Goal: Task Accomplishment & Management: Use online tool/utility

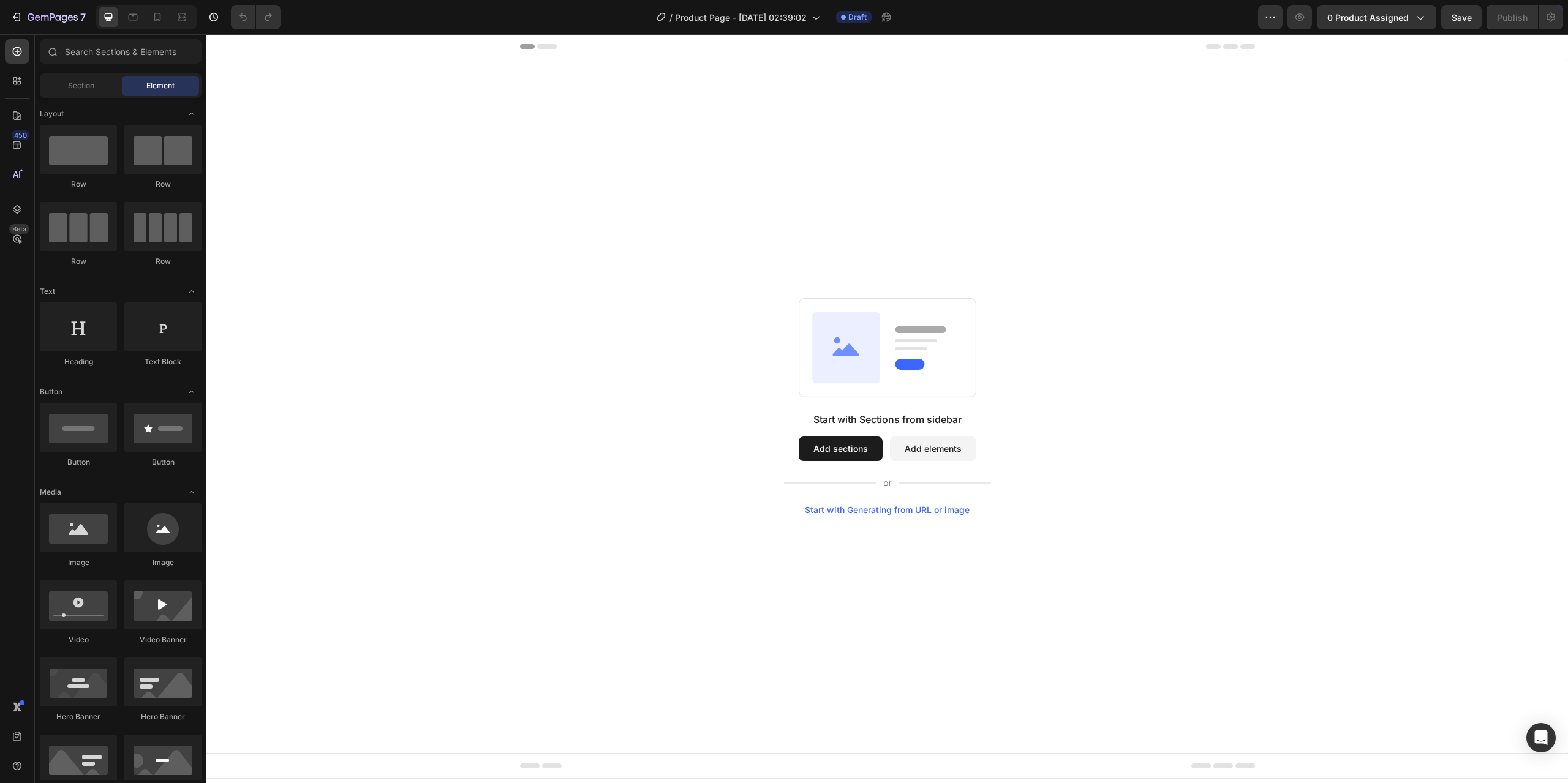
click at [828, 417] on div "Start with Sections from sidebar" at bounding box center [887, 419] width 148 height 15
click at [929, 421] on div "Start with Sections from sidebar" at bounding box center [887, 419] width 148 height 15
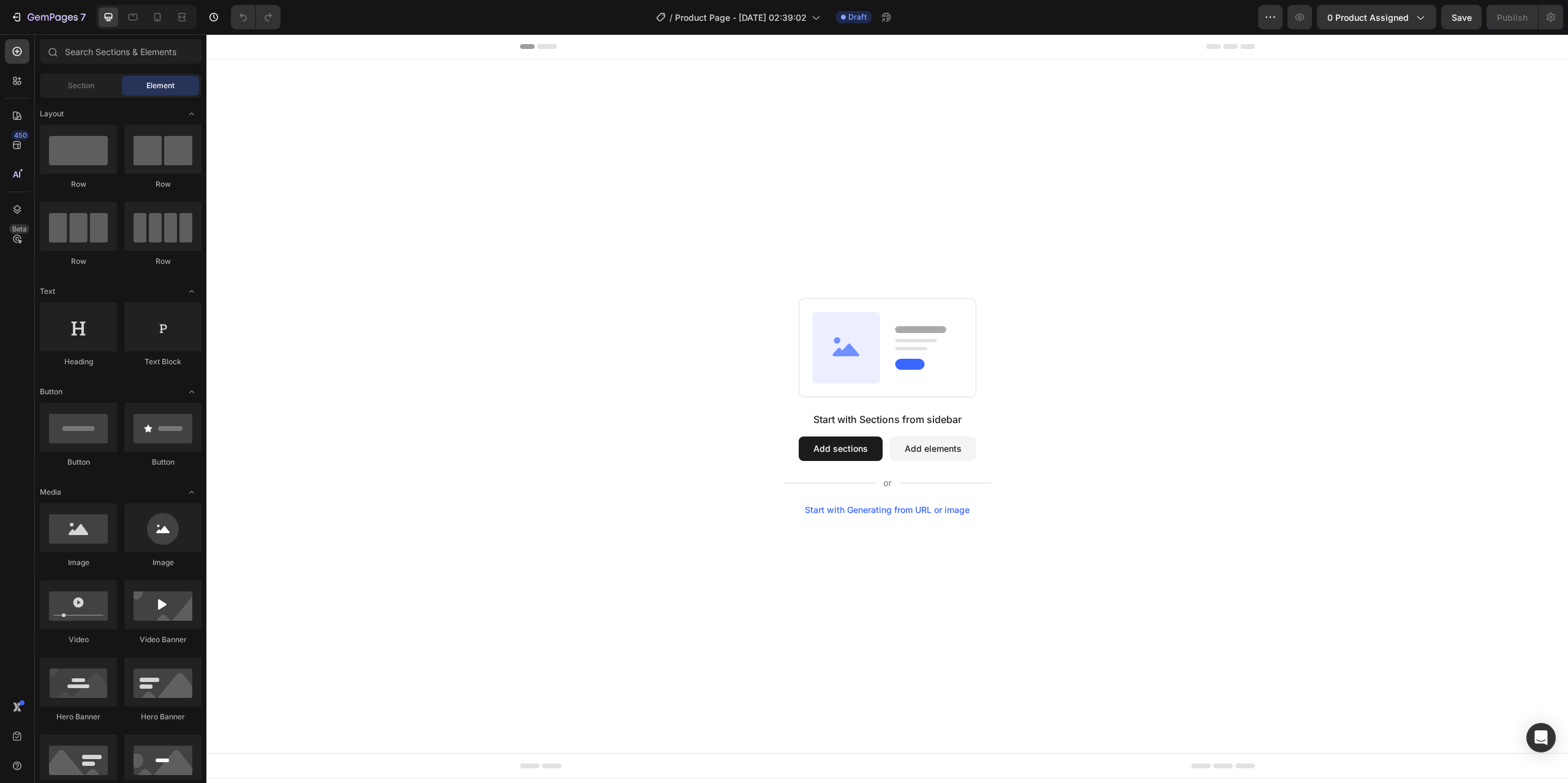
click at [929, 421] on div "Start with Sections from sidebar" at bounding box center [887, 419] width 148 height 15
click at [93, 51] on input "text" at bounding box center [120, 51] width 162 height 25
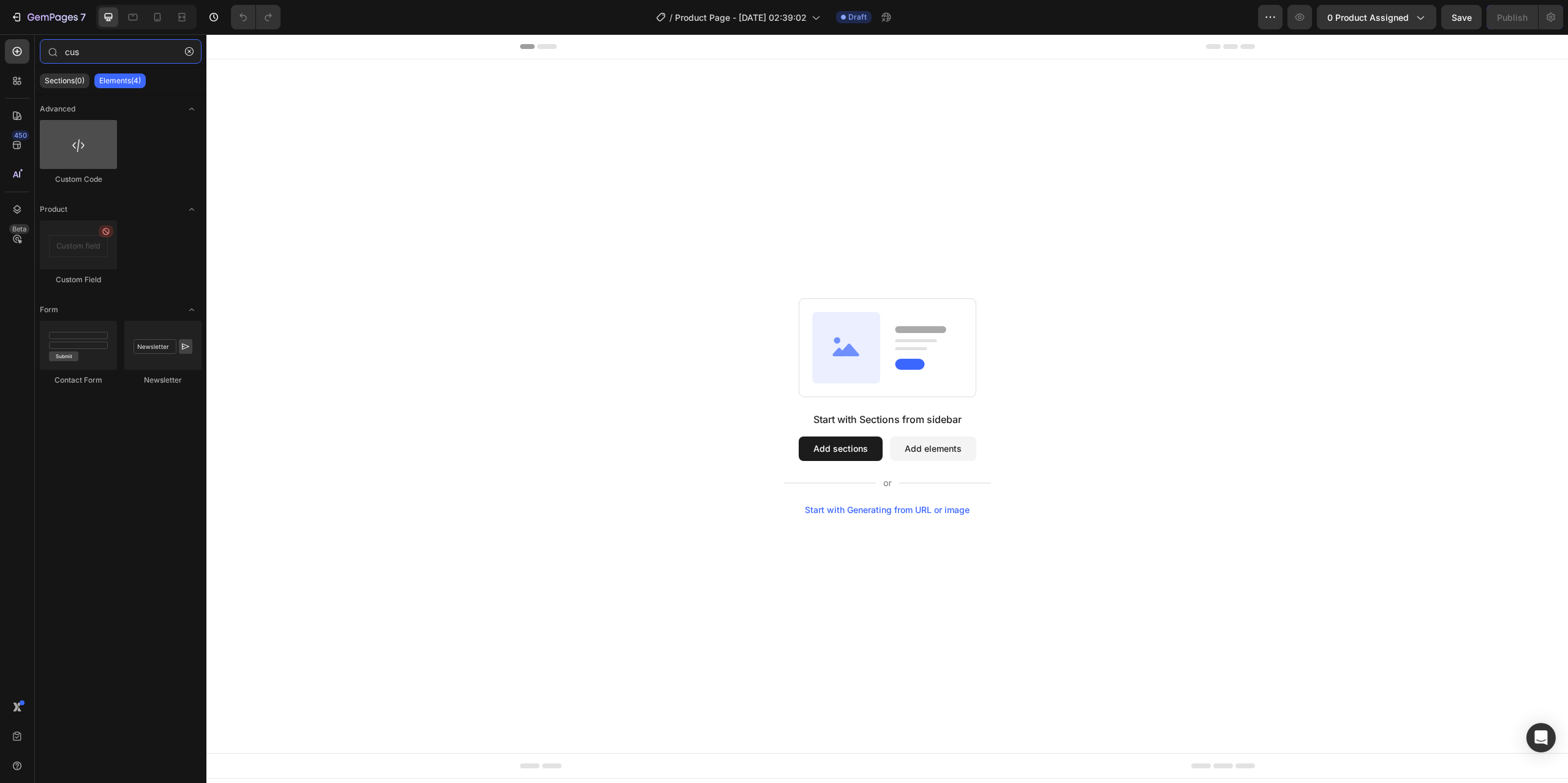
type input "cus"
click at [82, 138] on div at bounding box center [78, 145] width 77 height 49
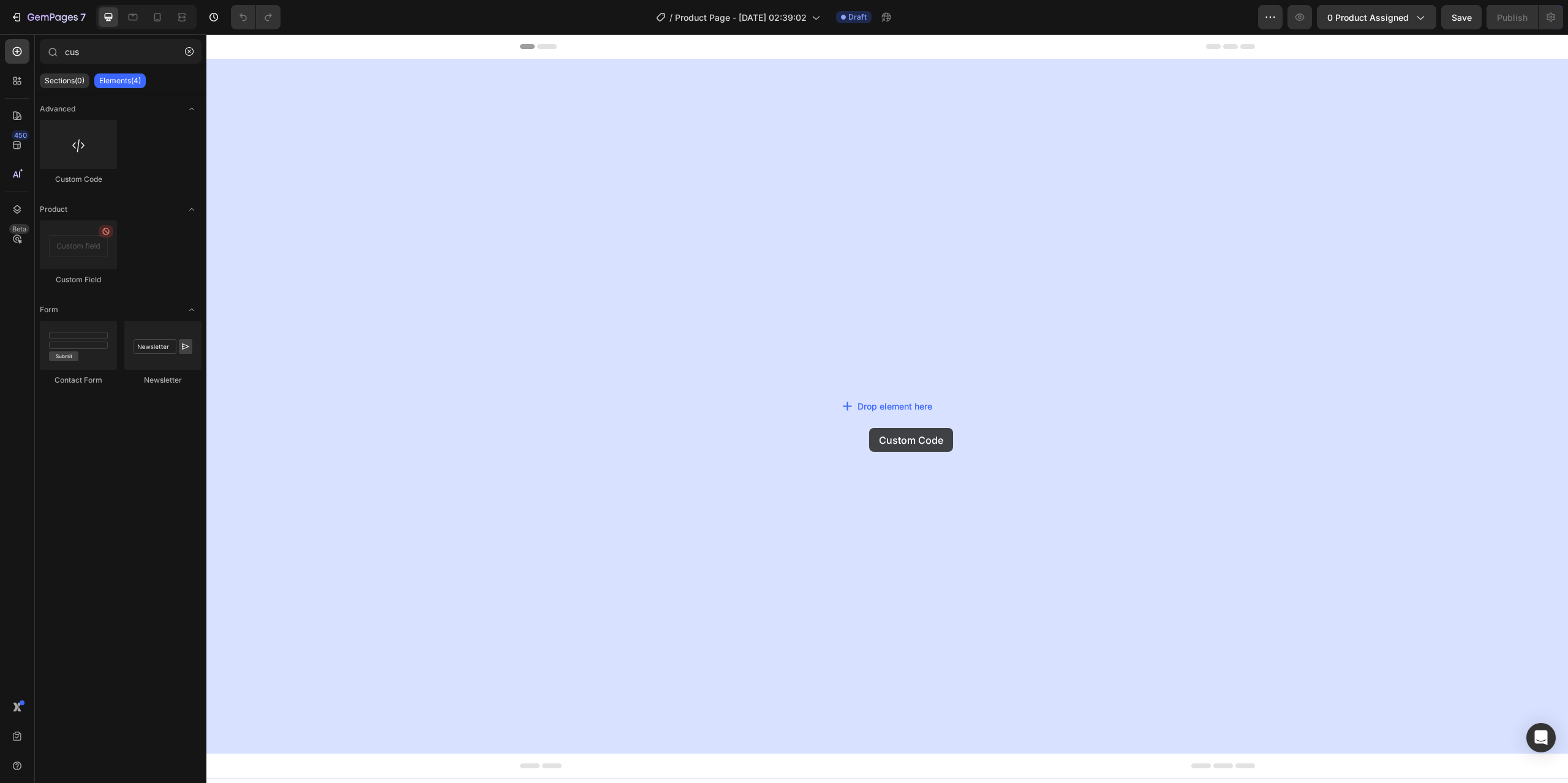
drag, startPoint x: 285, startPoint y: 174, endPoint x: 861, endPoint y: 422, distance: 627.1
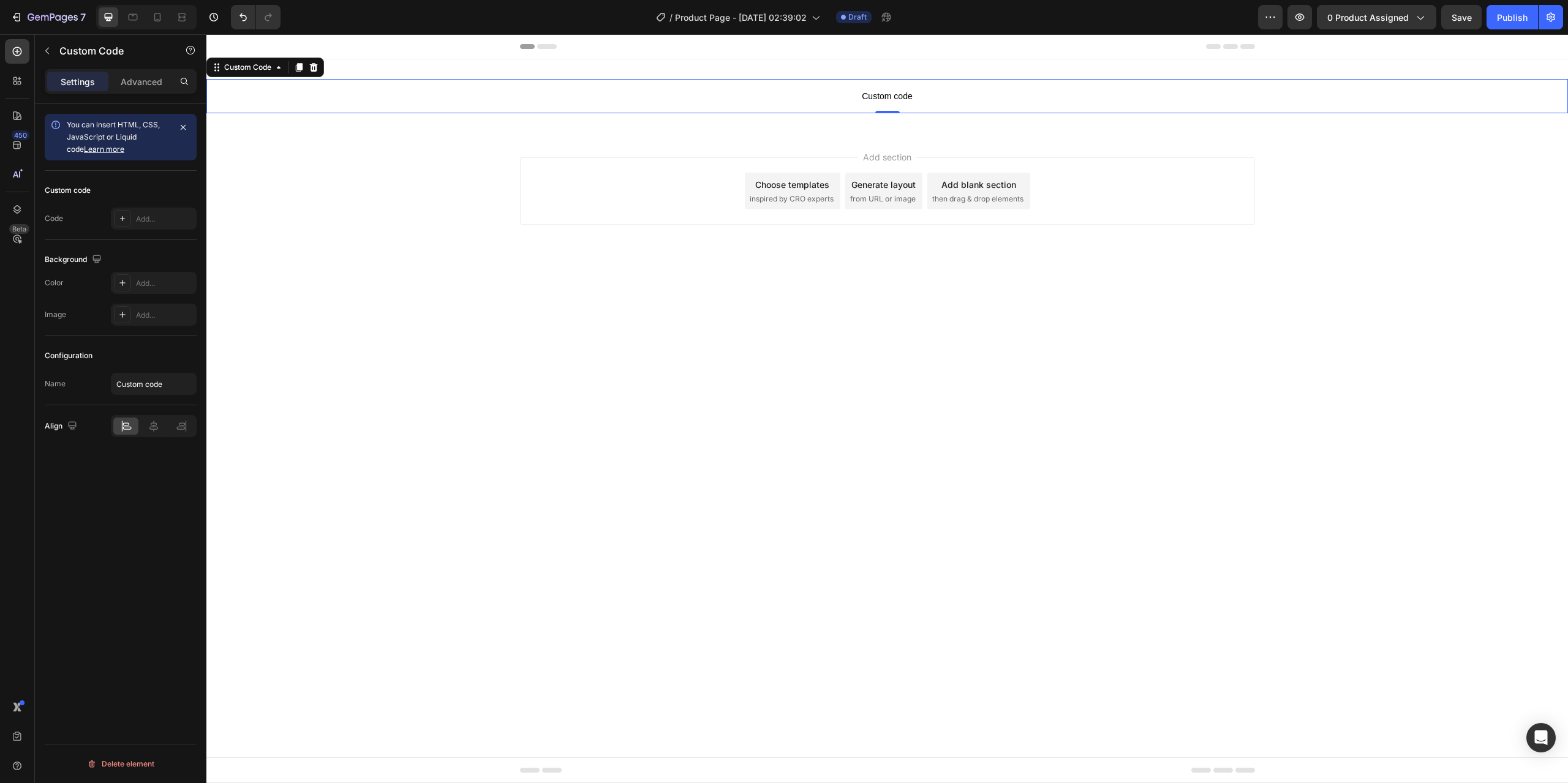
click at [681, 98] on span "Custom code" at bounding box center [887, 96] width 1361 height 15
click at [891, 102] on span "Custom code" at bounding box center [887, 96] width 1361 height 15
click at [121, 217] on icon at bounding box center [122, 218] width 10 height 10
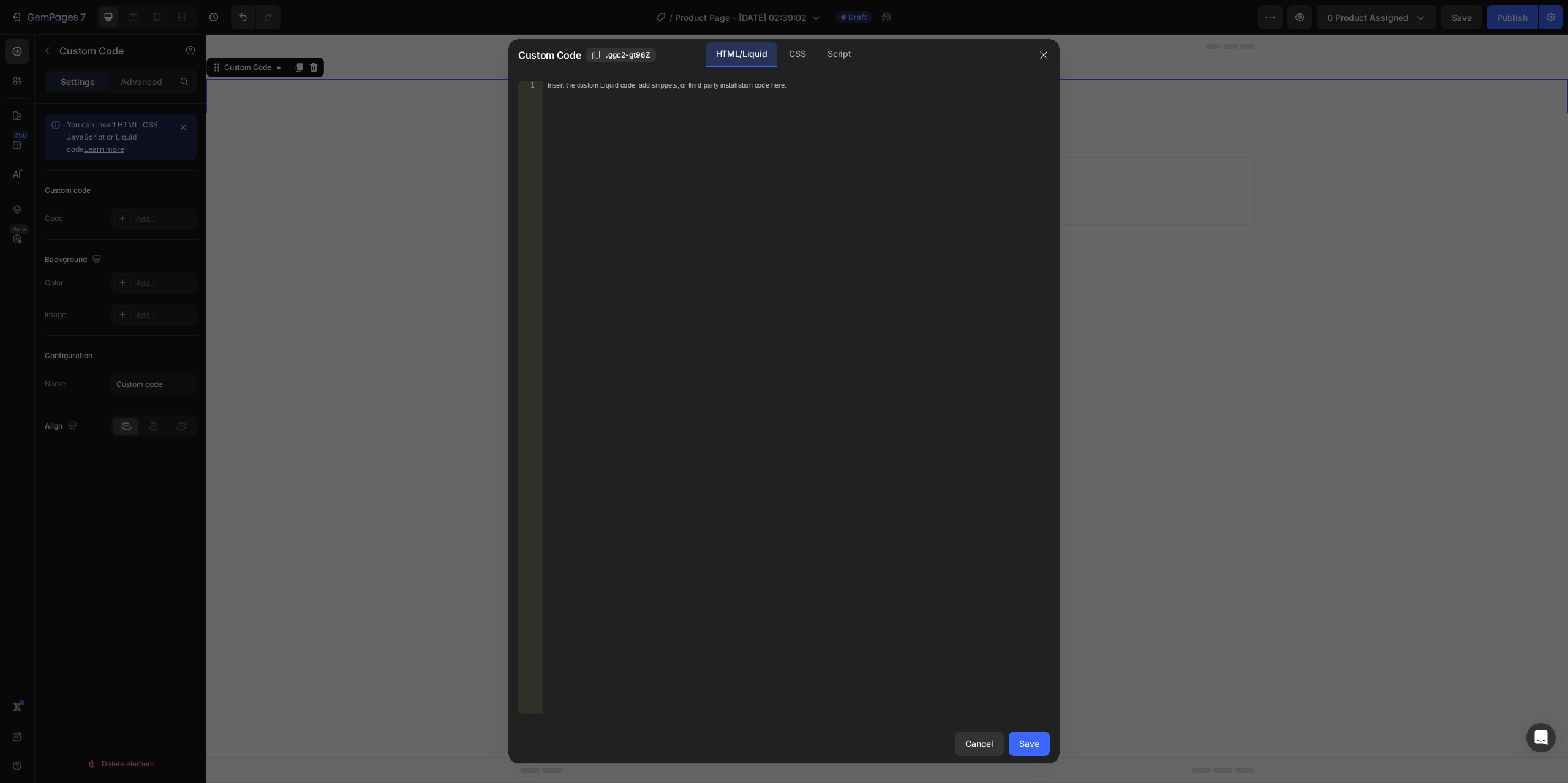
click at [735, 281] on div "Insert the custom Liquid code, add snippets, or third-party installation code h…" at bounding box center [797, 407] width 507 height 651
click at [921, 271] on div "Insert the custom Liquid code, add snippets, or third-party installation code h…" at bounding box center [797, 407] width 507 height 651
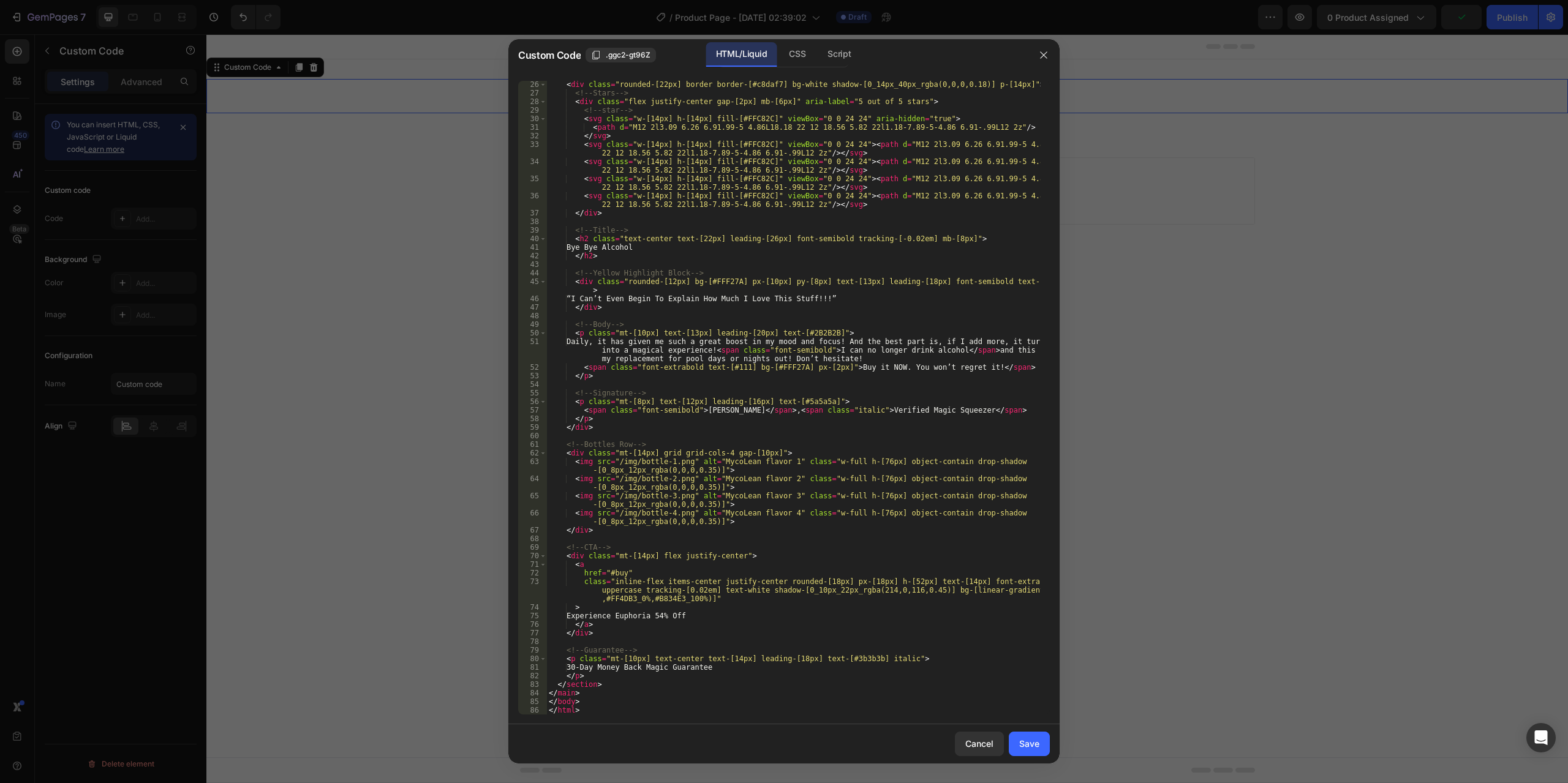
scroll to position [215, 0]
click at [1041, 741] on button "Save" at bounding box center [1029, 744] width 41 height 25
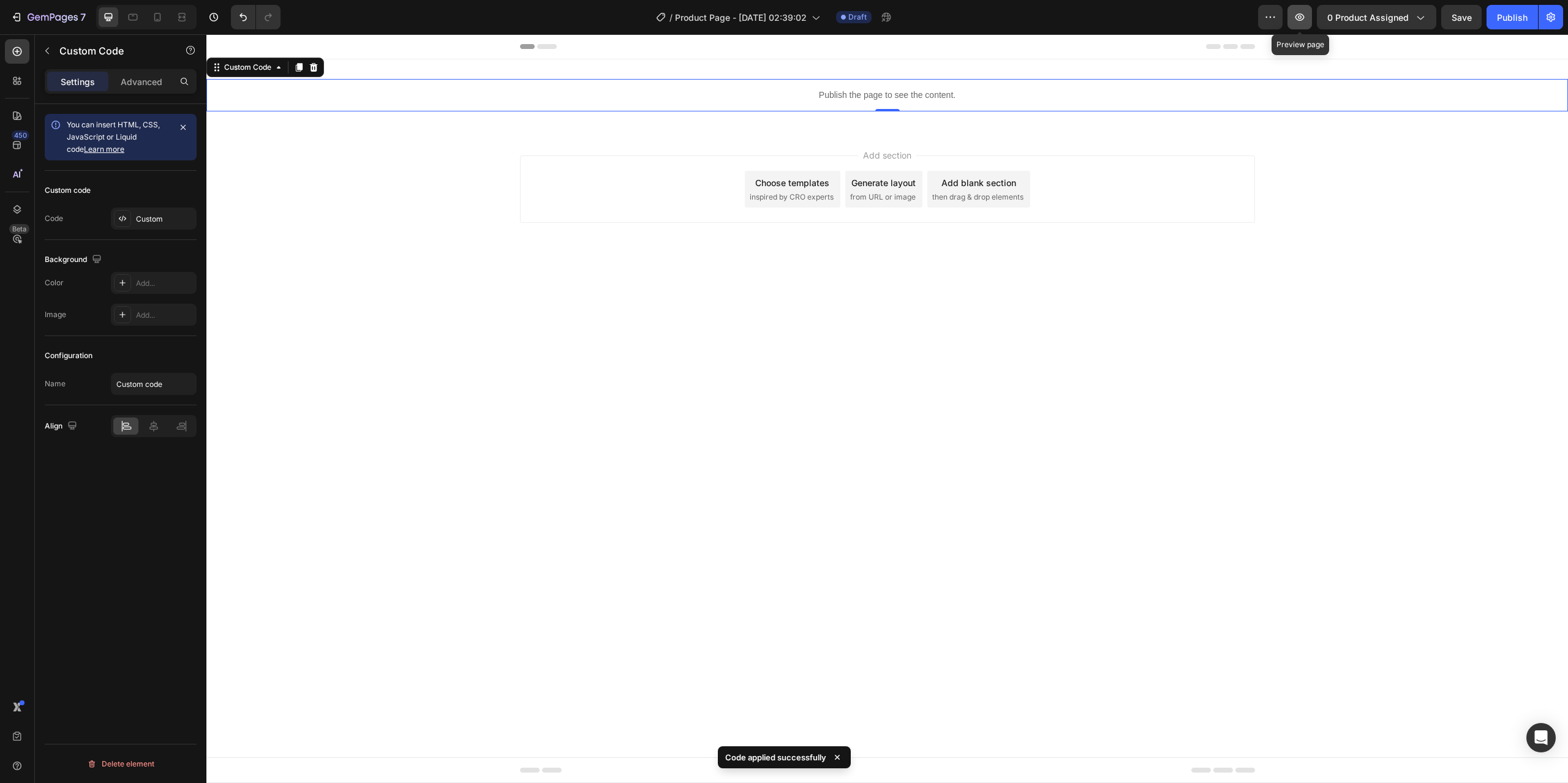
click at [1302, 15] on icon "button" at bounding box center [1299, 17] width 12 height 12
click at [685, 98] on p "Publish the page to see the content." at bounding box center [887, 95] width 1361 height 13
click at [145, 219] on div "Custom" at bounding box center [164, 219] width 57 height 11
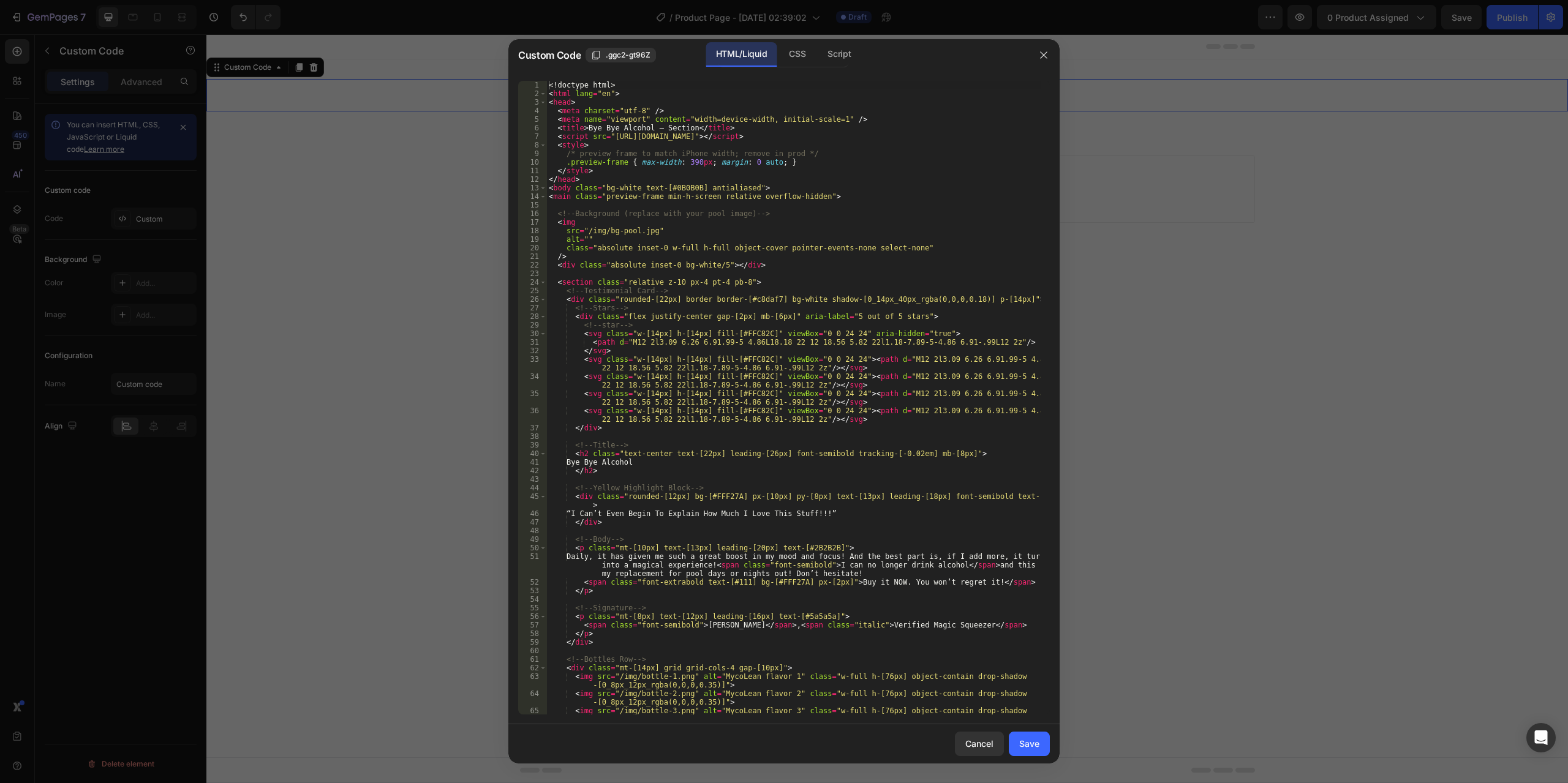
type textarea "<!-- Title -->"
click at [838, 447] on div "<! doctype html > < html lang = "en" > < head > < meta charset = "utf-8" /> < m…" at bounding box center [793, 411] width 494 height 660
click at [816, 440] on div "<! doctype html > < html lang = "en" > < head > < meta charset = "utf-8" /> < m…" at bounding box center [793, 411] width 494 height 660
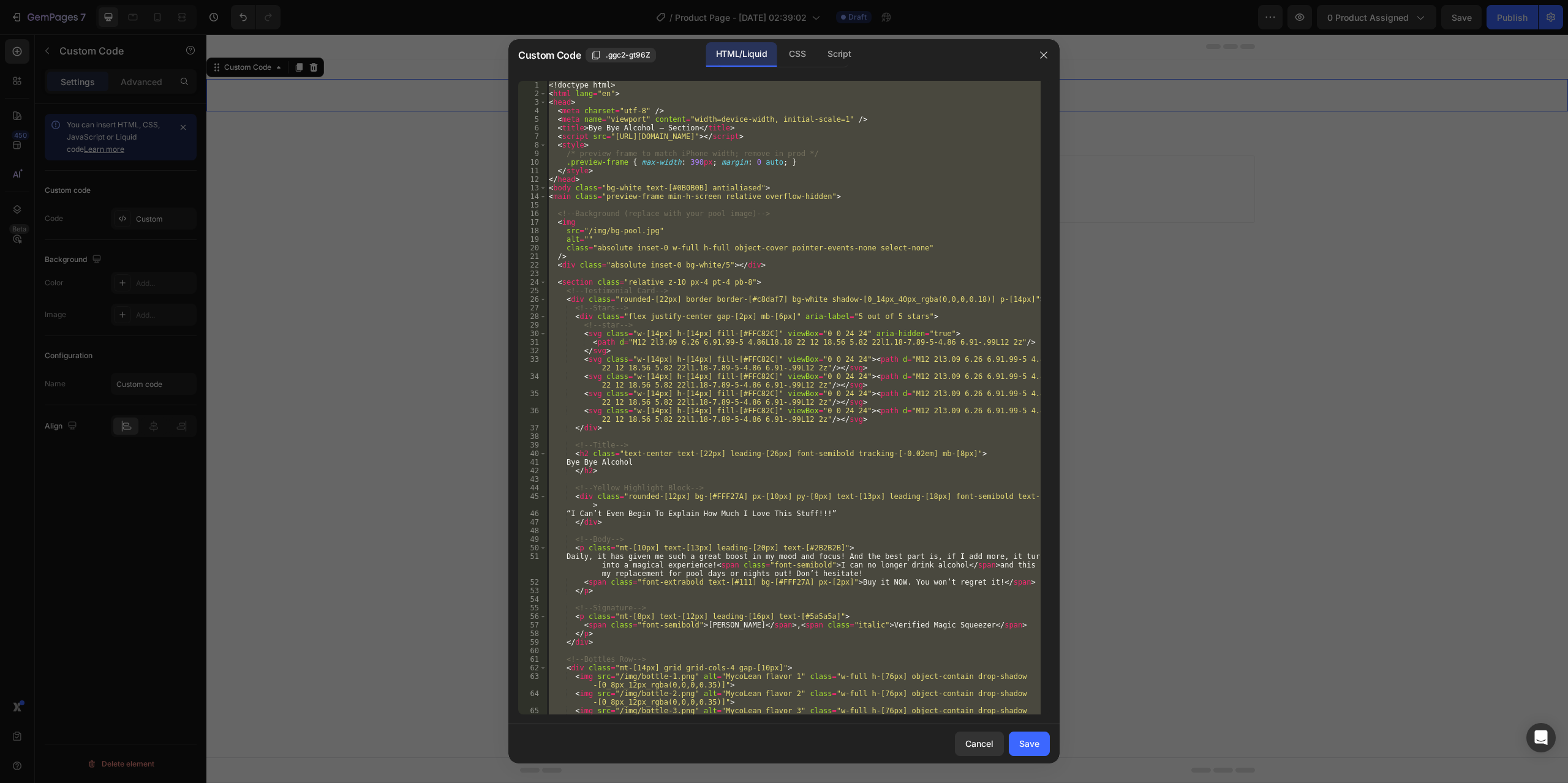
paste textarea "section>"
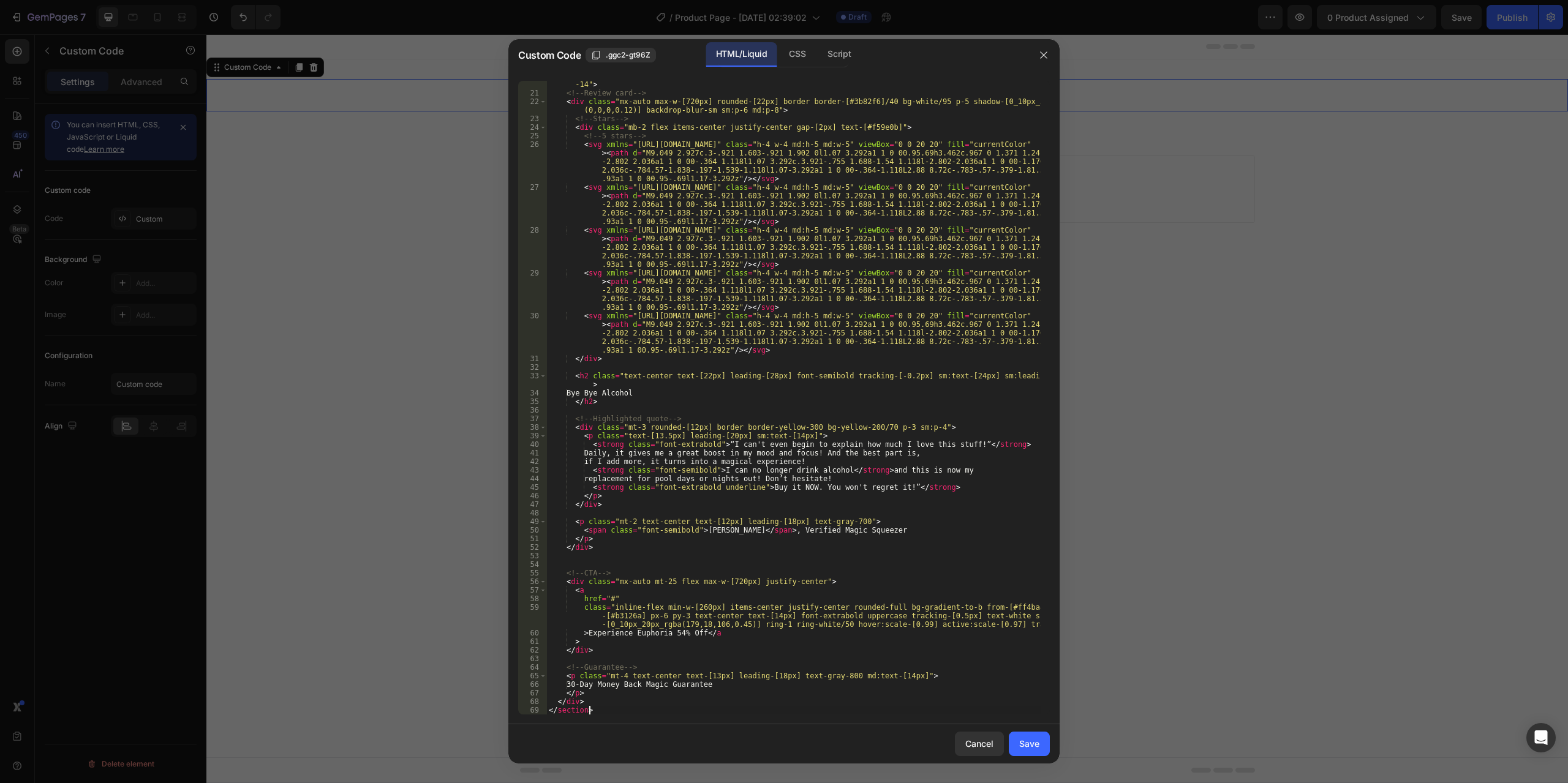
scroll to position [0, 0]
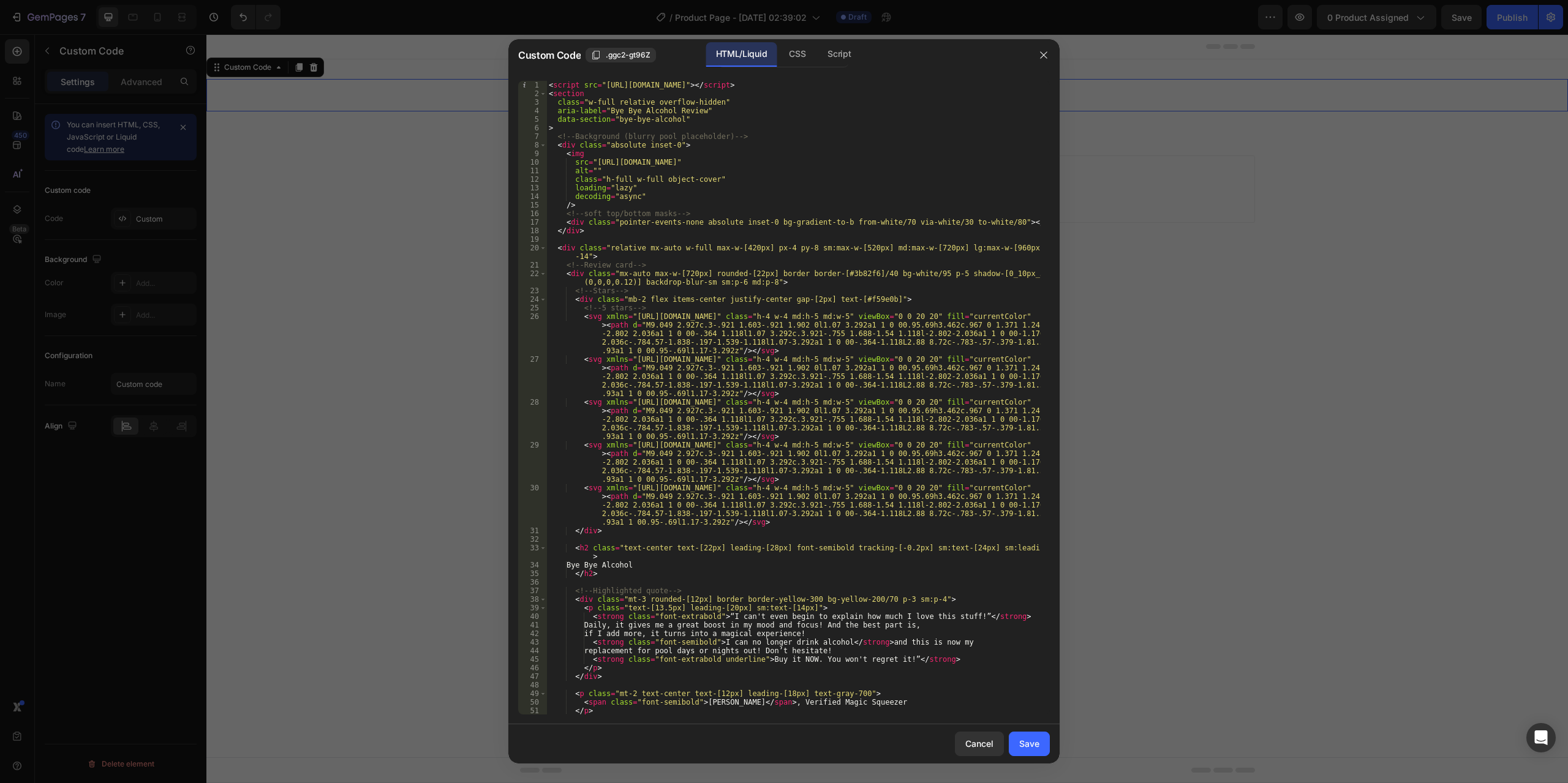
click at [907, 205] on div "< script src = "[URL][DOMAIN_NAME]" > </ script > < section class = "w-full rel…" at bounding box center [793, 407] width 494 height 651
type textarea "/>"
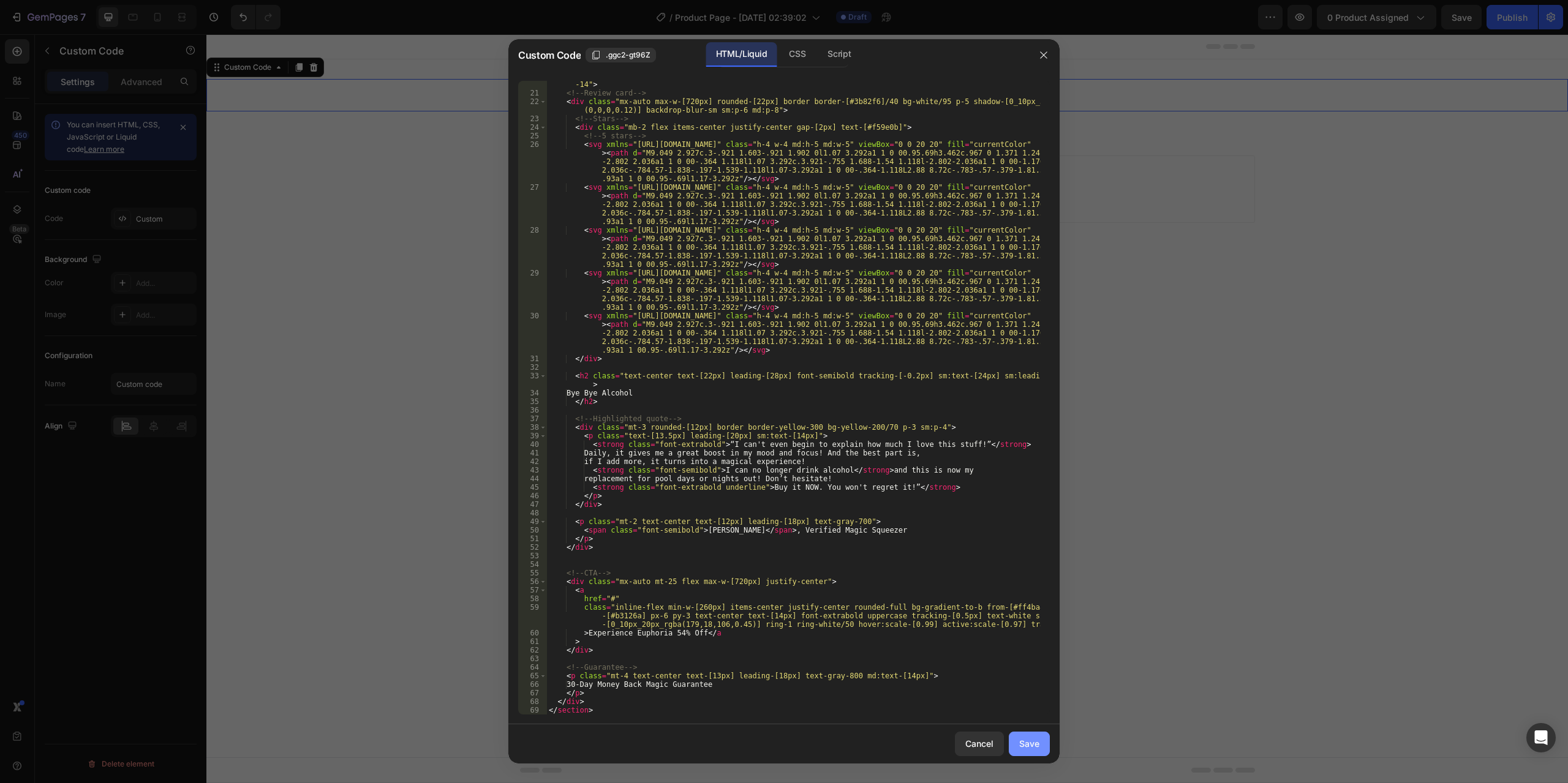
drag, startPoint x: 1022, startPoint y: 743, endPoint x: 1022, endPoint y: 732, distance: 11.0
click at [1022, 742] on div "Save" at bounding box center [1029, 743] width 20 height 13
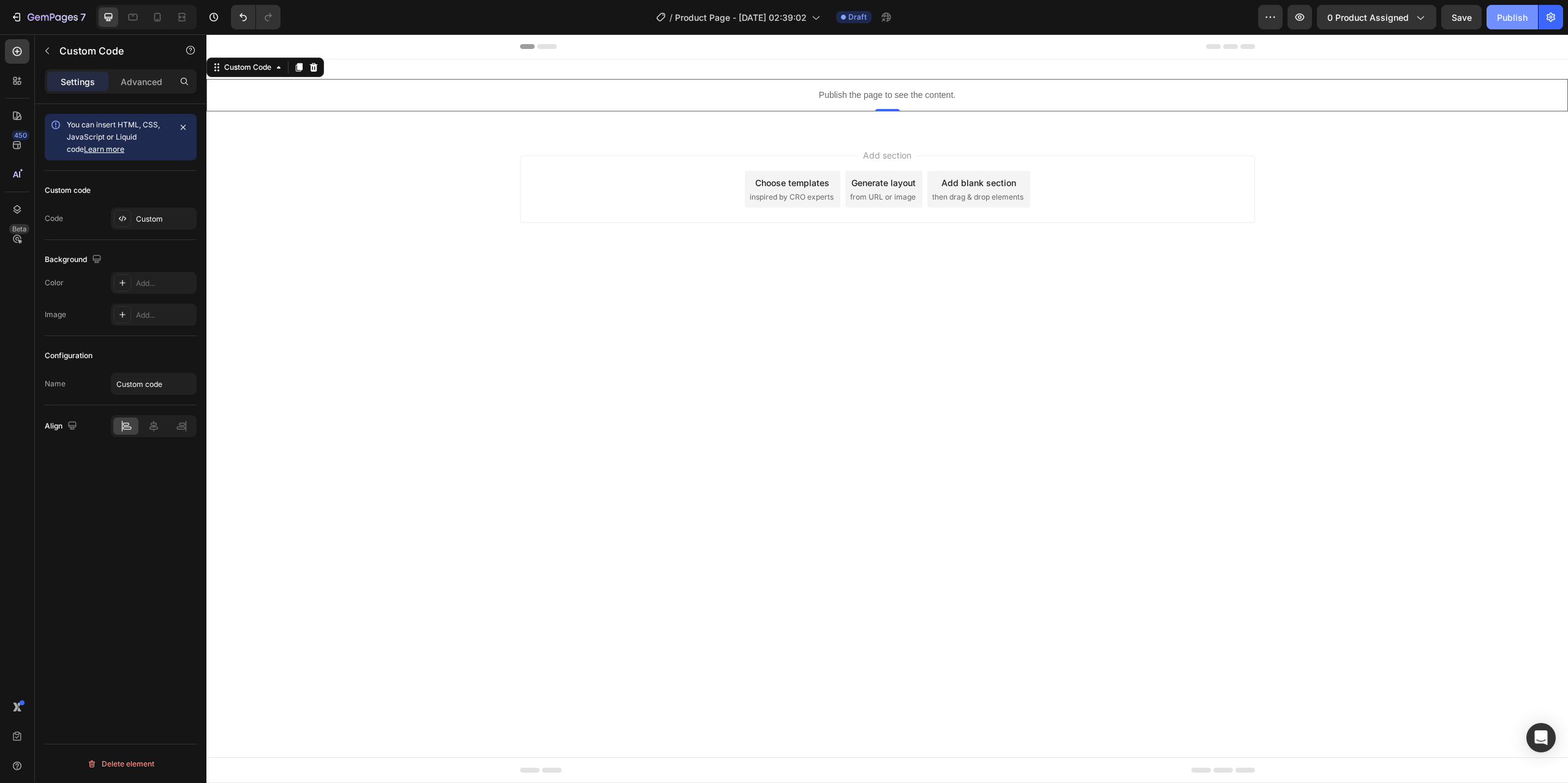
click at [1503, 16] on div "Publish" at bounding box center [1512, 17] width 31 height 13
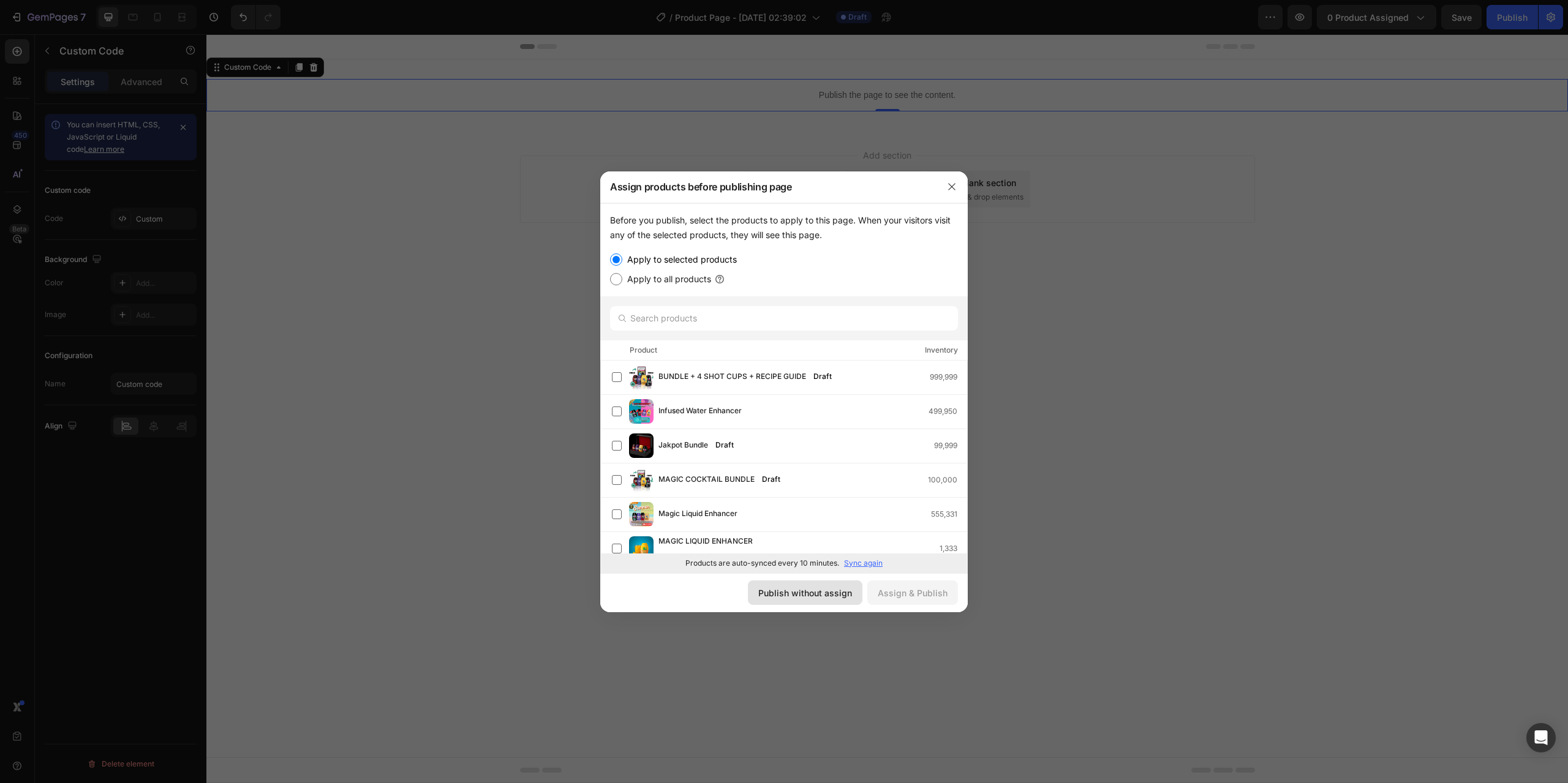
click at [831, 603] on button "Publish without assign" at bounding box center [805, 593] width 115 height 25
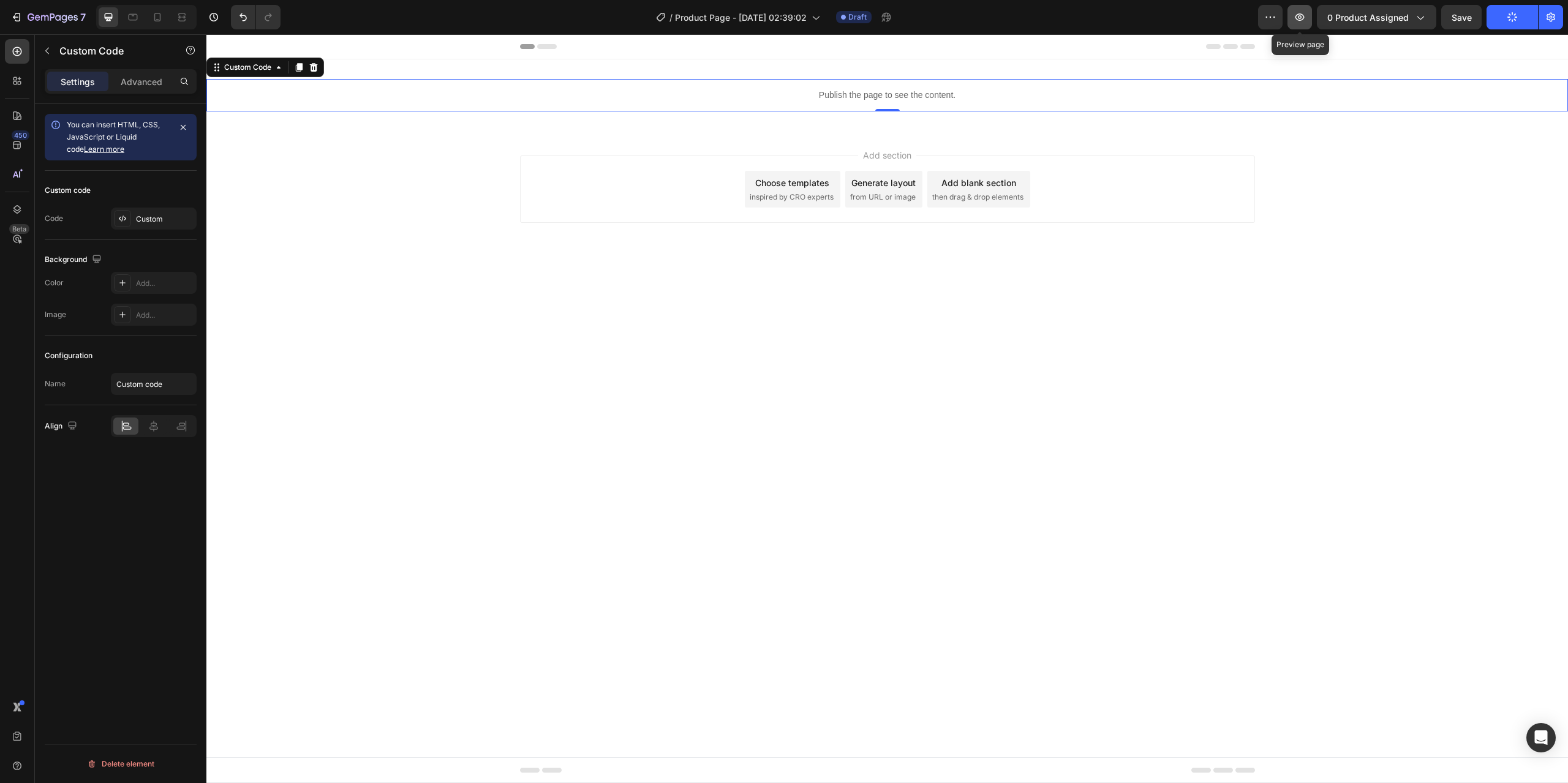
click at [1301, 15] on icon "button" at bounding box center [1299, 17] width 12 height 12
click at [819, 85] on div "Publish the page to see the content." at bounding box center [887, 95] width 1361 height 33
click at [151, 221] on div "Custom" at bounding box center [164, 219] width 57 height 11
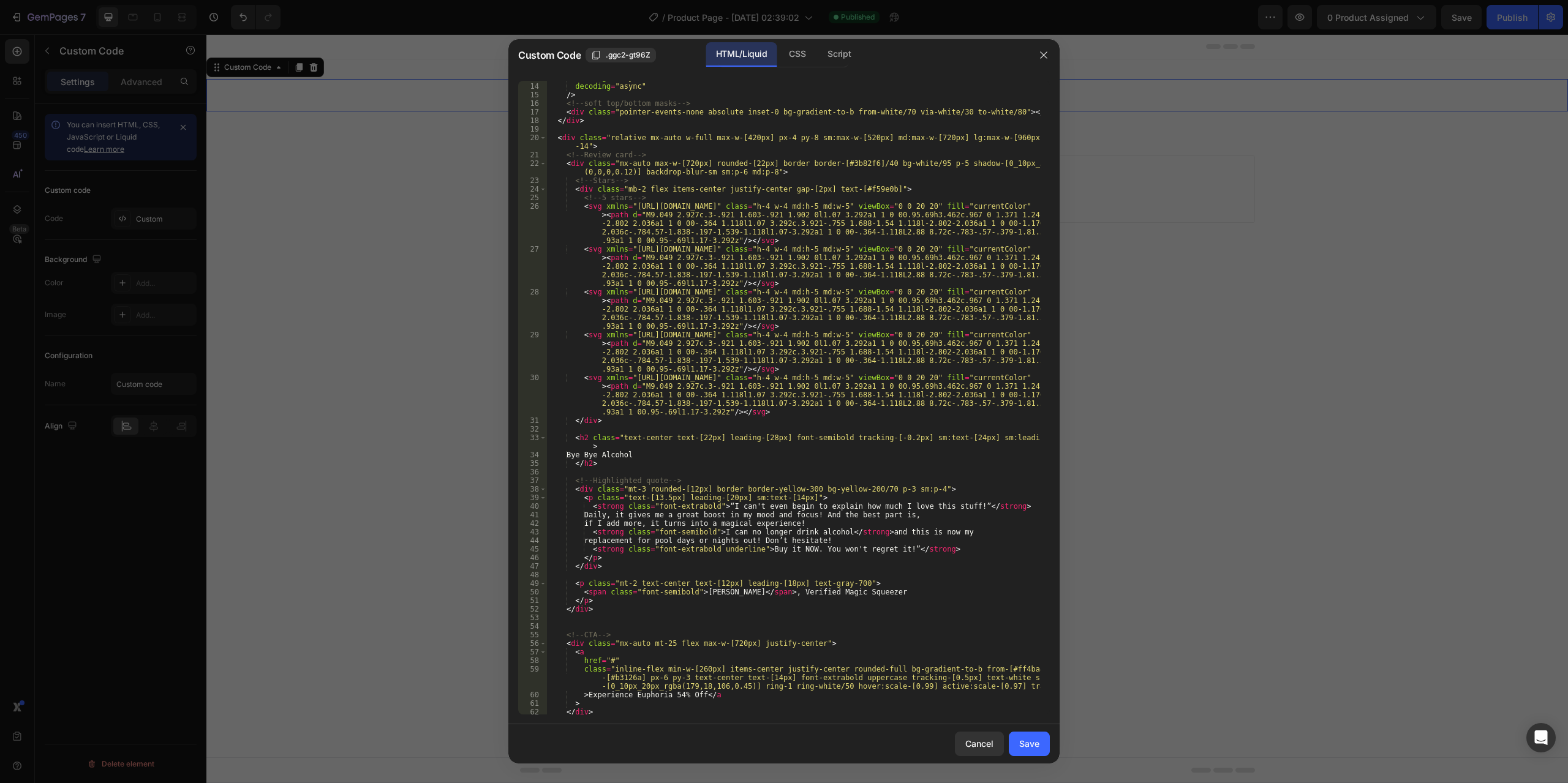
scroll to position [147, 0]
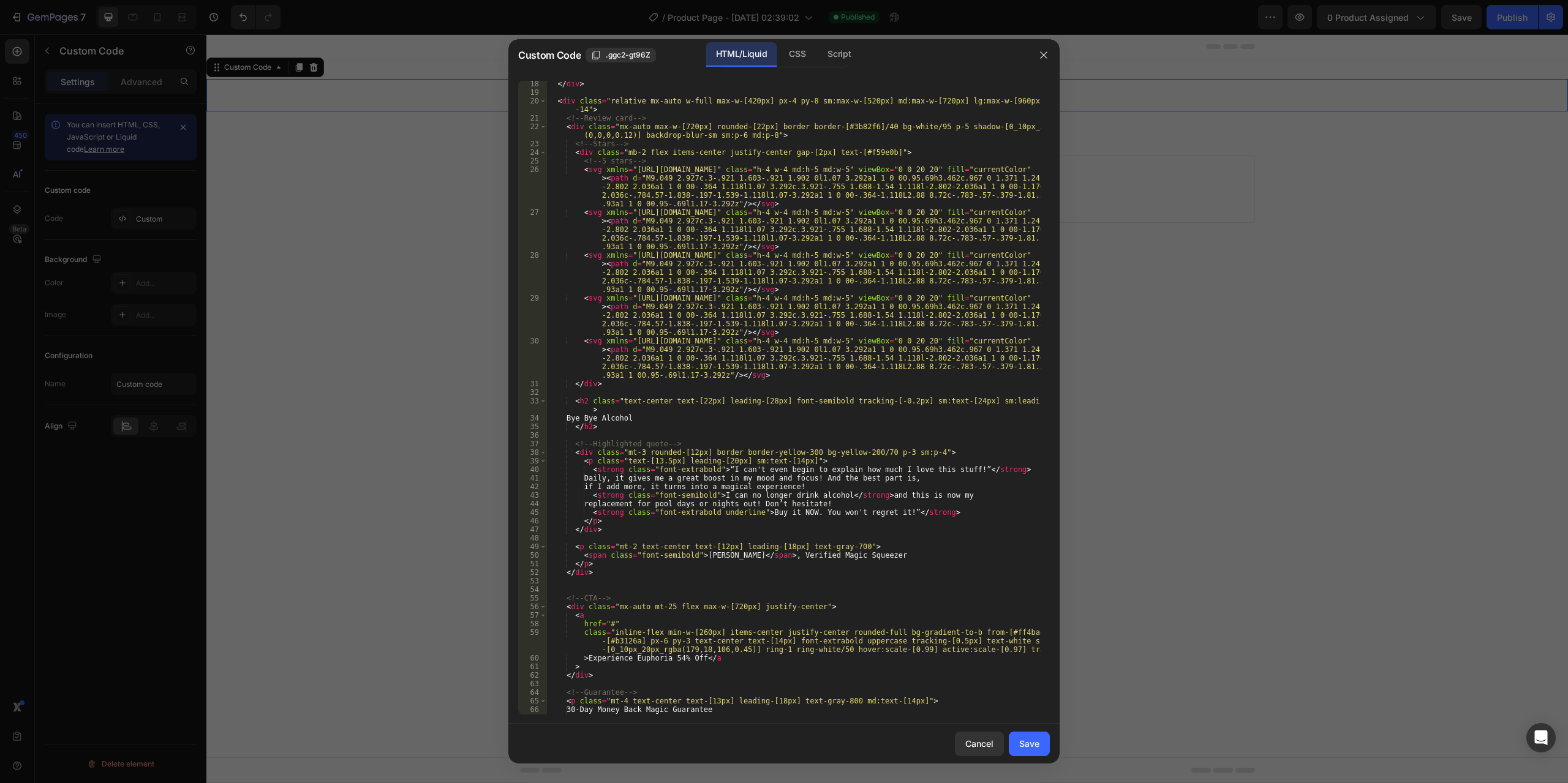
click at [799, 557] on div "</ div > < div class = "relative mx-auto w-full max-w-[420px] px-4 py-8 sm:max-…" at bounding box center [793, 405] width 494 height 651
click at [808, 423] on div "</ div > < div class = "relative mx-auto w-full max-w-[420px] px-4 py-8 sm:max-…" at bounding box center [793, 405] width 494 height 651
type textarea "</h2>"
type input "mt-25"
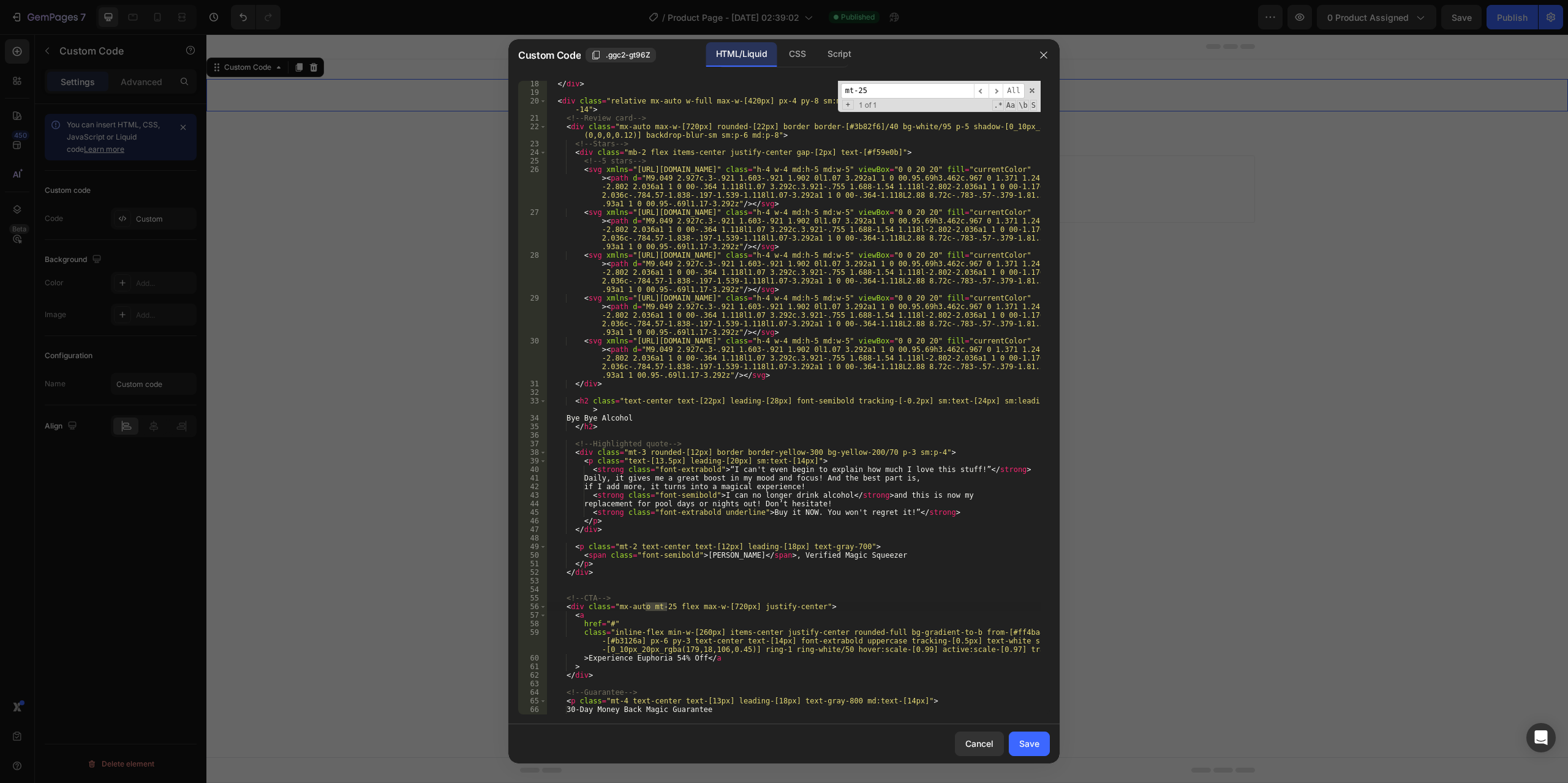
click at [781, 330] on div "</ div > < div class = "relative mx-auto w-full max-w-[420px] px-4 py-8 sm:max-…" at bounding box center [793, 405] width 494 height 651
type textarea "</div> </section>"
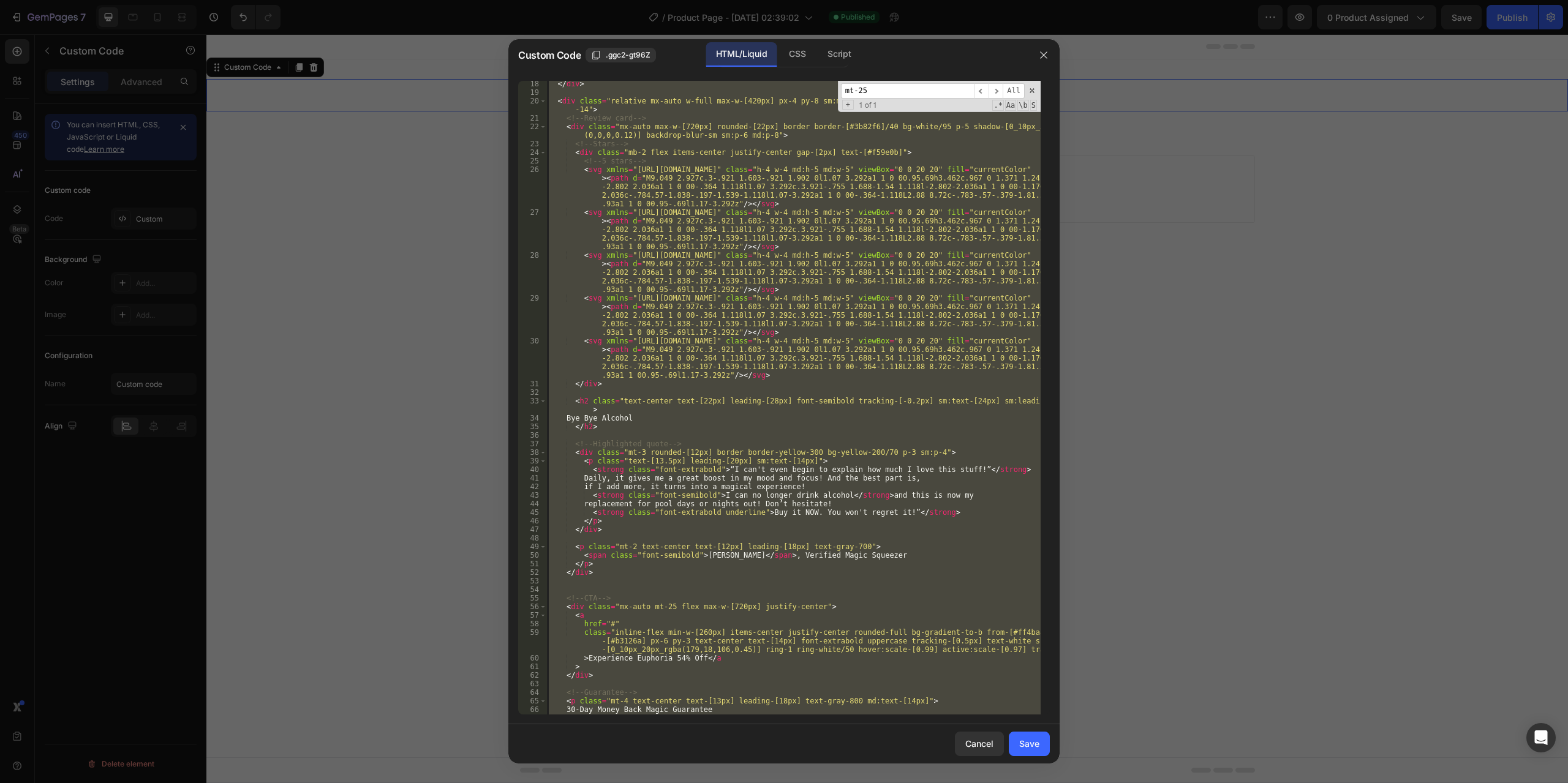
paste textarea
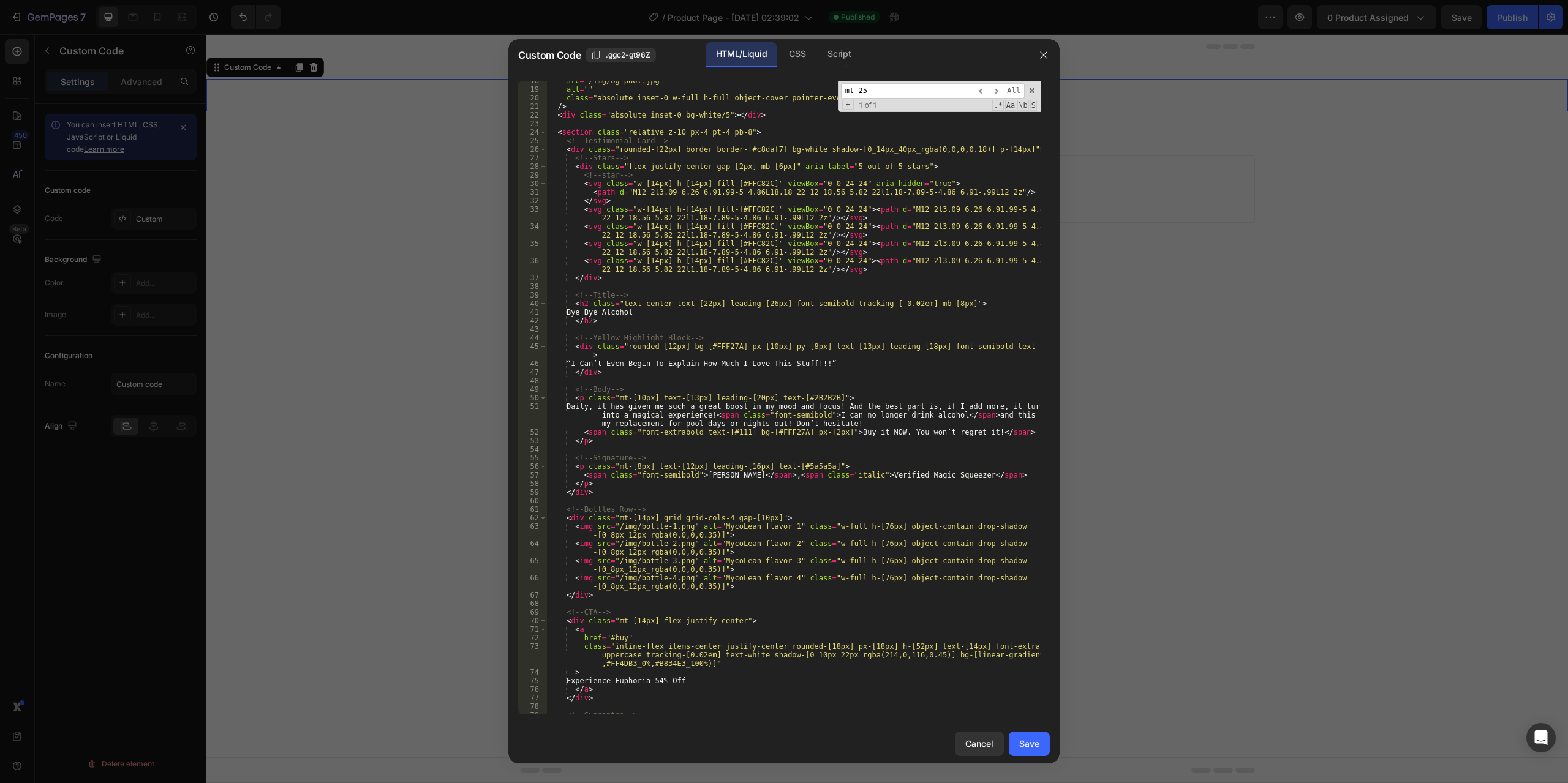
scroll to position [0, 0]
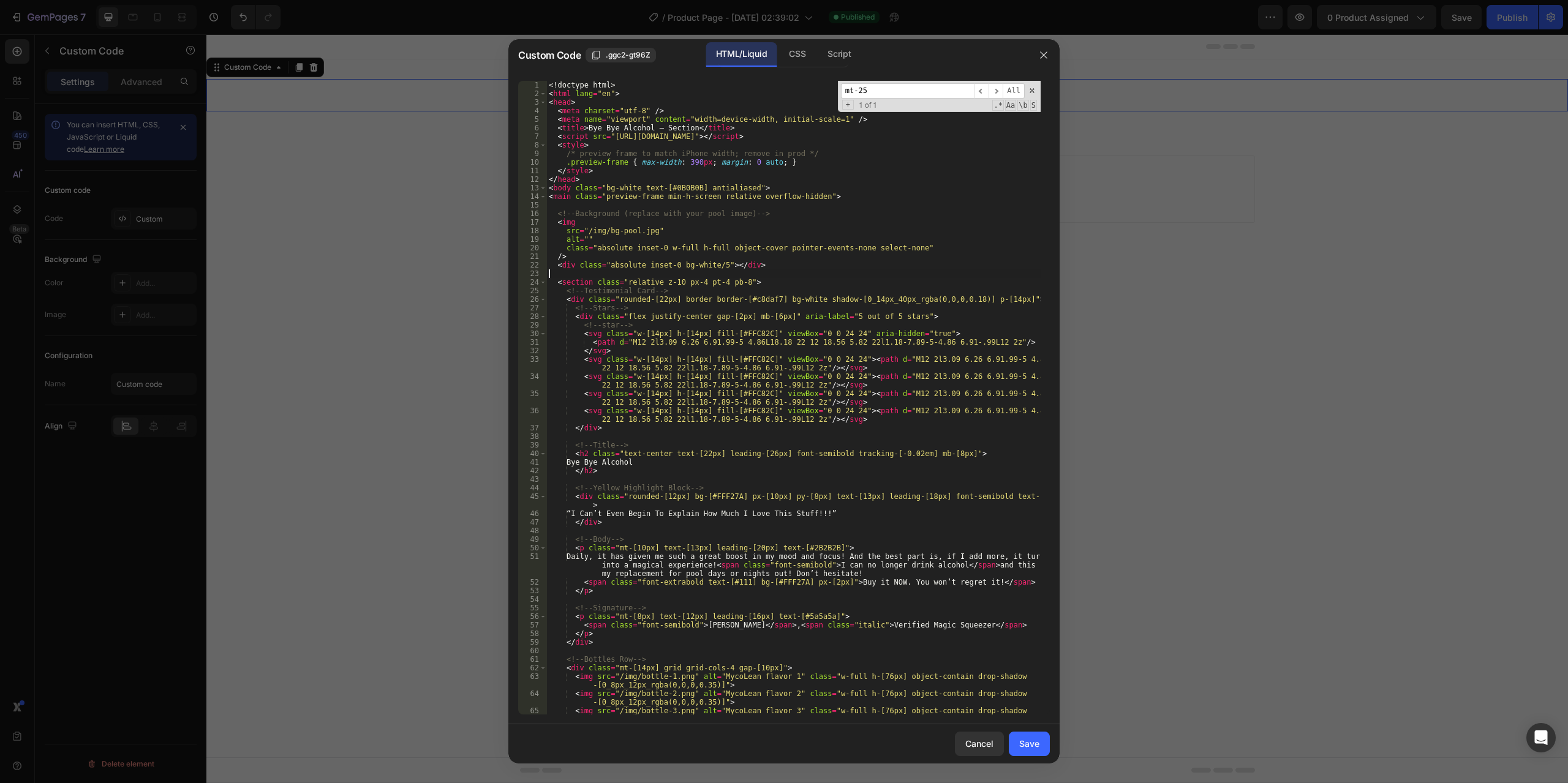
click at [569, 278] on div "<! doctype html > < html lang = "en" > < head > < meta charset = "utf-8" /> < m…" at bounding box center [793, 411] width 494 height 660
click at [567, 288] on div "<! doctype html > < html lang = "en" > < head > < meta charset = "utf-8" /> < m…" at bounding box center [793, 411] width 494 height 660
click at [572, 280] on div "<! doctype html > < html lang = "en" > < head > < meta charset = "utf-8" /> < m…" at bounding box center [793, 411] width 494 height 660
click at [543, 281] on span at bounding box center [543, 282] width 7 height 9
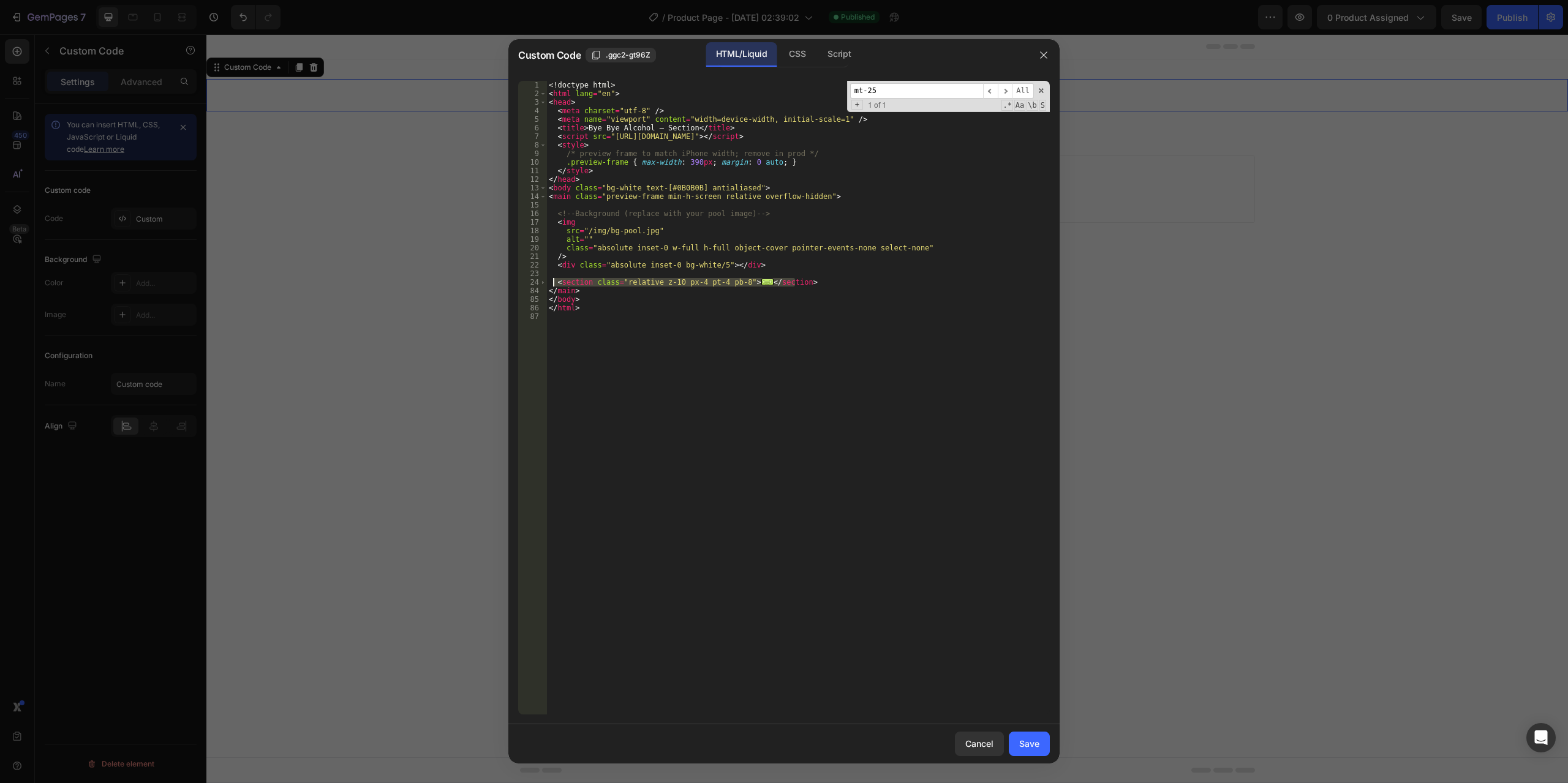
drag, startPoint x: 819, startPoint y: 283, endPoint x: 556, endPoint y: 279, distance: 263.0
click at [554, 278] on div "<! doctype html > < html lang = "en" > < head > < meta charset = "utf-8" /> < m…" at bounding box center [798, 407] width 503 height 651
paste textarea "</section"
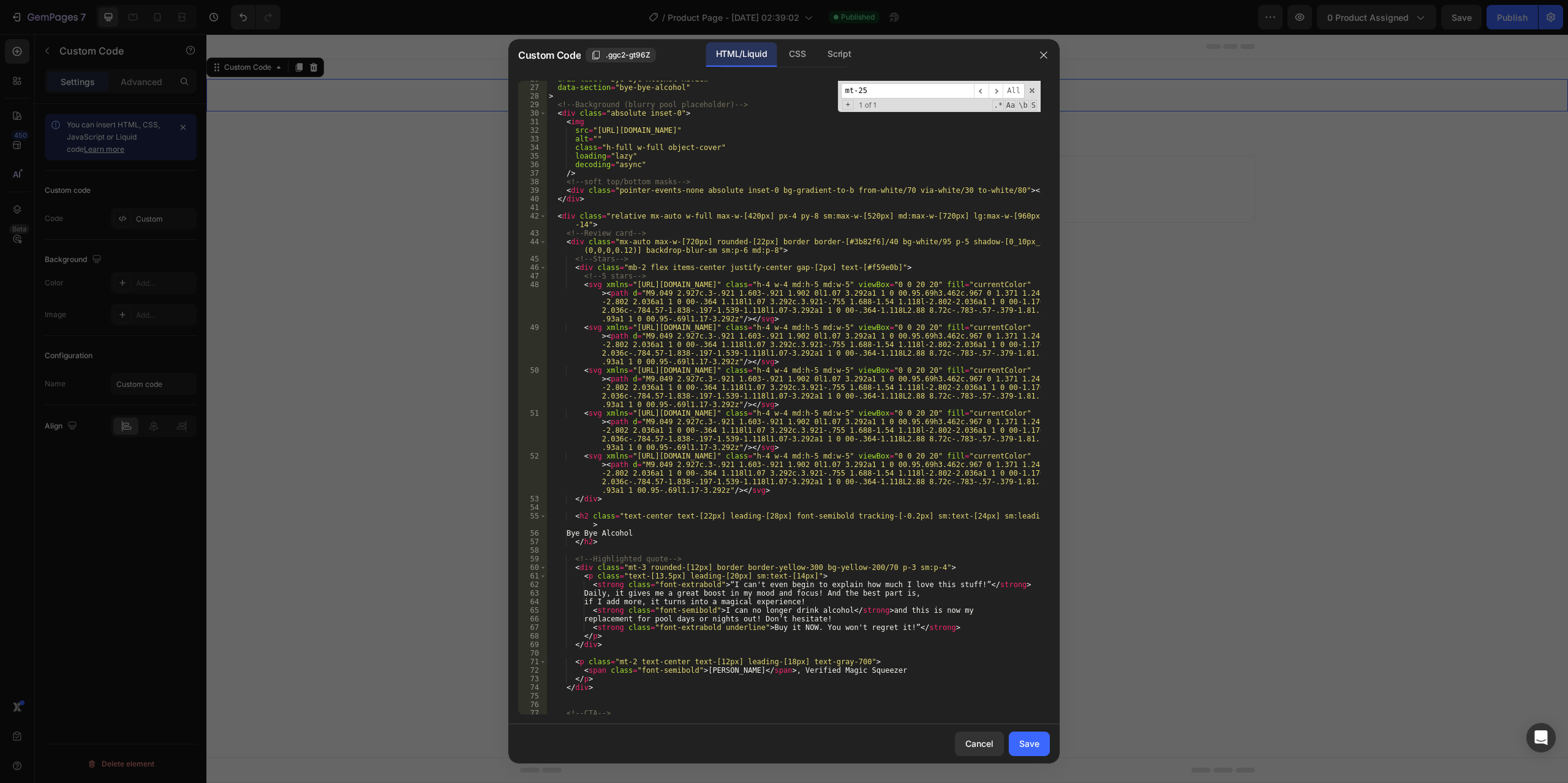
scroll to position [395, 0]
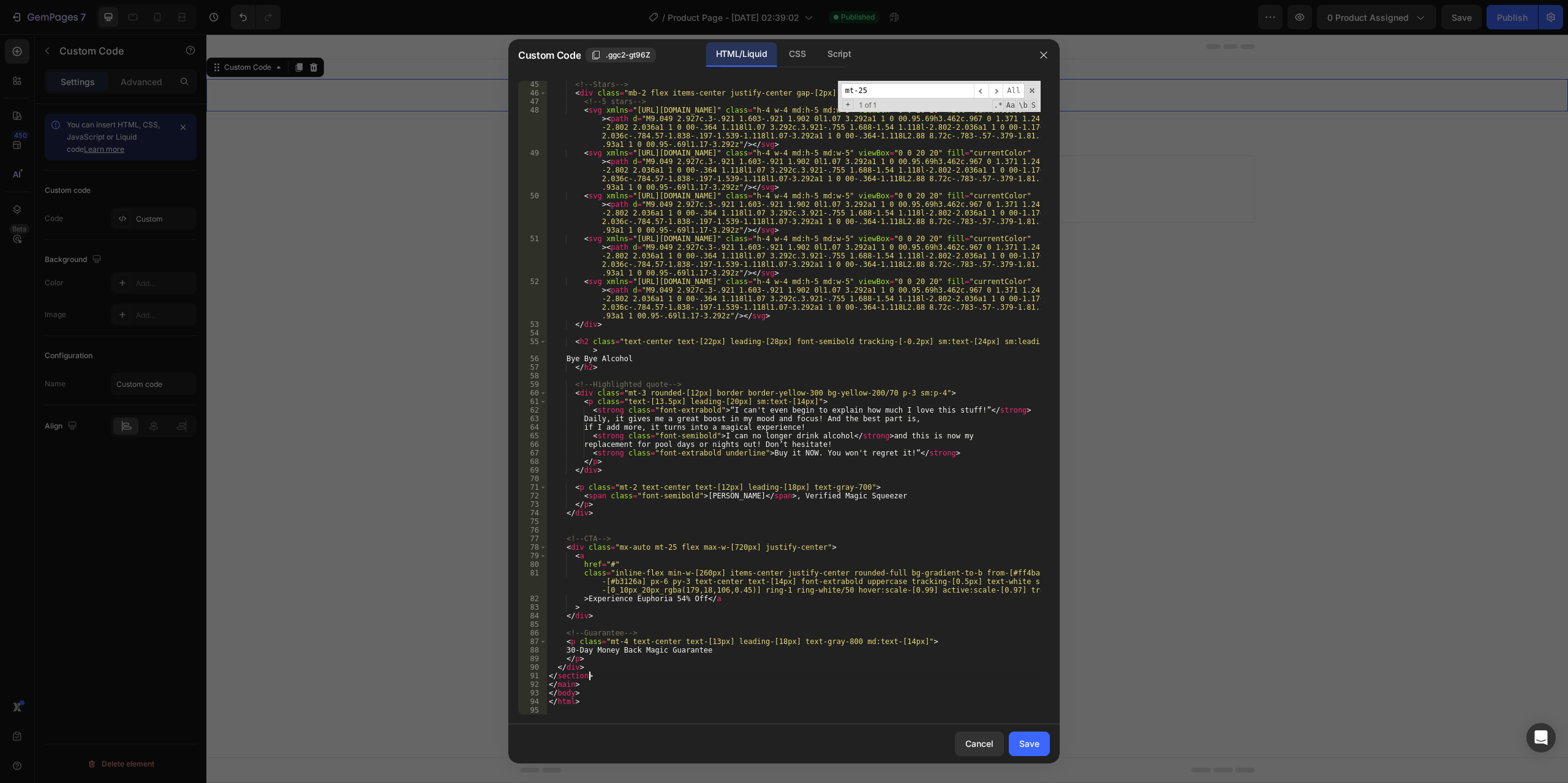
click at [574, 666] on div "<!-- Stars --> < div class = "mb-2 flex items-center justify-center gap-[2px] t…" at bounding box center [793, 406] width 494 height 651
click at [569, 688] on div "<!-- Stars --> < div class = "mb-2 flex items-center justify-center gap-[2px] t…" at bounding box center [793, 406] width 494 height 651
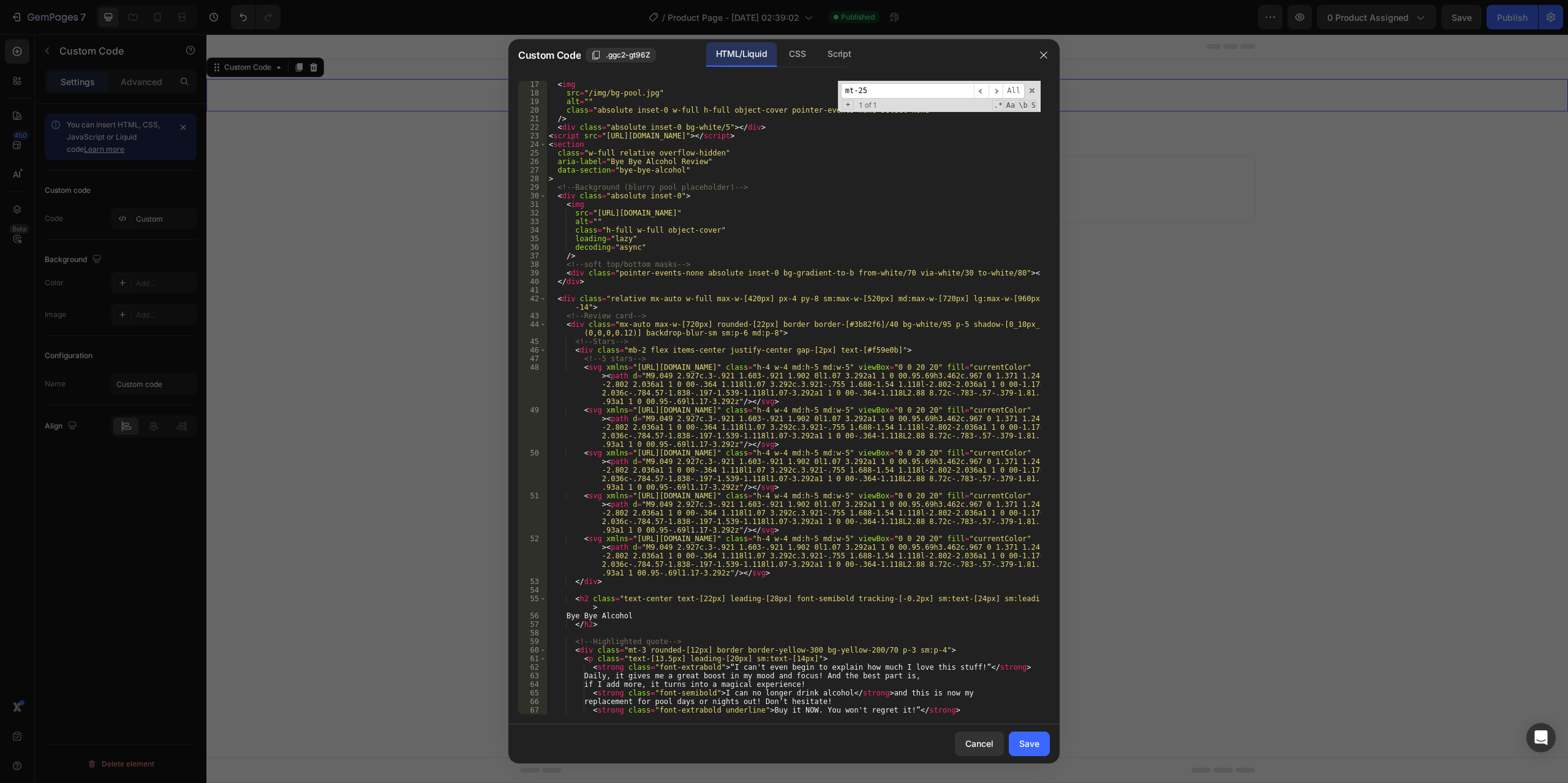
scroll to position [0, 0]
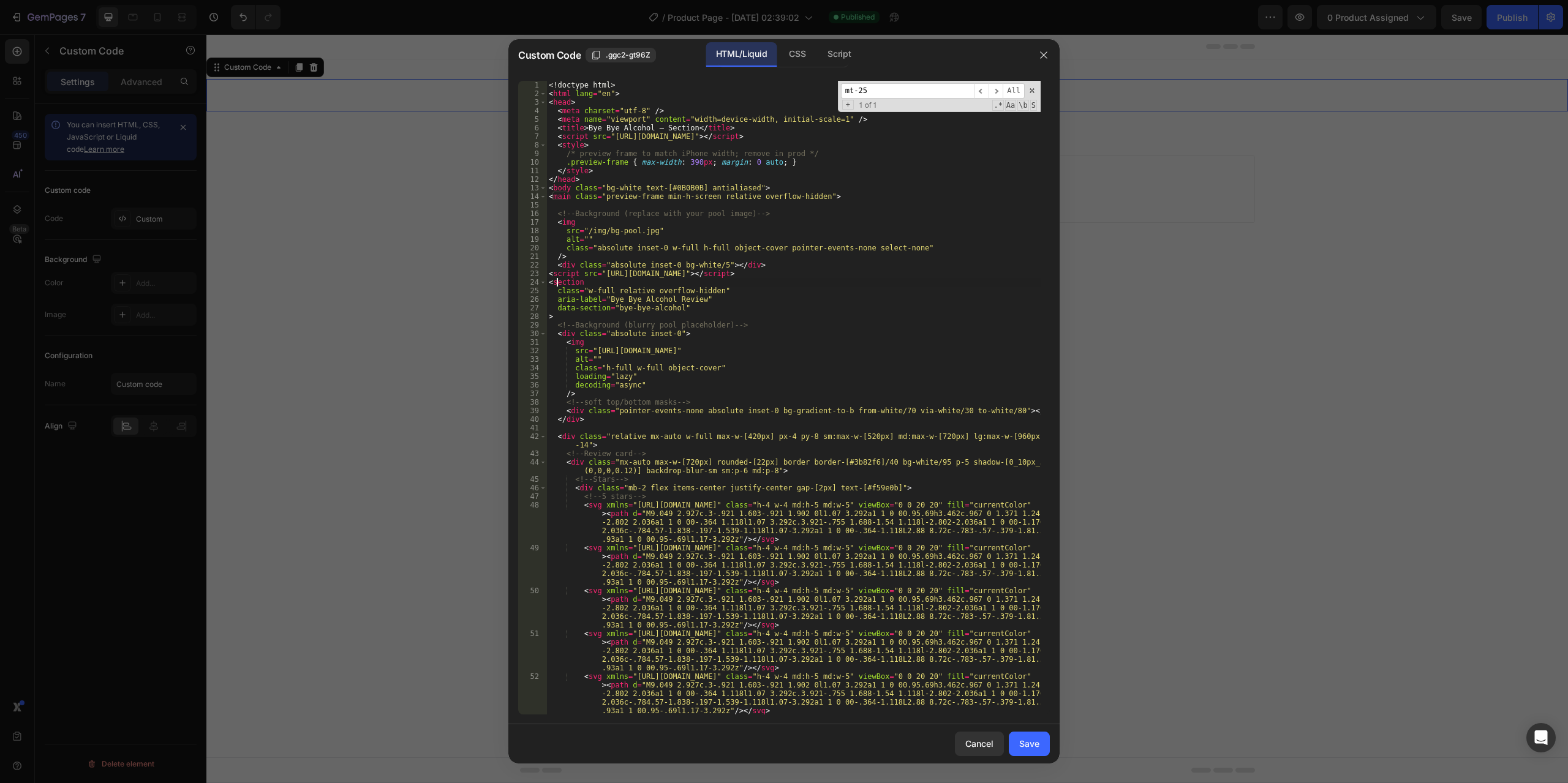
click at [556, 280] on div "<! doctype html > < html lang = "en" > < head > < meta charset = "utf-8" /> < m…" at bounding box center [793, 407] width 494 height 651
click at [623, 274] on div "<! doctype html > < html lang = "en" > < head > < meta charset = "utf-8" /> < m…" at bounding box center [793, 407] width 494 height 651
type textarea "<script src="[URL][DOMAIN_NAME]"></script>"
drag, startPoint x: 765, startPoint y: 274, endPoint x: 532, endPoint y: 271, distance: 233.0
click at [532, 271] on div "<script src="[URL][DOMAIN_NAME]"></script> 1 2 3 4 5 6 7 8 9 10 11 12 13 14 15 …" at bounding box center [784, 398] width 531 height 634
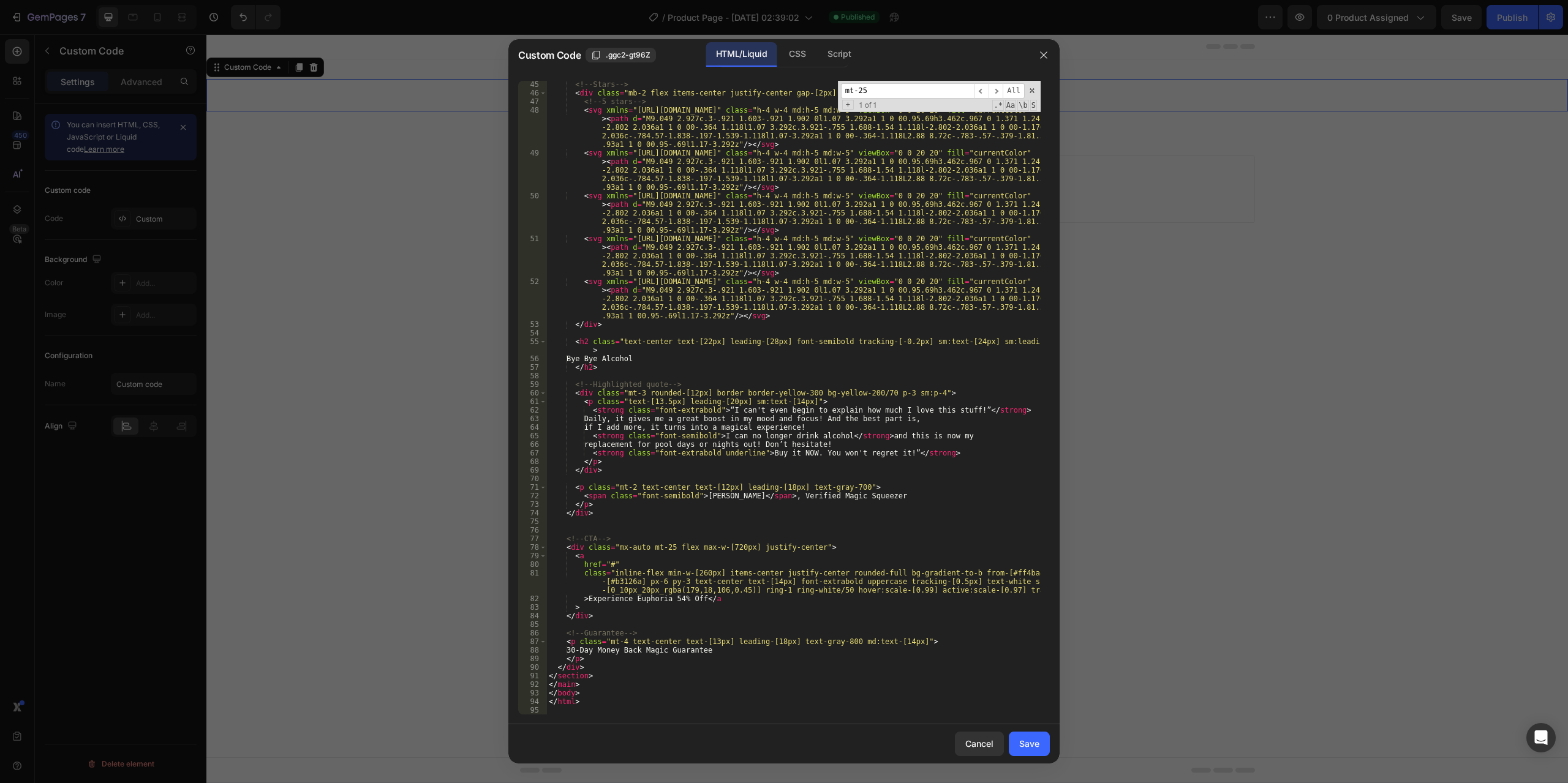
scroll to position [395, 0]
click at [1026, 746] on div "Save" at bounding box center [1029, 743] width 20 height 13
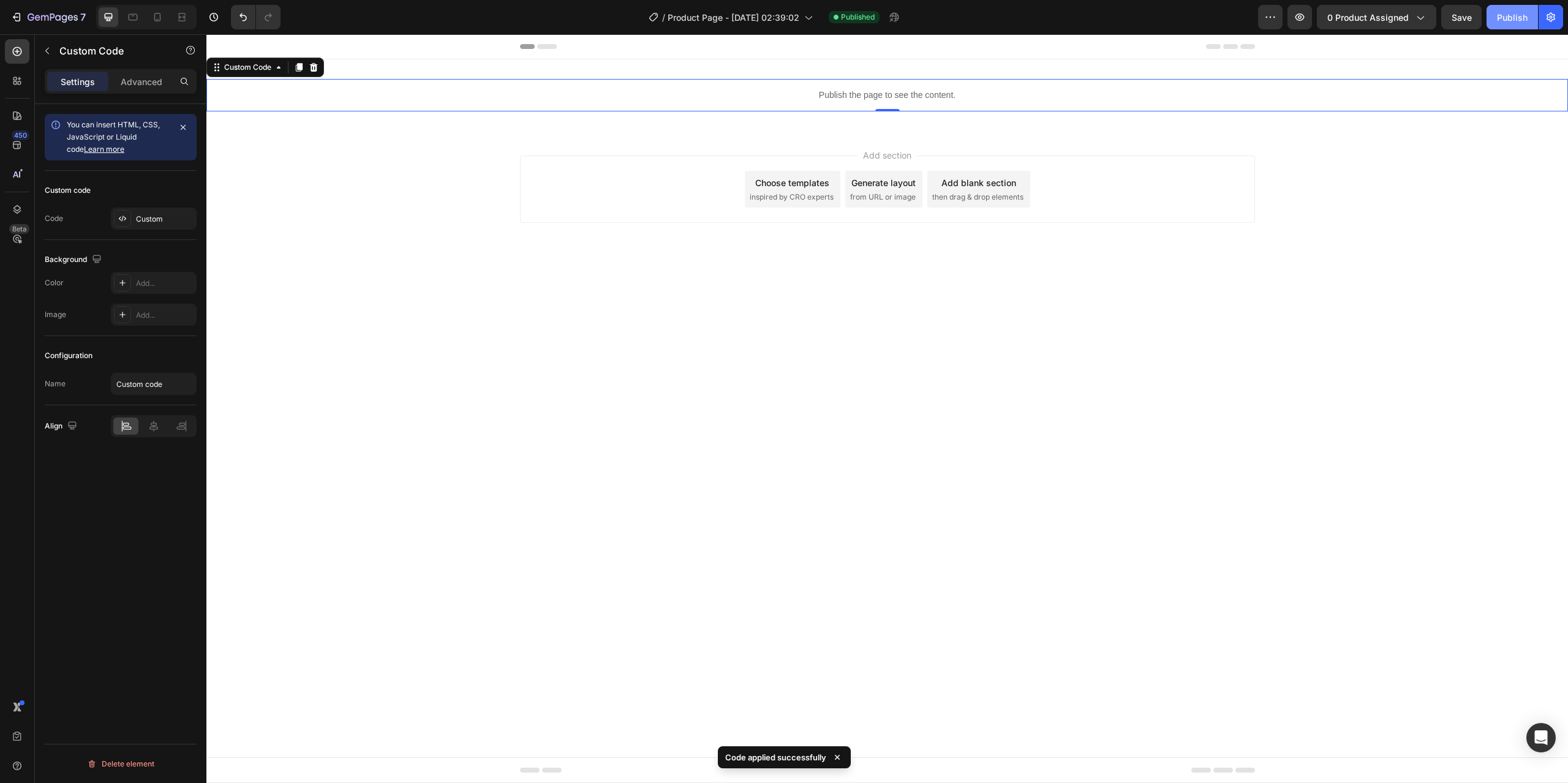
click at [1508, 21] on div "Publish" at bounding box center [1512, 17] width 31 height 13
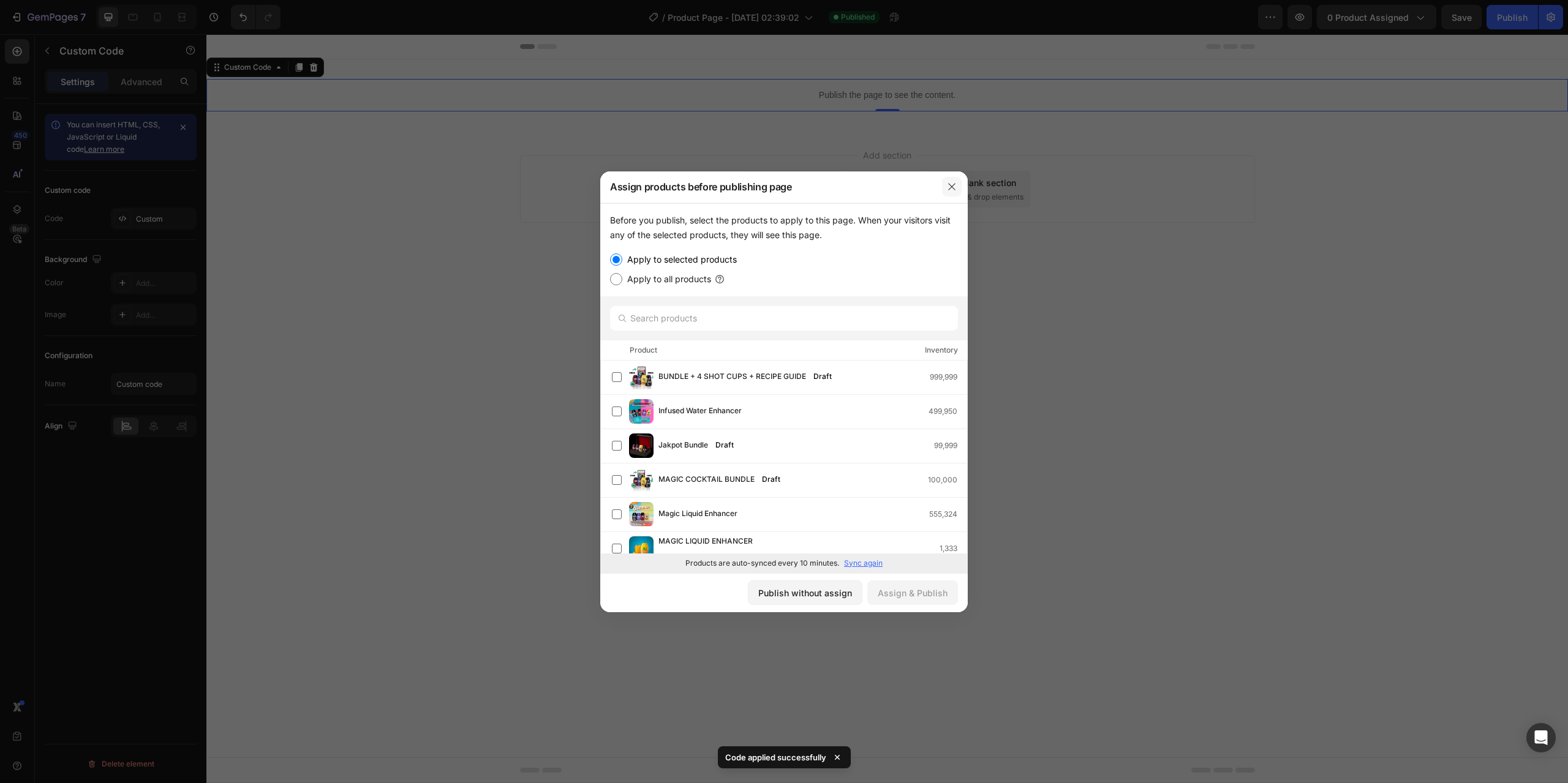
click at [955, 190] on icon "button" at bounding box center [951, 187] width 10 height 10
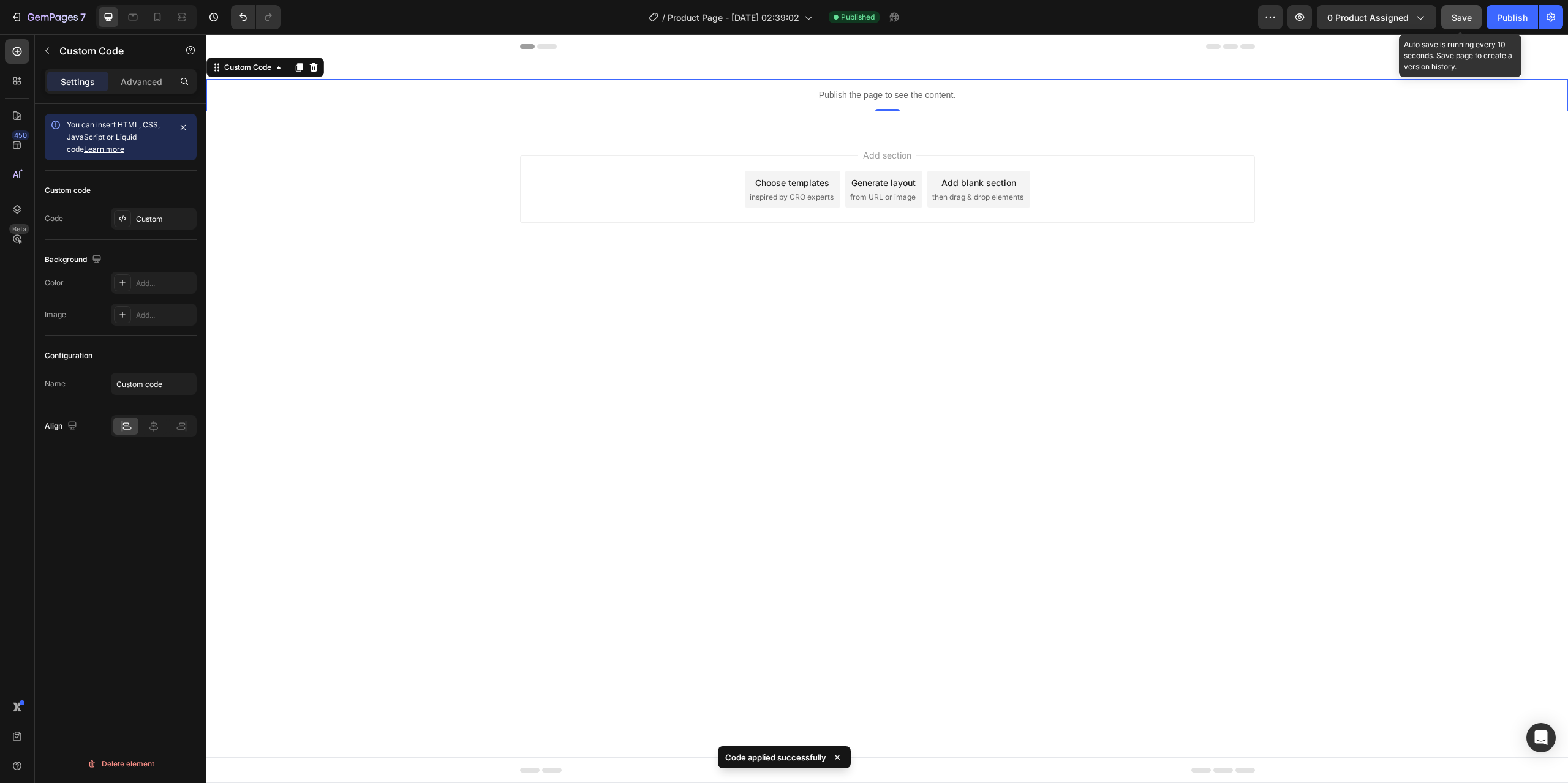
click at [1462, 15] on span "Save" at bounding box center [1462, 17] width 20 height 10
click at [1507, 11] on div "Publish" at bounding box center [1512, 17] width 31 height 13
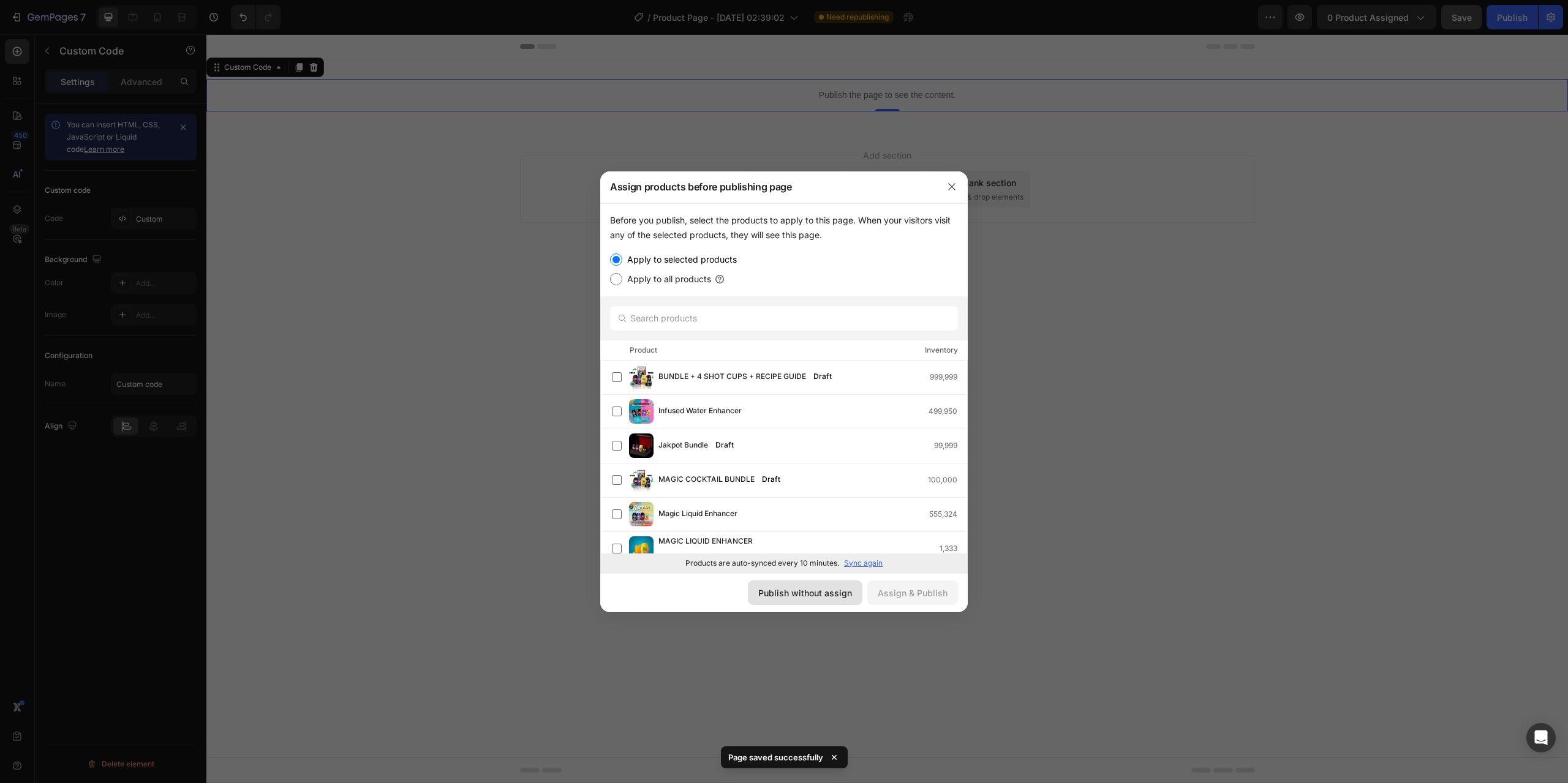
click at [782, 593] on div "Publish without assign" at bounding box center [805, 593] width 93 height 13
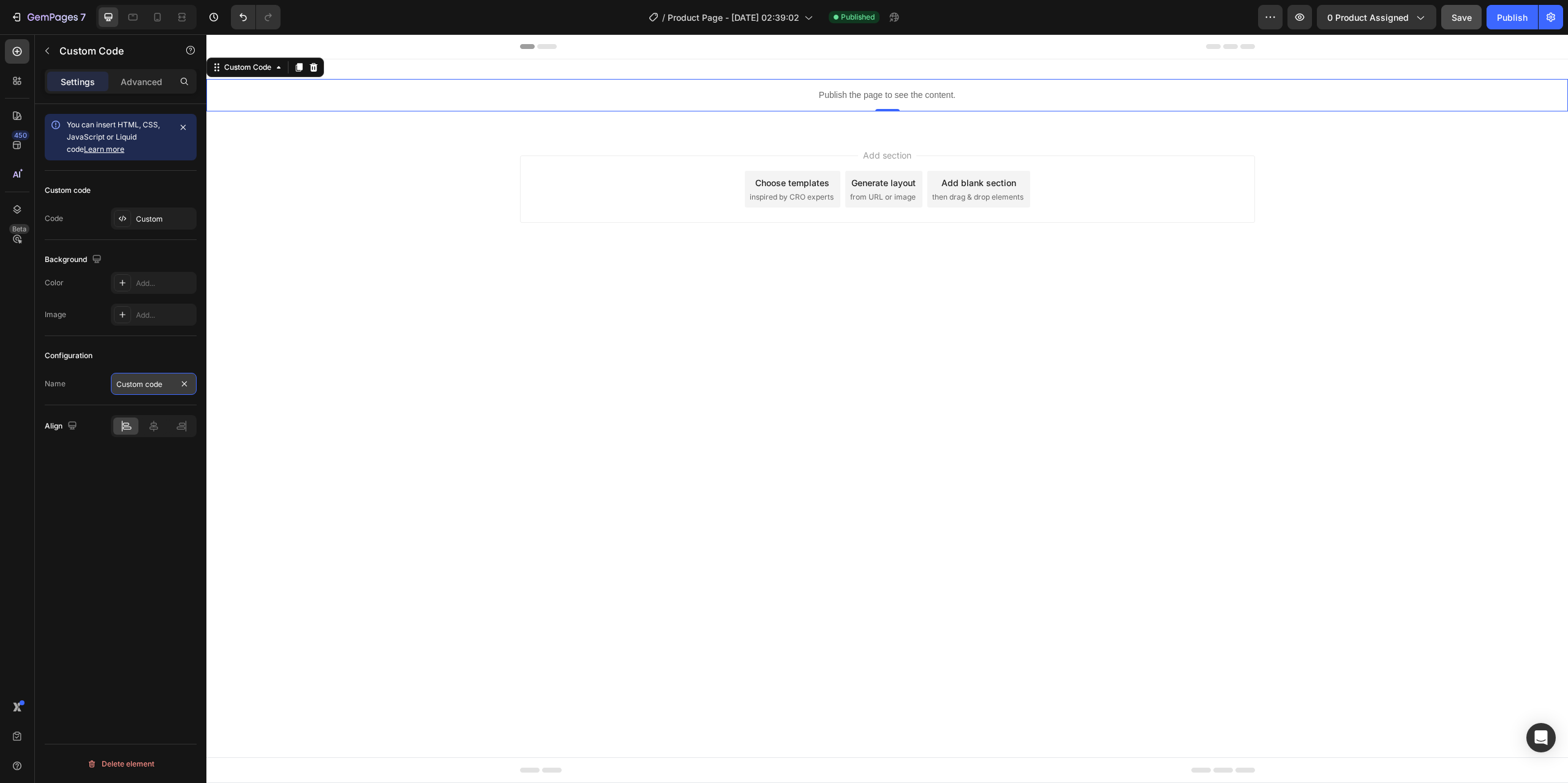
click at [149, 376] on input "Custom code" at bounding box center [154, 384] width 86 height 22
click at [136, 351] on div "Configuration" at bounding box center [121, 355] width 152 height 20
click at [143, 213] on div "Custom" at bounding box center [154, 218] width 86 height 22
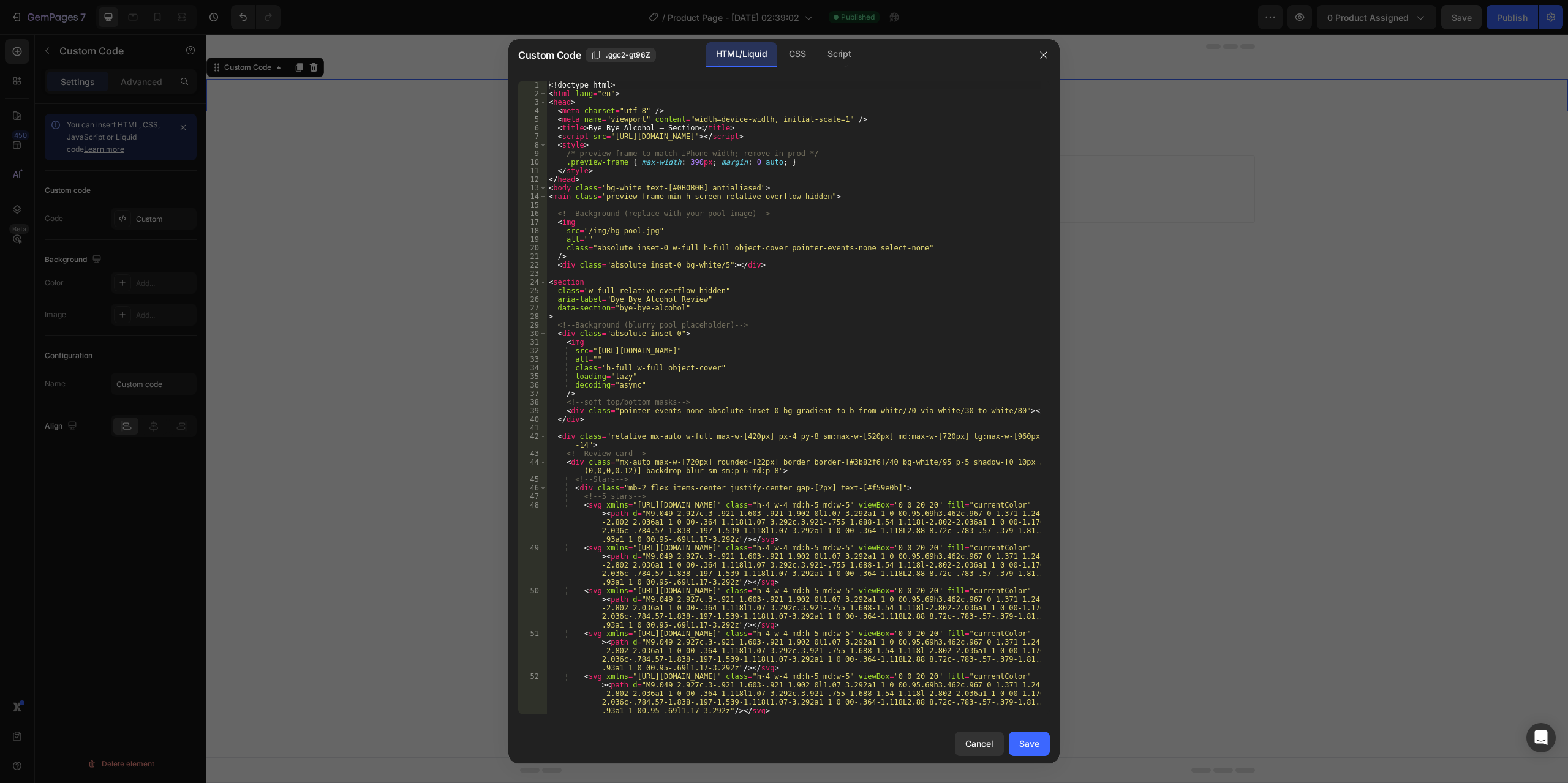
type textarea "<script src="[URL][DOMAIN_NAME]"></script>"
drag, startPoint x: 657, startPoint y: 135, endPoint x: 703, endPoint y: 134, distance: 46.0
click at [703, 134] on div "<! doctype html > < html lang = "en" > < head > < meta charset = "utf-8" /> < m…" at bounding box center [793, 407] width 494 height 651
click at [745, 141] on div "<! doctype html > < html lang = "en" > < head > < meta charset = "utf-8" /> < m…" at bounding box center [793, 407] width 494 height 651
drag, startPoint x: 795, startPoint y: 138, endPoint x: 524, endPoint y: 133, distance: 271.0
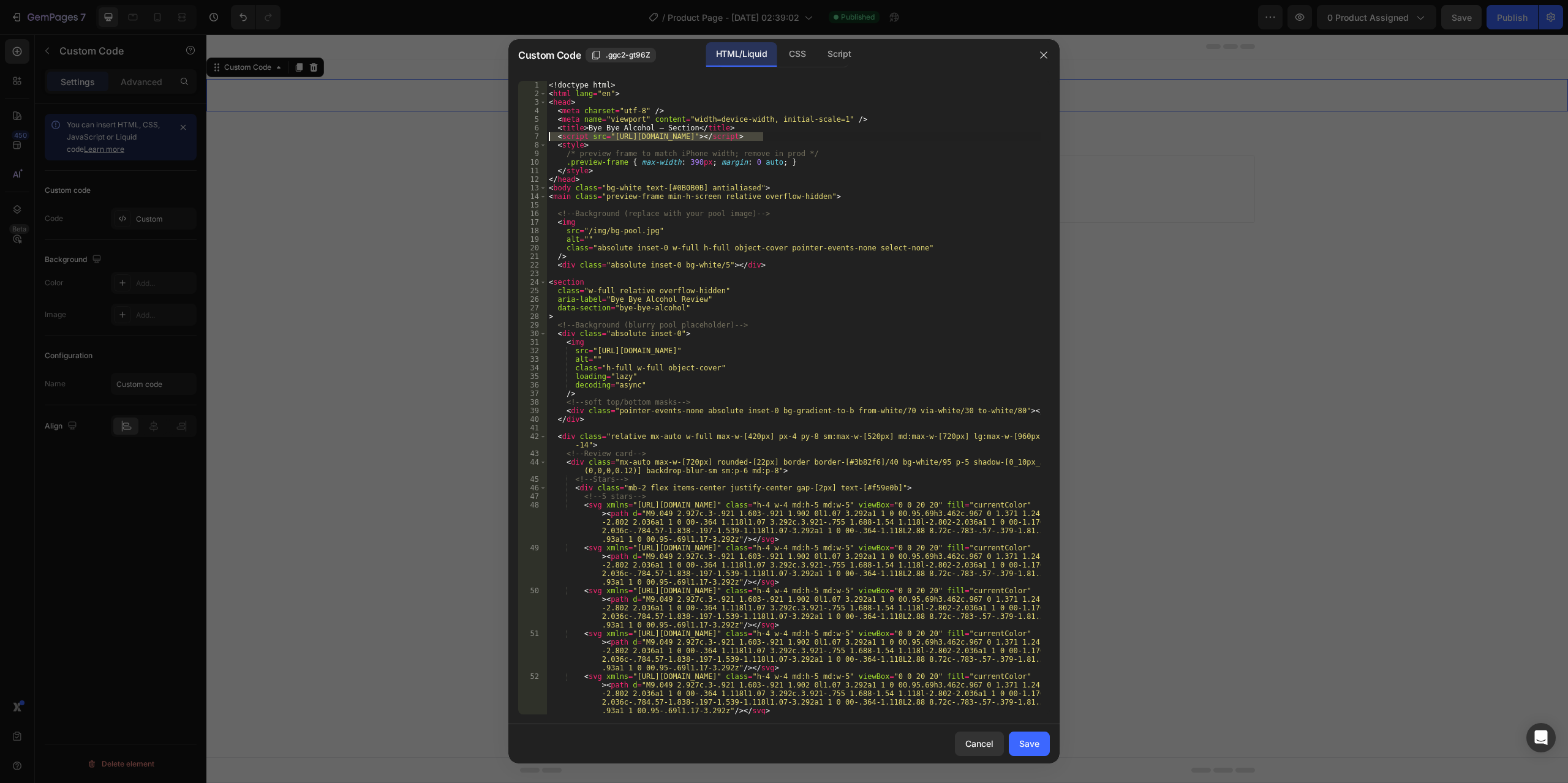
click at [524, 133] on div "<script src="[URL][DOMAIN_NAME]"></script> 1 2 3 4 5 6 7 8 9 10 11 12 13 14 15 …" at bounding box center [784, 398] width 531 height 634
click at [1033, 739] on div "Save" at bounding box center [1029, 743] width 20 height 13
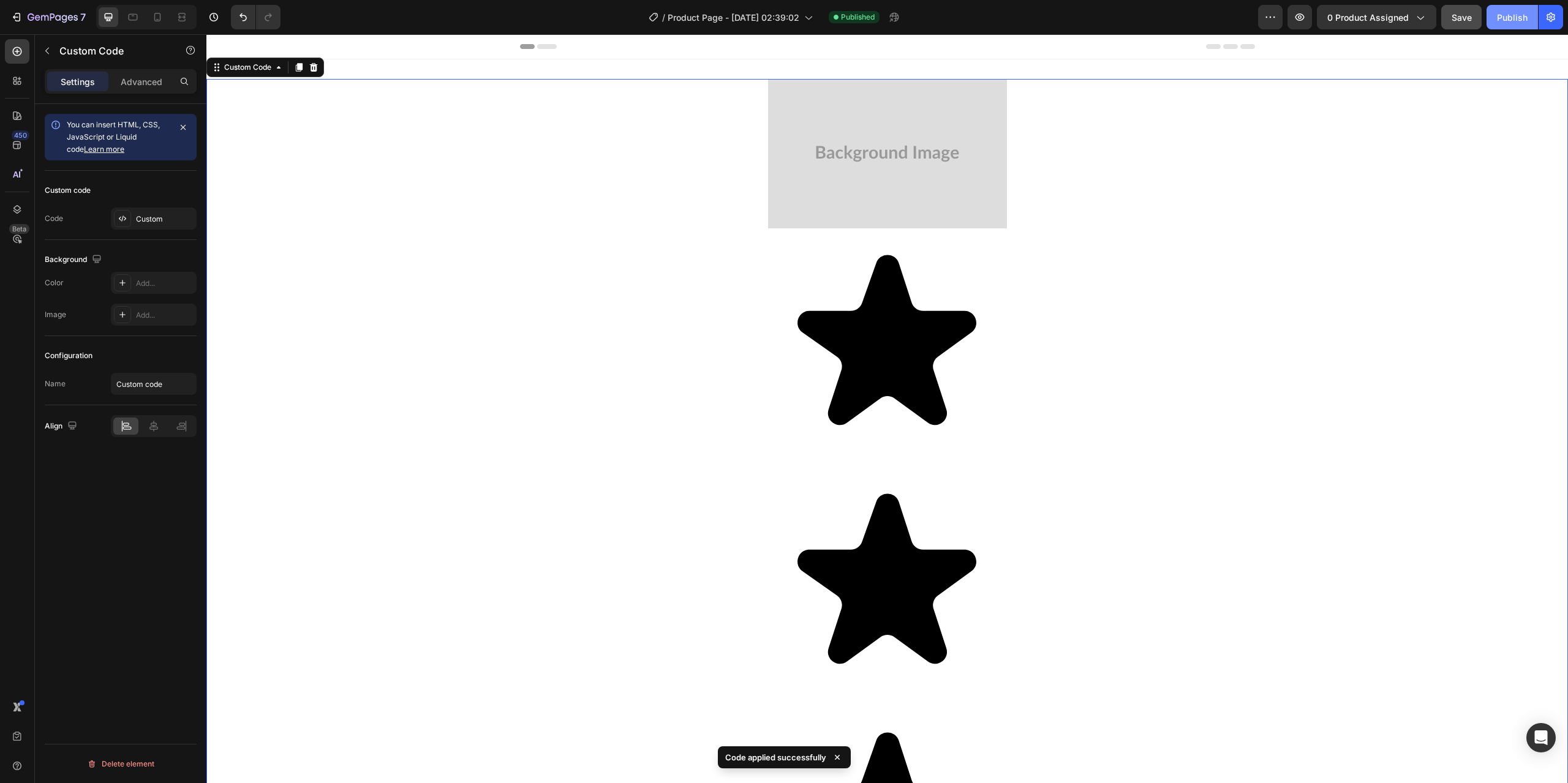
click at [1501, 14] on div "Publish" at bounding box center [1512, 17] width 31 height 13
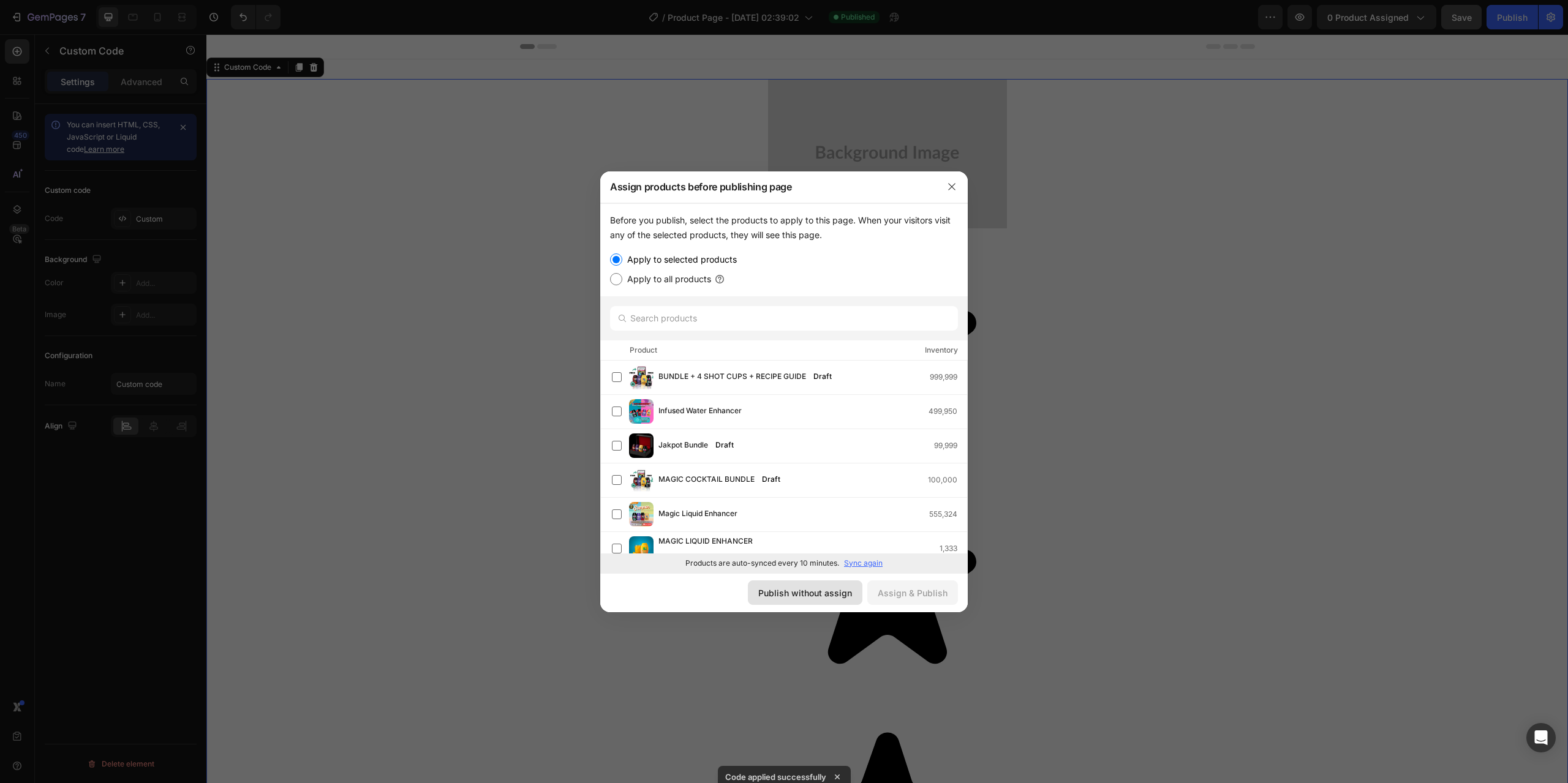
click at [787, 593] on div "Publish without assign" at bounding box center [805, 593] width 93 height 13
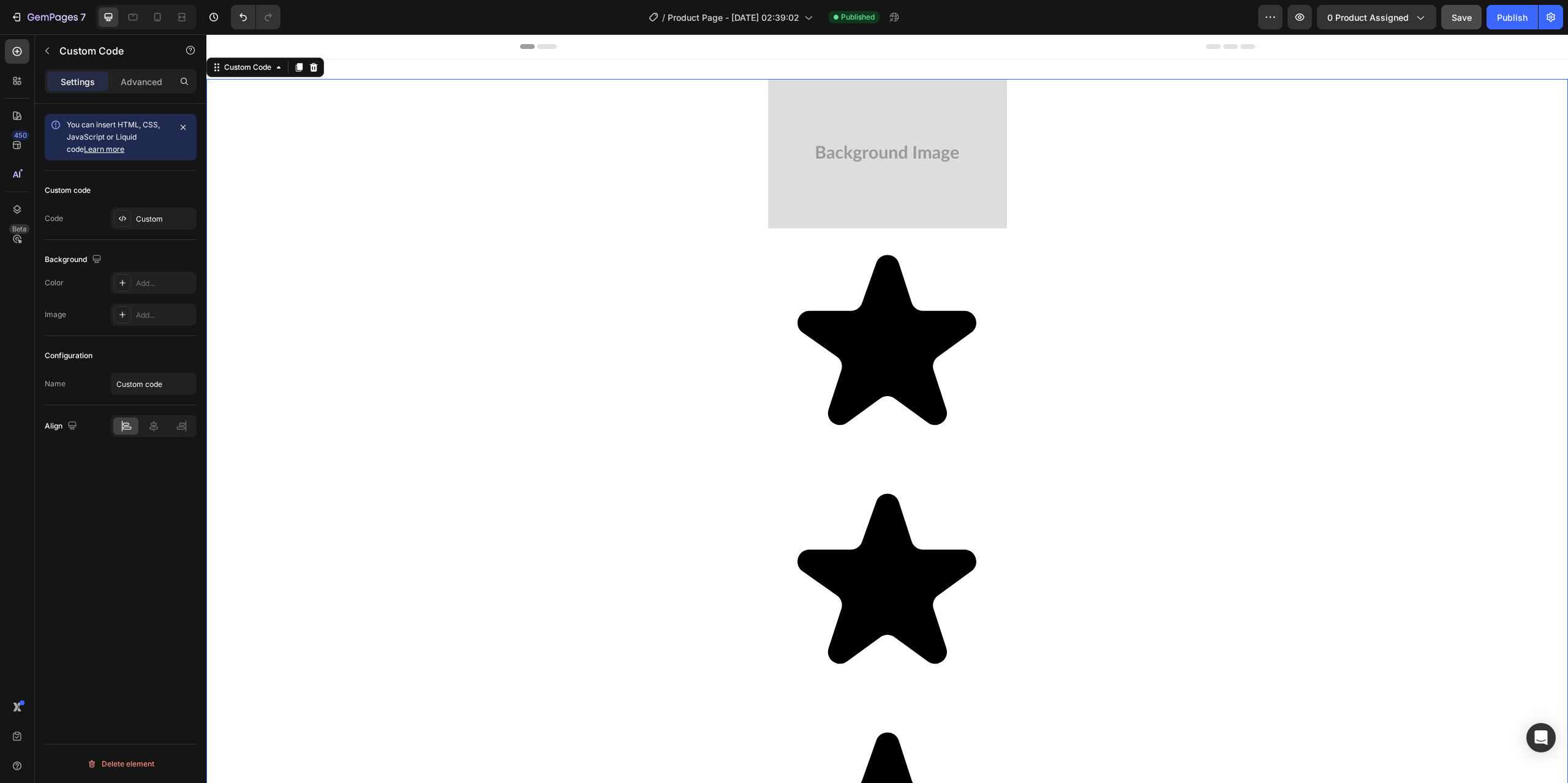
click at [156, 368] on div "Configuration Name Custom code" at bounding box center [121, 370] width 152 height 69
click at [154, 383] on input "Custom code" at bounding box center [154, 384] width 86 height 22
click at [160, 387] on input "Custom code" at bounding box center [154, 384] width 86 height 22
click at [70, 383] on div "Name Custom code" at bounding box center [121, 384] width 152 height 22
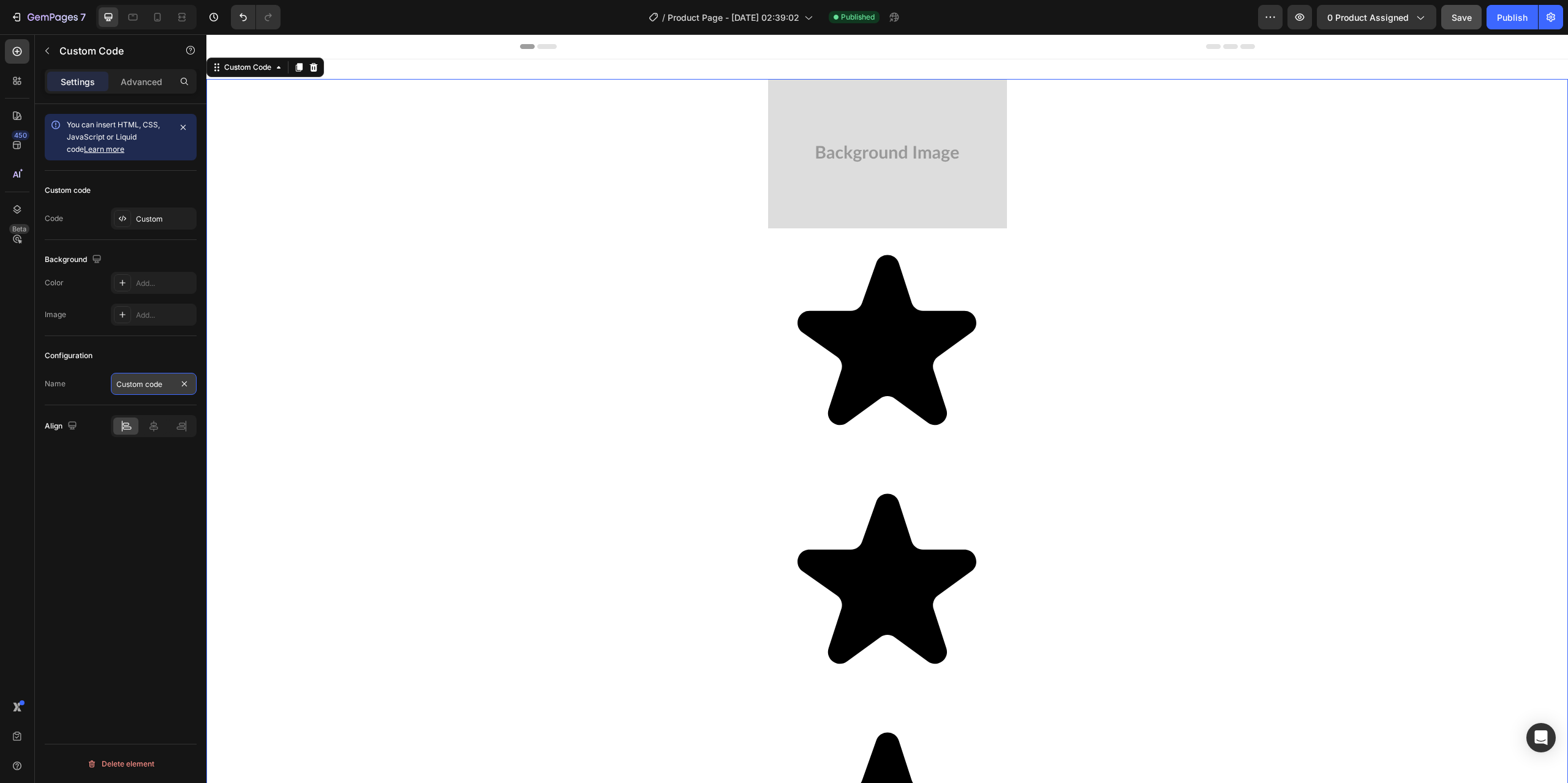
click at [138, 387] on input "Custom code" at bounding box center [154, 384] width 86 height 22
click at [143, 216] on div "Custom" at bounding box center [164, 219] width 57 height 11
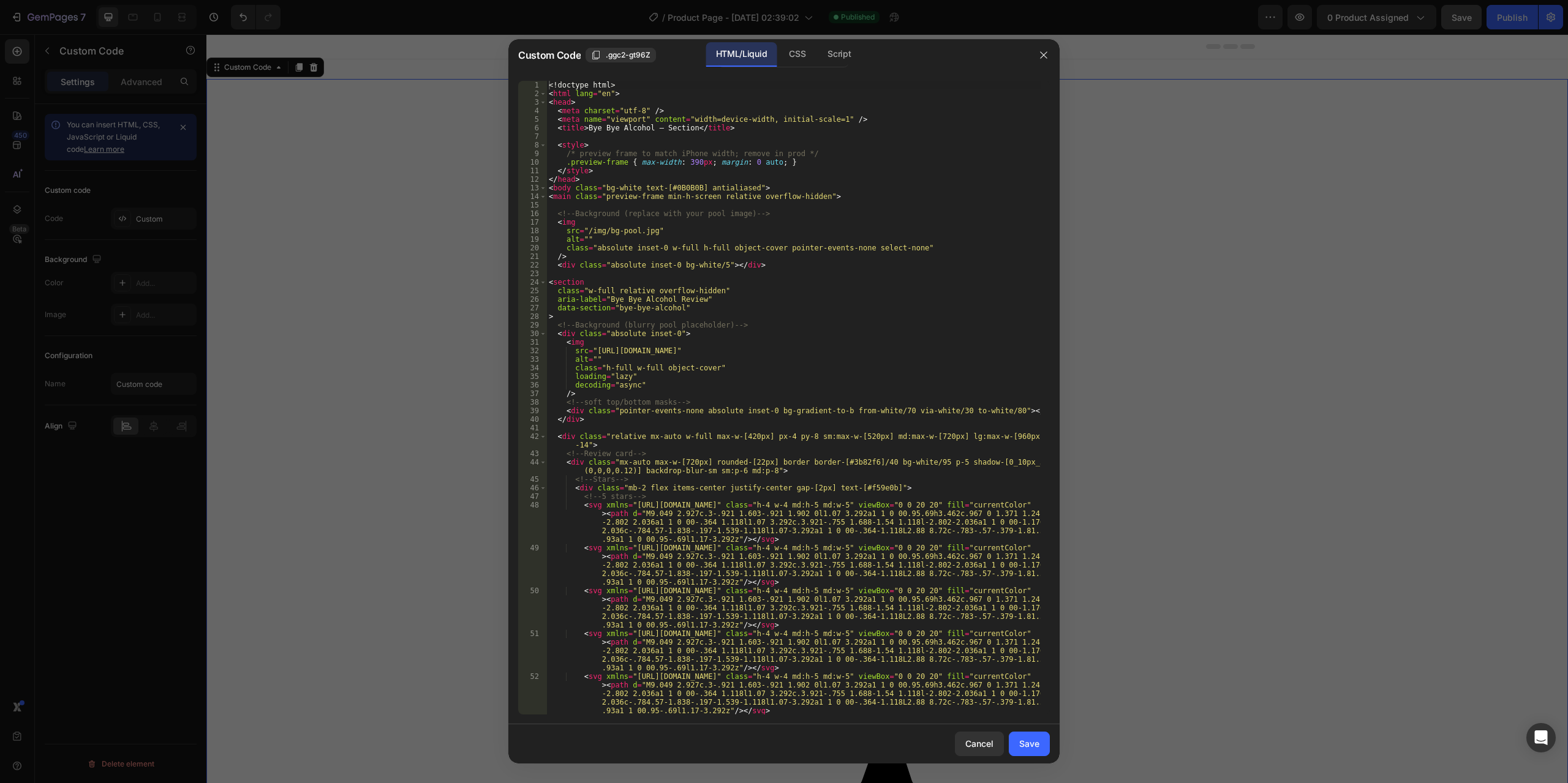
type textarea "<title>Bye Bye Alcohol – Section</title>"
click at [788, 124] on div "<! doctype html > < html lang = "en" > < head > < meta charset = "utf-8" /> < m…" at bounding box center [793, 407] width 494 height 651
click at [777, 139] on div "<! doctype html > < html lang = "en" > < head > < meta charset = "utf-8" /> < m…" at bounding box center [793, 407] width 494 height 651
paste textarea "<script src="[URL][DOMAIN_NAME]"></script>"
click at [797, 130] on div "<! doctype html > < html lang = "en" > < head > < meta charset = "utf-8" /> < m…" at bounding box center [793, 407] width 494 height 651
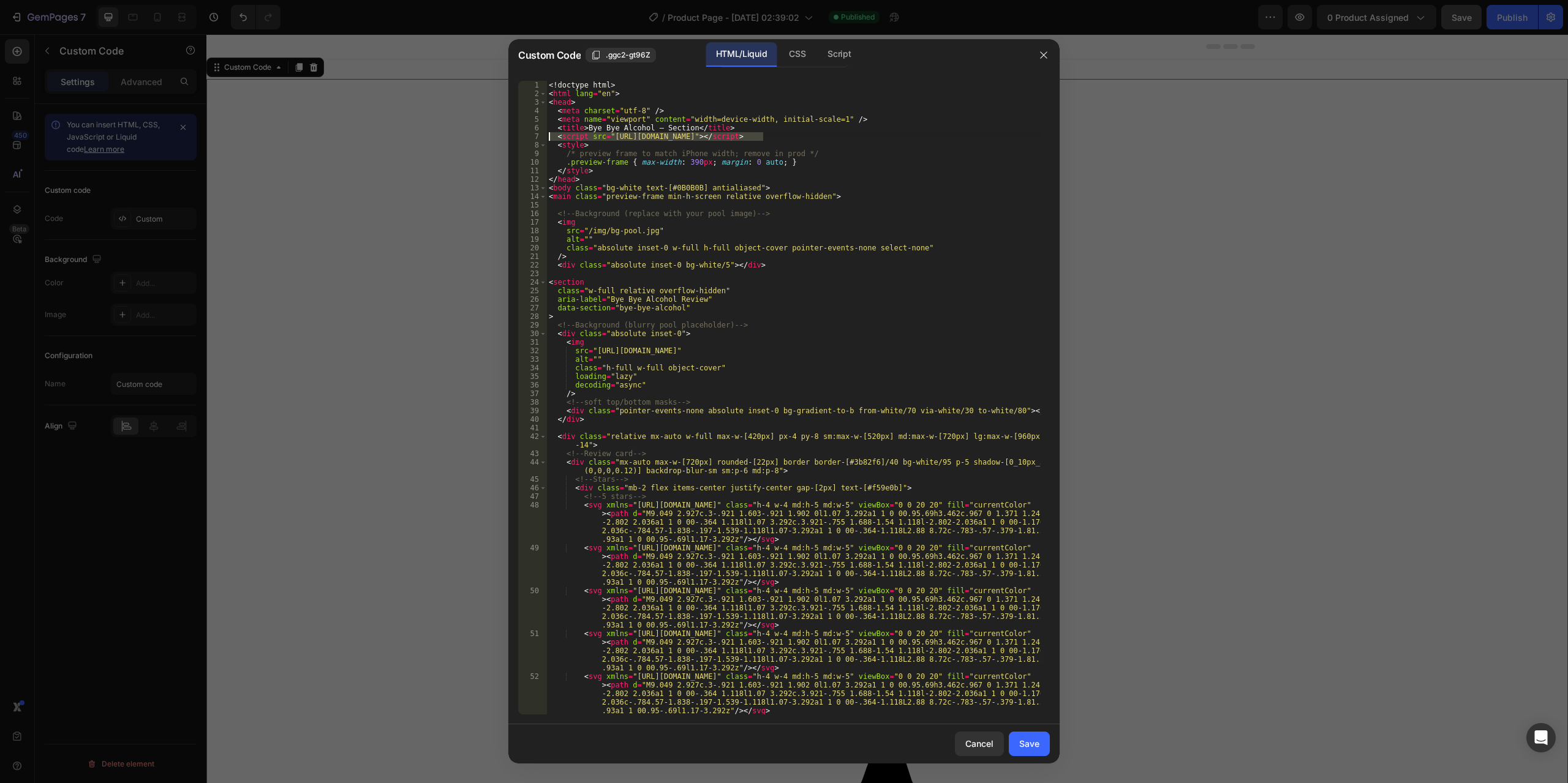
drag, startPoint x: 773, startPoint y: 136, endPoint x: 550, endPoint y: 136, distance: 223.0
click at [550, 136] on div "<! doctype html > < html lang = "en" > < head > < meta charset = "utf-8" /> < m…" at bounding box center [793, 407] width 494 height 651
type textarea "<script src="[URL][DOMAIN_NAME]"></script>"
click at [1031, 745] on div "Save" at bounding box center [1029, 743] width 20 height 13
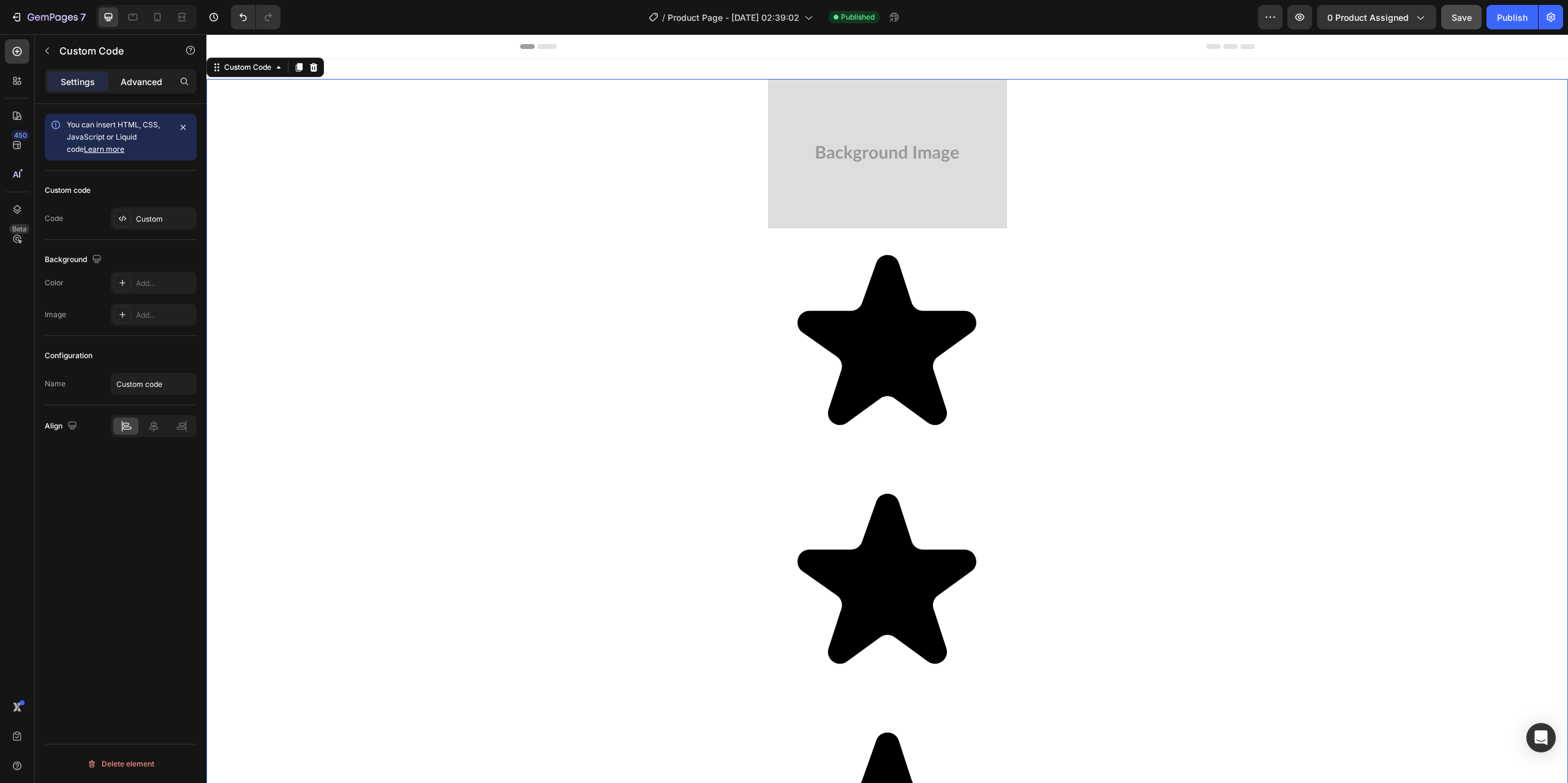
click at [135, 76] on p "Advanced" at bounding box center [141, 81] width 42 height 13
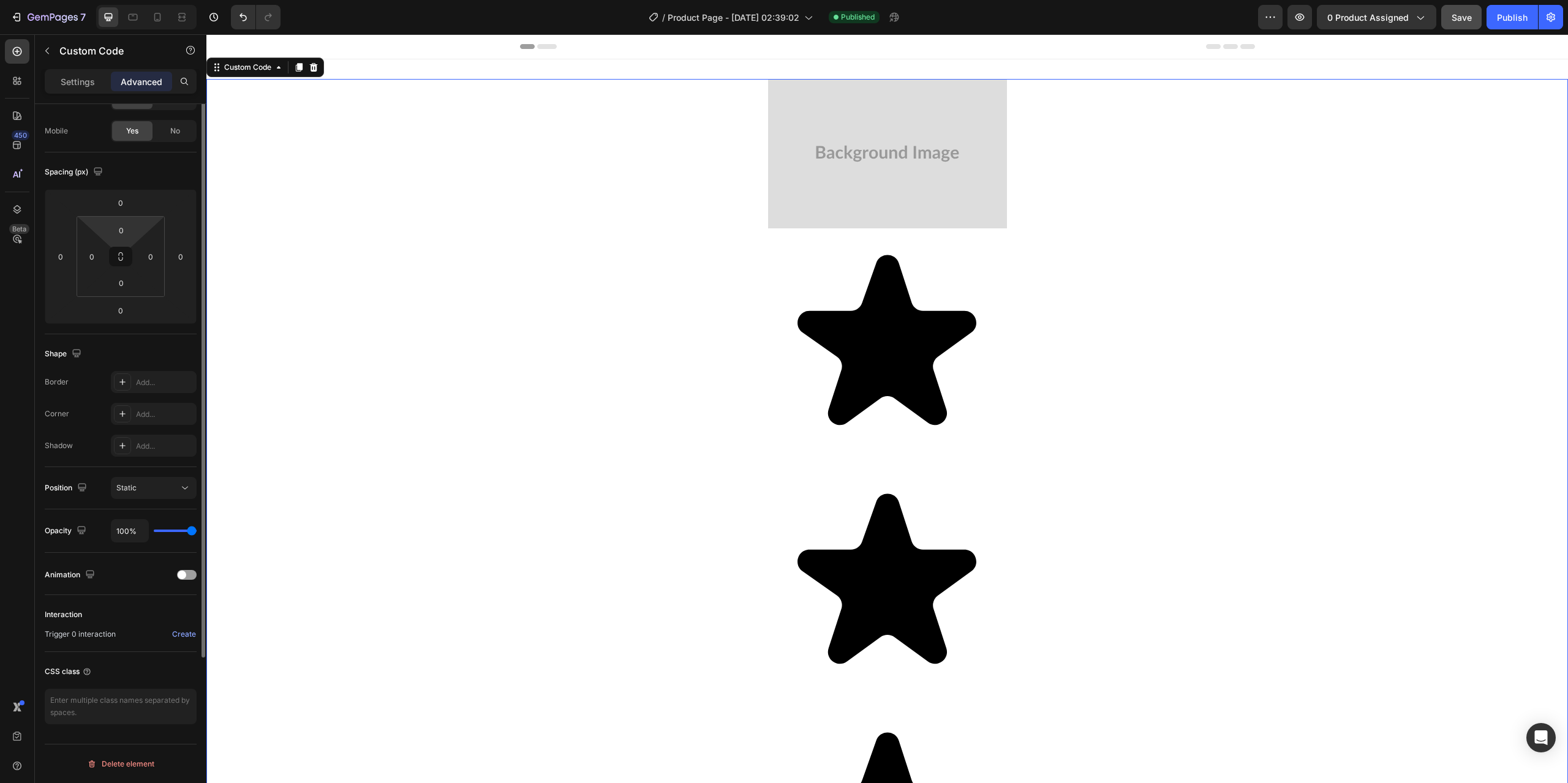
scroll to position [0, 0]
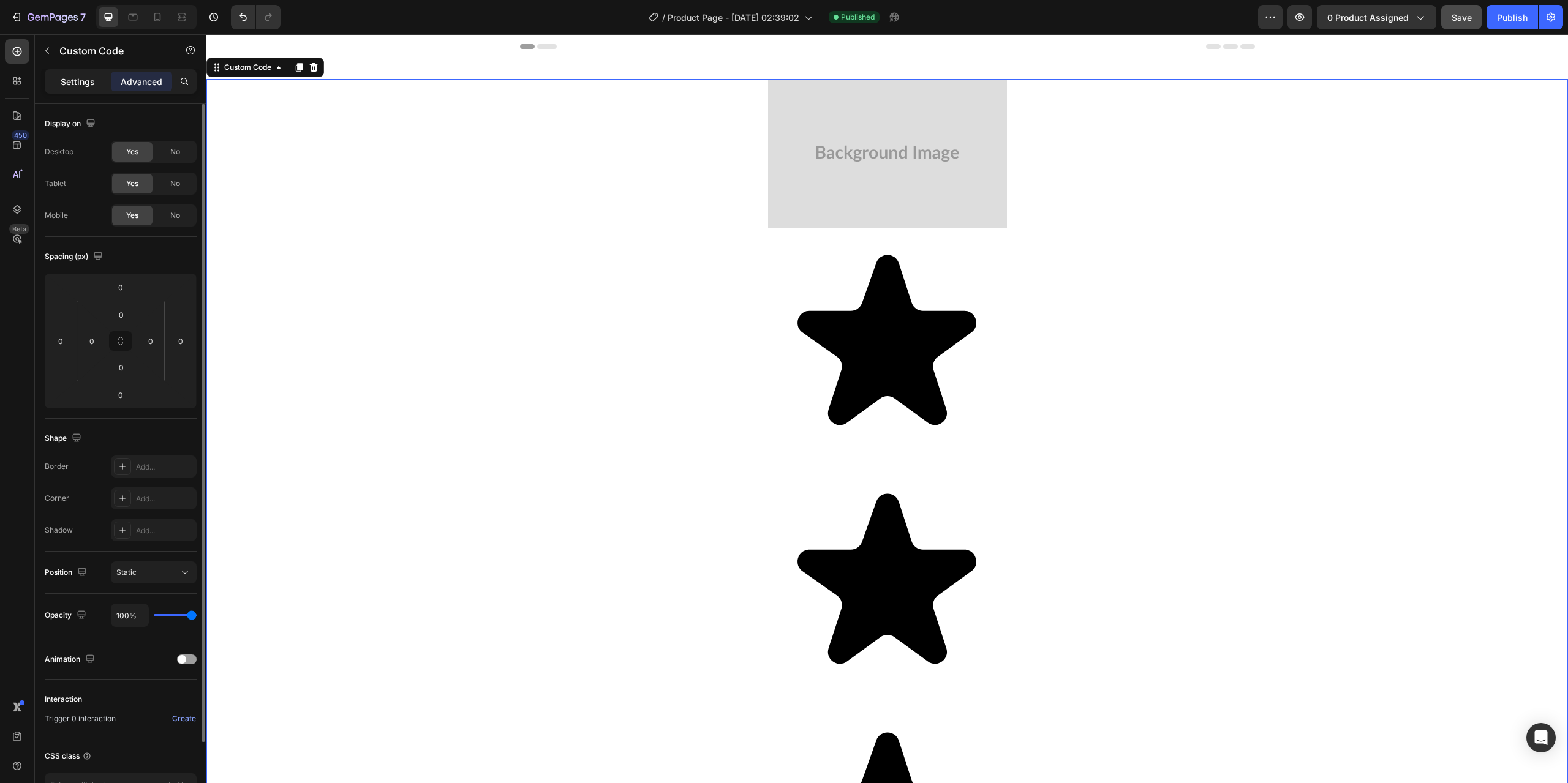
click at [82, 81] on p "Settings" at bounding box center [78, 81] width 34 height 13
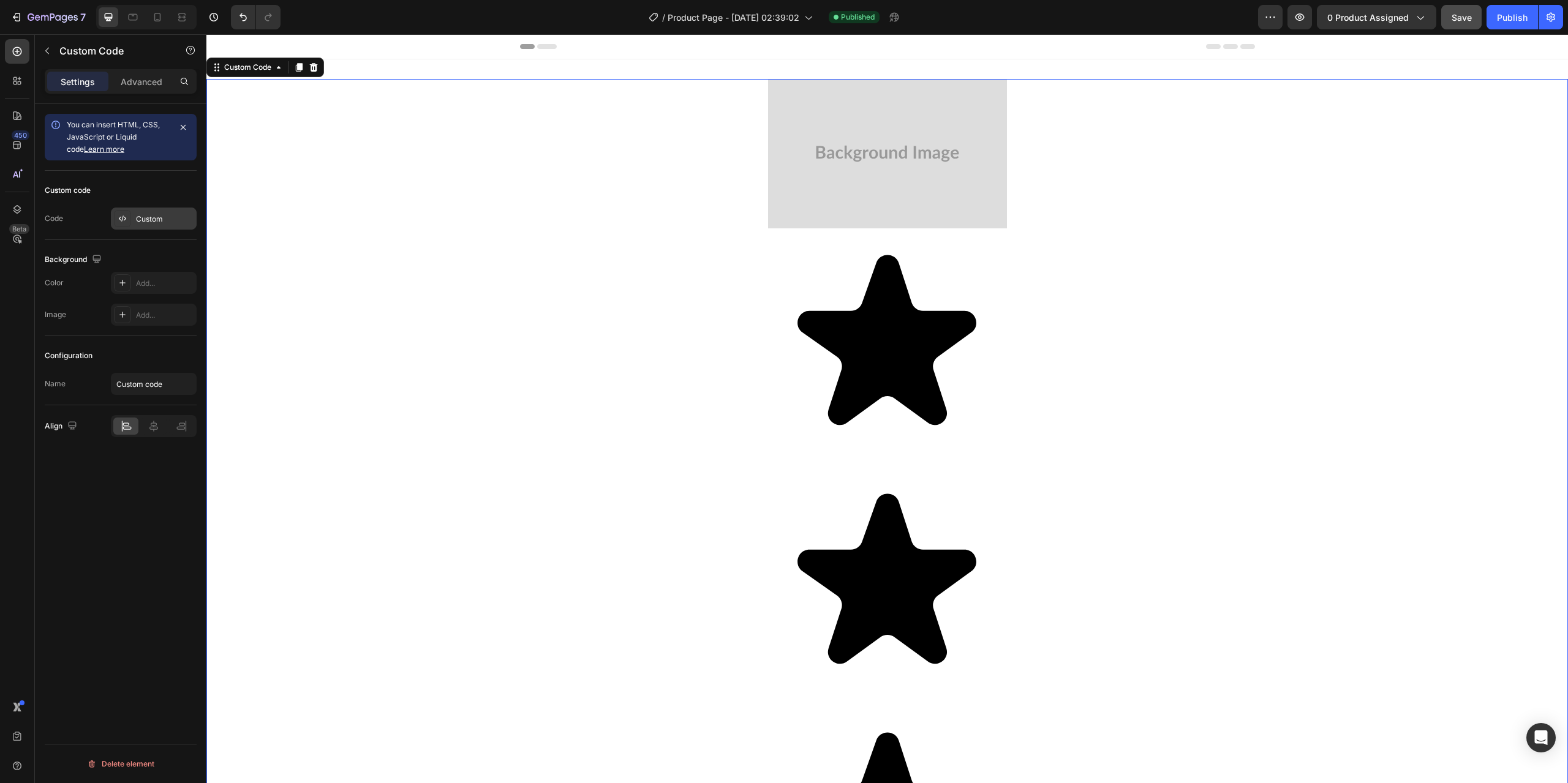
click at [149, 216] on div "Custom" at bounding box center [164, 219] width 57 height 11
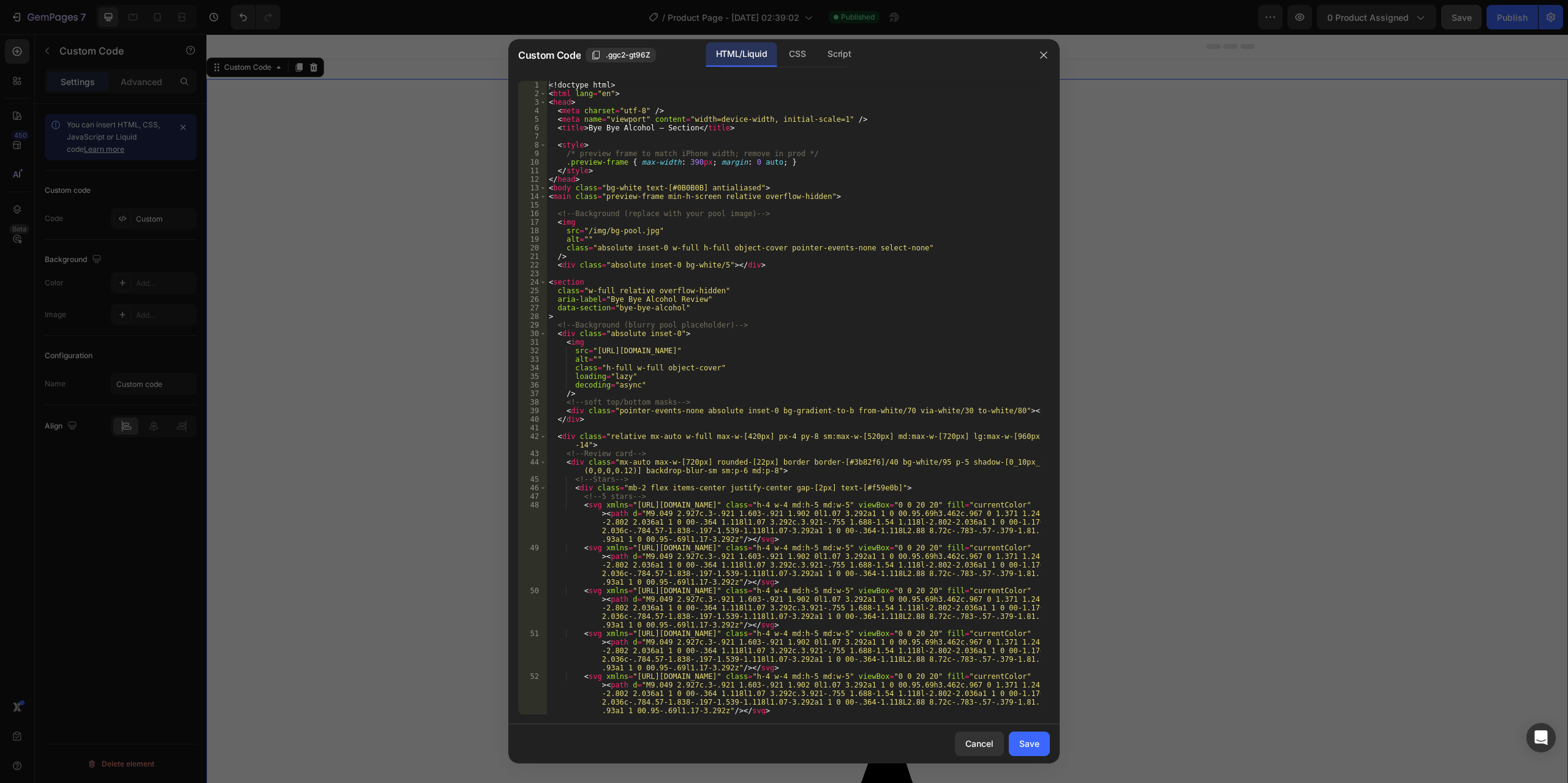
type textarea "<title>Bye Bye Alcohol – Section</title>"
click at [636, 132] on div "<! doctype html > < html lang = "en" > < head > < meta charset = "utf-8" /> < m…" at bounding box center [793, 407] width 494 height 651
click at [629, 134] on div "<! doctype html > < html lang = "en" > < head > < meta charset = "utf-8" /> < m…" at bounding box center [793, 407] width 494 height 651
paste textarea "<script src="[URL][DOMAIN_NAME]"></script>"
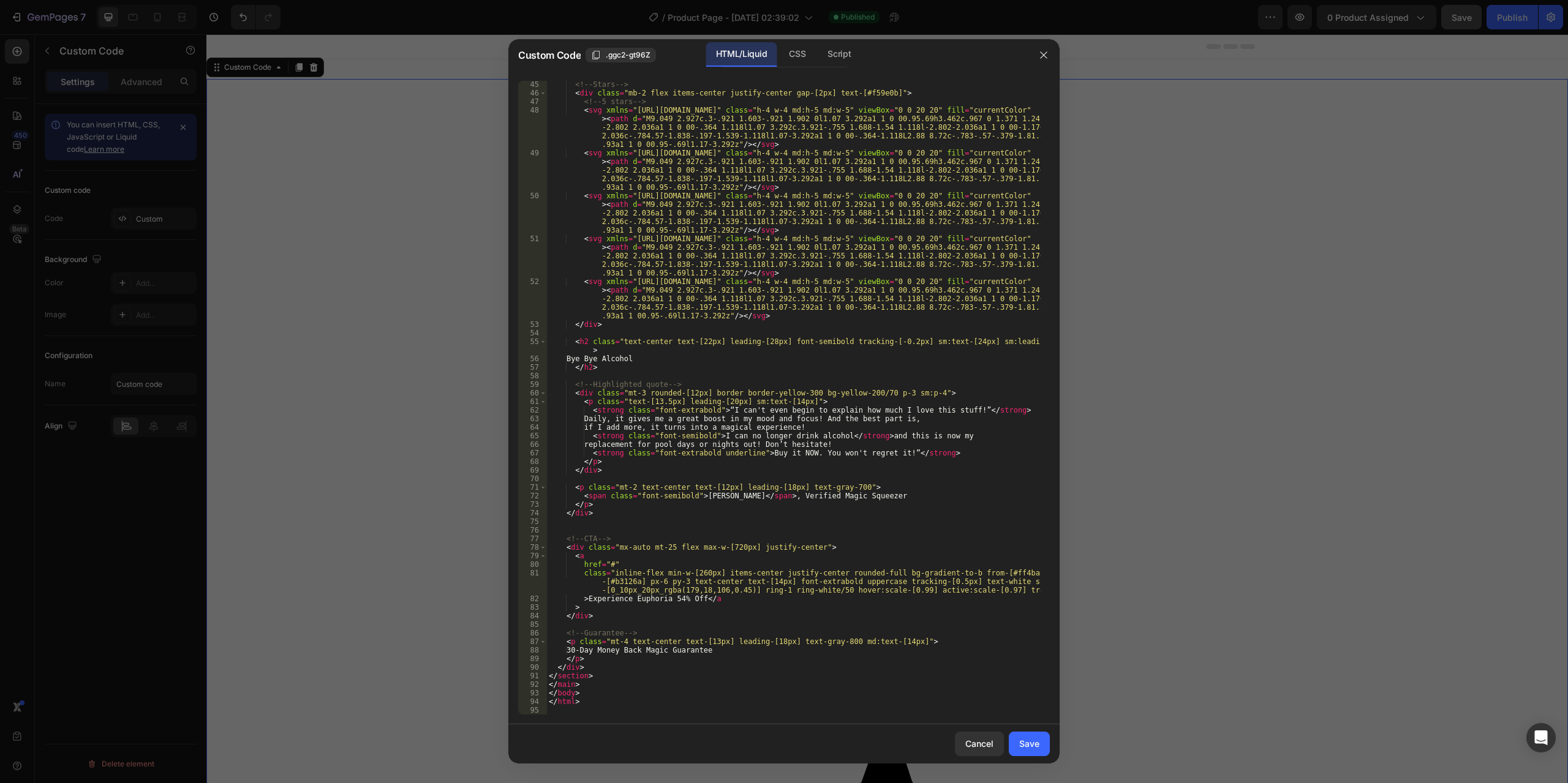
scroll to position [395, 0]
click at [576, 700] on div "<!-- Stars --> < div class = "mb-2 flex items-center justify-center gap-[2px] t…" at bounding box center [793, 406] width 494 height 651
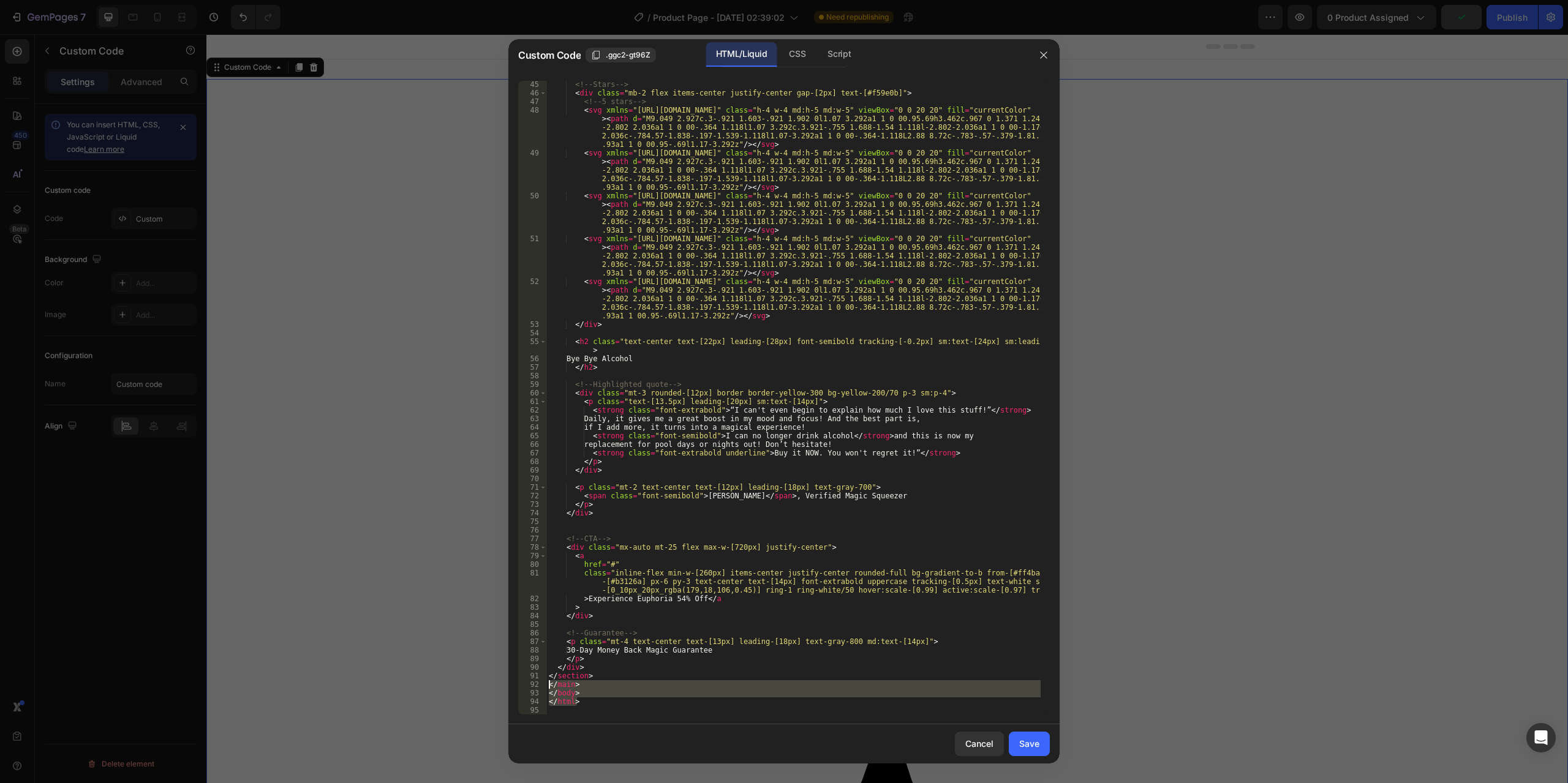
drag, startPoint x: 585, startPoint y: 700, endPoint x: 501, endPoint y: 681, distance: 86.1
click at [501, 681] on div "Custom Code .ggc2-gt96Z HTML/Liquid CSS Script </html> 45 46 47 48 49 50 51 52 …" at bounding box center [784, 392] width 1568 height 783
type textarea "</main> </body>"
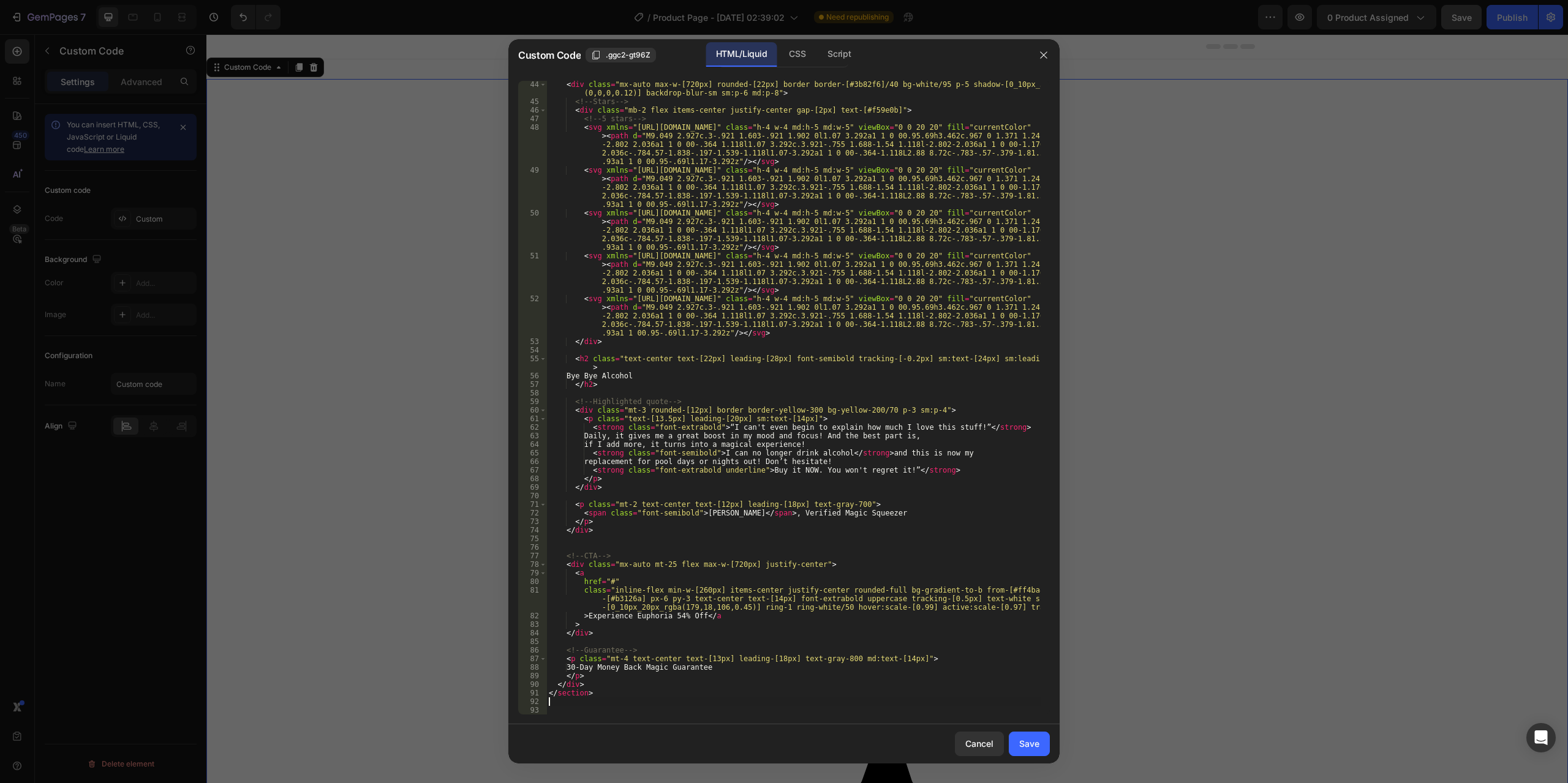
scroll to position [378, 0]
click at [1029, 747] on div "Save" at bounding box center [1029, 743] width 20 height 13
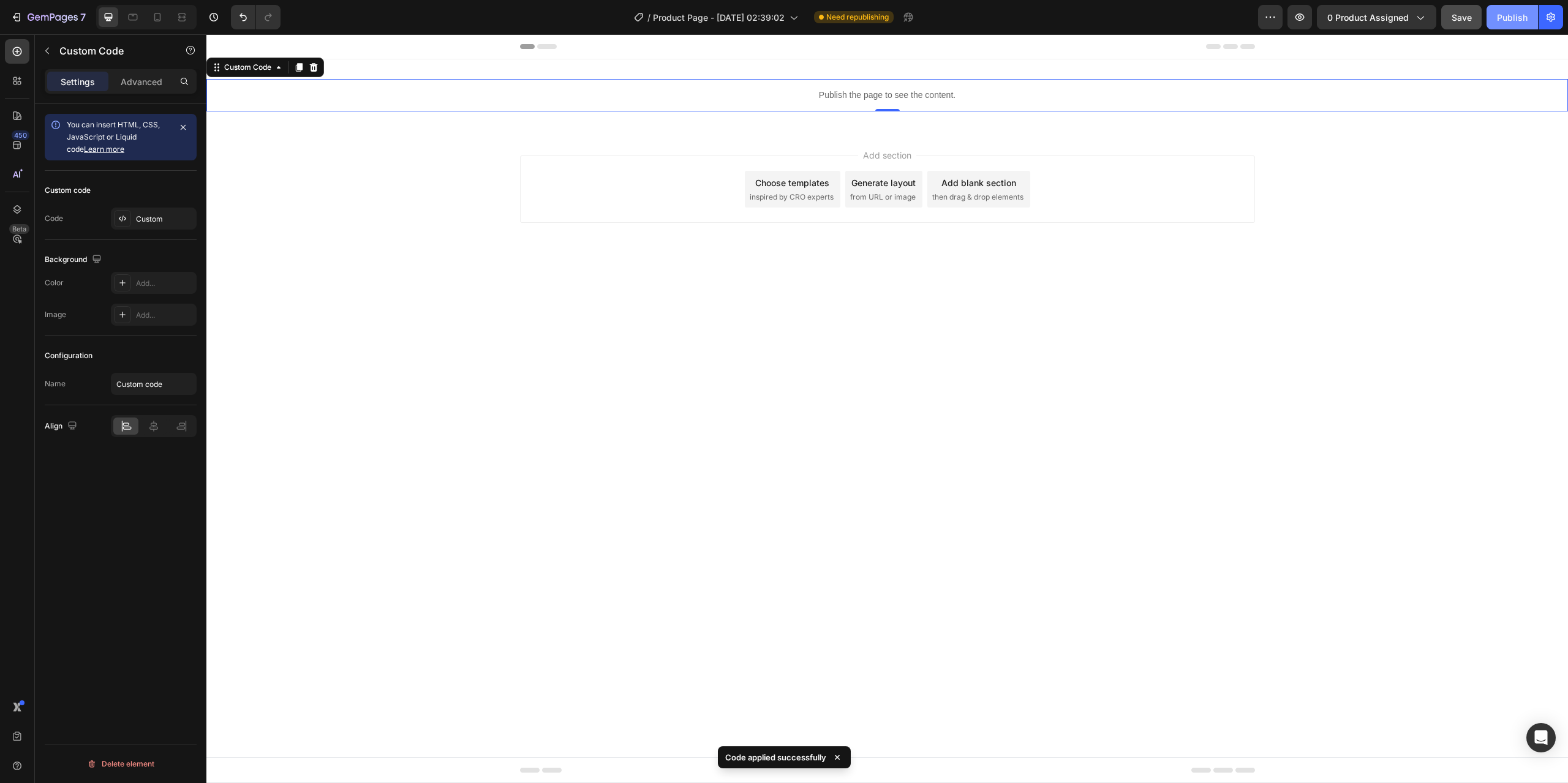
click at [1507, 18] on div "Publish" at bounding box center [1512, 17] width 31 height 13
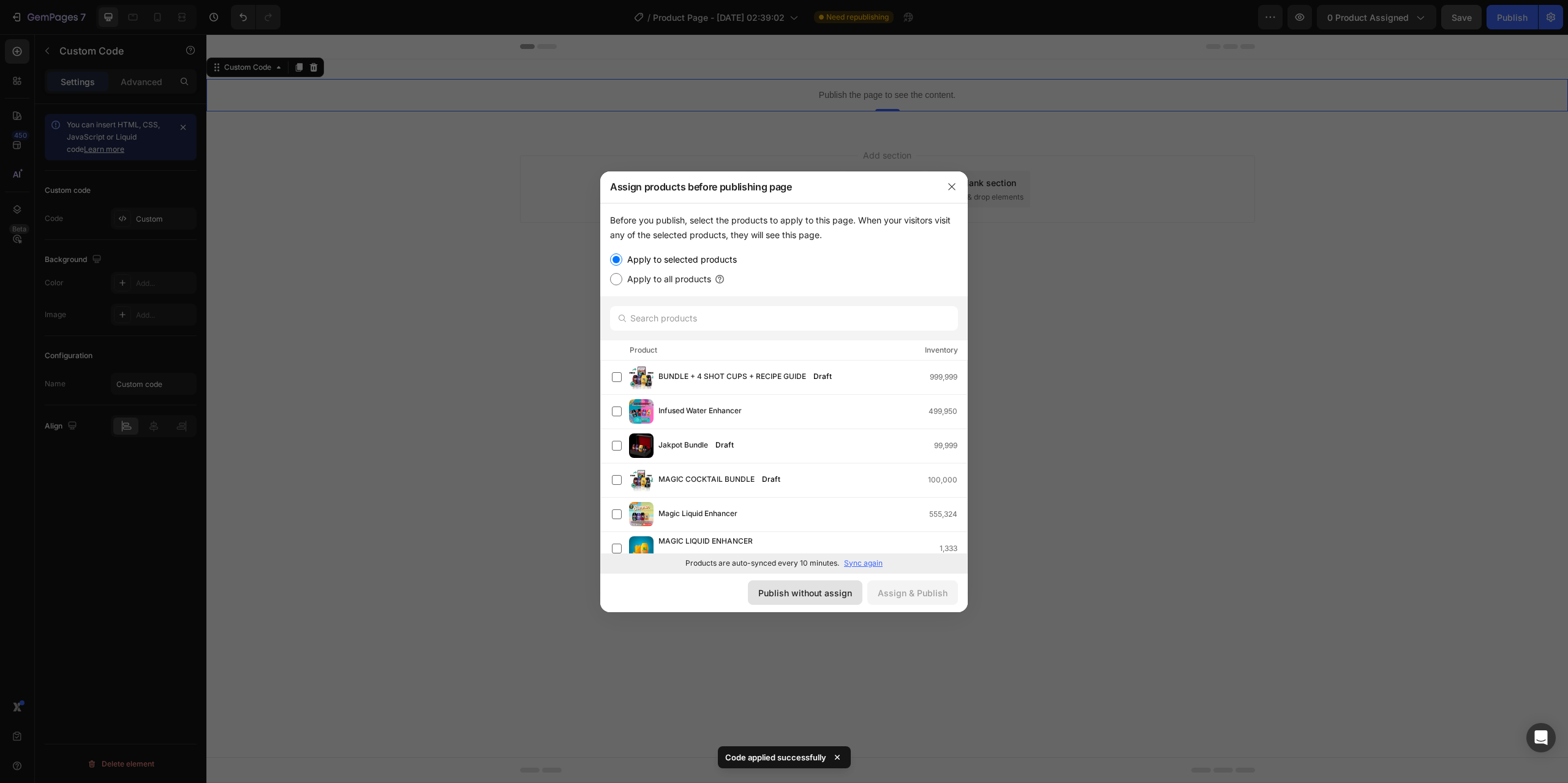
click at [808, 593] on div "Publish without assign" at bounding box center [805, 593] width 93 height 13
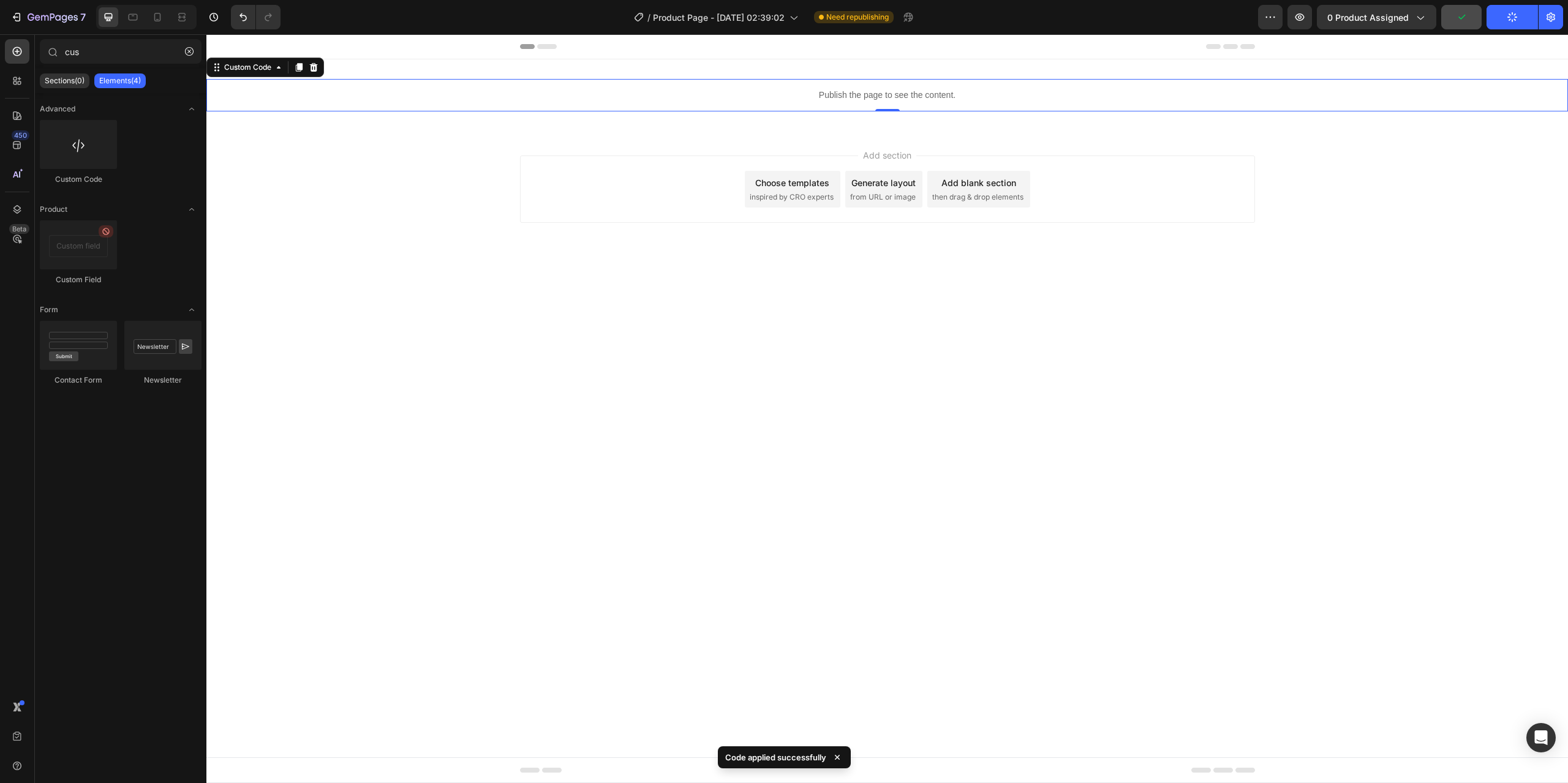
click at [1233, 439] on body "Header Publish the page to see the content. Custom Code 0 Section 1 Root Start …" at bounding box center [887, 409] width 1361 height 749
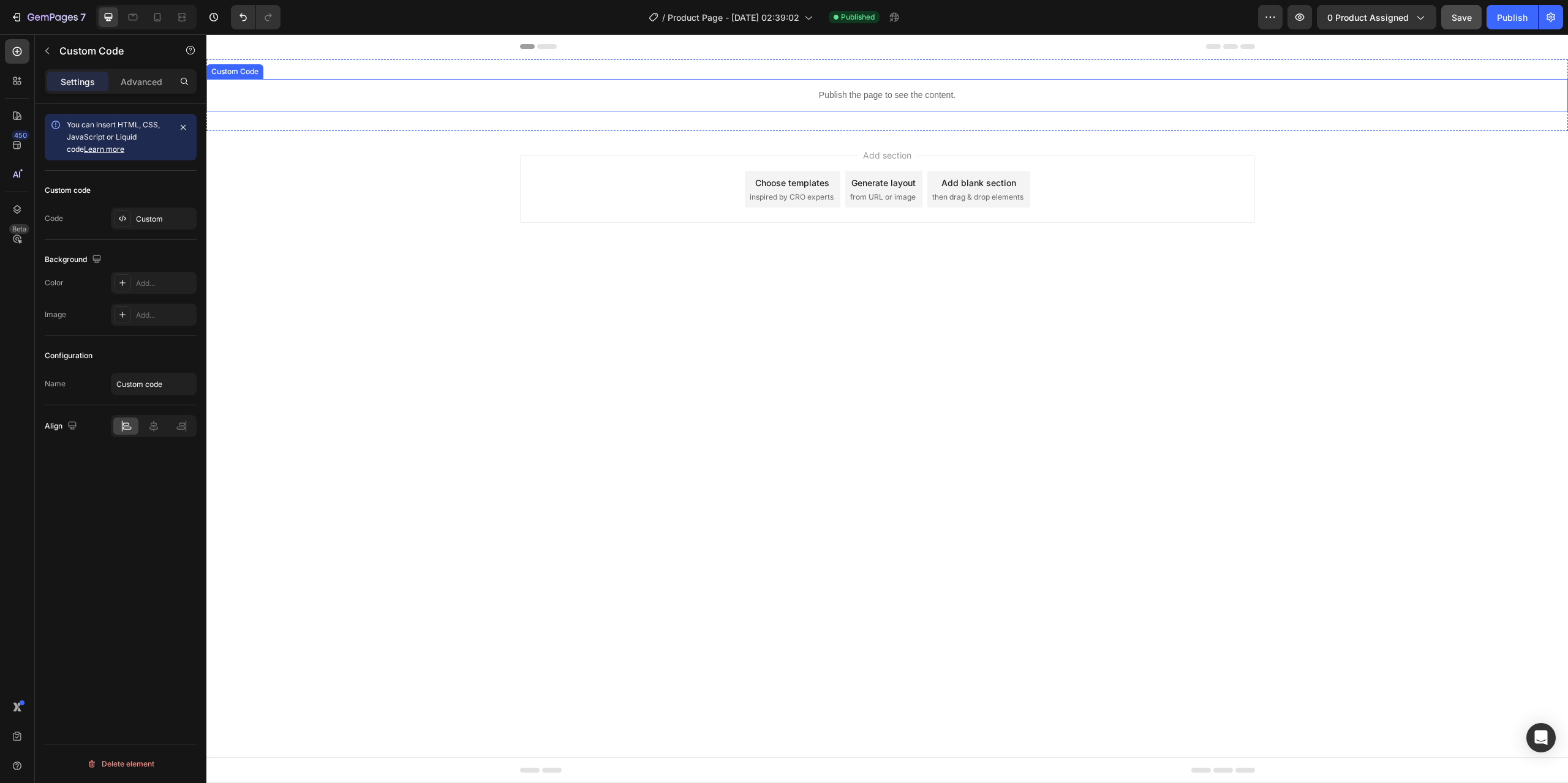
click at [889, 107] on div "Publish the page to see the content. Custom Code" at bounding box center [887, 95] width 1361 height 33
click at [892, 101] on p "Publish the page to see the content." at bounding box center [887, 95] width 1361 height 13
click at [135, 387] on input "Custom code" at bounding box center [154, 384] width 86 height 22
click at [147, 215] on div "Custom" at bounding box center [164, 219] width 57 height 11
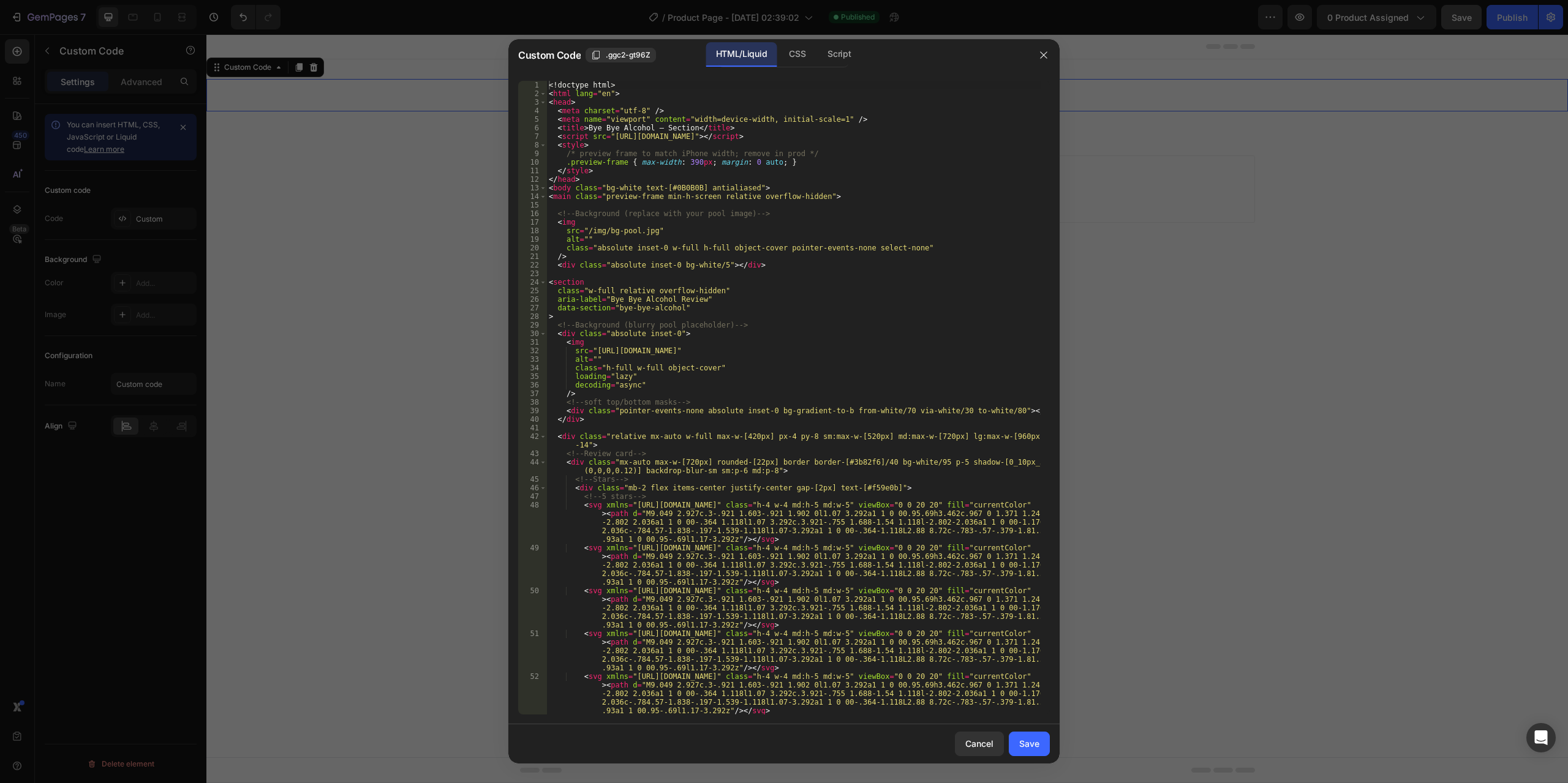
type textarea "<script src="[URL][DOMAIN_NAME]"></script>"
drag, startPoint x: 779, startPoint y: 136, endPoint x: 543, endPoint y: 139, distance: 236.0
click at [543, 139] on div "<script src="[URL][DOMAIN_NAME]"></script> 1 2 3 4 5 6 7 8 9 10 11 12 13 14 15 …" at bounding box center [784, 398] width 531 height 634
paste textarea
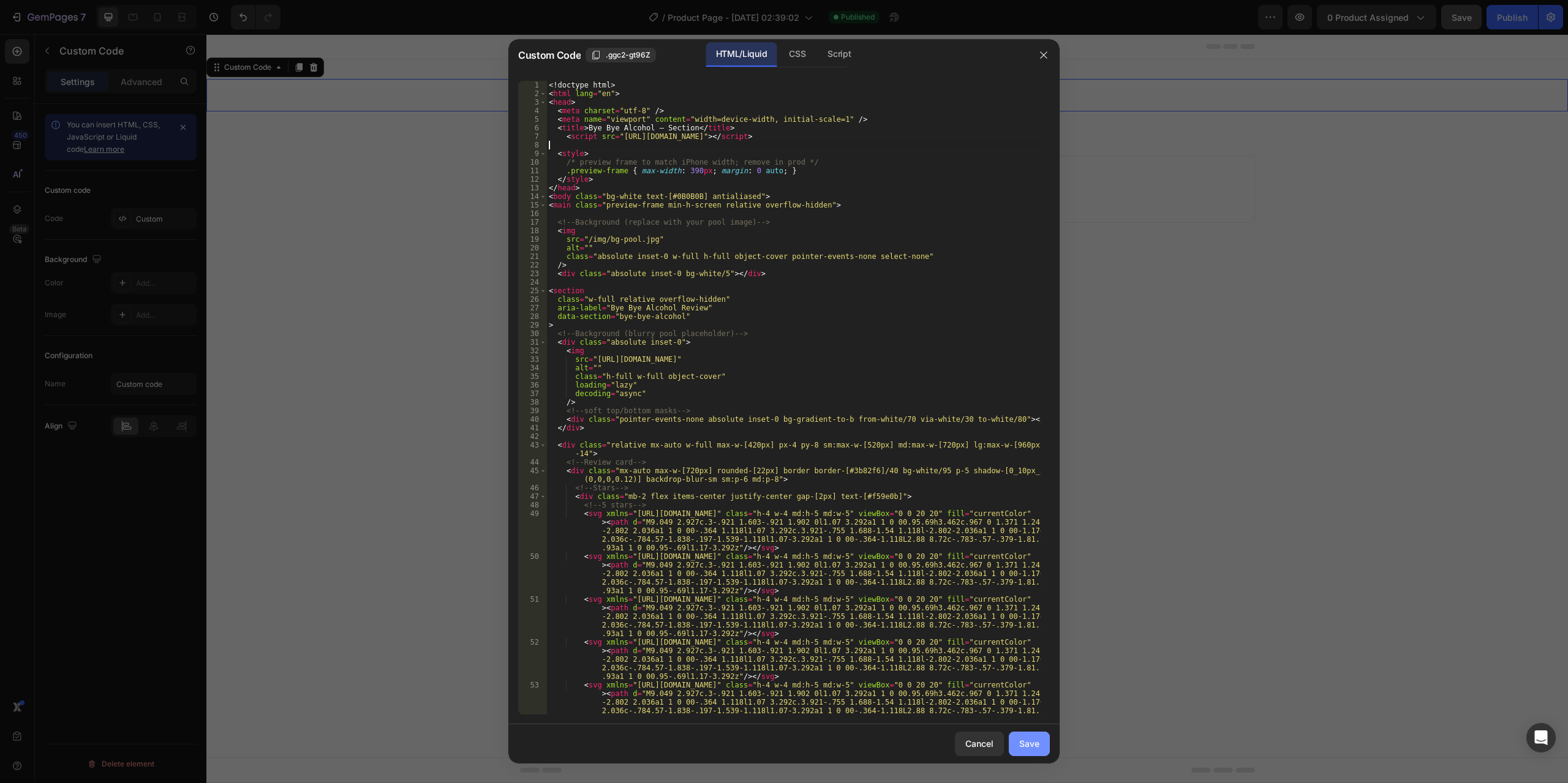
click at [1037, 752] on button "Save" at bounding box center [1029, 744] width 41 height 25
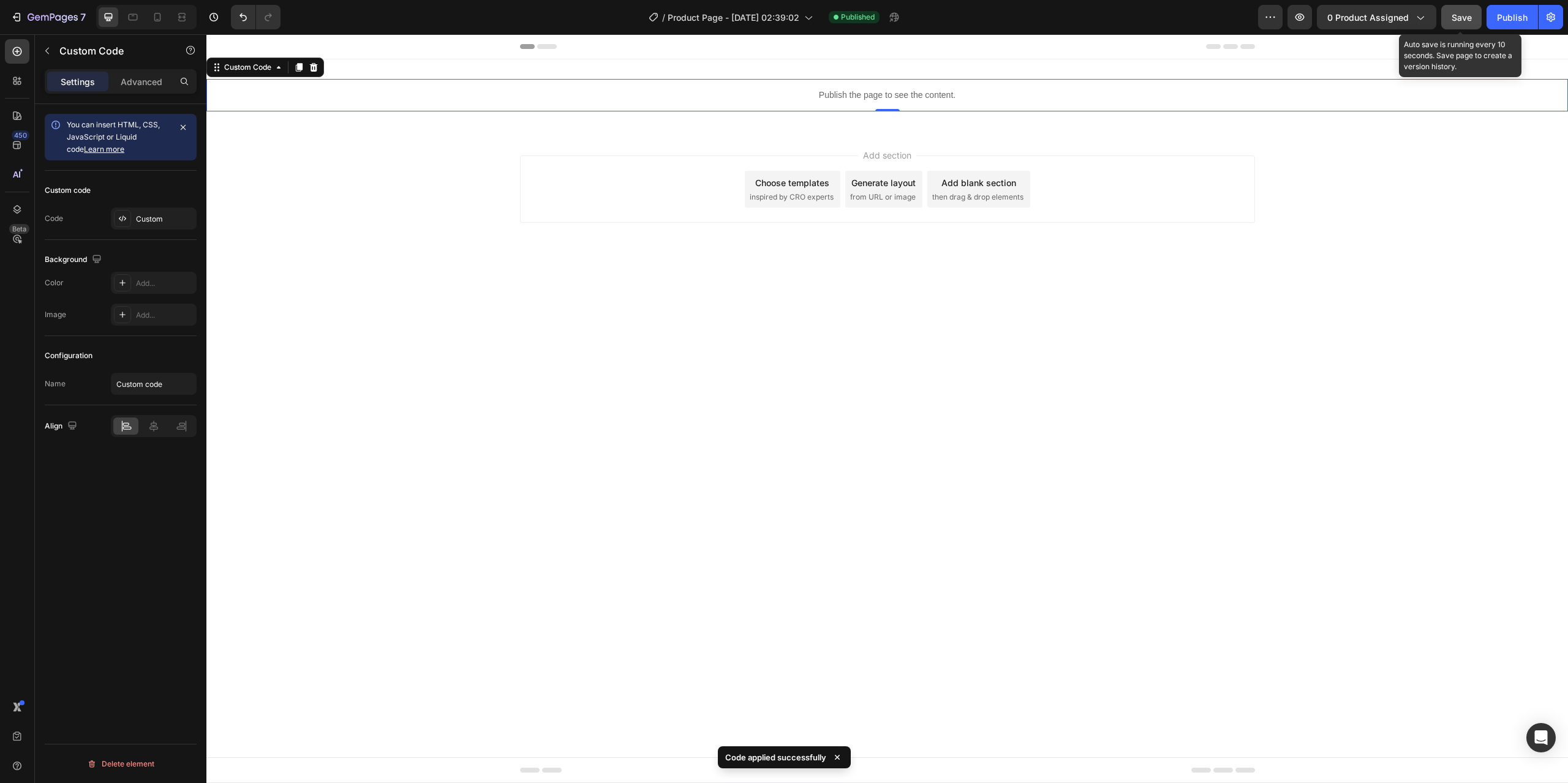
click at [1467, 16] on span "Save" at bounding box center [1462, 17] width 20 height 10
click at [1493, 15] on button "Publish" at bounding box center [1511, 17] width 51 height 25
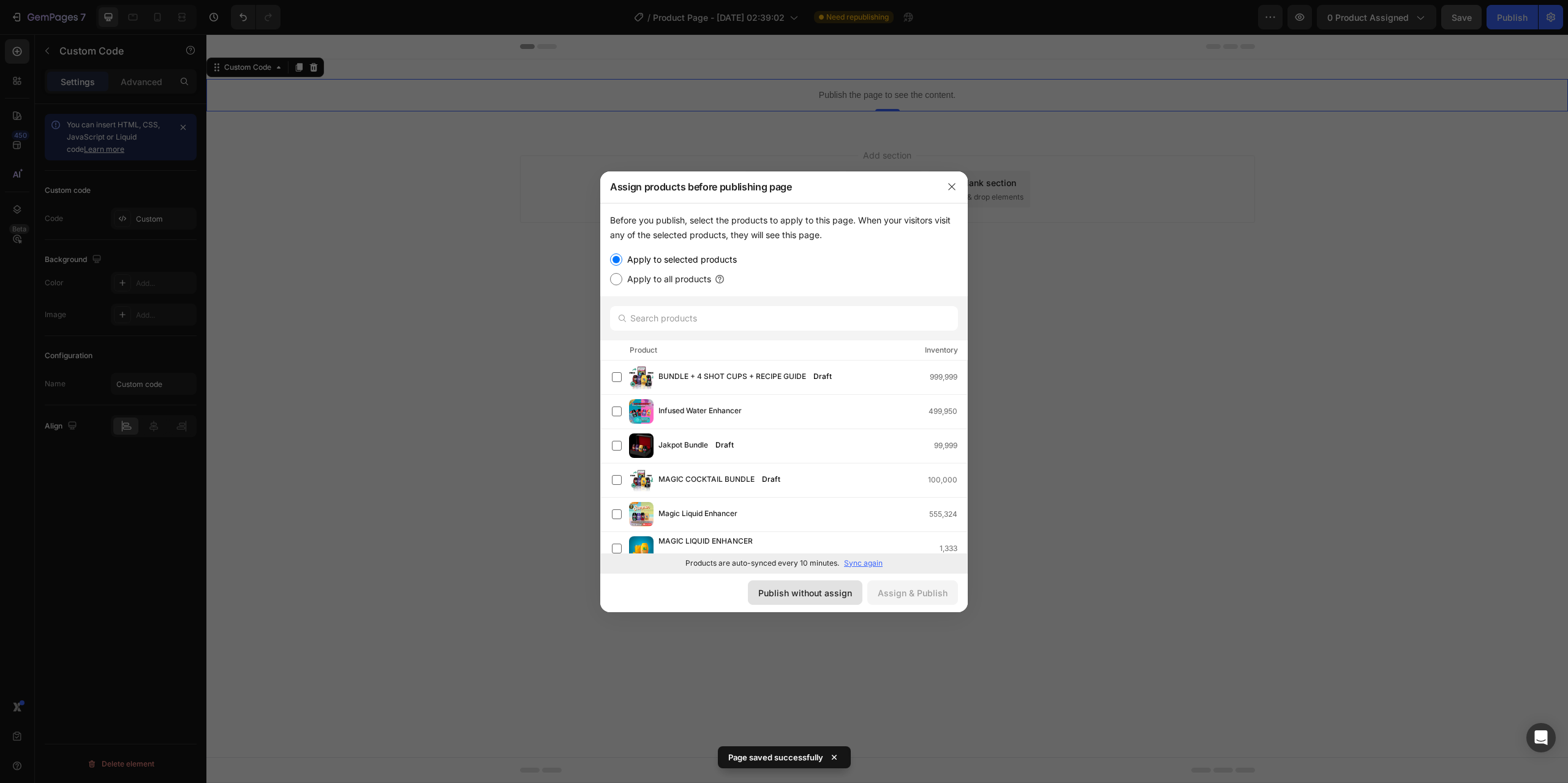
drag, startPoint x: 815, startPoint y: 595, endPoint x: 729, endPoint y: 483, distance: 141.2
click at [815, 595] on div "Publish without assign" at bounding box center [805, 593] width 93 height 13
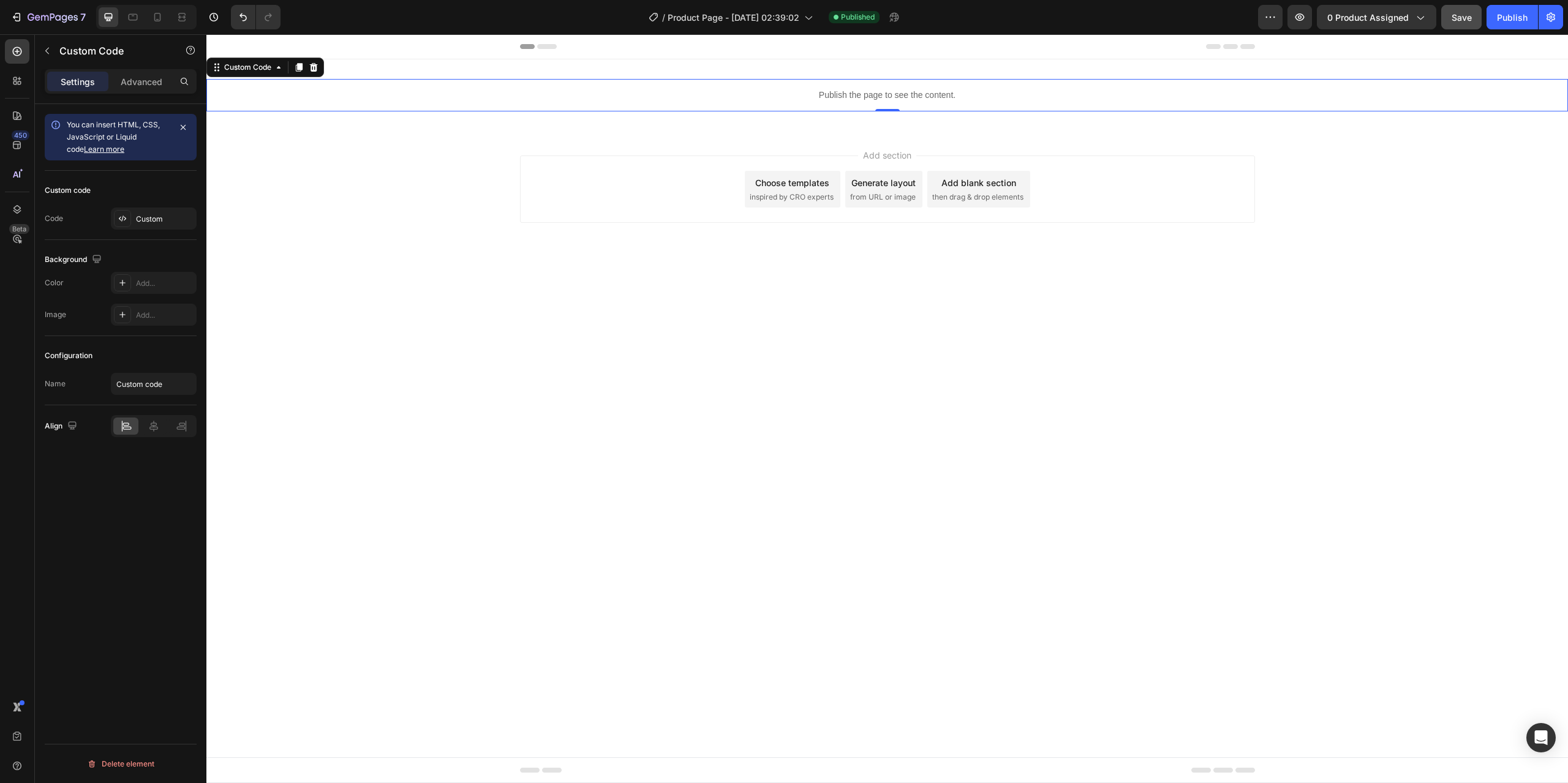
click at [752, 80] on div "Publish the page to see the content." at bounding box center [887, 95] width 1361 height 33
click at [129, 216] on div at bounding box center [122, 218] width 17 height 17
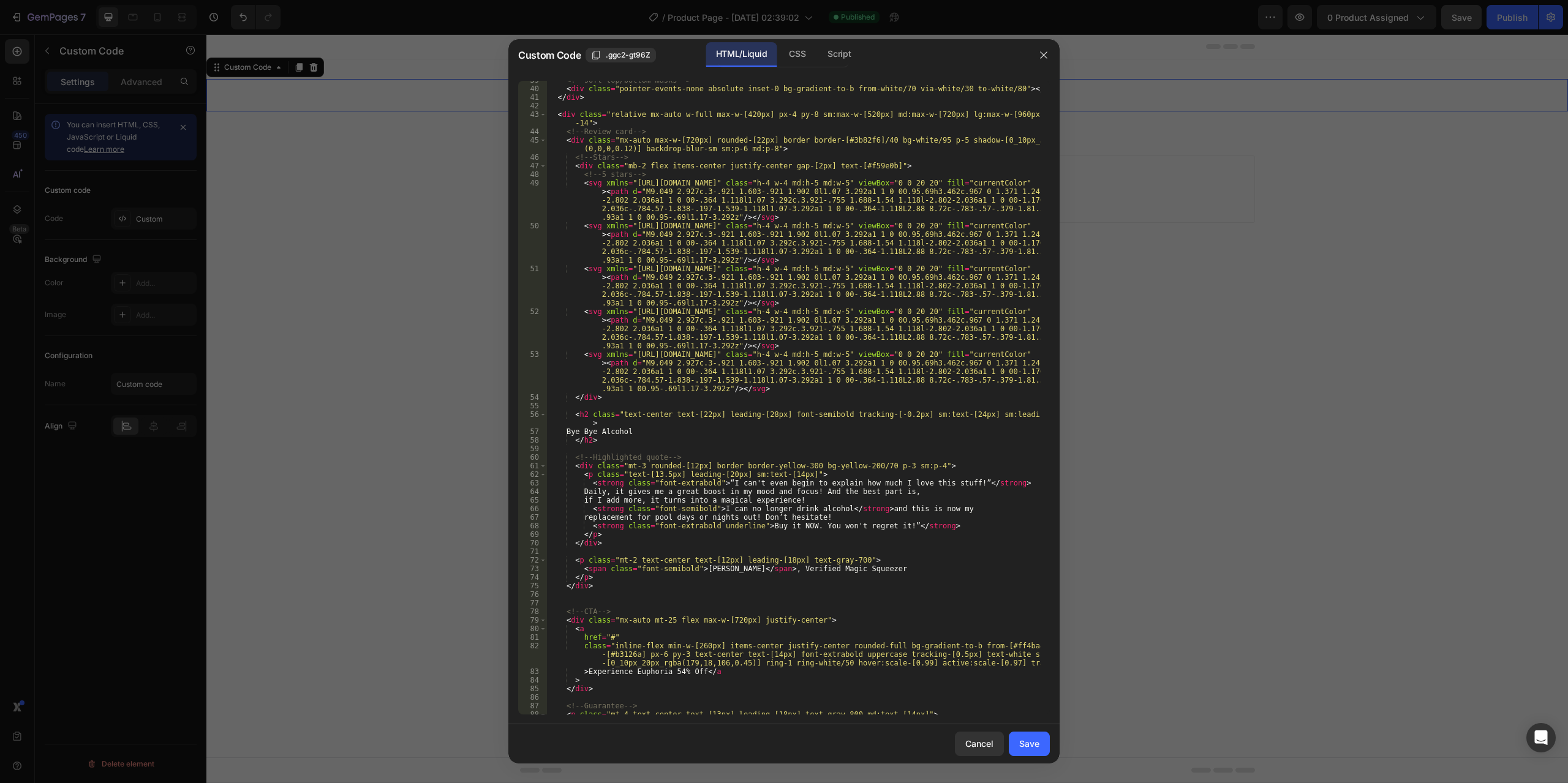
scroll to position [387, 0]
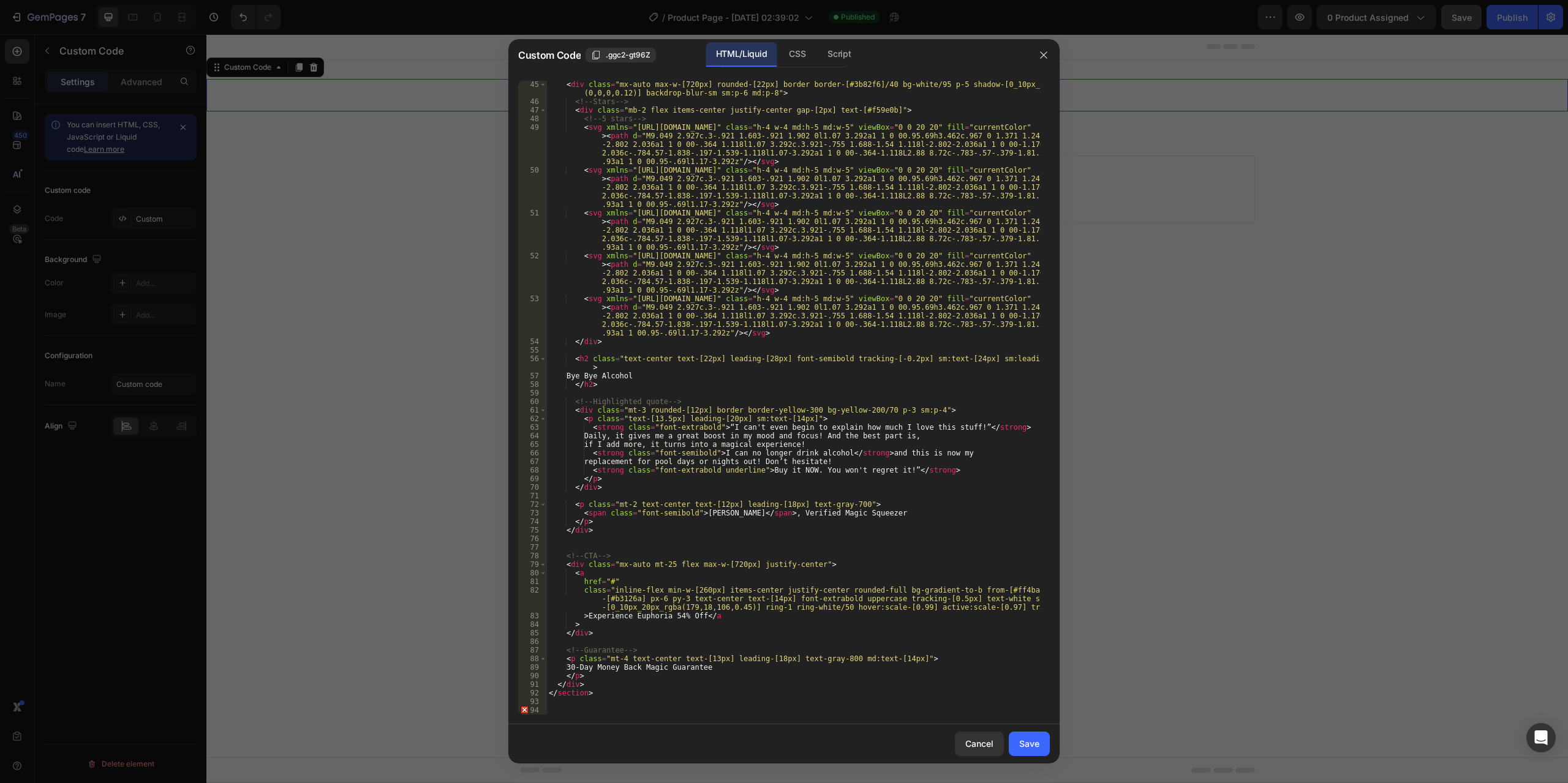
click at [664, 563] on div "< div class = "mx-auto max-w-[720px] rounded-[22px] border border-[#3b82f6]/40 …" at bounding box center [793, 410] width 494 height 660
type textarea "<div class="mx-auto mt-40 flex max-w-[720px] justify-center">"
click at [1035, 742] on div "Save" at bounding box center [1029, 743] width 20 height 13
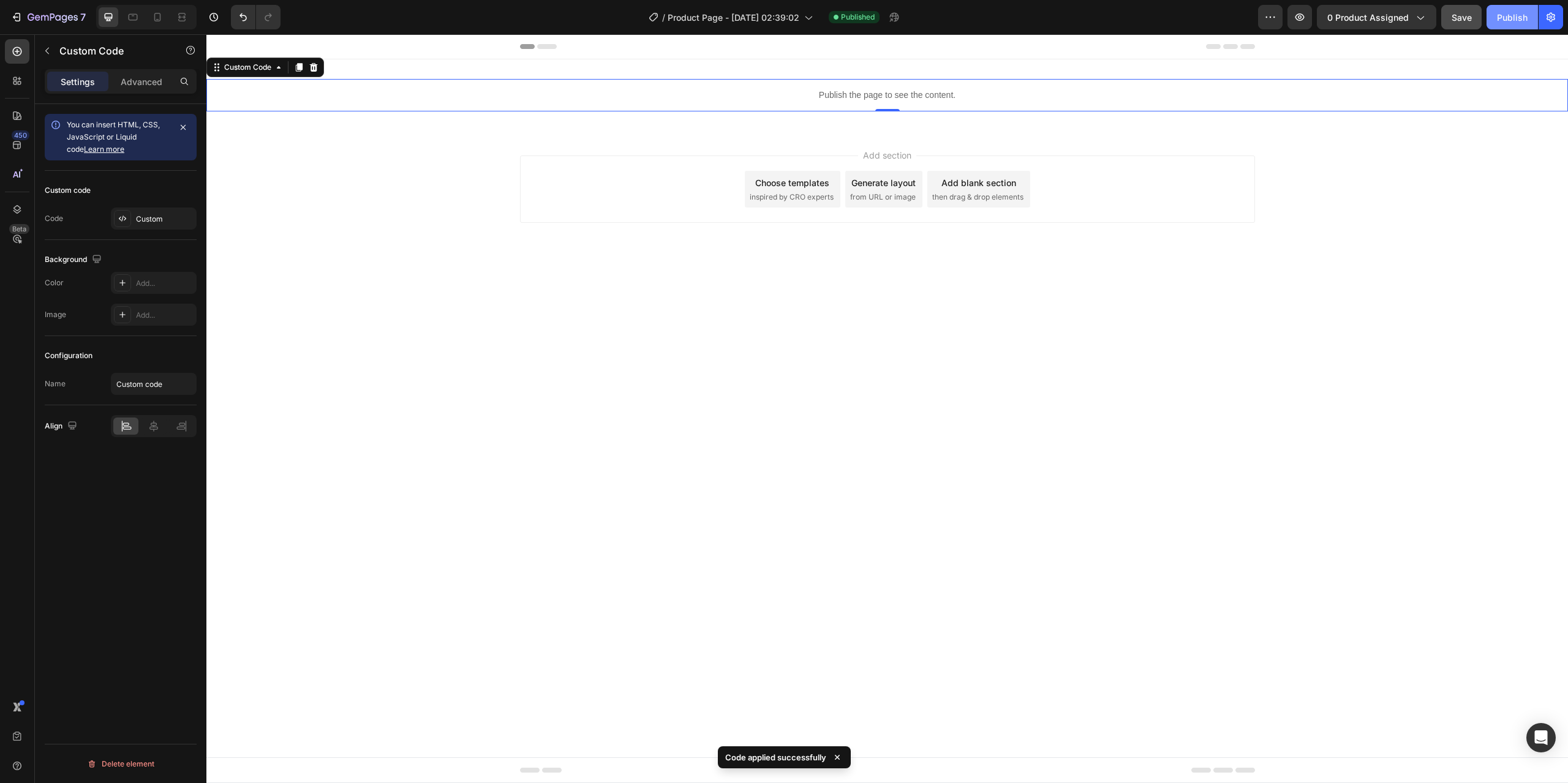
click at [1507, 21] on div "Publish" at bounding box center [1512, 17] width 31 height 13
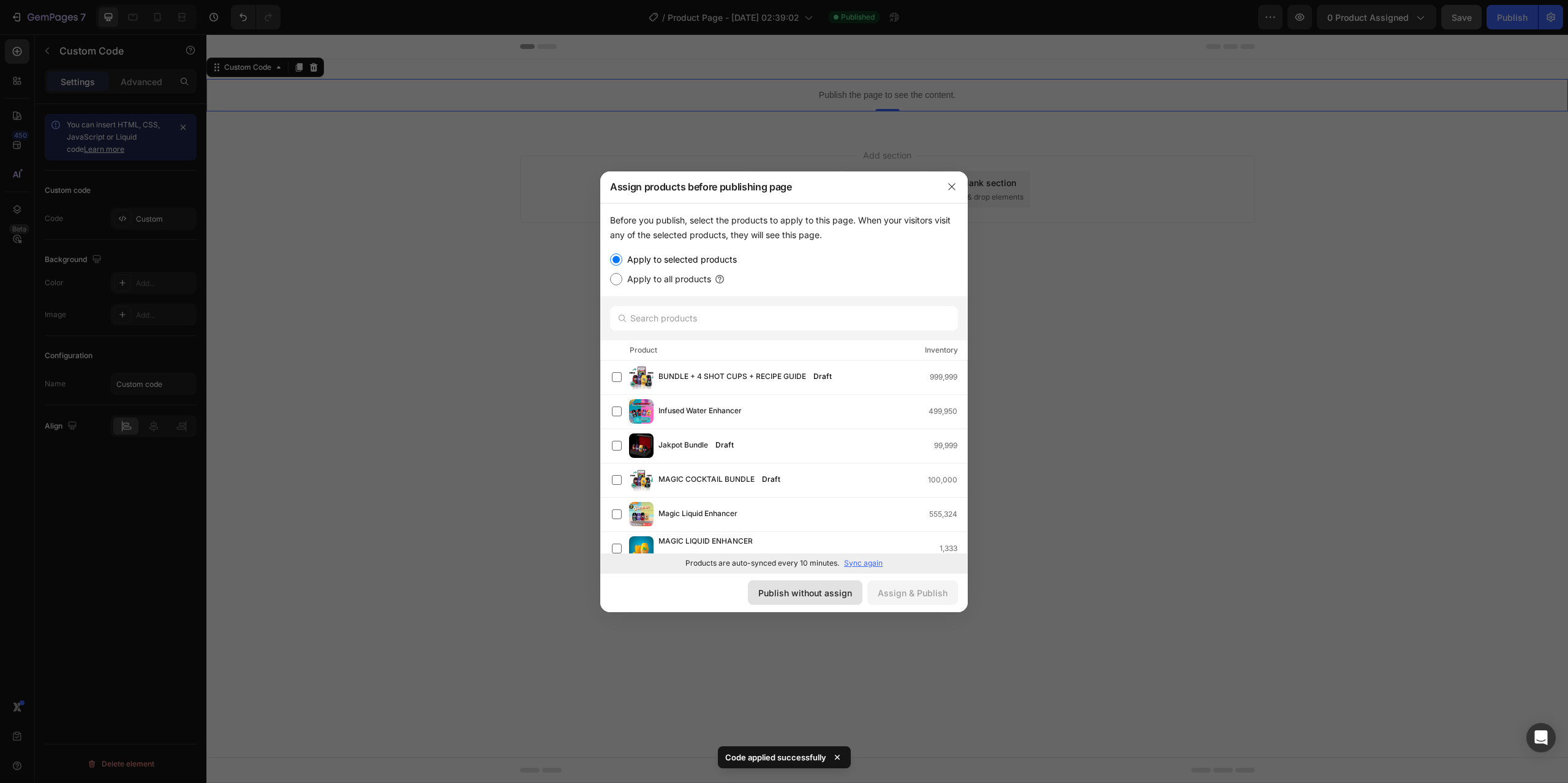
drag, startPoint x: 808, startPoint y: 598, endPoint x: 725, endPoint y: 490, distance: 136.2
click at [808, 598] on div "Publish without assign" at bounding box center [805, 593] width 93 height 13
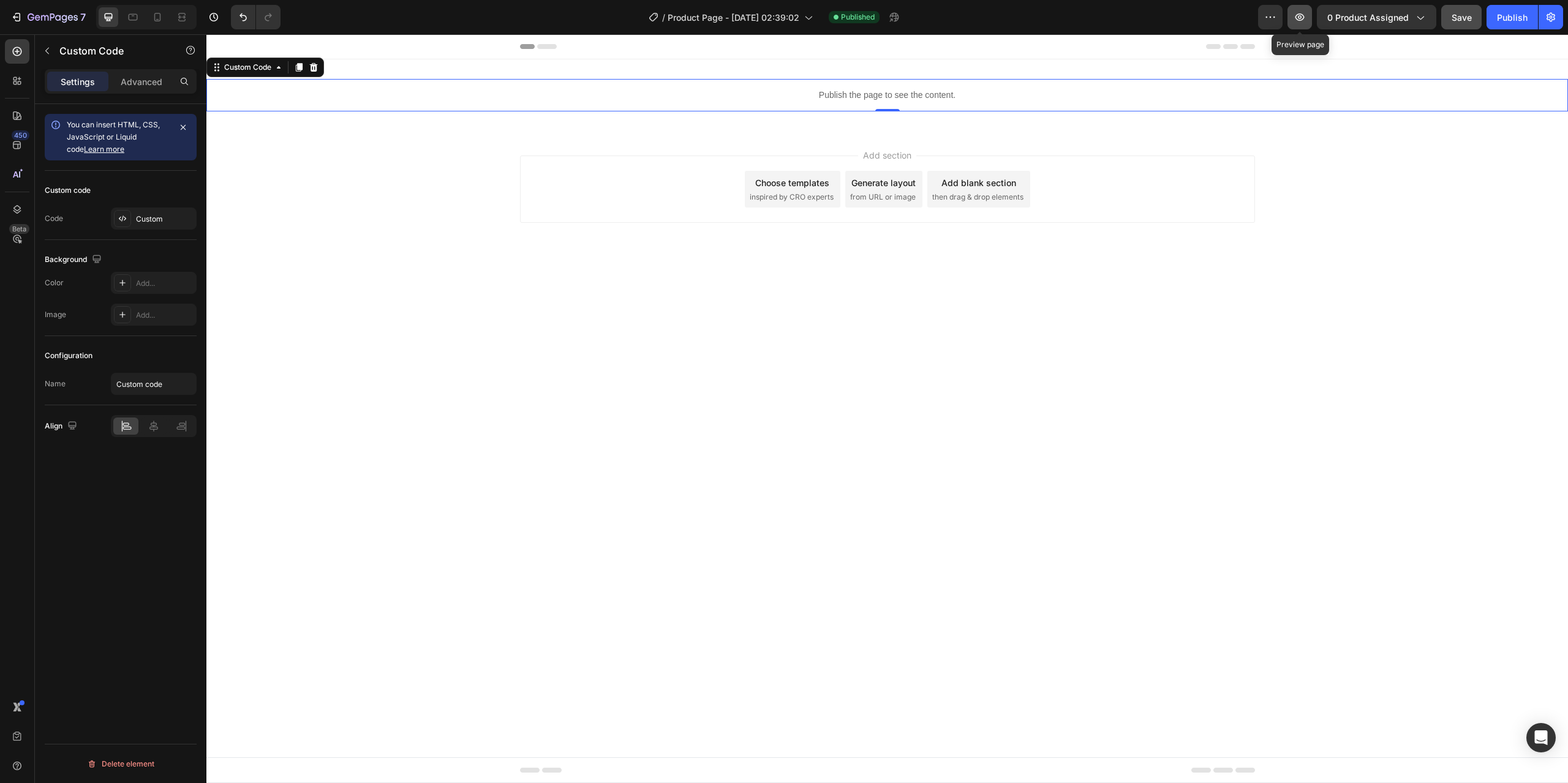
click at [1301, 25] on button "button" at bounding box center [1299, 17] width 25 height 25
click at [46, 51] on icon "button" at bounding box center [46, 51] width 3 height 7
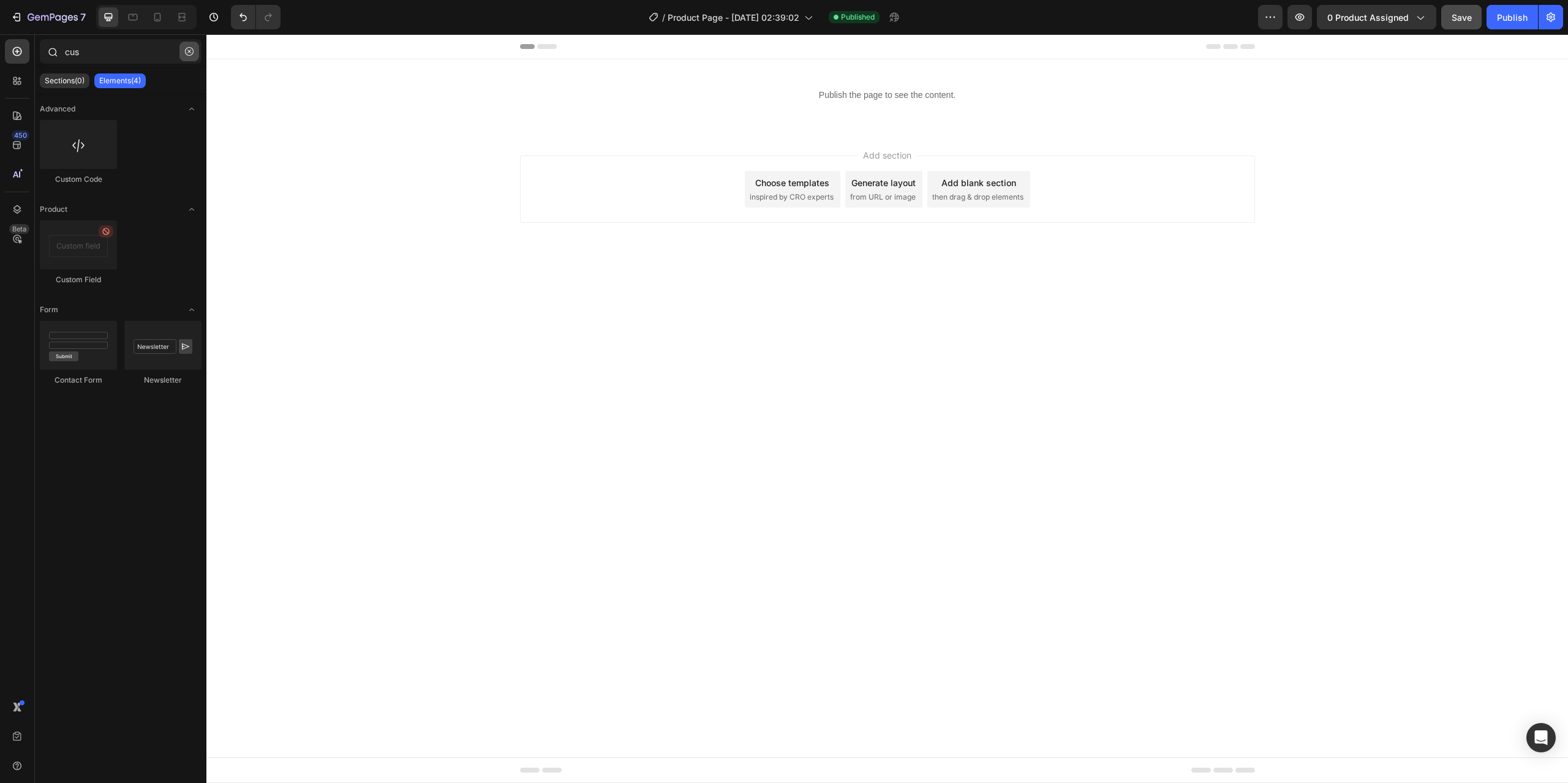
click at [190, 53] on icon "button" at bounding box center [189, 51] width 9 height 9
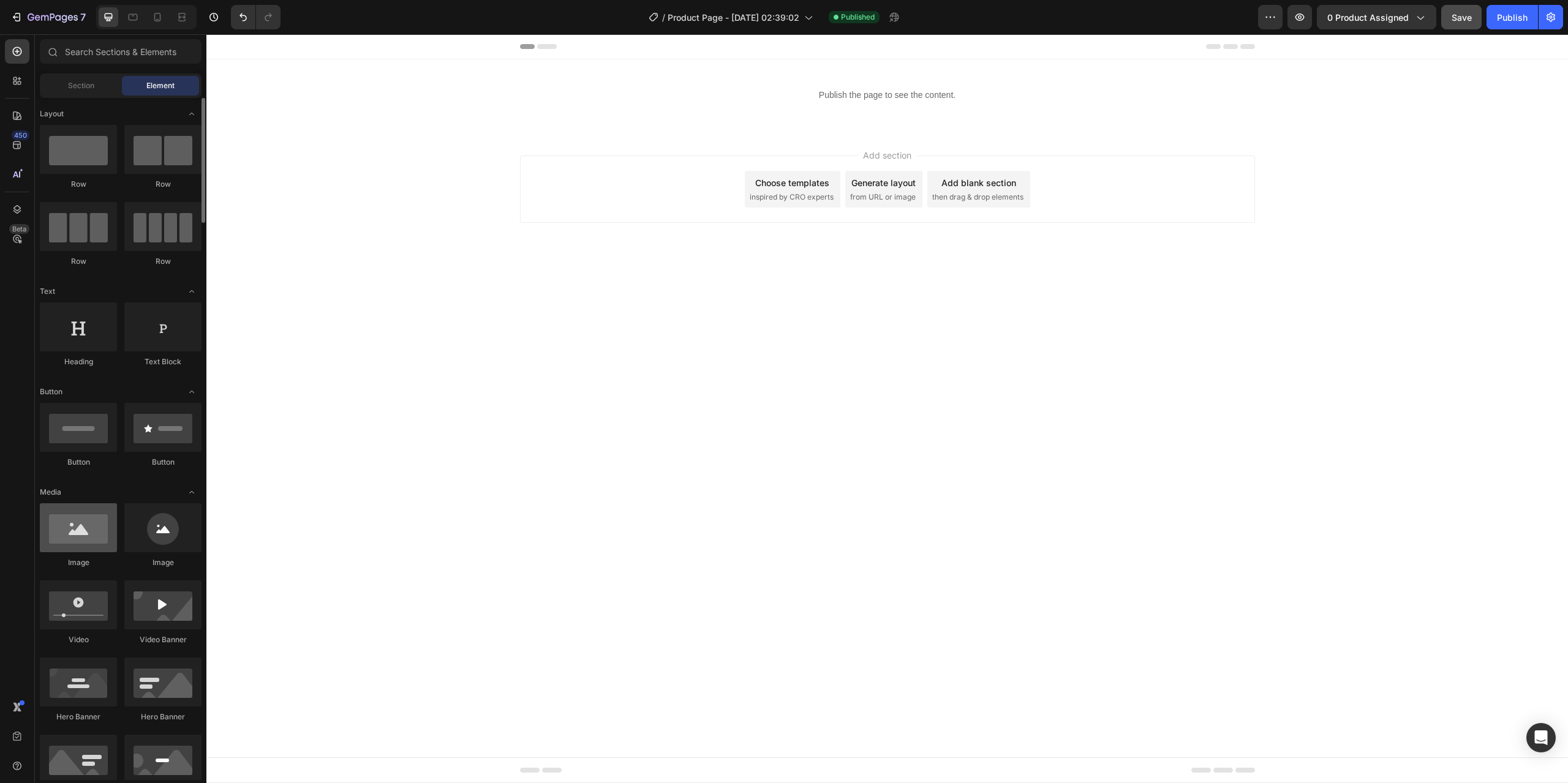
click at [102, 527] on div at bounding box center [78, 528] width 77 height 49
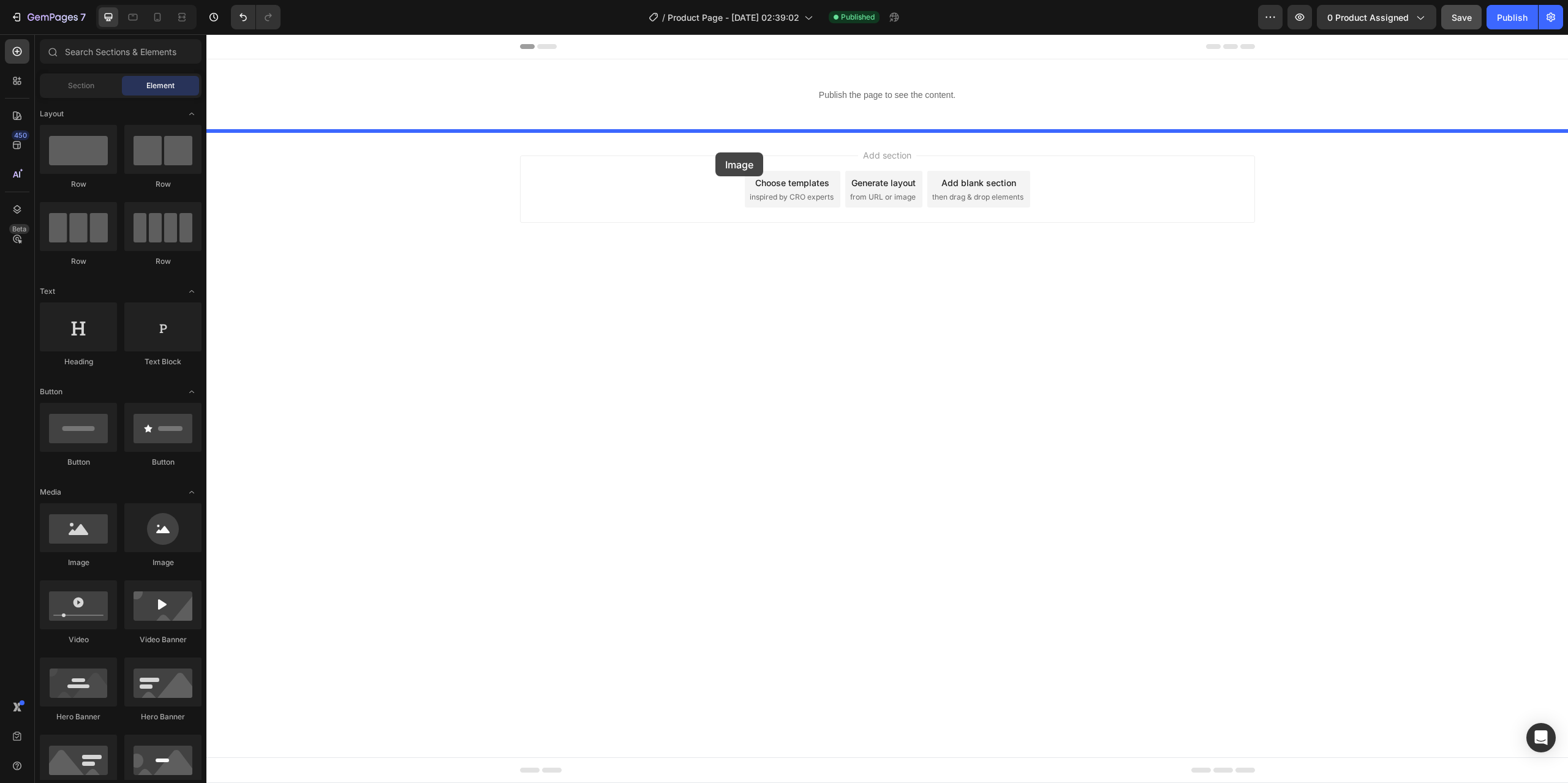
drag, startPoint x: 406, startPoint y: 533, endPoint x: 715, endPoint y: 152, distance: 490.6
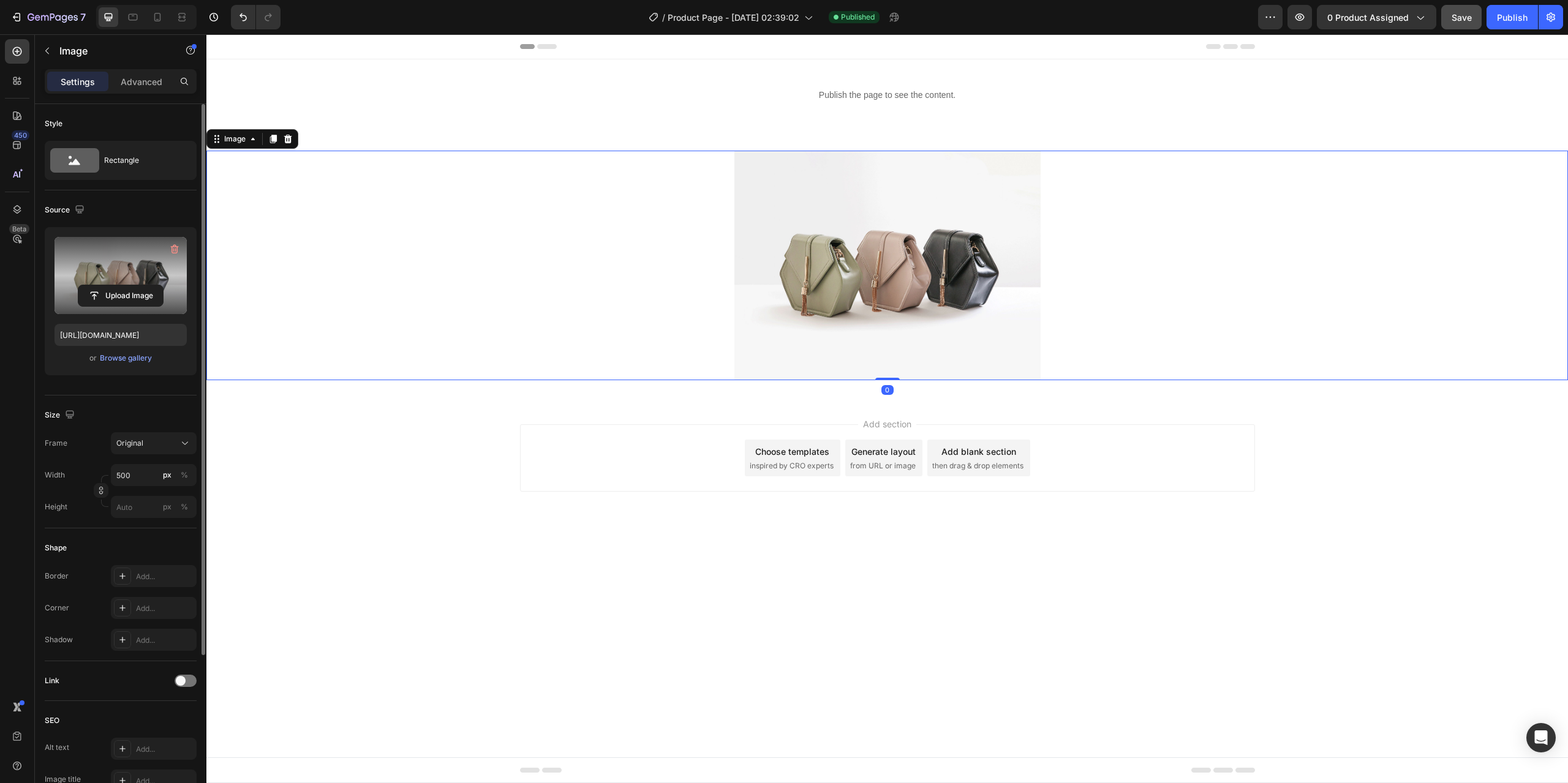
click at [137, 284] on label at bounding box center [121, 276] width 132 height 77
click at [137, 285] on input "file" at bounding box center [121, 295] width 85 height 21
click at [148, 268] on label at bounding box center [121, 276] width 132 height 77
click at [148, 285] on input "file" at bounding box center [121, 295] width 85 height 21
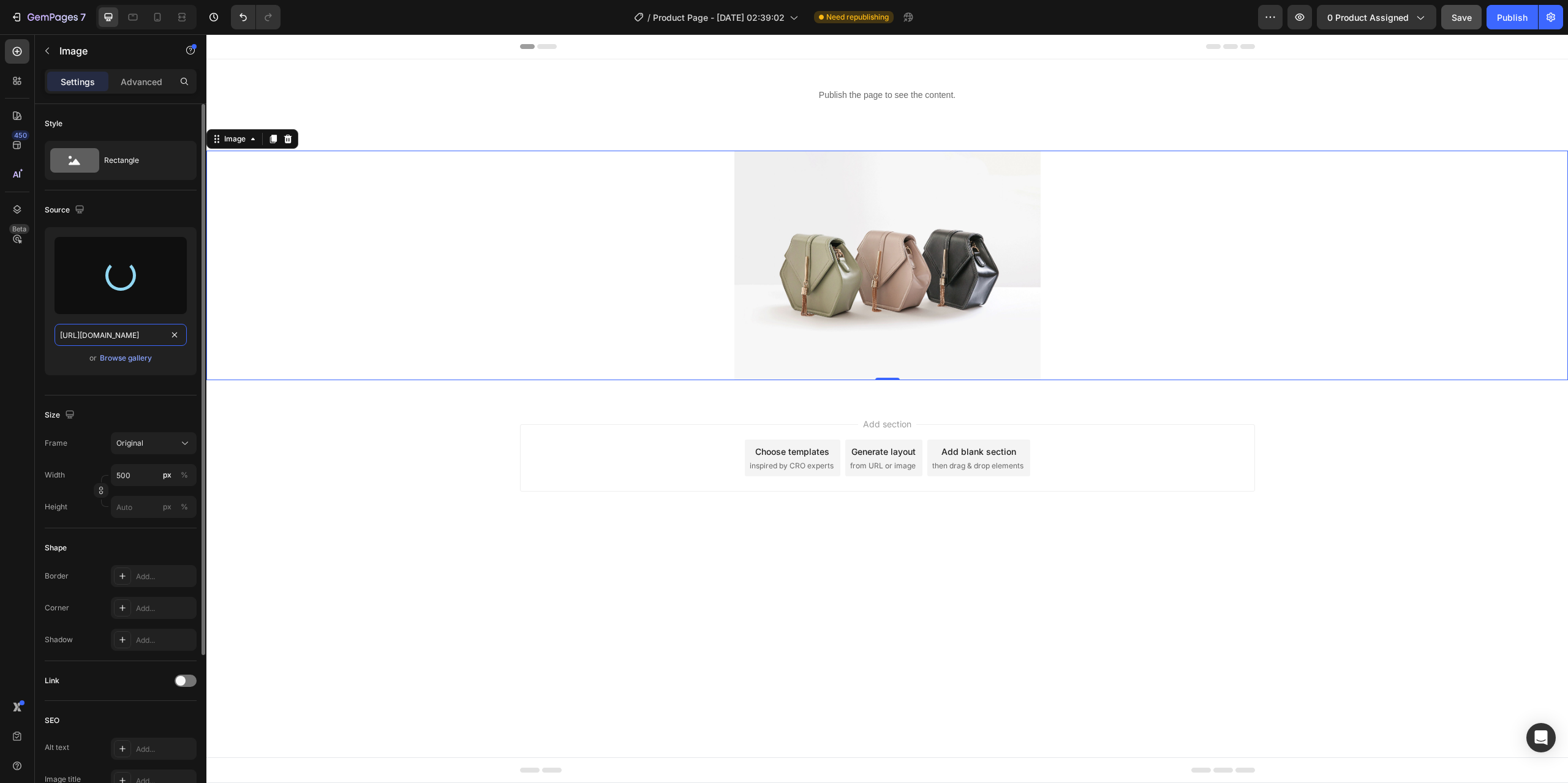
click at [136, 332] on input "[URL][DOMAIN_NAME]" at bounding box center [121, 335] width 132 height 22
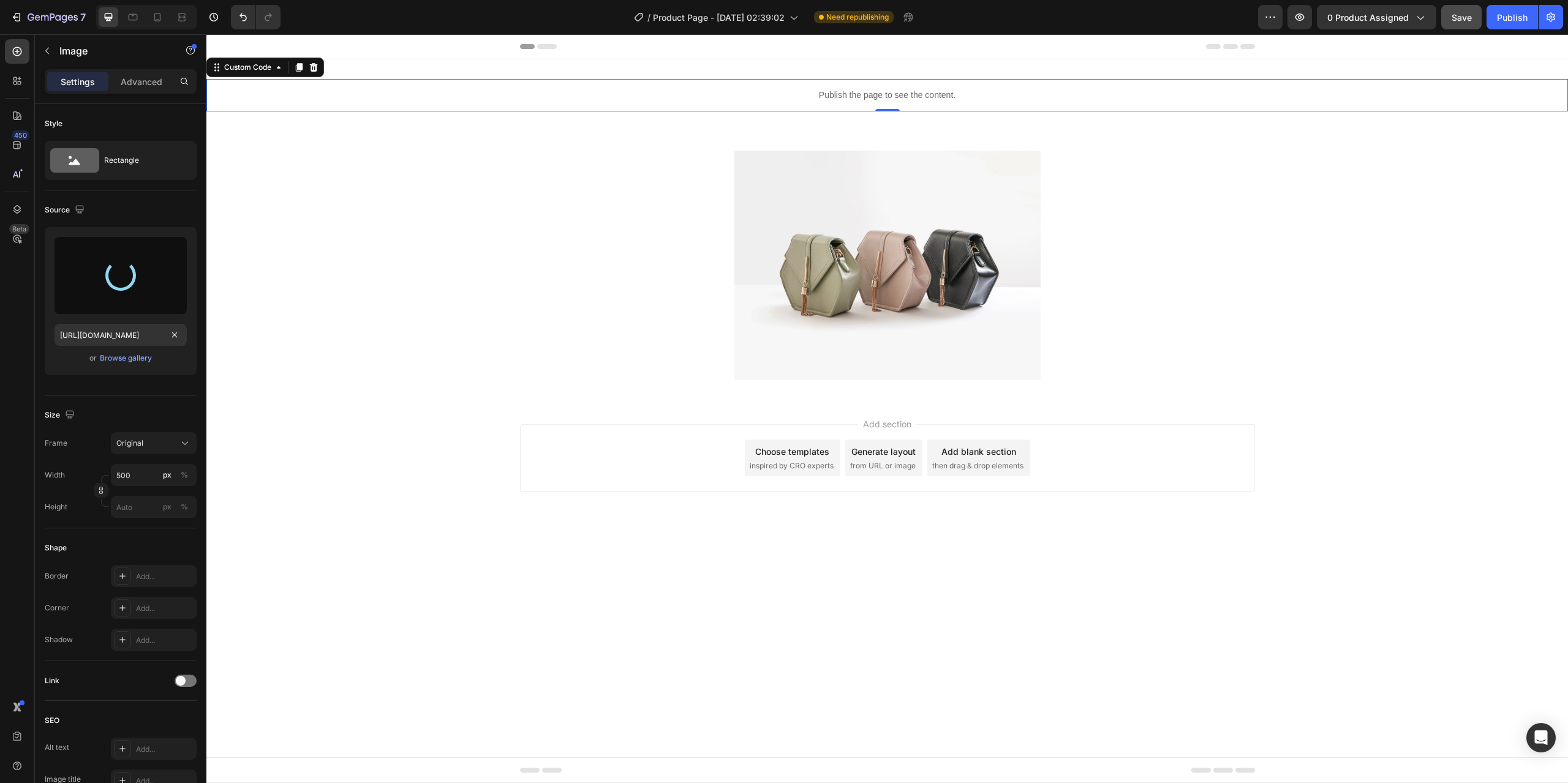
click at [834, 98] on p "Publish the page to see the content." at bounding box center [887, 95] width 1361 height 13
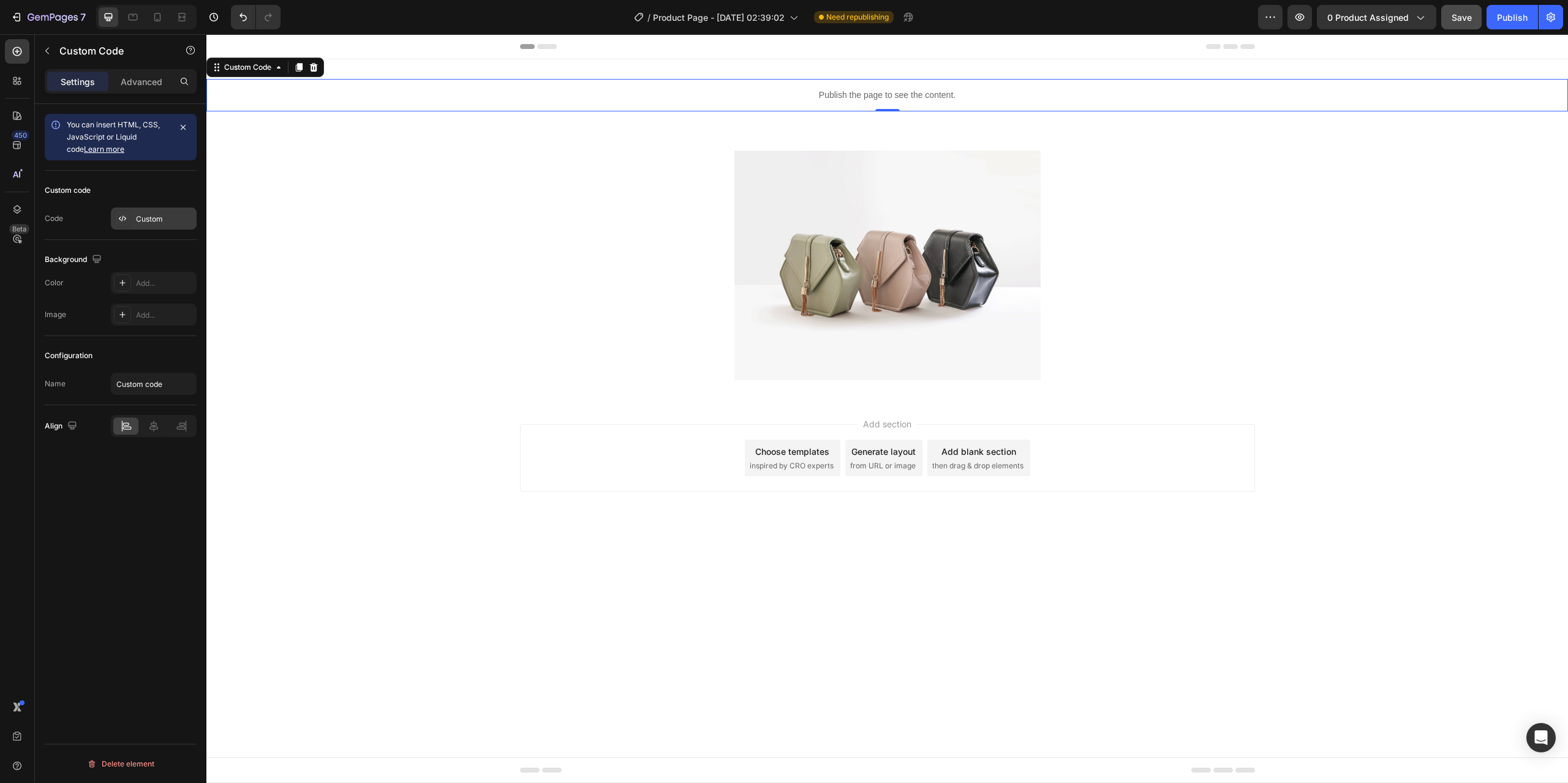
click at [147, 220] on div "Custom" at bounding box center [164, 219] width 57 height 11
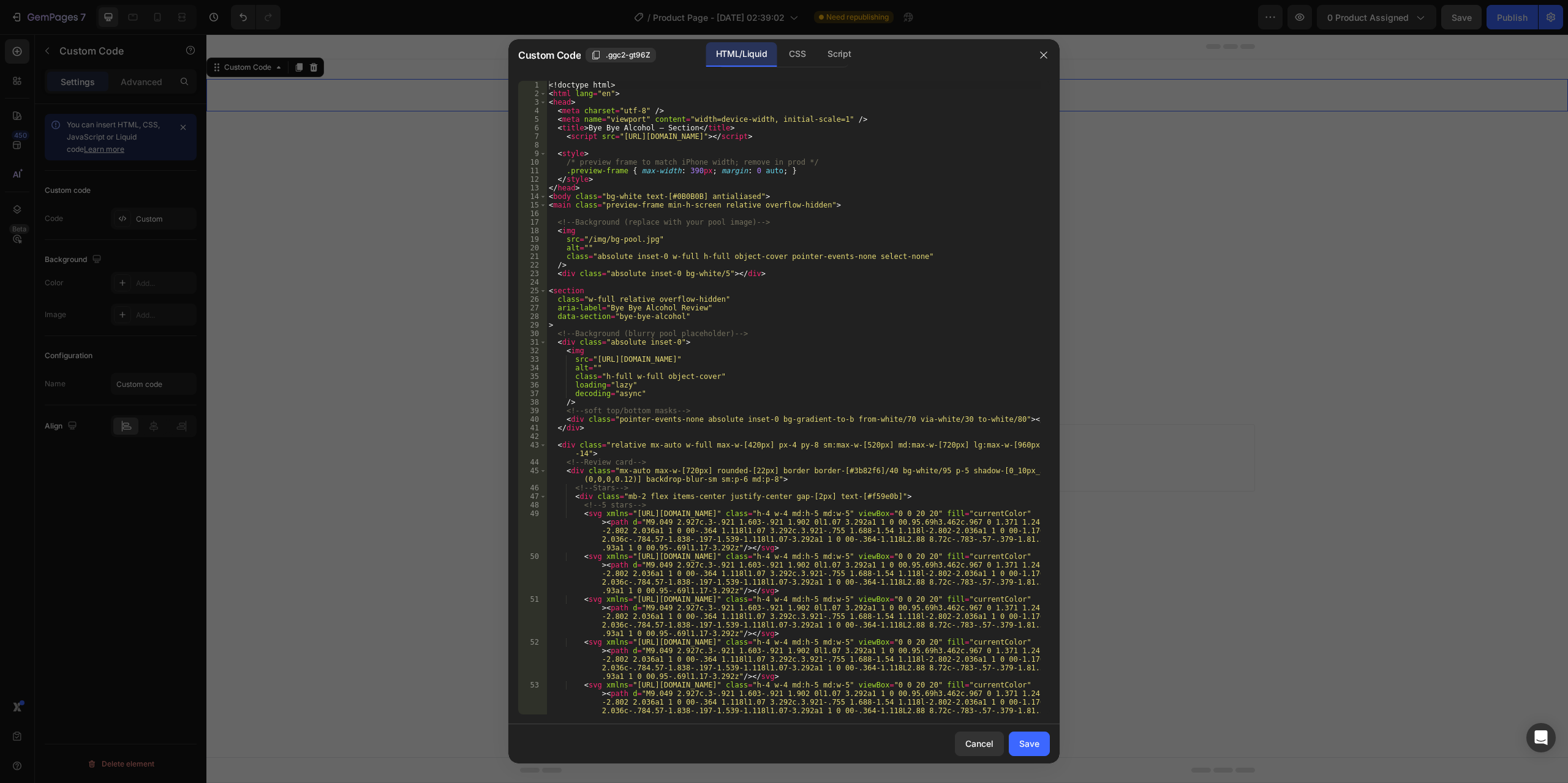
type textarea "alt="""
click at [777, 365] on div "<! doctype html > < html lang = "en" > < head > < meta charset = "utf-8" /> < m…" at bounding box center [793, 424] width 494 height 685
click at [820, 434] on div "<! doctype html > < html lang = "en" > < head > < meta charset = "utf-8" /> < m…" at bounding box center [793, 424] width 494 height 685
drag, startPoint x: 797, startPoint y: 360, endPoint x: 593, endPoint y: 359, distance: 204.0
click at [593, 359] on div "<! doctype html > < html lang = "en" > < head > < meta charset = "utf-8" /> < m…" at bounding box center [793, 424] width 494 height 685
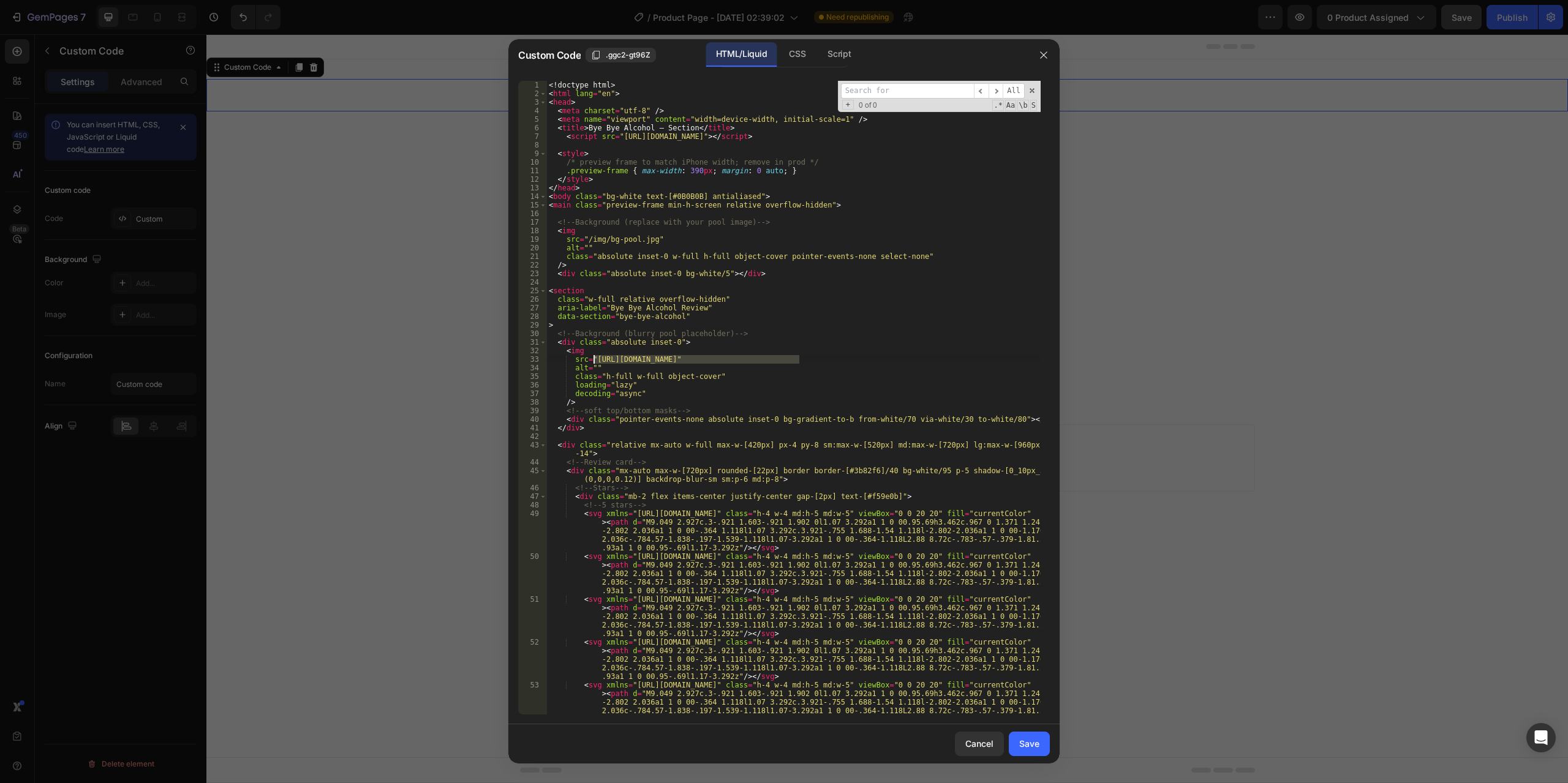
paste textarea "[DOMAIN_NAME][URL]"
type textarea "src="[URL][DOMAIN_NAME]""
click at [1034, 749] on div "Save" at bounding box center [1029, 743] width 20 height 13
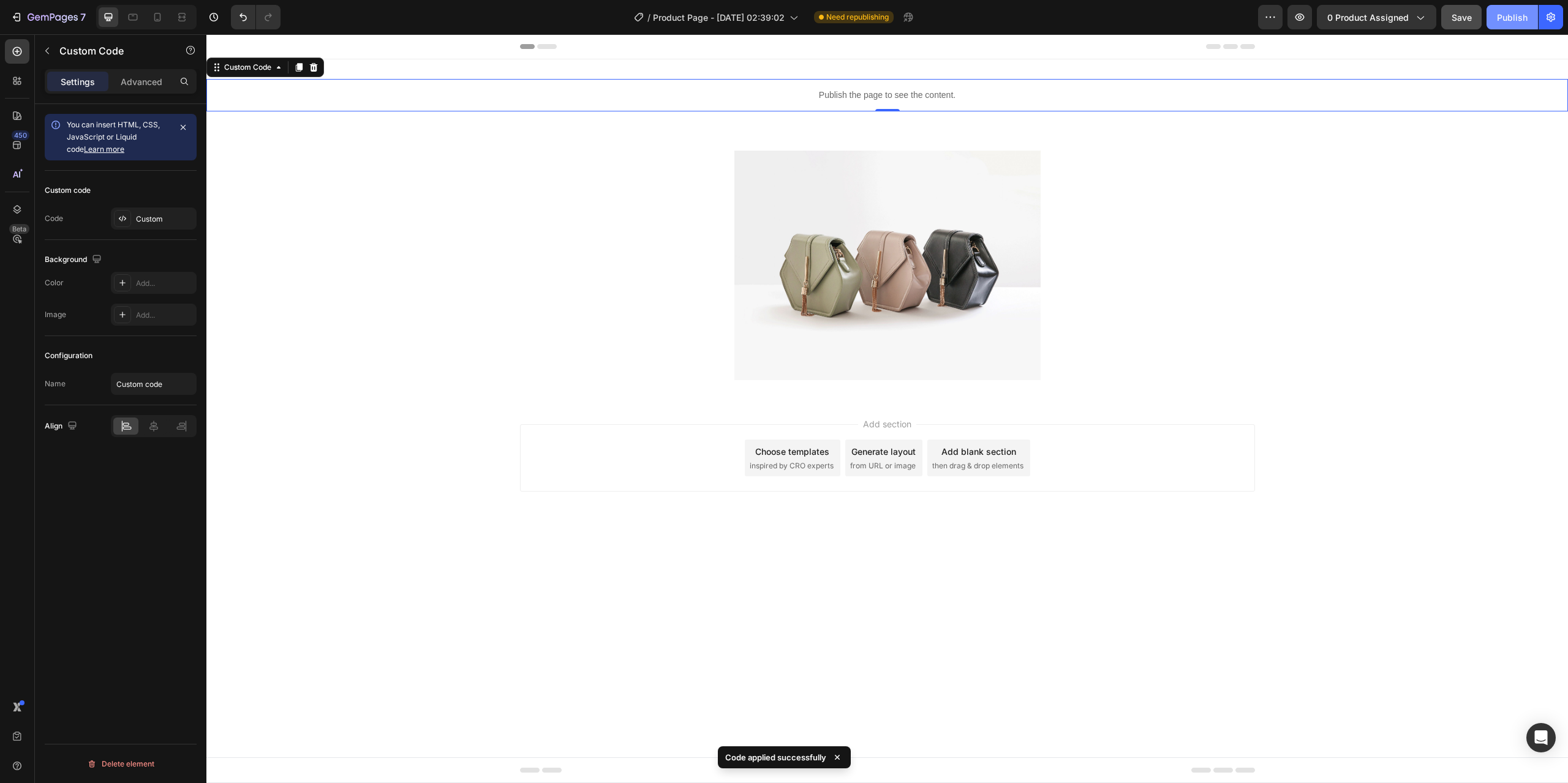
click at [1526, 13] on div "Publish" at bounding box center [1512, 17] width 31 height 13
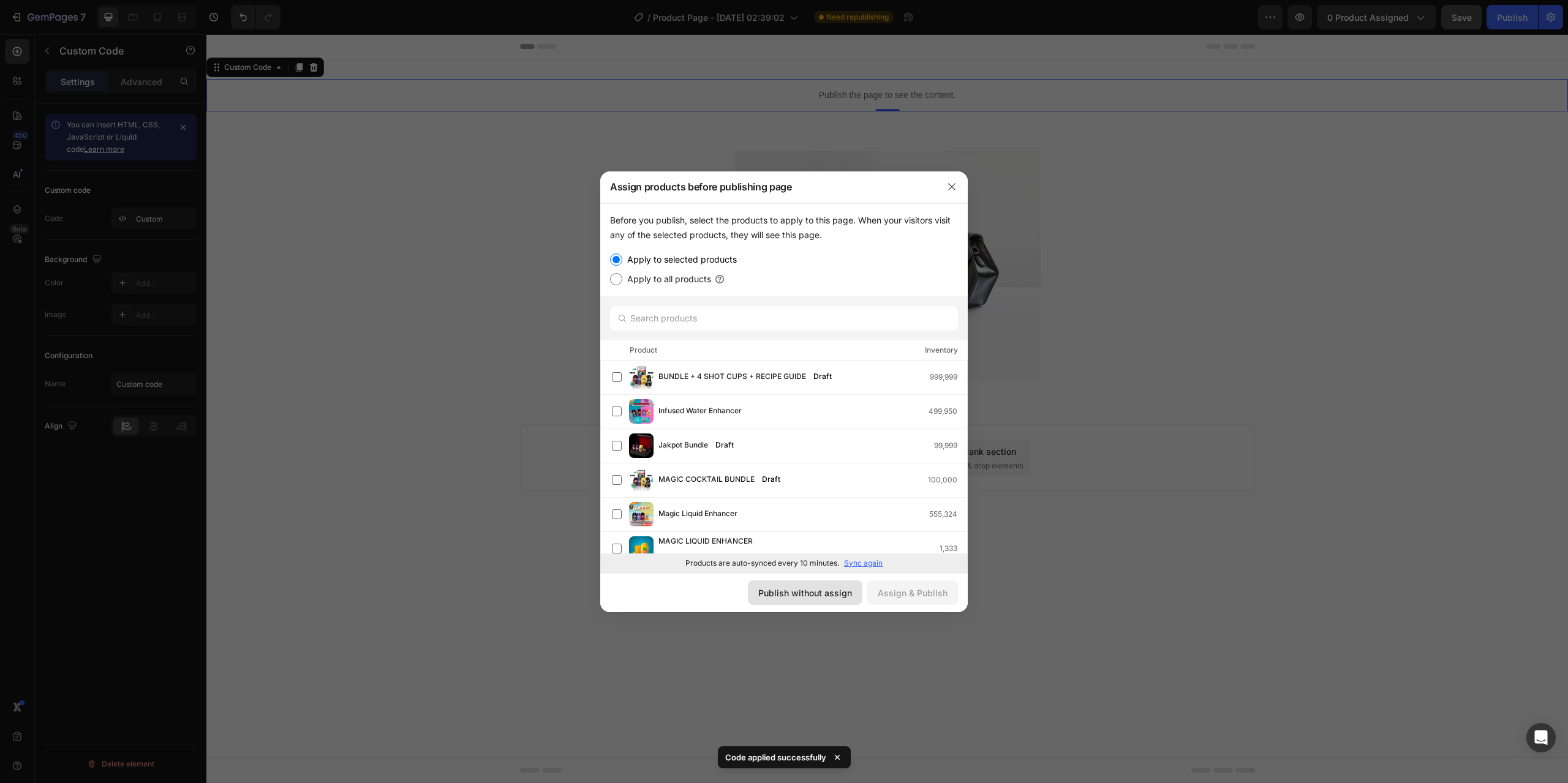
click at [817, 592] on div "Publish without assign" at bounding box center [805, 593] width 93 height 13
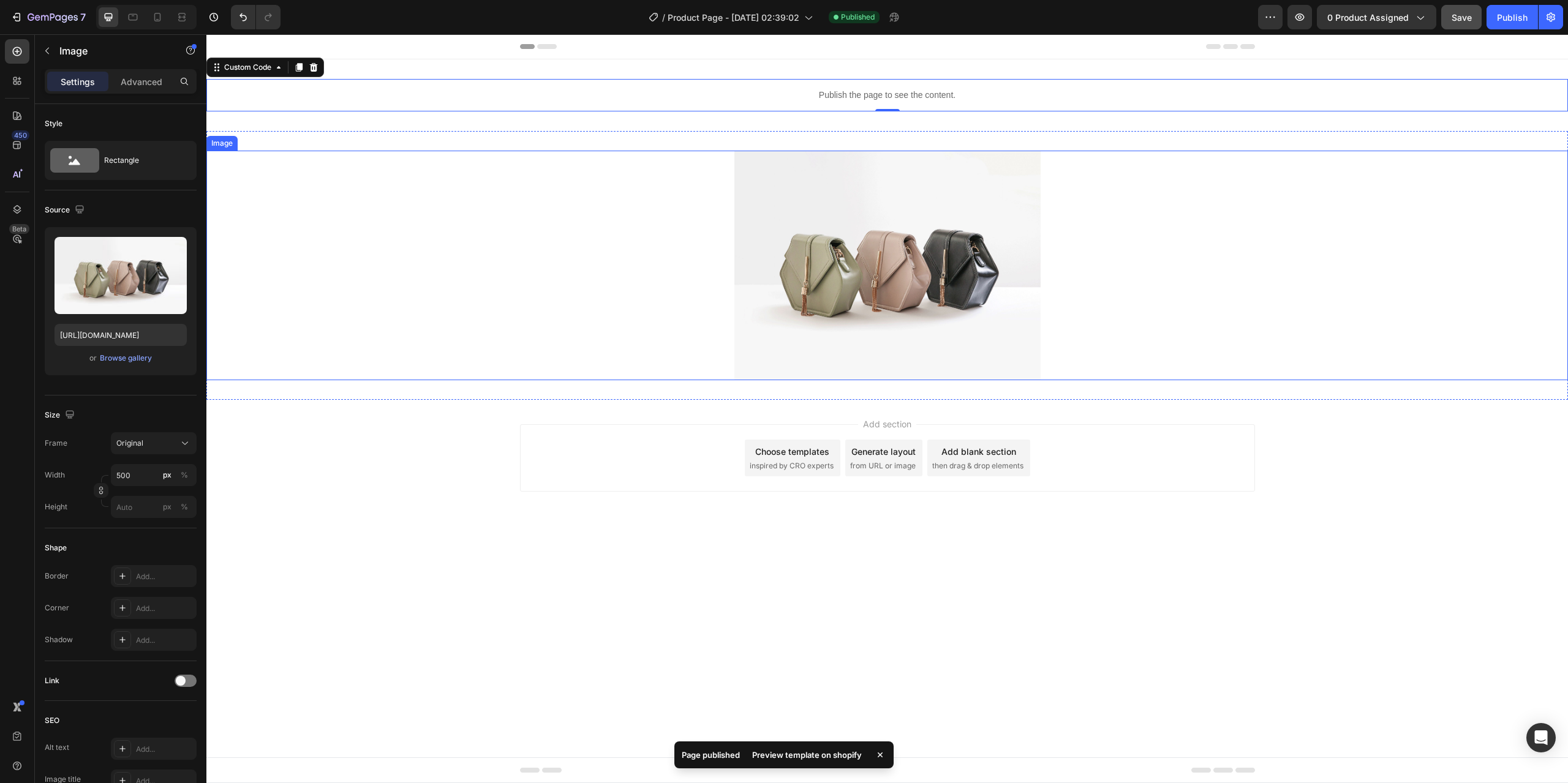
click at [825, 280] on img at bounding box center [887, 265] width 306 height 230
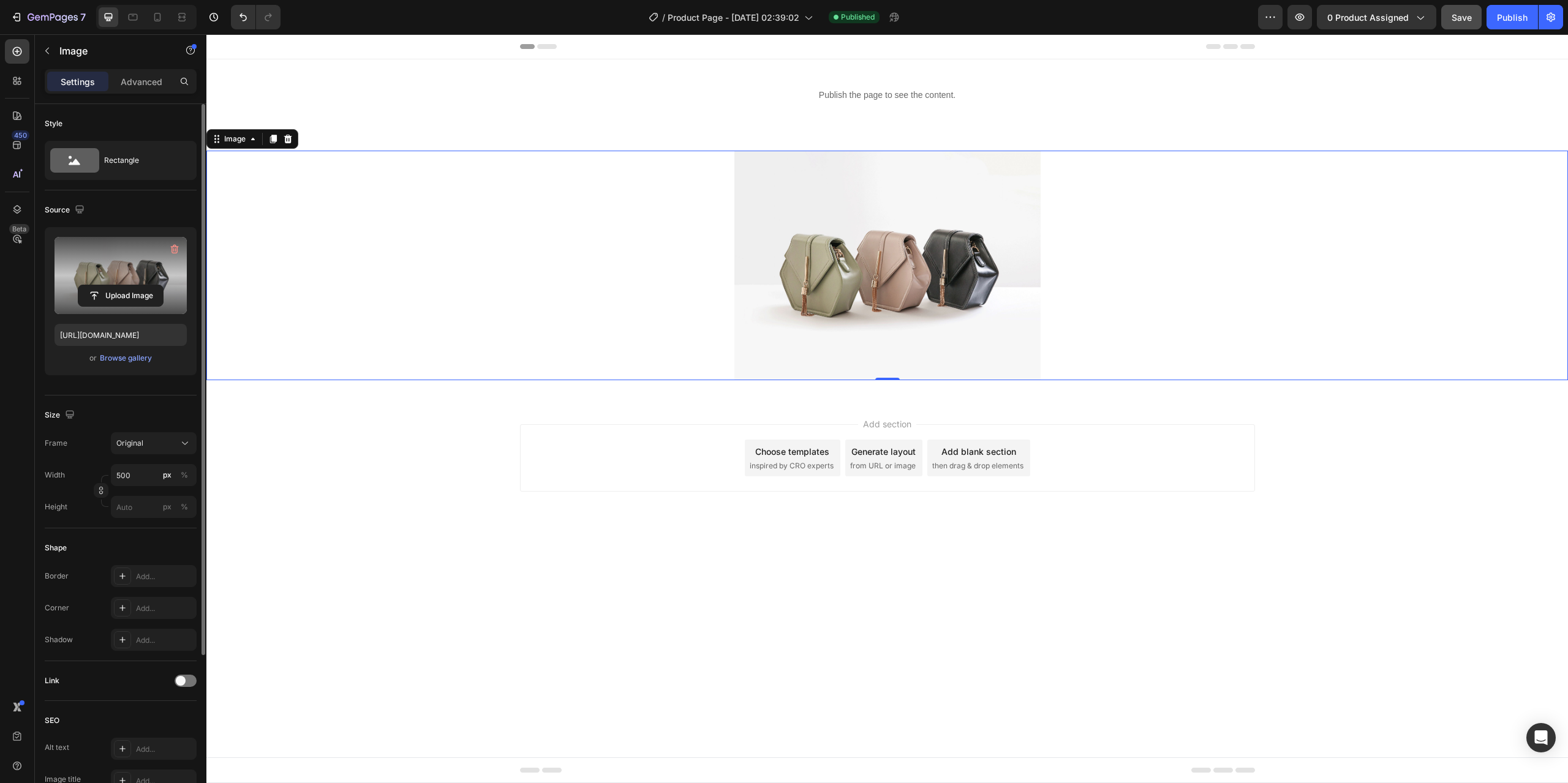
click at [132, 272] on label at bounding box center [121, 276] width 132 height 77
click at [132, 285] on input "file" at bounding box center [121, 295] width 85 height 21
type input "[URL][DOMAIN_NAME]"
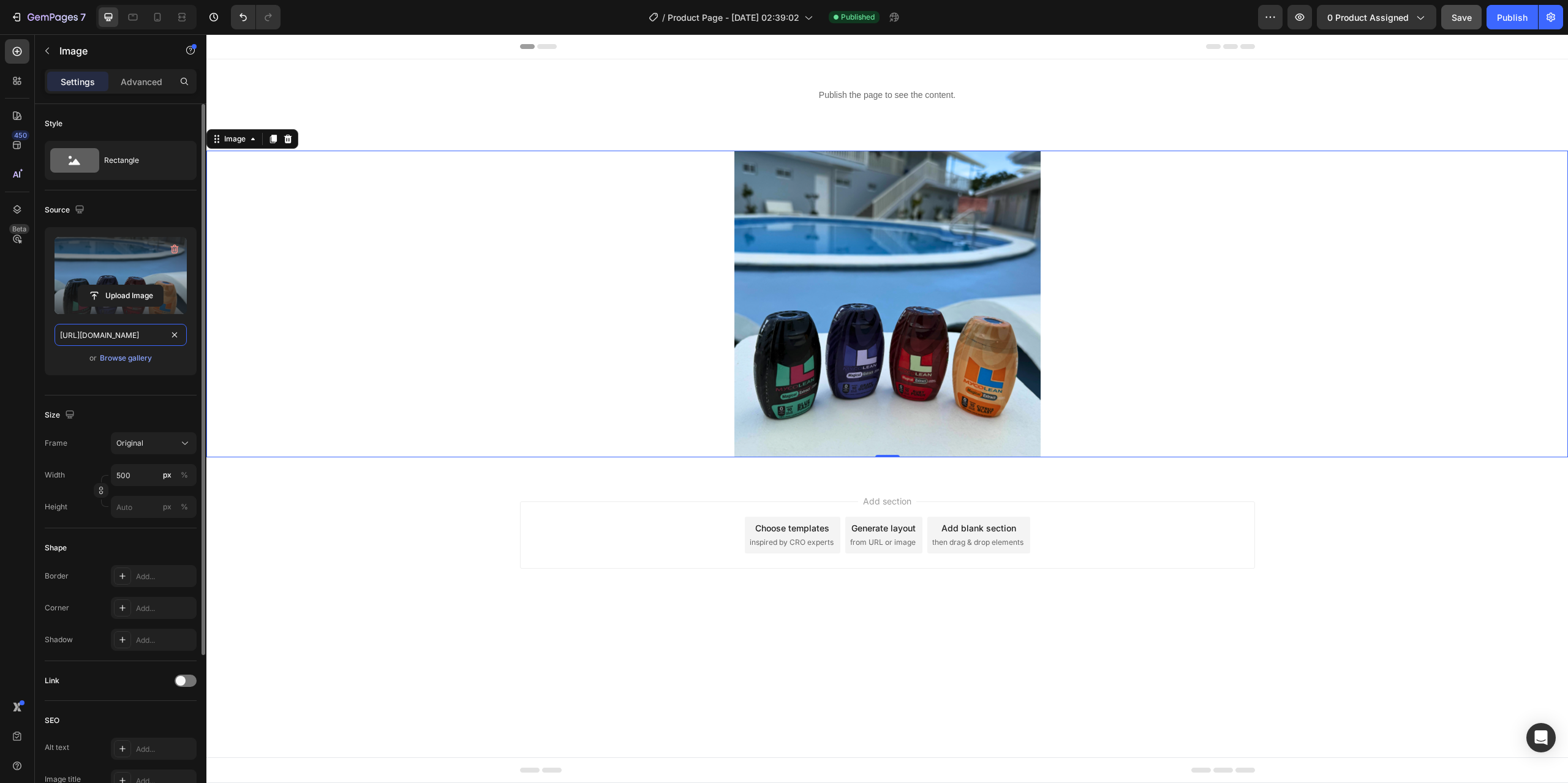
click at [128, 336] on input "[URL][DOMAIN_NAME]" at bounding box center [121, 335] width 132 height 22
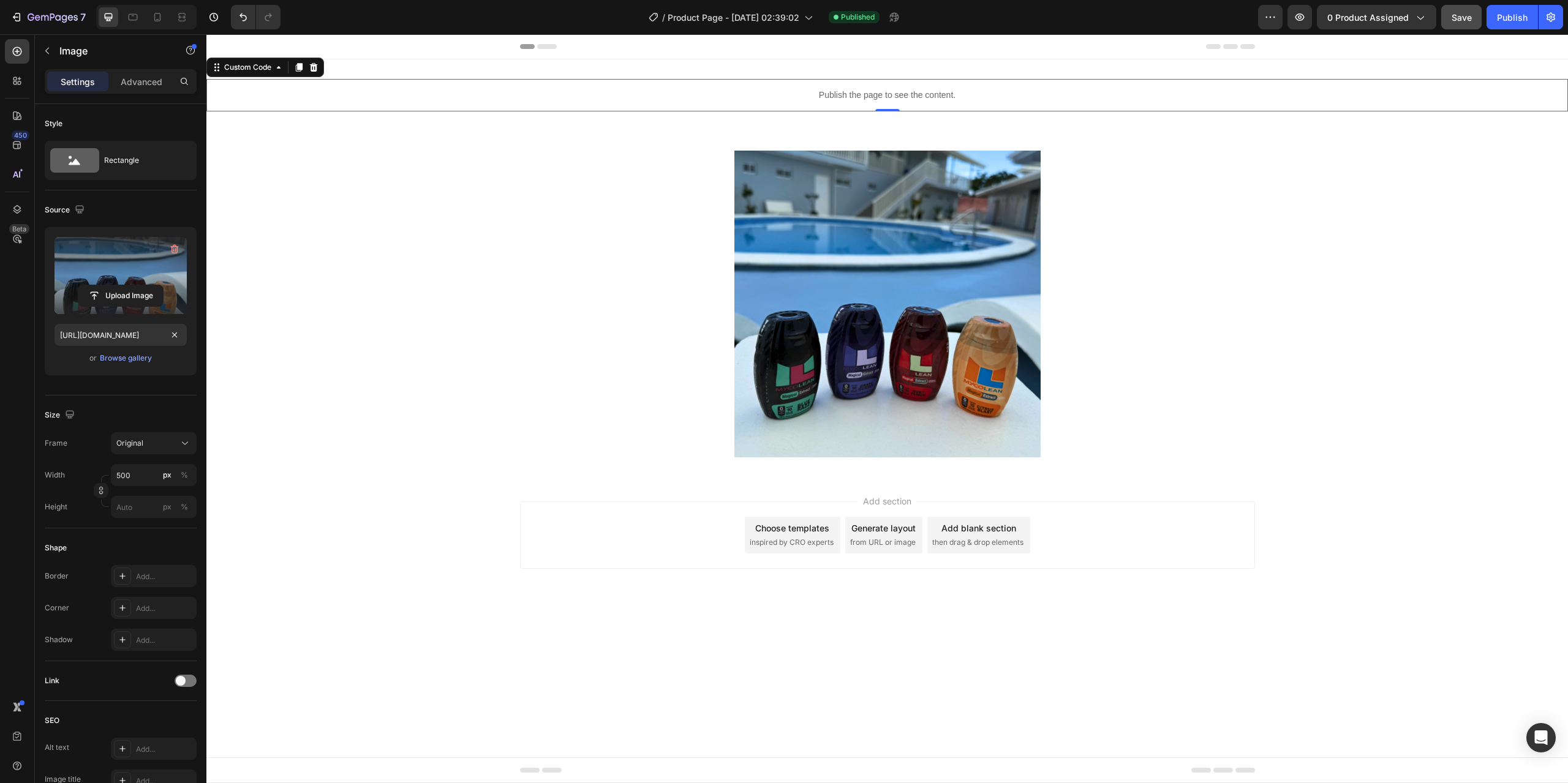
click at [844, 91] on p "Publish the page to see the content." at bounding box center [887, 95] width 1361 height 13
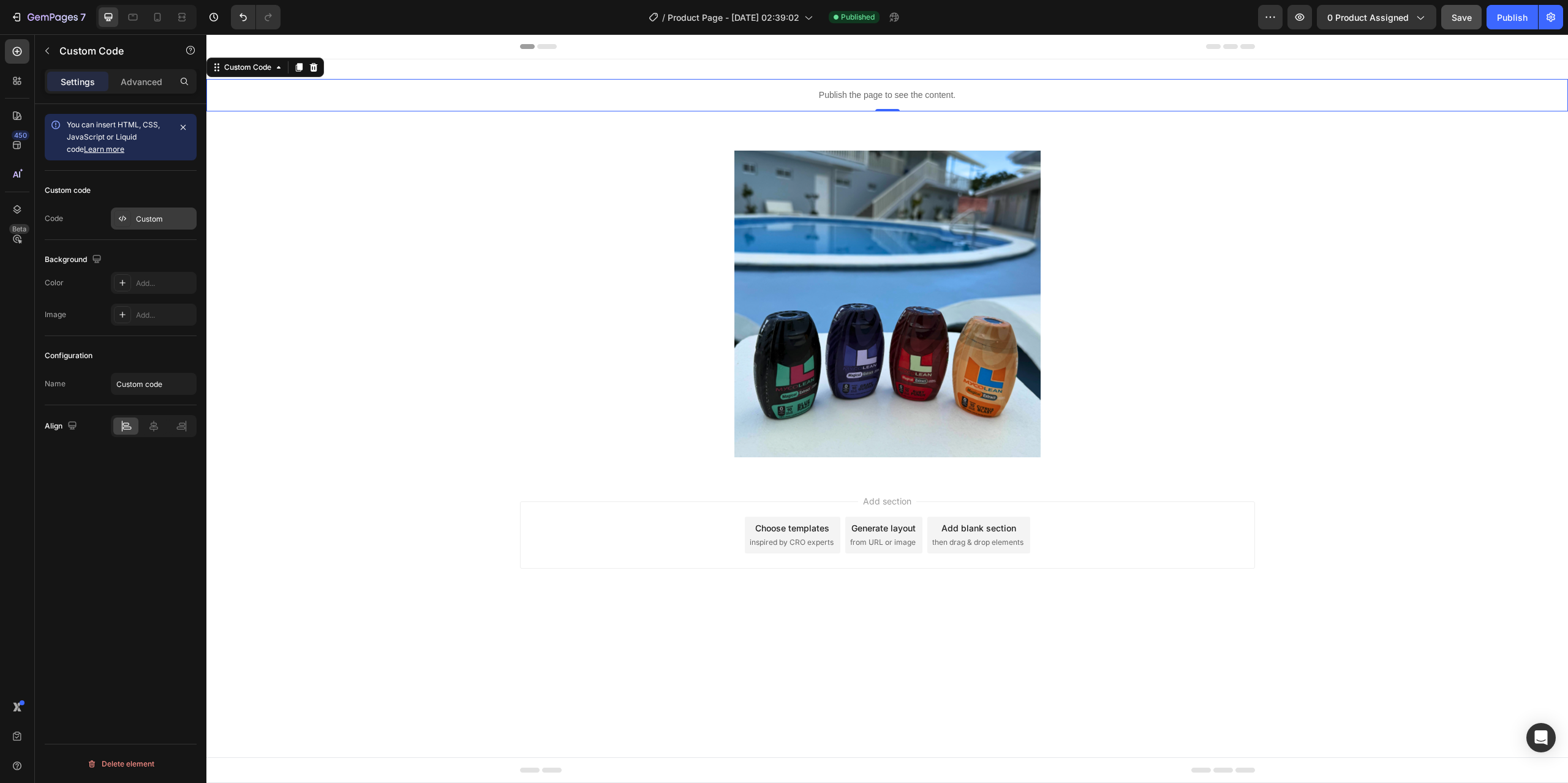
click at [135, 218] on div "Custom" at bounding box center [154, 218] width 86 height 22
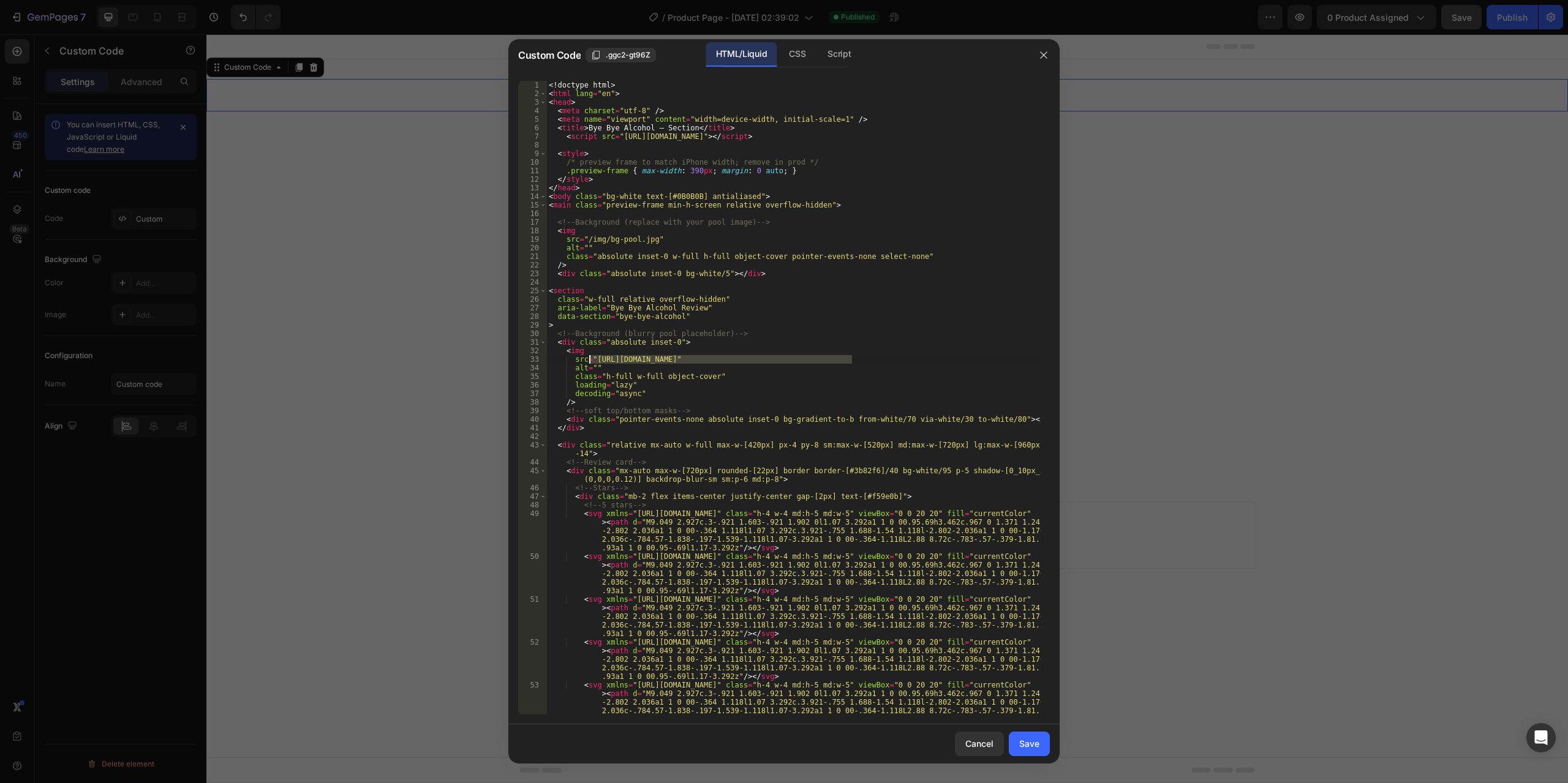
drag, startPoint x: 850, startPoint y: 360, endPoint x: 591, endPoint y: 361, distance: 259.0
click at [591, 361] on div "<! doctype html > < html lang = "en" > < head > < meta charset = "utf-8" /> < m…" at bounding box center [793, 424] width 494 height 685
click at [593, 361] on div "<! doctype html > < html lang = "en" > < head > < meta charset = "utf-8" /> < m…" at bounding box center [793, 398] width 494 height 634
click at [602, 358] on div "<! doctype html > < html lang = "en" > < head > < meta charset = "utf-8" /> < m…" at bounding box center [793, 424] width 494 height 685
drag, startPoint x: 593, startPoint y: 357, endPoint x: 850, endPoint y: 361, distance: 257.0
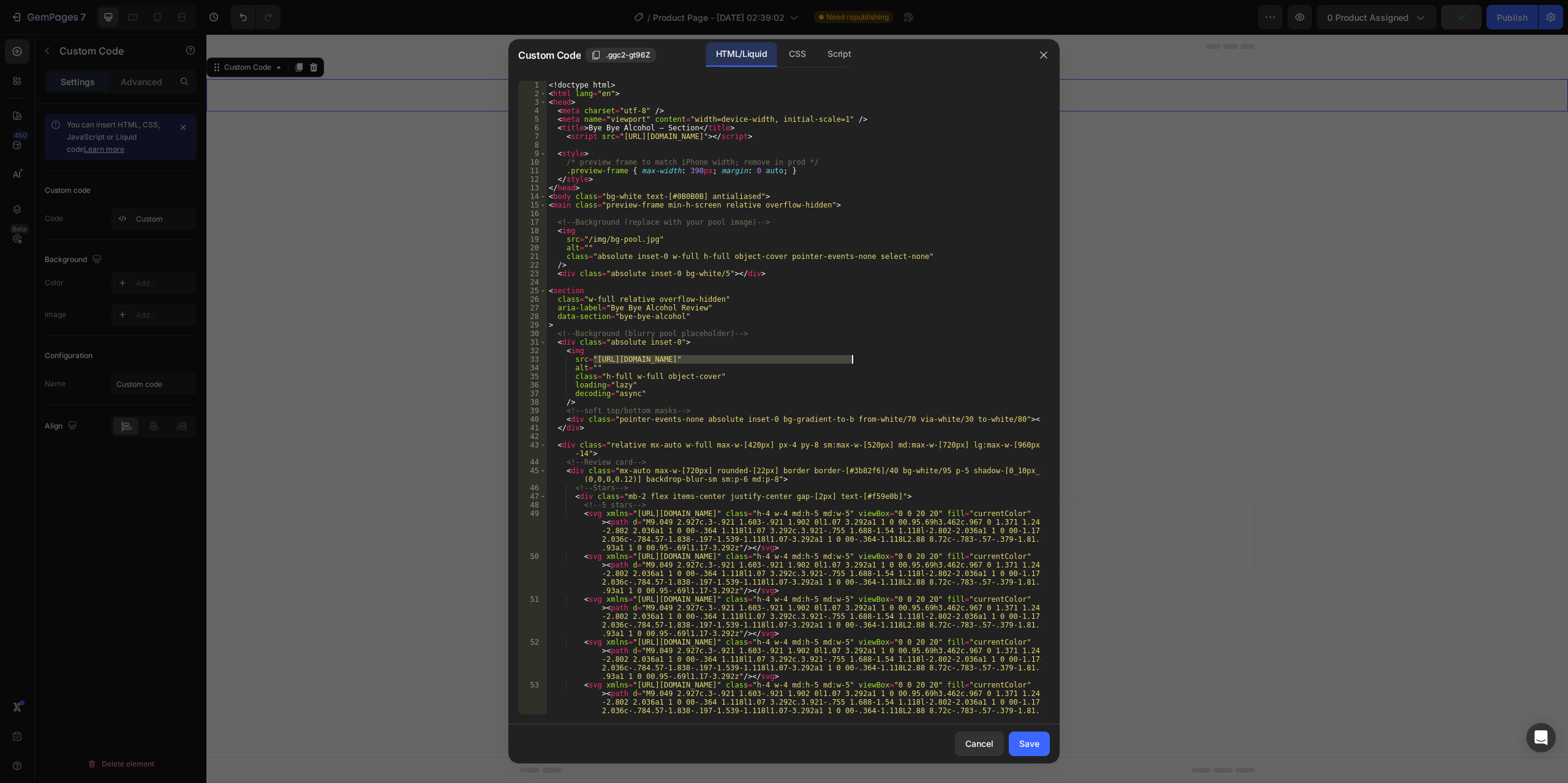
click at [850, 361] on div "<! doctype html > < html lang = "en" > < head > < meta charset = "utf-8" /> < m…" at bounding box center [793, 424] width 494 height 685
paste textarea "0871/0501/2022/files/[URL][DOMAIN_NAME]"
type textarea "src="[URL][DOMAIN_NAME]""
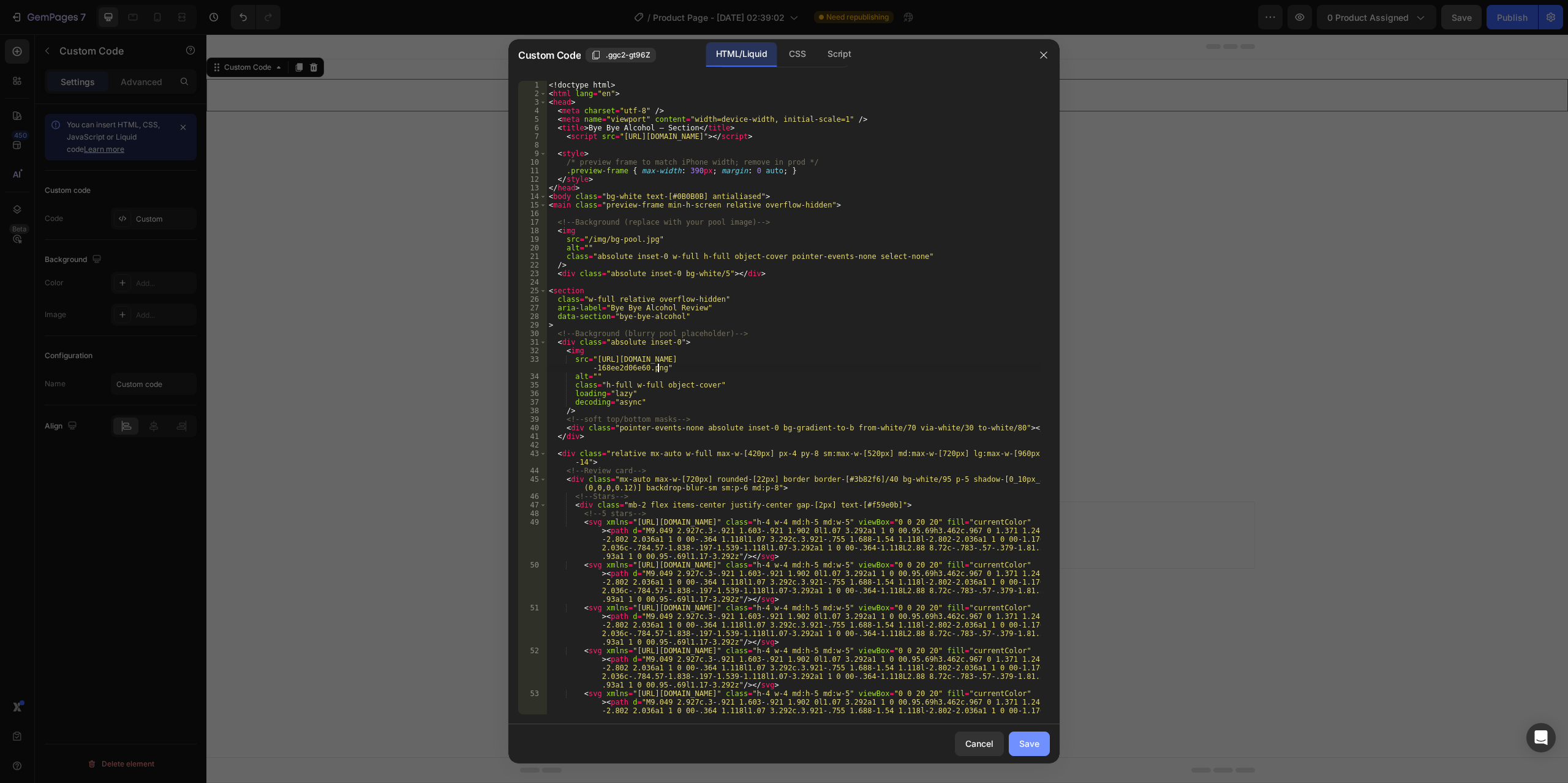
click at [1031, 748] on div "Save" at bounding box center [1029, 743] width 20 height 13
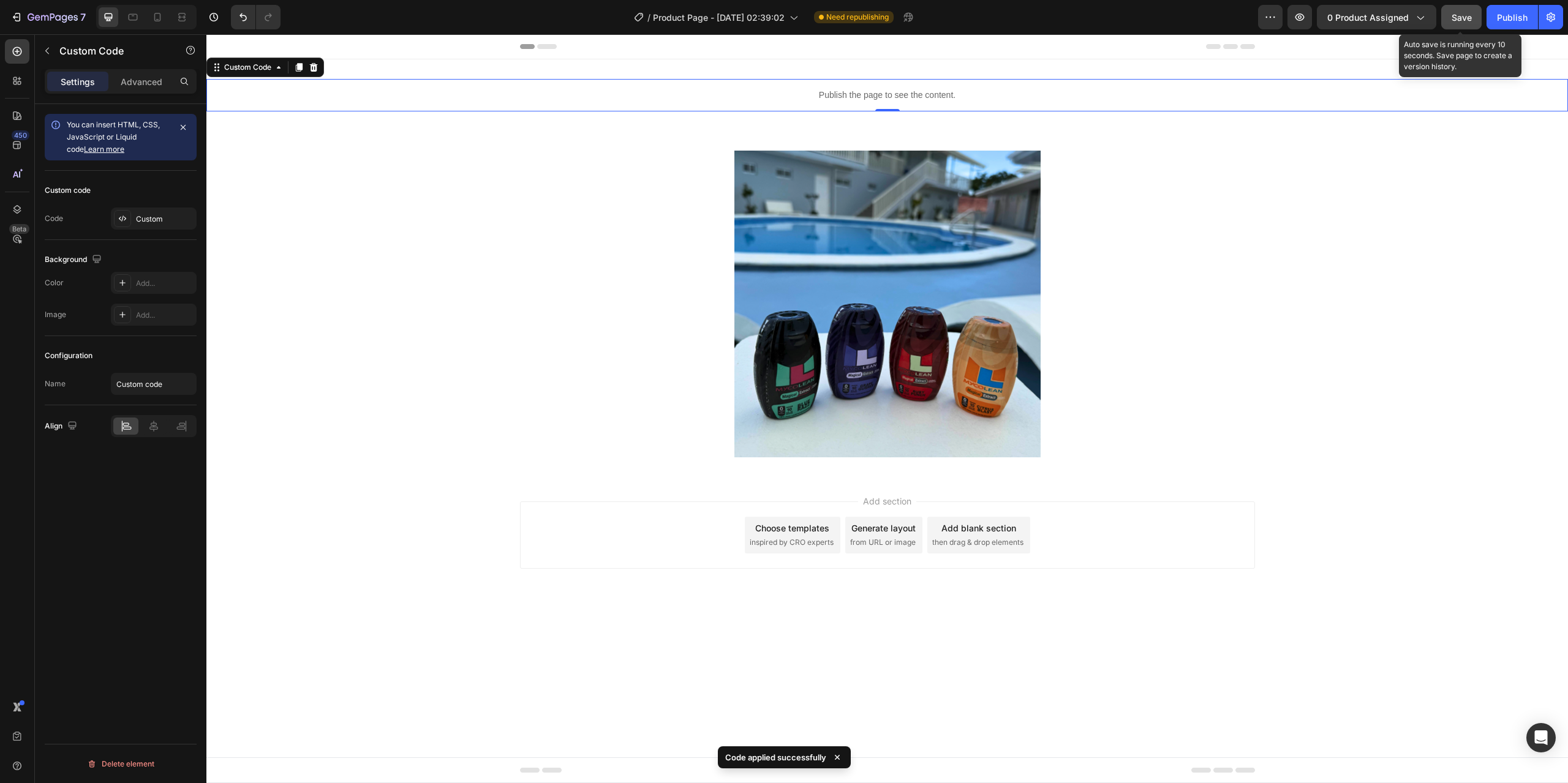
click at [1469, 17] on span "Save" at bounding box center [1462, 17] width 20 height 10
click at [1505, 20] on div "Publish" at bounding box center [1512, 17] width 31 height 13
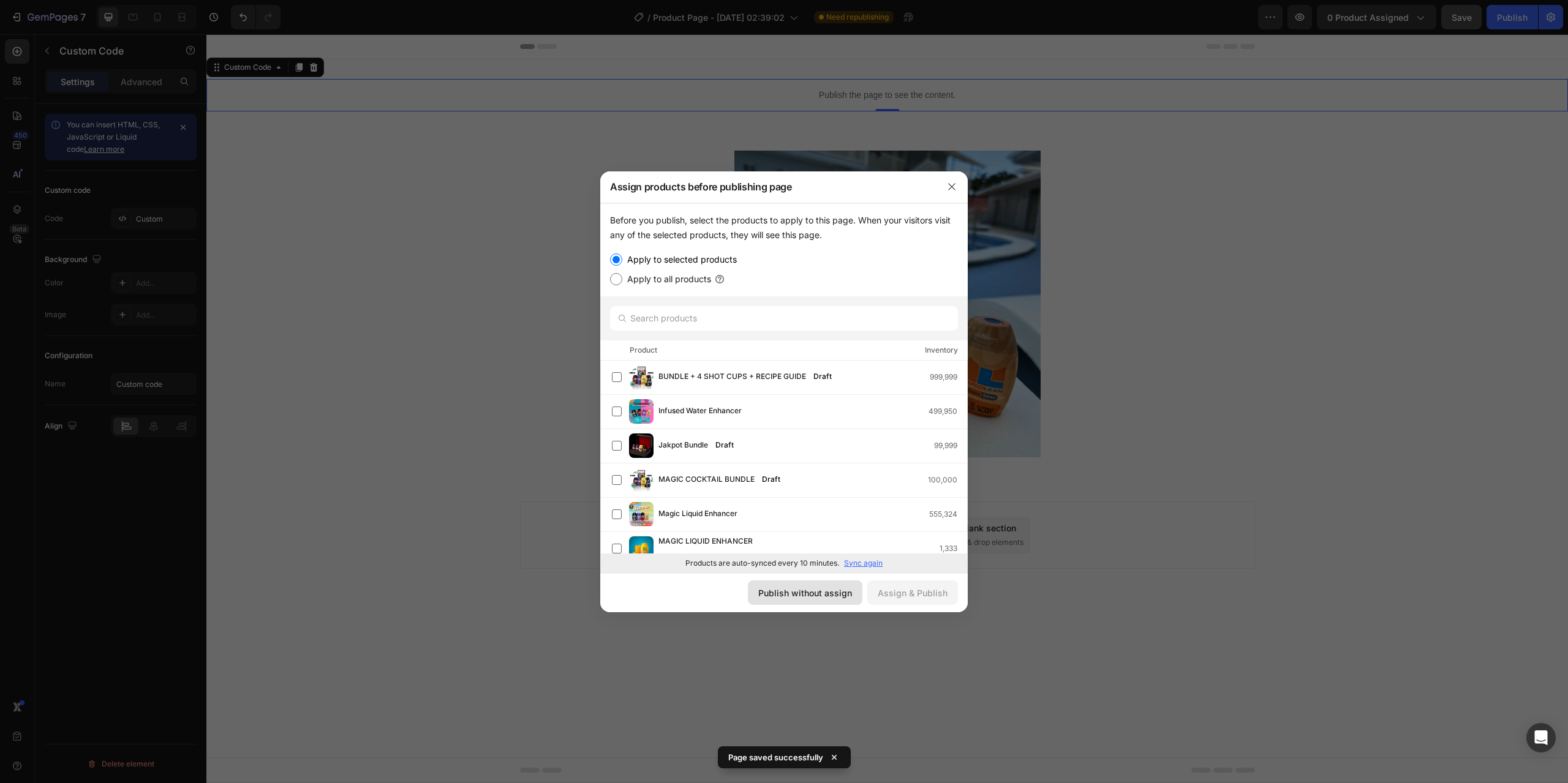
drag, startPoint x: 838, startPoint y: 599, endPoint x: 652, endPoint y: 544, distance: 194.0
click at [838, 599] on div "Publish without assign" at bounding box center [805, 593] width 93 height 13
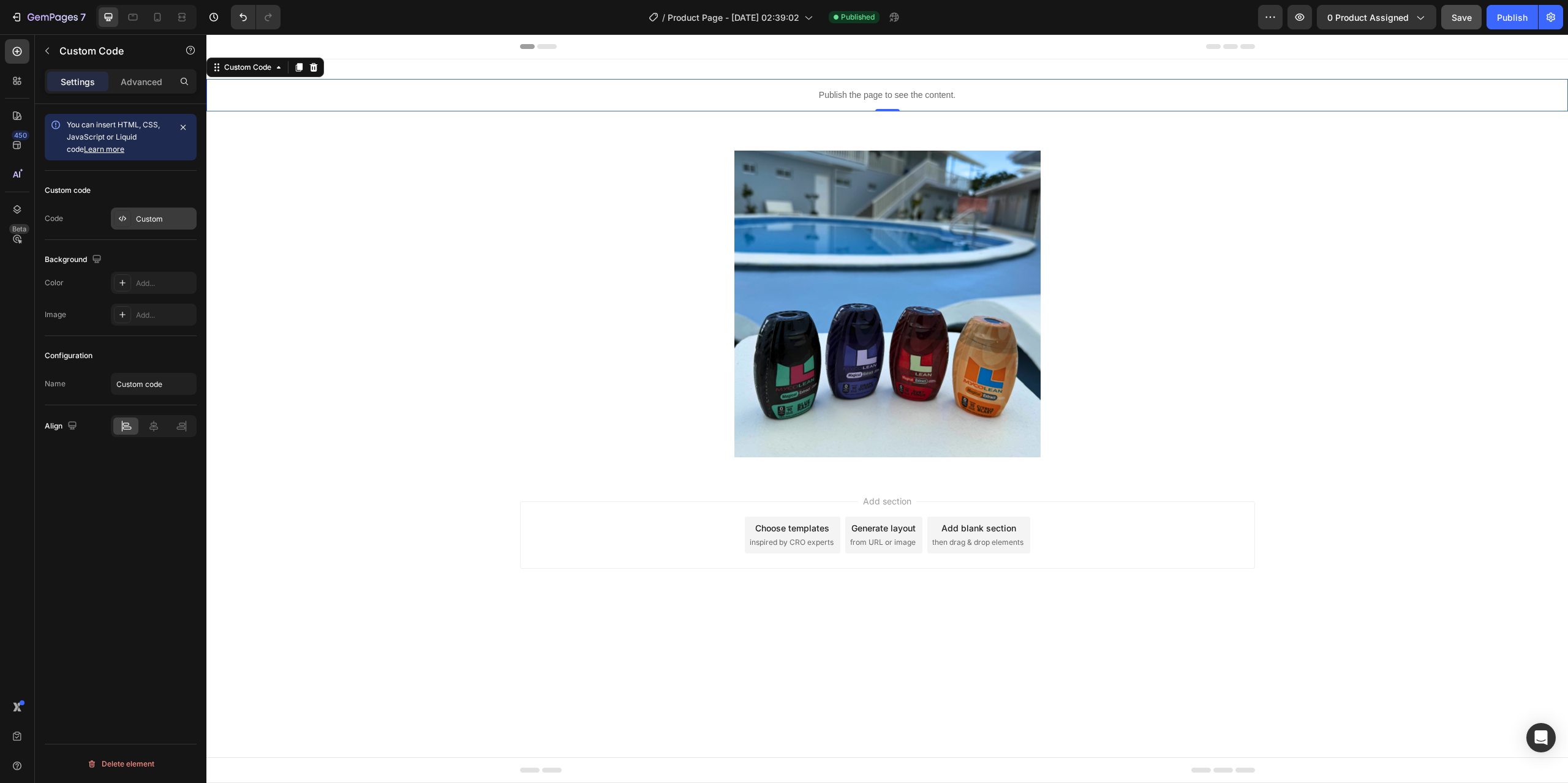
click at [134, 216] on div "Custom" at bounding box center [154, 218] width 86 height 22
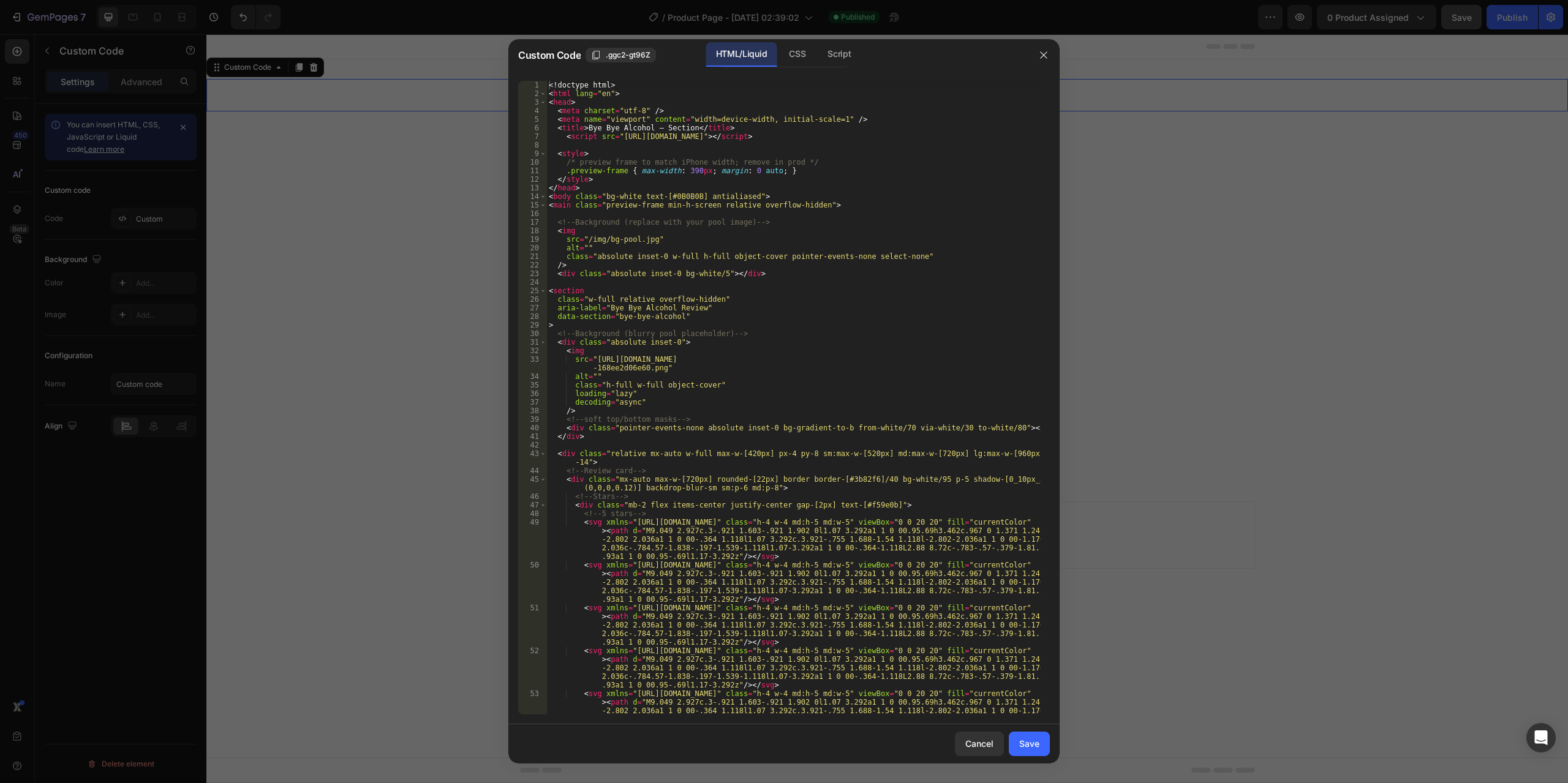
type textarea "src="[URL][DOMAIN_NAME]""
click at [719, 372] on div "<! doctype html > < html lang = "en" > < head > < meta charset = "utf-8" /> < m…" at bounding box center [793, 424] width 494 height 685
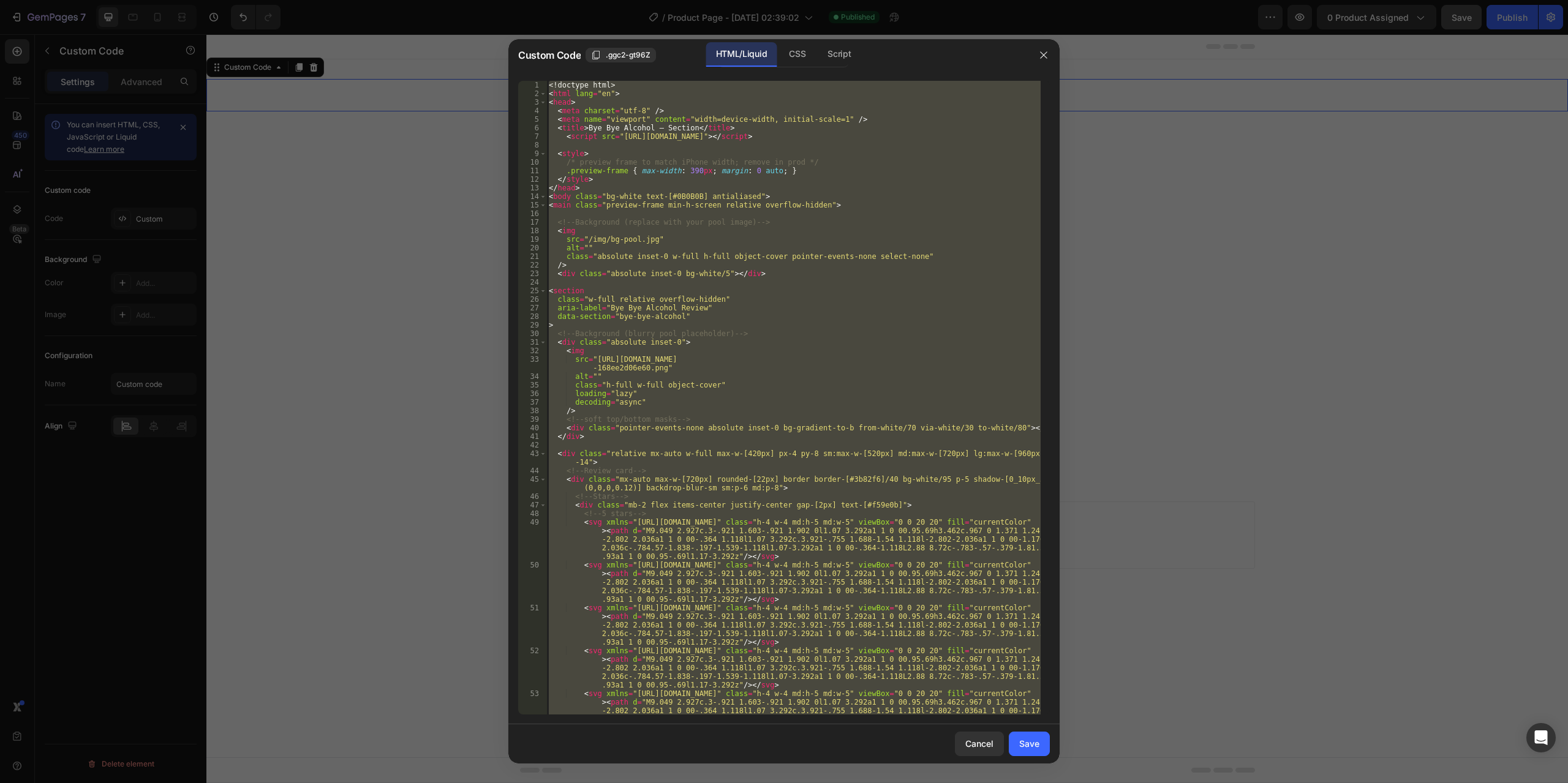
click at [760, 353] on div "<! doctype html > < html lang = "en" > < head > < meta charset = "utf-8" /> < m…" at bounding box center [793, 398] width 494 height 634
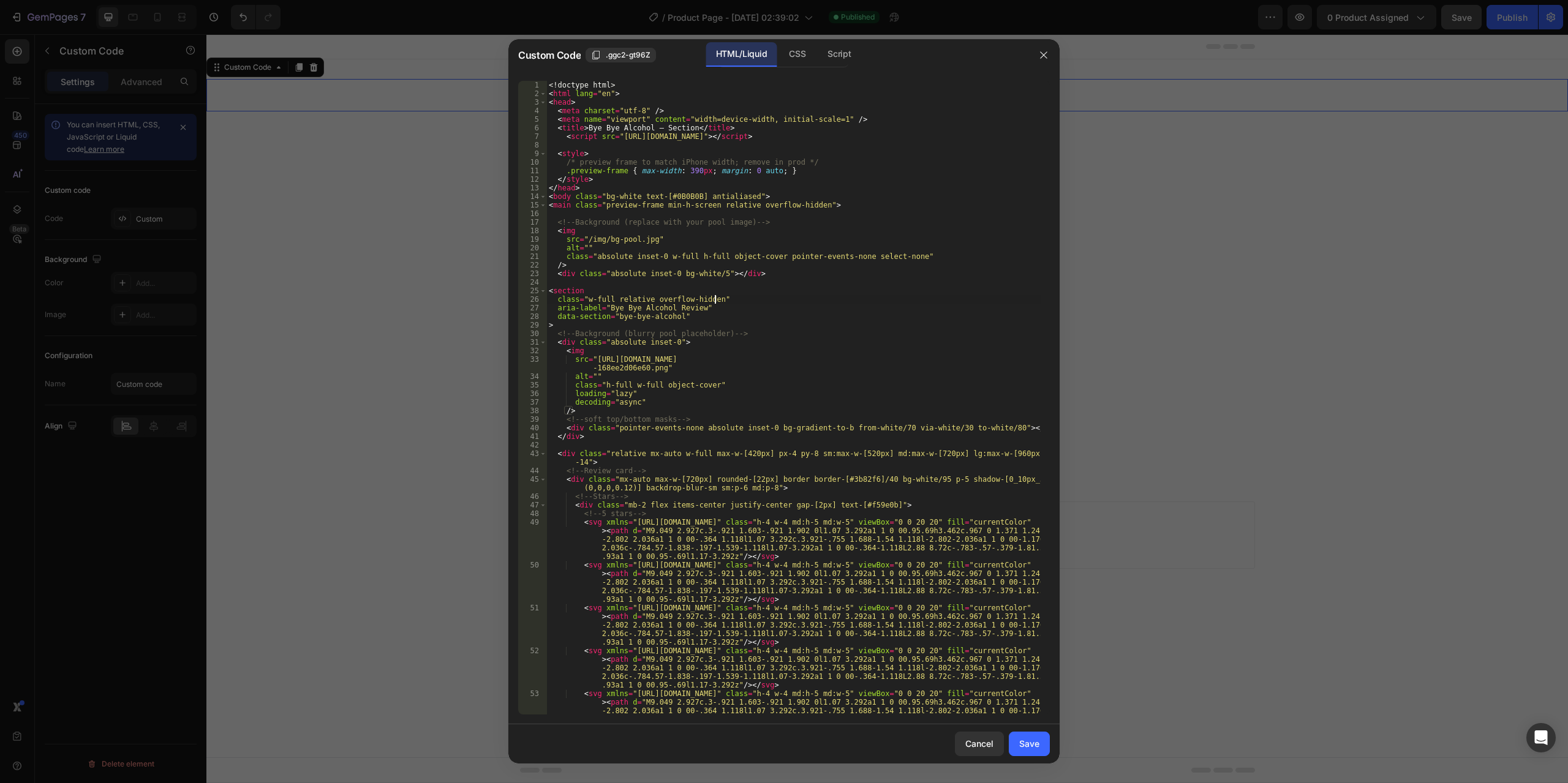
click at [735, 303] on div "<! doctype html > < html lang = "en" > < head > < meta charset = "utf-8" /> < m…" at bounding box center [793, 424] width 494 height 685
click at [561, 201] on div "<! doctype html > < html lang = "en" > < head > < meta charset = "utf-8" /> < m…" at bounding box center [793, 424] width 494 height 685
click at [806, 422] on div "<! doctype html > < html lang = "en" > < head > < meta charset = "utf-8" /> < m…" at bounding box center [793, 424] width 494 height 685
type textarea "<!-- soft top/bottom masks -->"
click at [558, 211] on div "<! doctype html > < html lang = "en" > < head > < meta charset = "utf-8" /> < m…" at bounding box center [793, 424] width 494 height 685
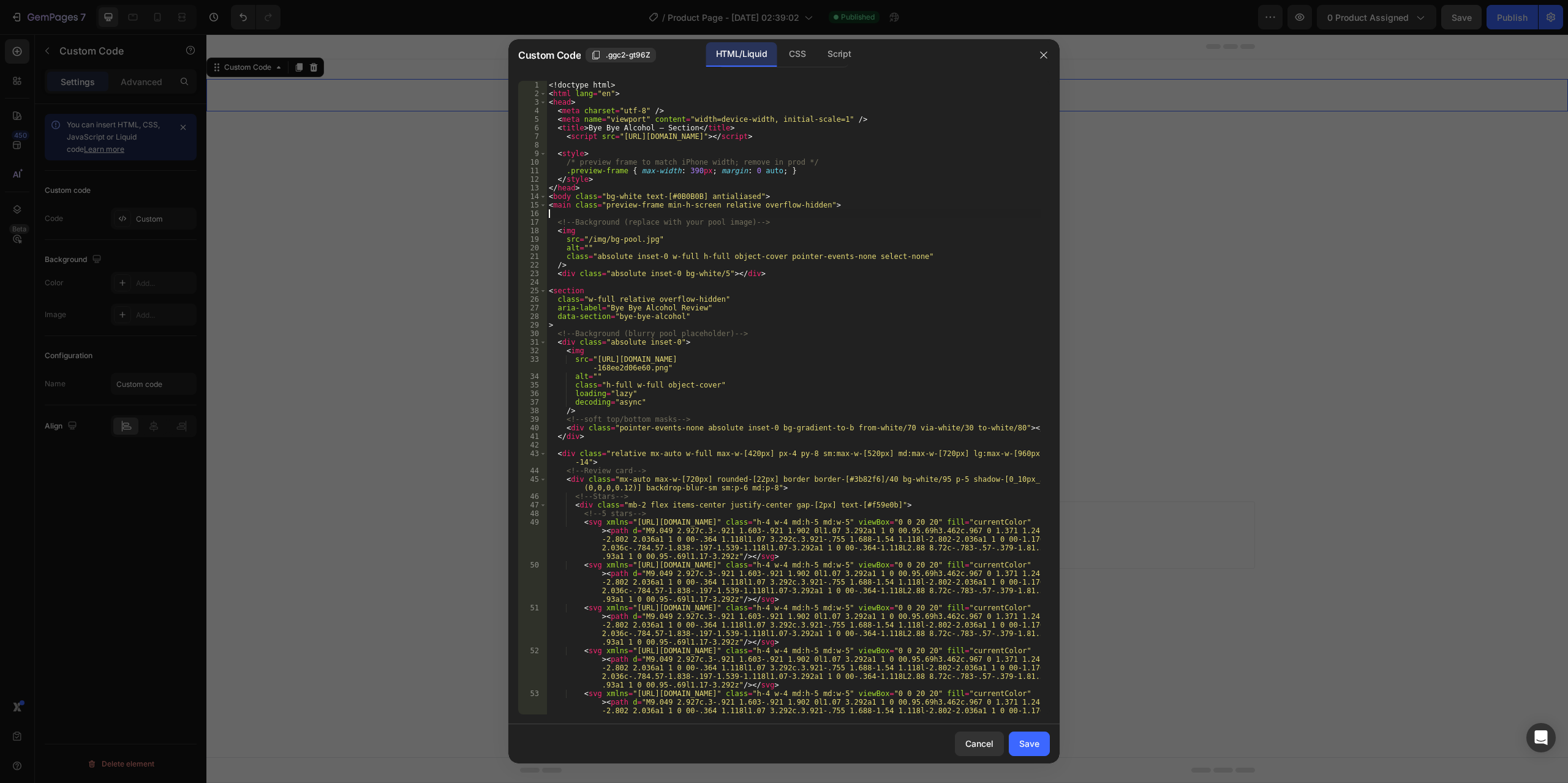
click at [563, 207] on div "<! doctype html > < html lang = "en" > < head > < meta charset = "utf-8" /> < m…" at bounding box center [793, 424] width 494 height 685
click at [567, 288] on div "<! doctype html > < html lang = "en" > < head > < meta charset = "utf-8" /> < m…" at bounding box center [793, 424] width 494 height 685
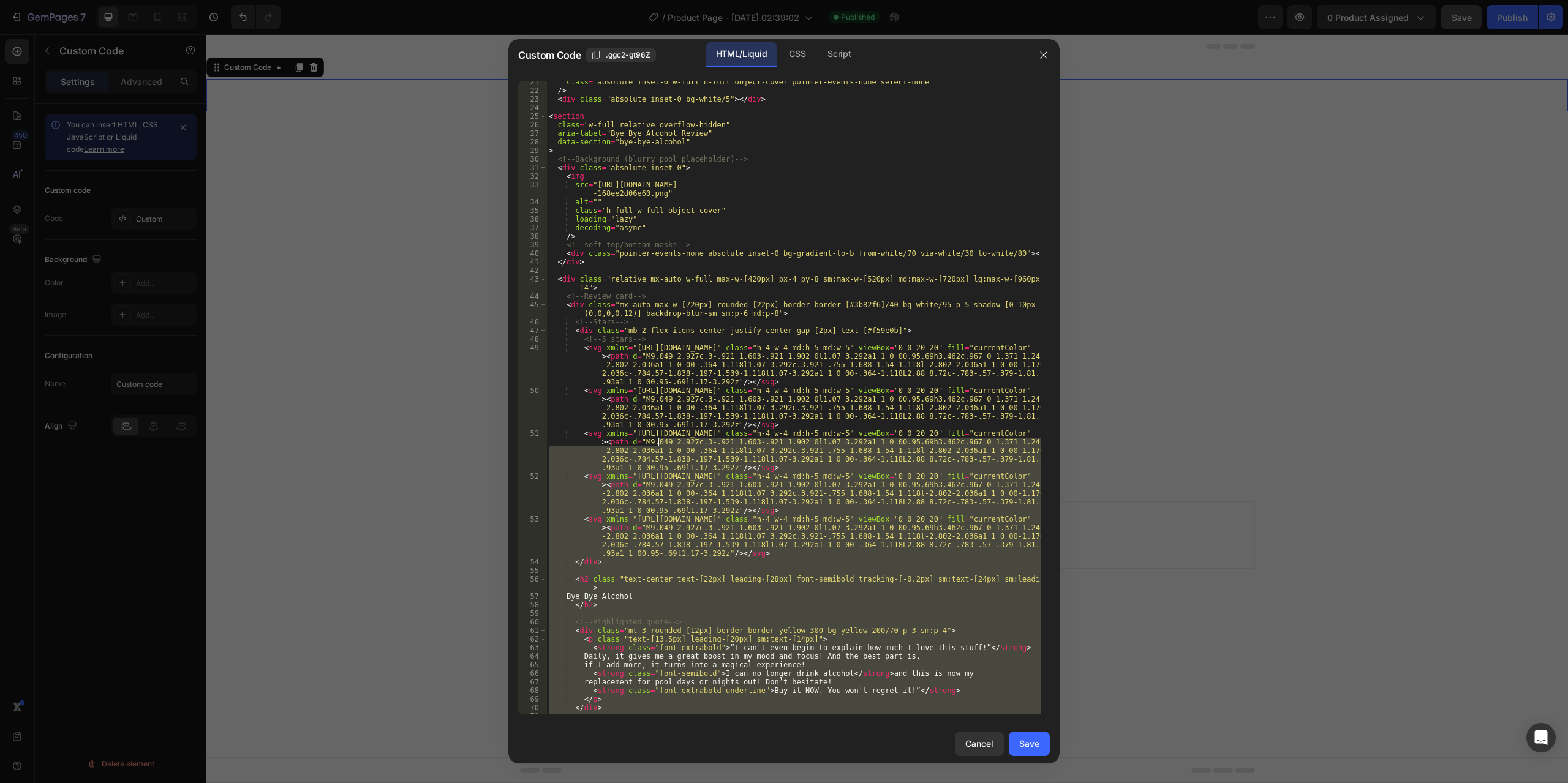
scroll to position [0, 0]
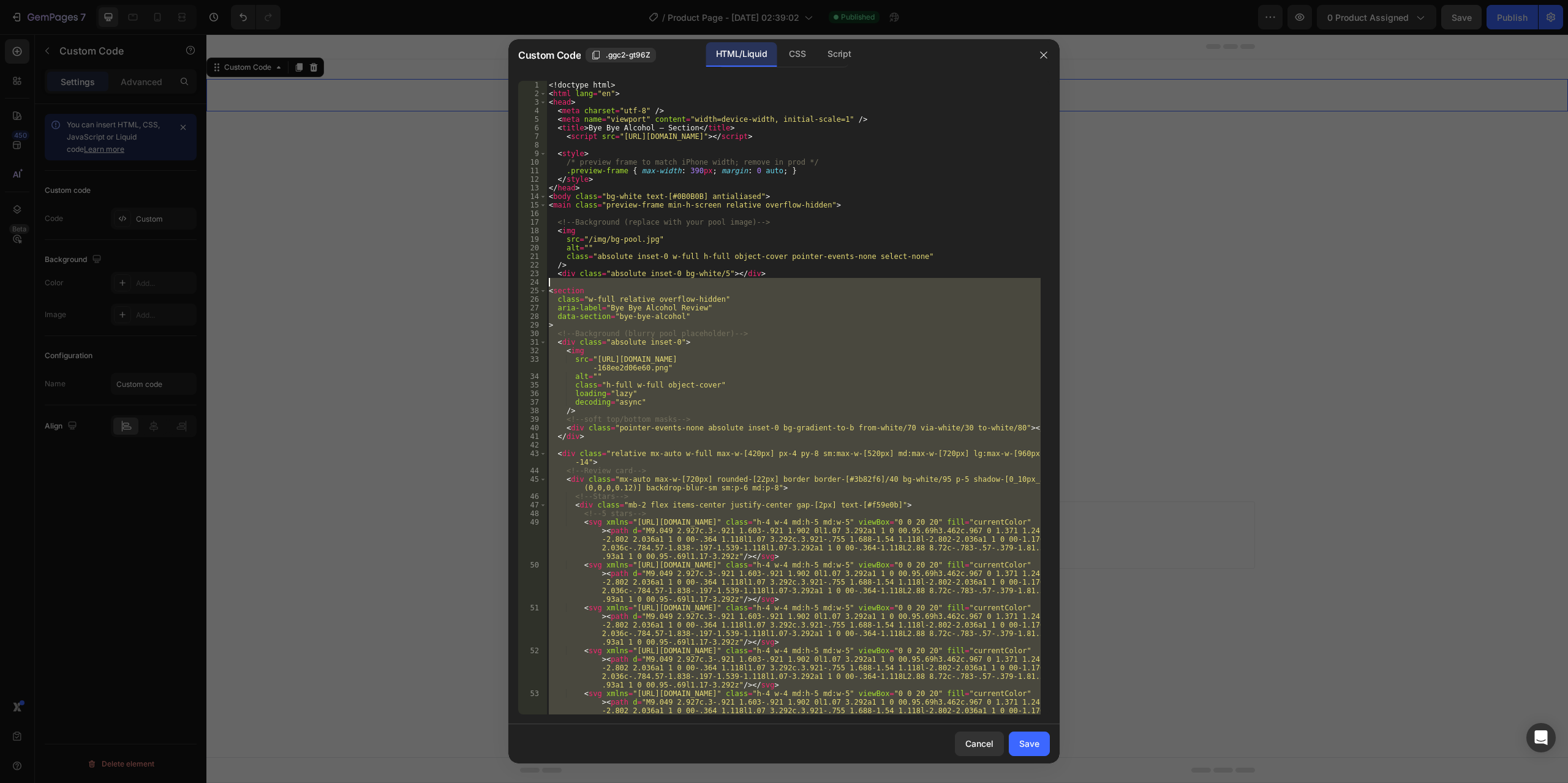
drag, startPoint x: 626, startPoint y: 683, endPoint x: 542, endPoint y: 283, distance: 408.7
click at [542, 283] on div "<section 1 2 3 4 5 6 7 8 9 10 11 12 13 14 15 16 17 18 19 20 21 22 23 24 25 26 2…" at bounding box center [784, 398] width 531 height 634
type textarea "<section"
paste textarea
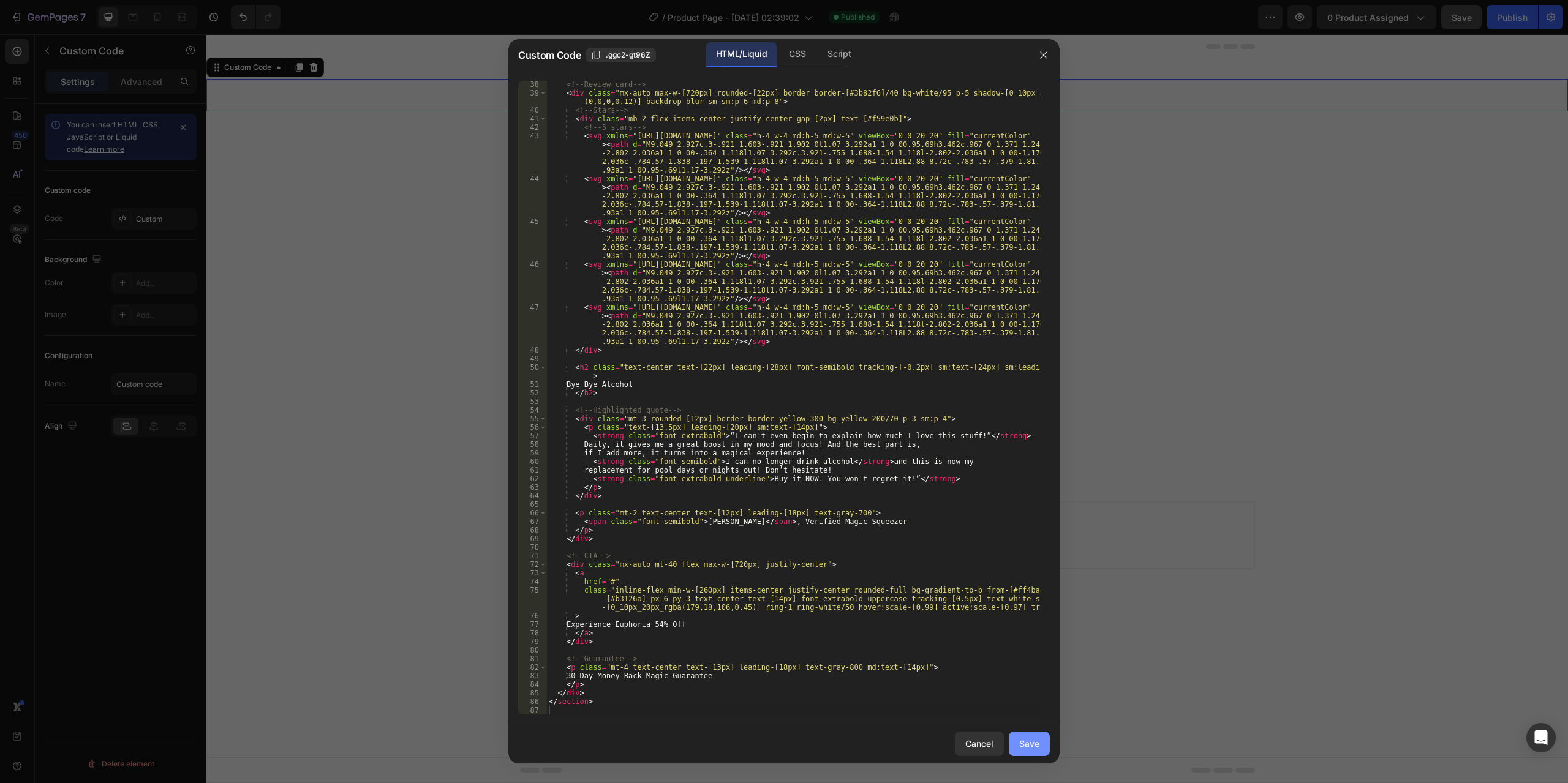
click at [1033, 752] on button "Save" at bounding box center [1029, 744] width 41 height 25
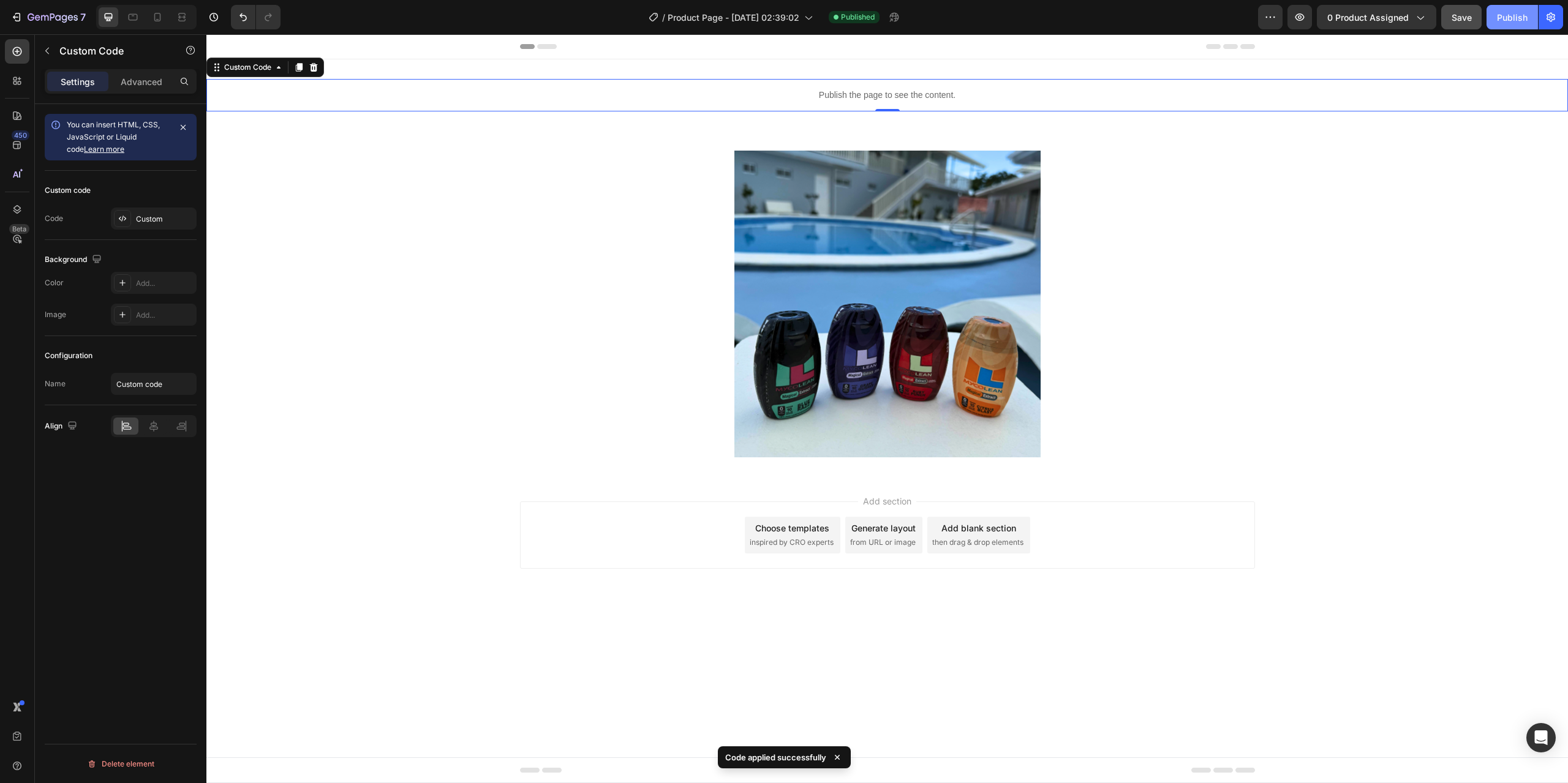
click at [1510, 21] on div "Publish" at bounding box center [1512, 17] width 31 height 13
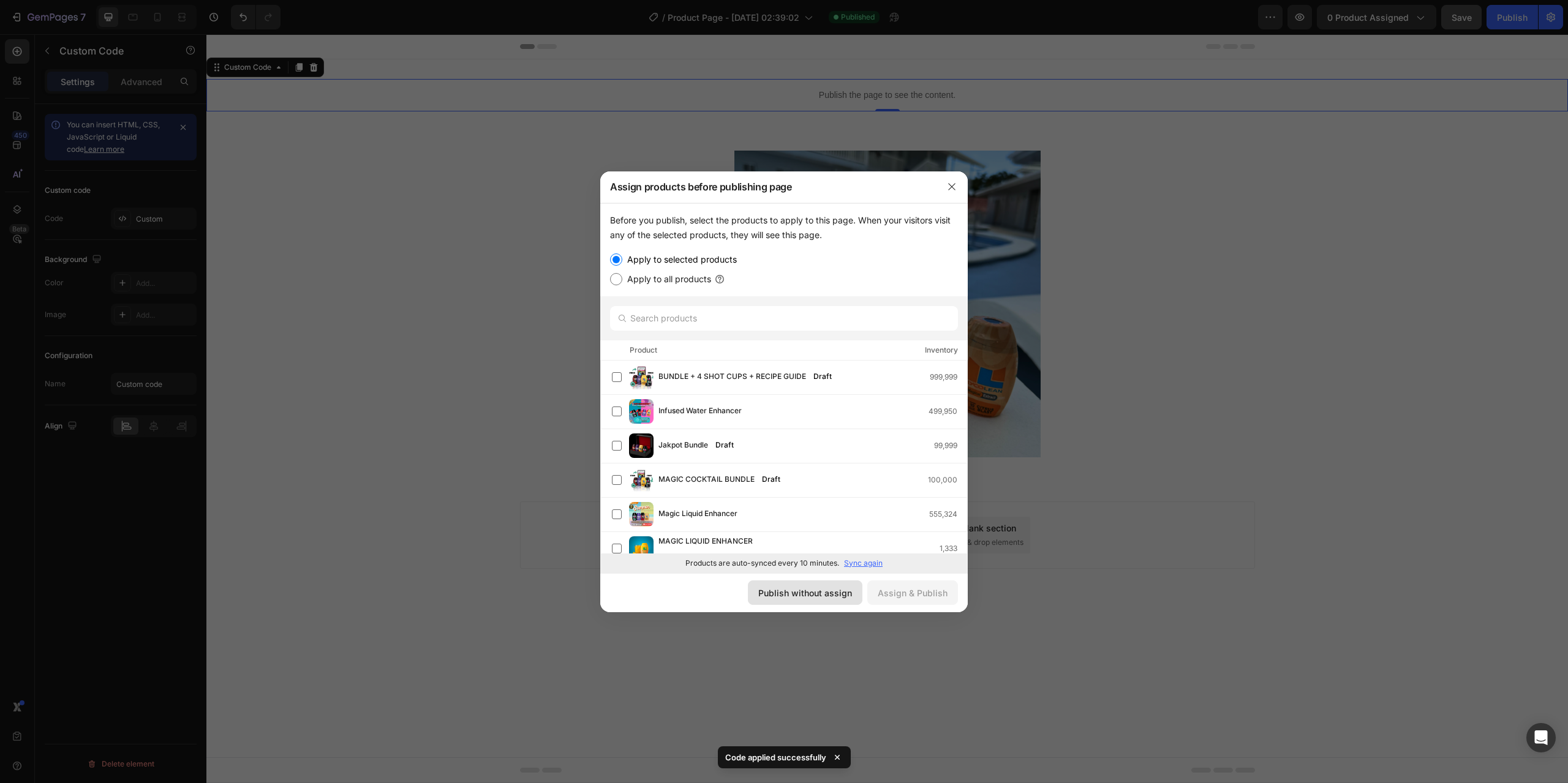
click at [809, 596] on div "Publish without assign" at bounding box center [805, 593] width 93 height 13
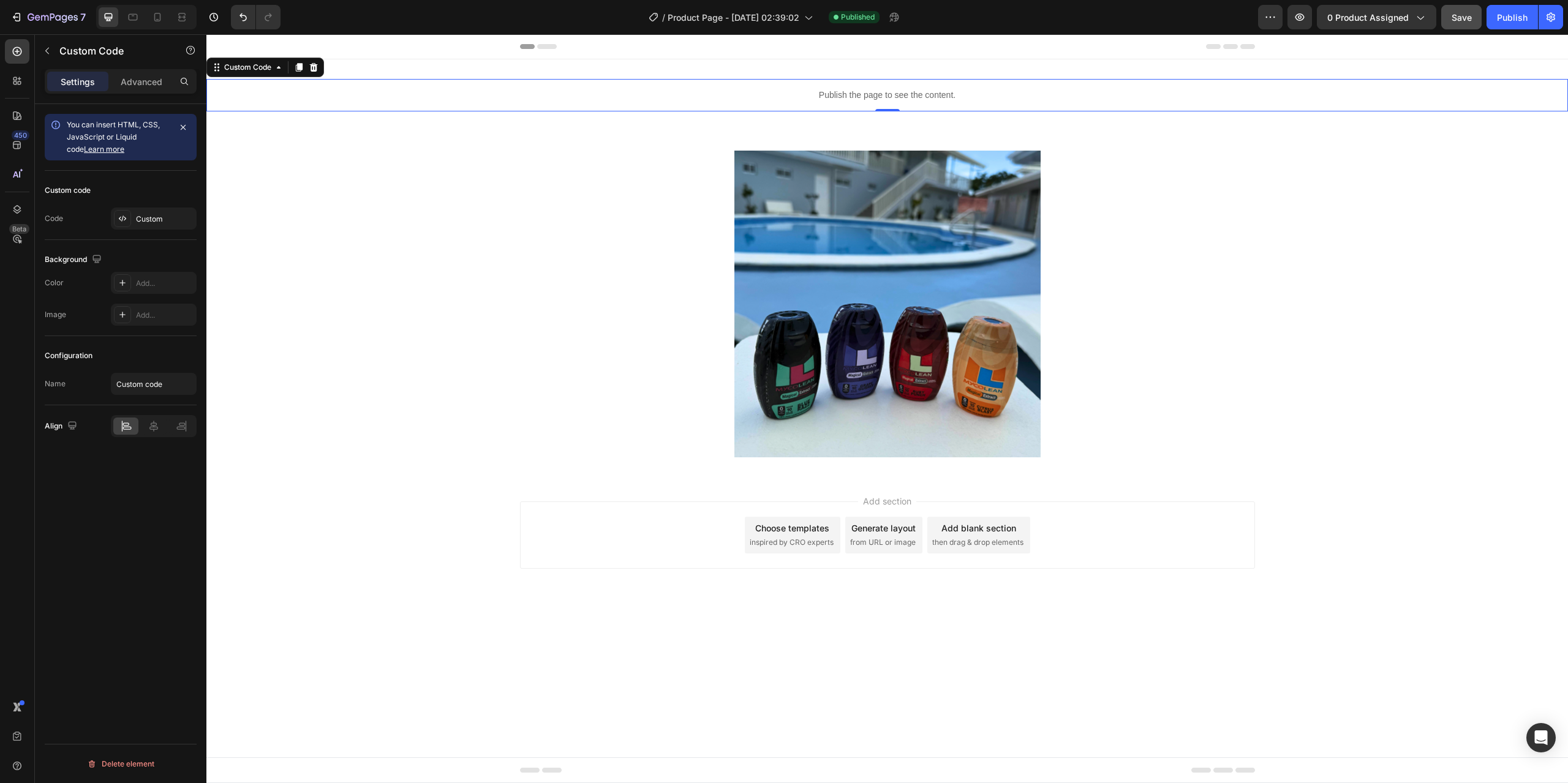
click at [885, 80] on div "Publish the page to see the content." at bounding box center [887, 95] width 1361 height 33
click at [143, 217] on div "Custom" at bounding box center [164, 219] width 57 height 11
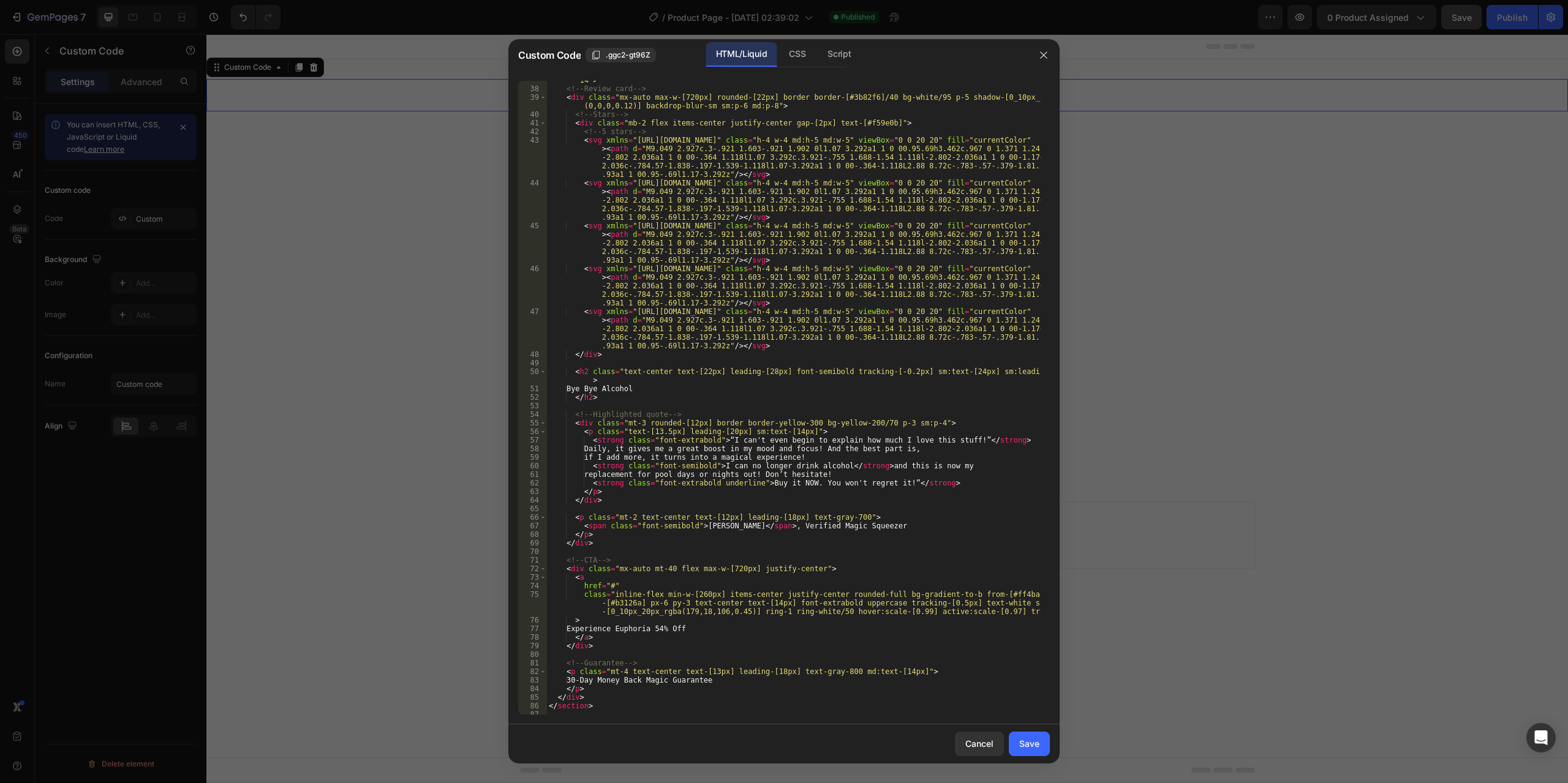
scroll to position [352, 0]
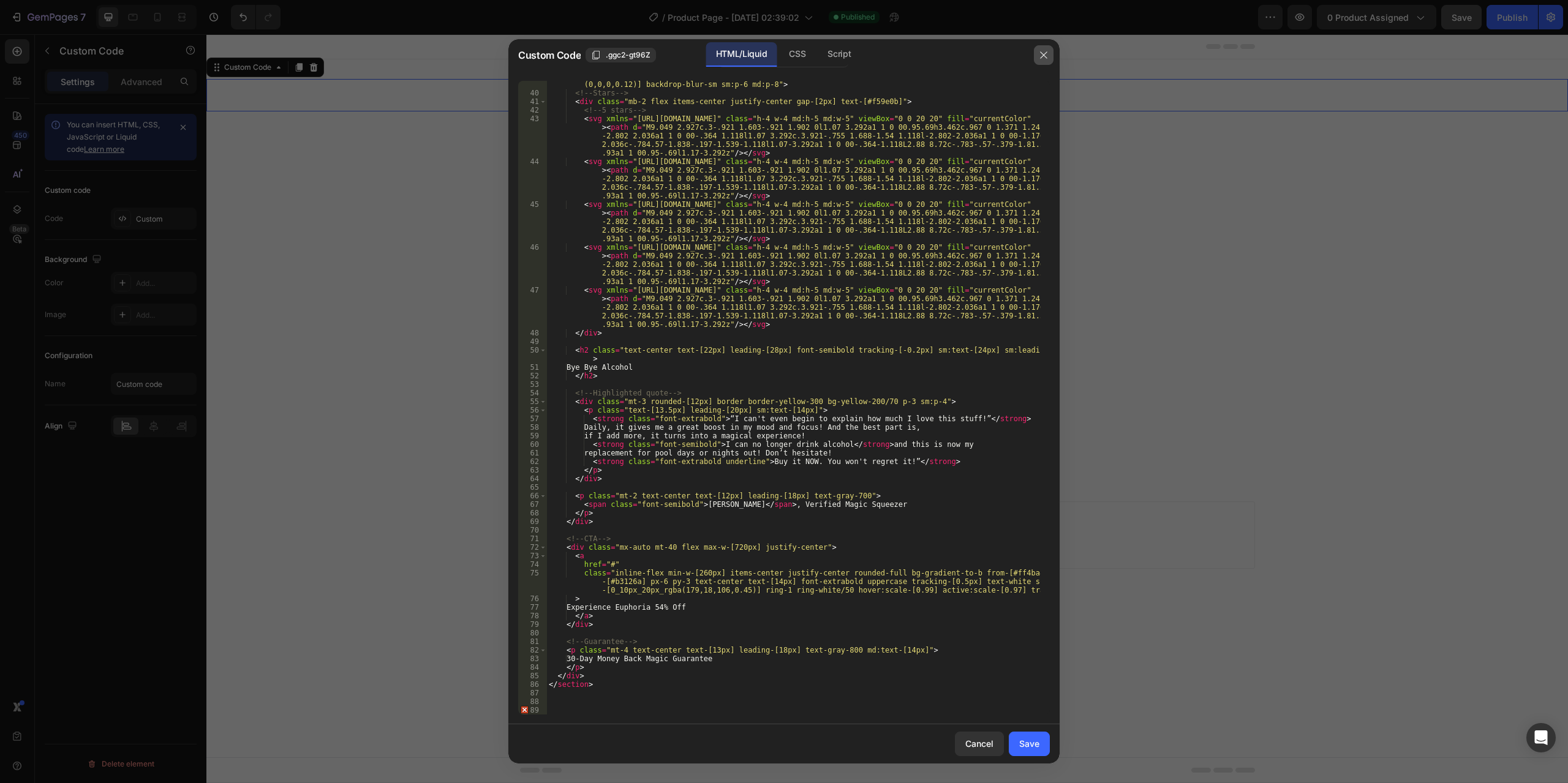
click at [1051, 55] on button "button" at bounding box center [1044, 55] width 20 height 20
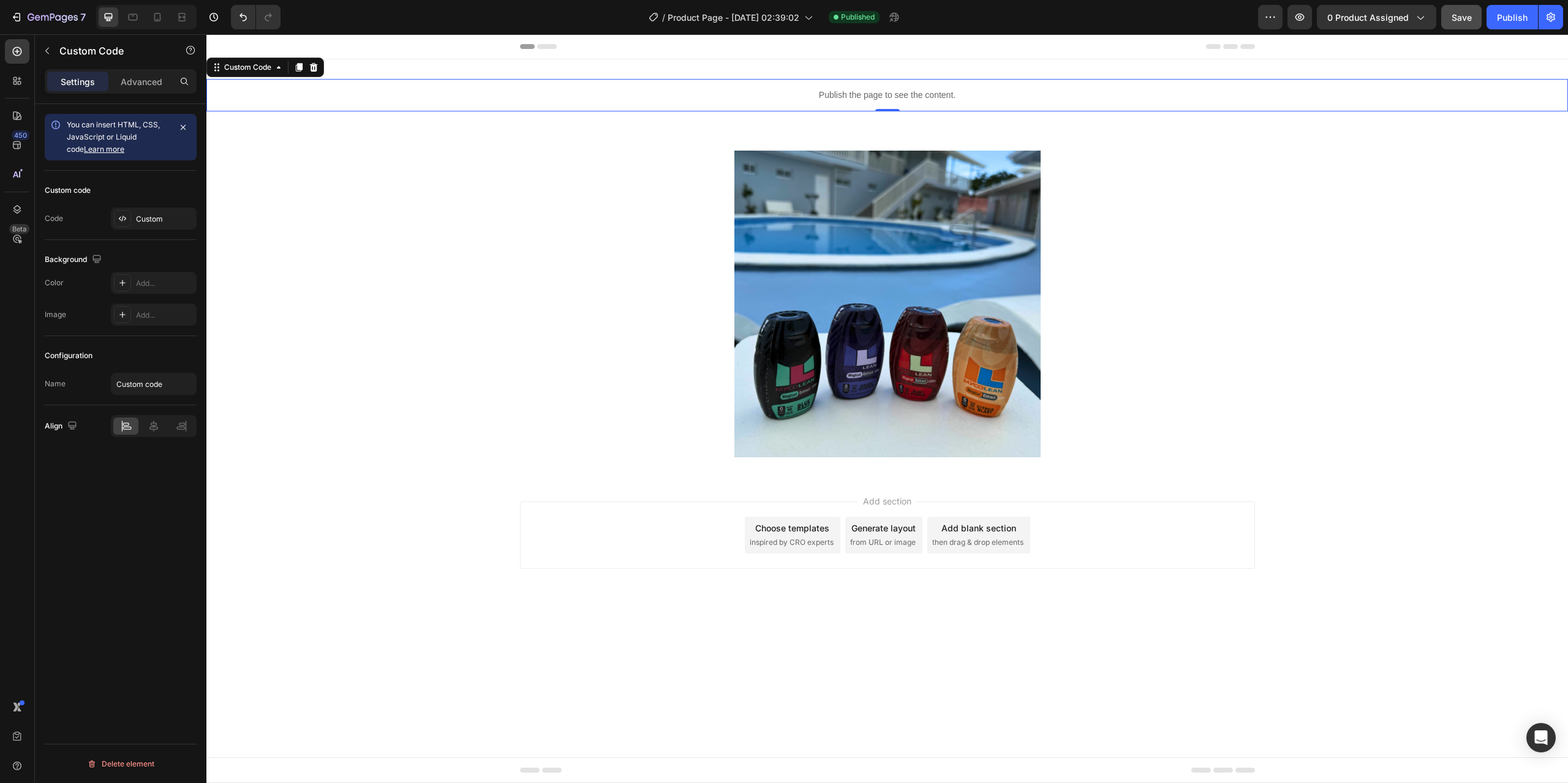
click at [865, 98] on p "Publish the page to see the content." at bounding box center [887, 95] width 1361 height 13
click at [137, 214] on div "Custom" at bounding box center [164, 219] width 57 height 11
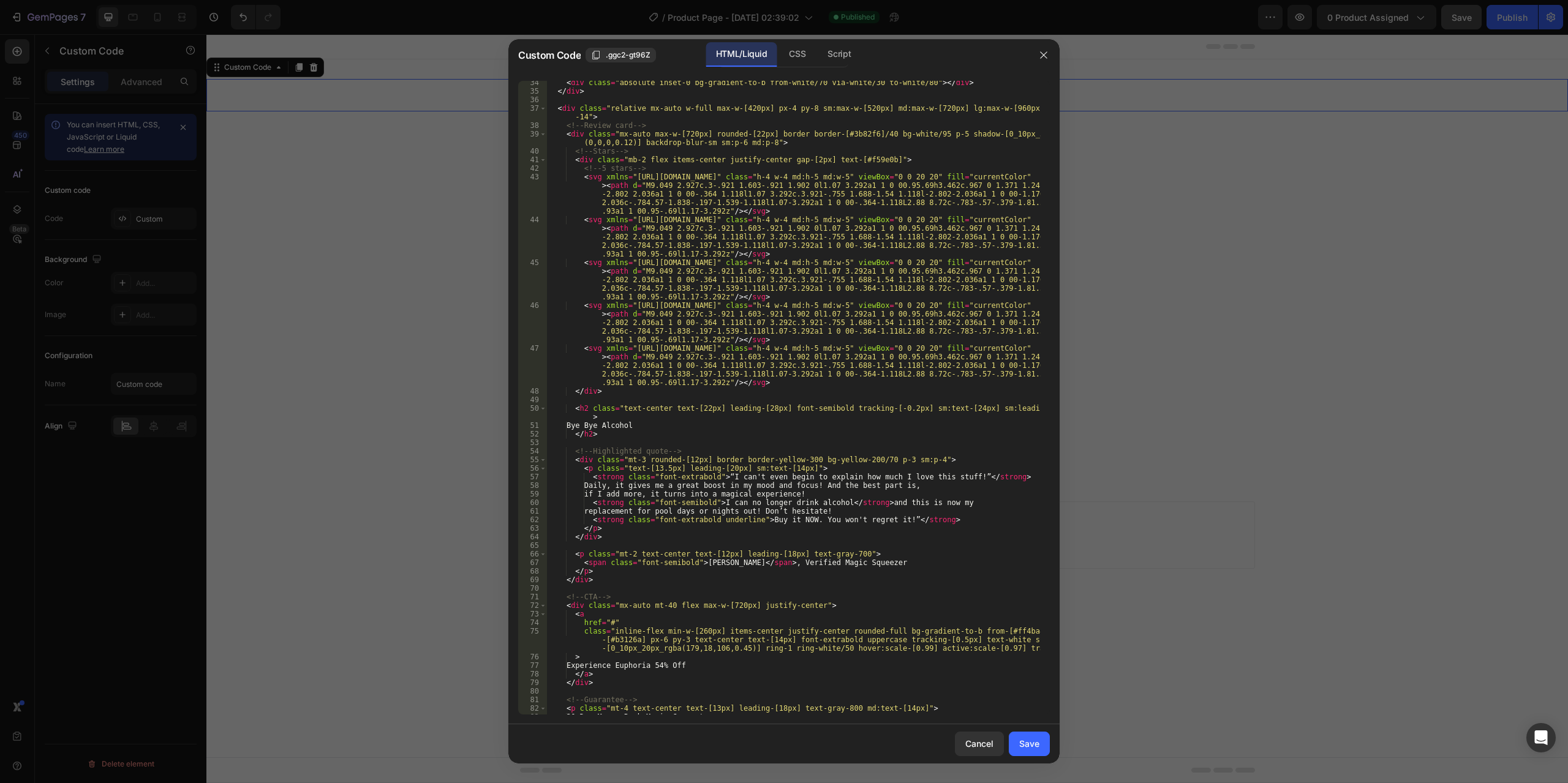
scroll to position [294, 0]
type textarea "<svg xmlns="[URL][DOMAIN_NAME]" class="h-4 w-4 md:h-5 md:w-5" viewBox="0 0 20 2…"
click at [695, 247] on div "< div class = "absolute inset-0 bg-gradient-to-b from-white/70 via-white/30 to-…" at bounding box center [793, 404] width 494 height 651
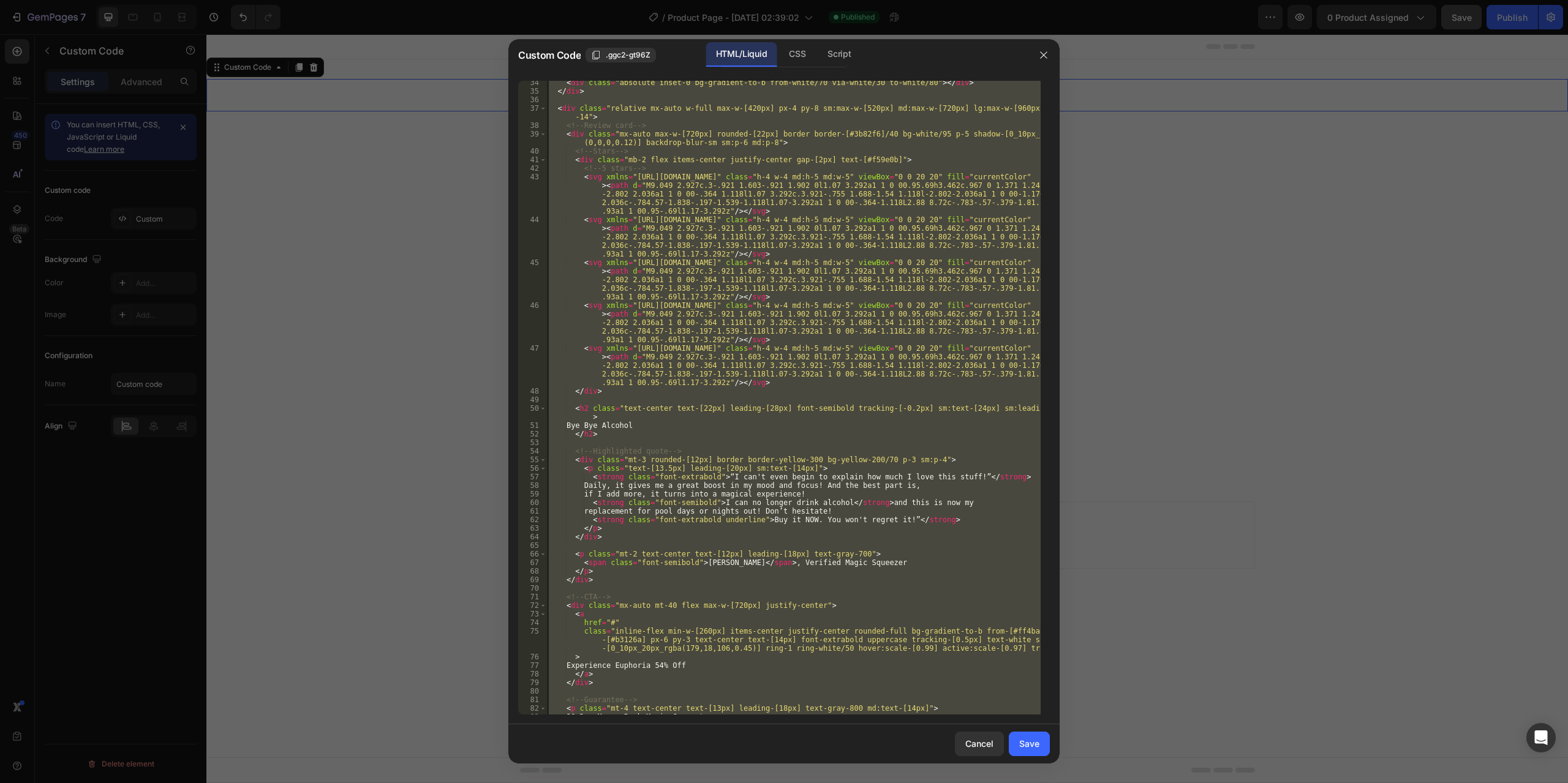
click at [754, 376] on div "< div class = "absolute inset-0 bg-gradient-to-b from-white/70 via-white/30 to-…" at bounding box center [793, 398] width 494 height 634
type textarea "<svg xmlns="[URL][DOMAIN_NAME]" class="h-4 w-4 md:h-5 md:w-5" viewBox="0 0 20 2…"
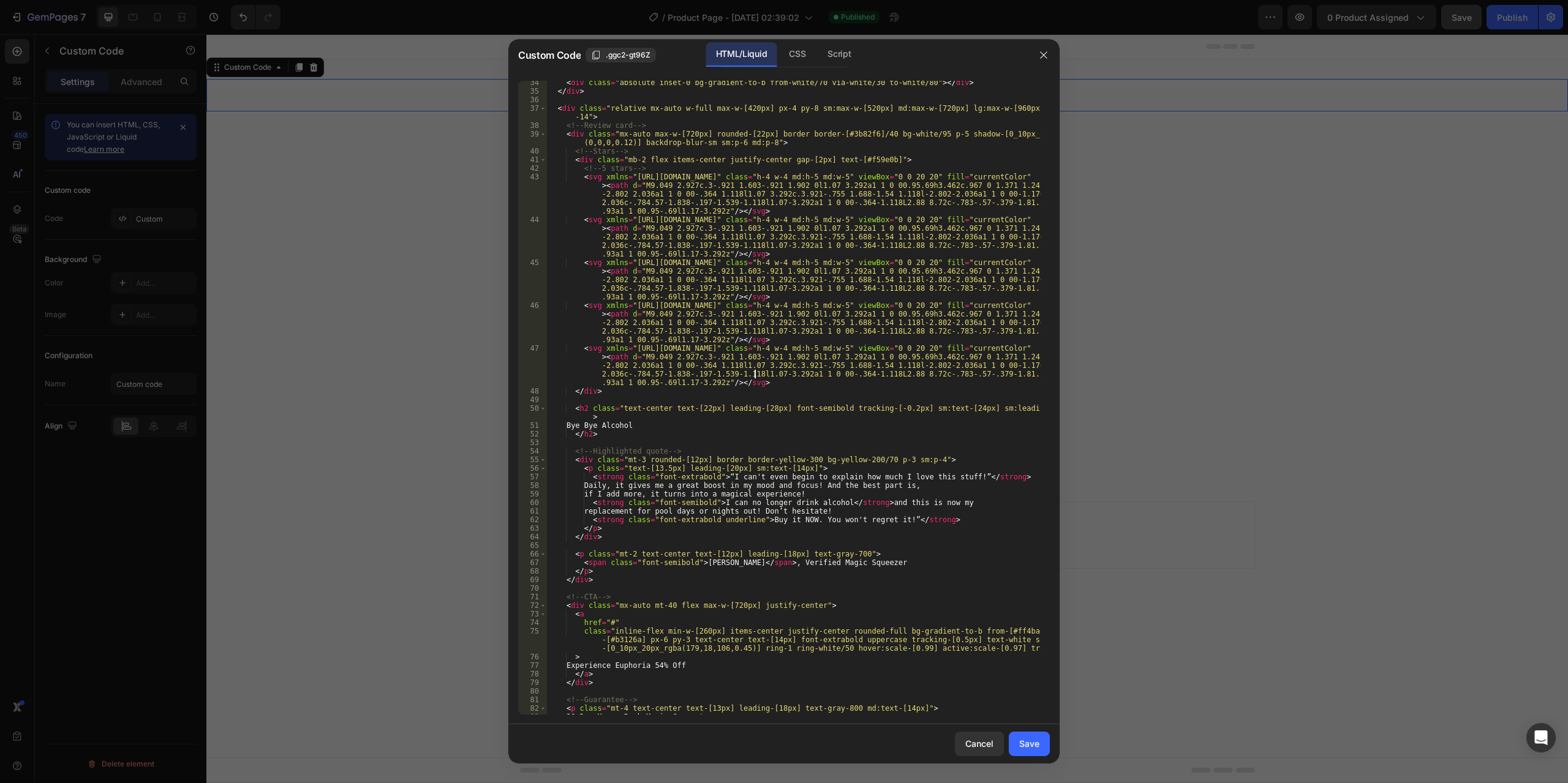
click at [794, 374] on div "< div class = "absolute inset-0 bg-gradient-to-b from-white/70 via-white/30 to-…" at bounding box center [793, 404] width 494 height 651
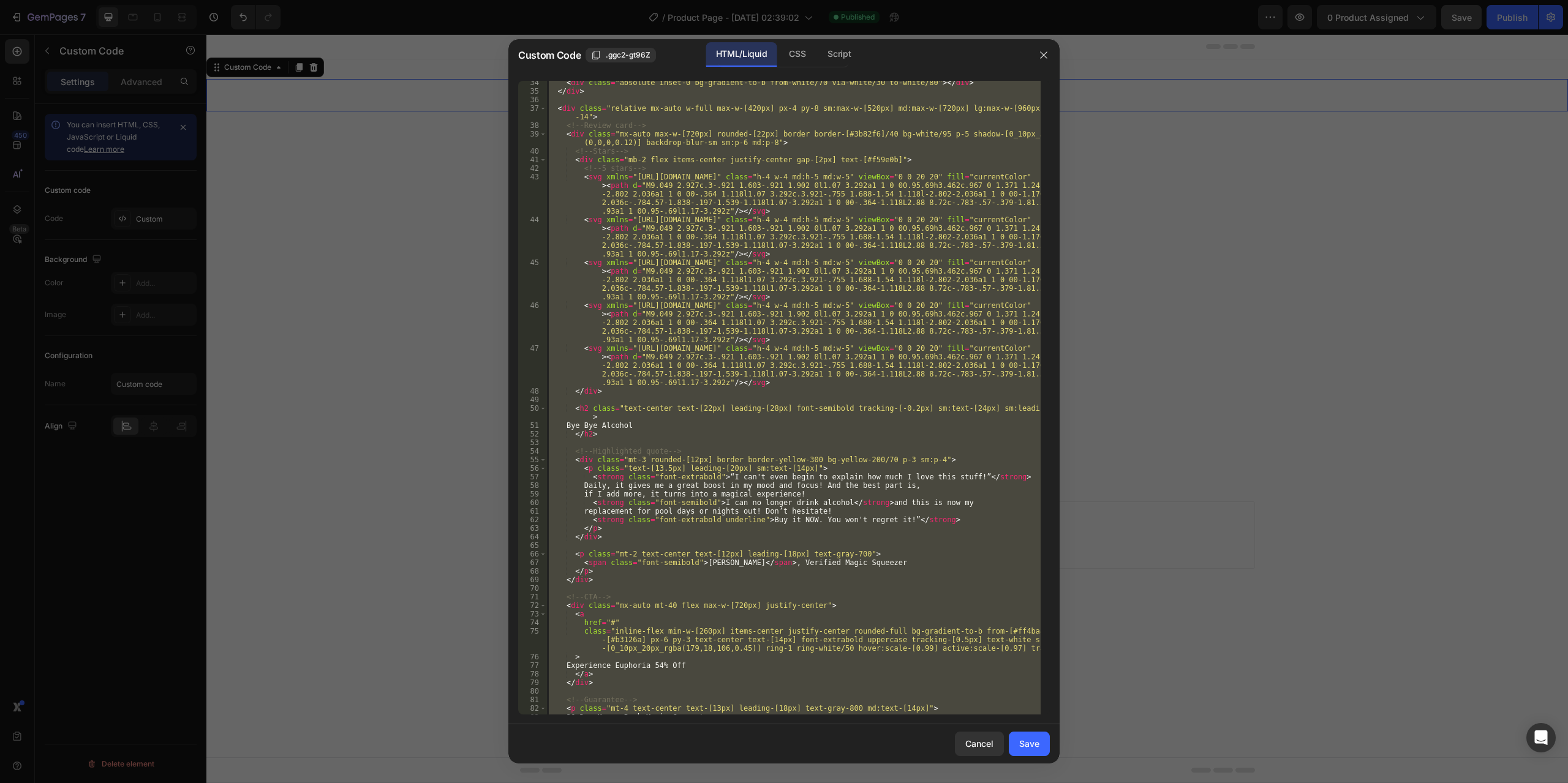
paste textarea
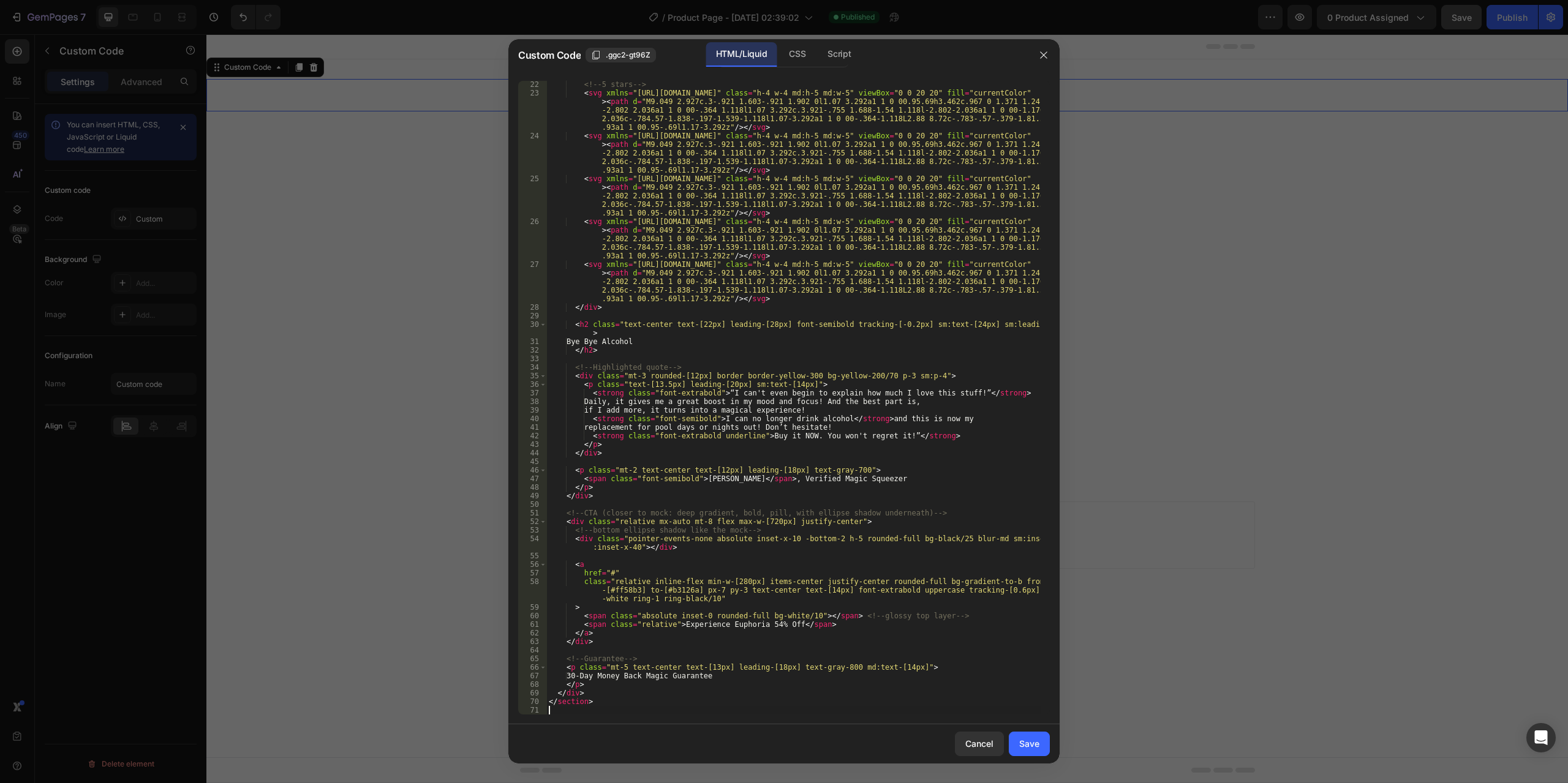
click at [865, 479] on div "<!-- 5 stars --> < svg xmlns = "[URL][DOMAIN_NAME]" class = "h-4 w-4 md:h-5 md:…" at bounding box center [793, 406] width 494 height 651
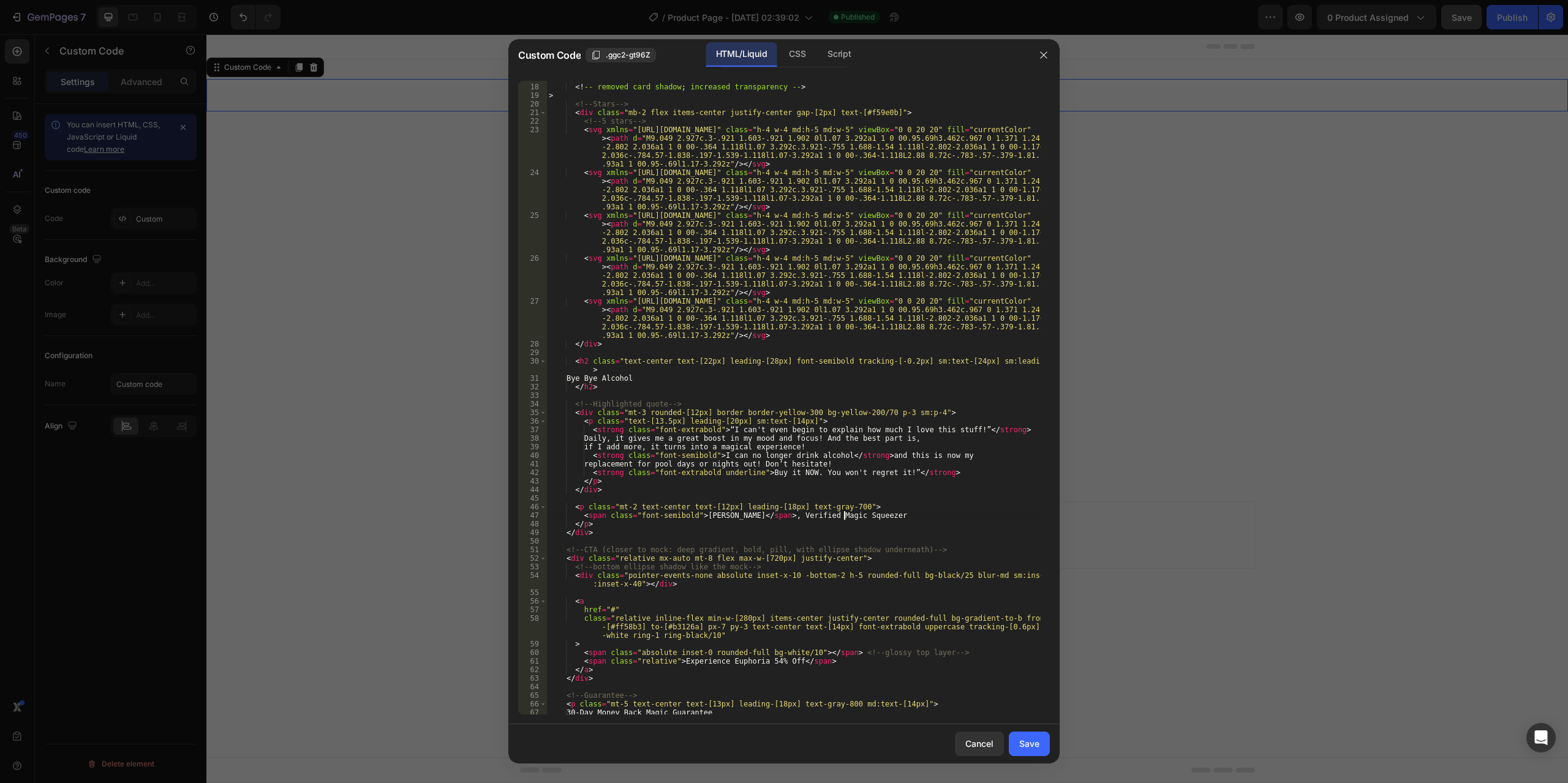
scroll to position [0, 0]
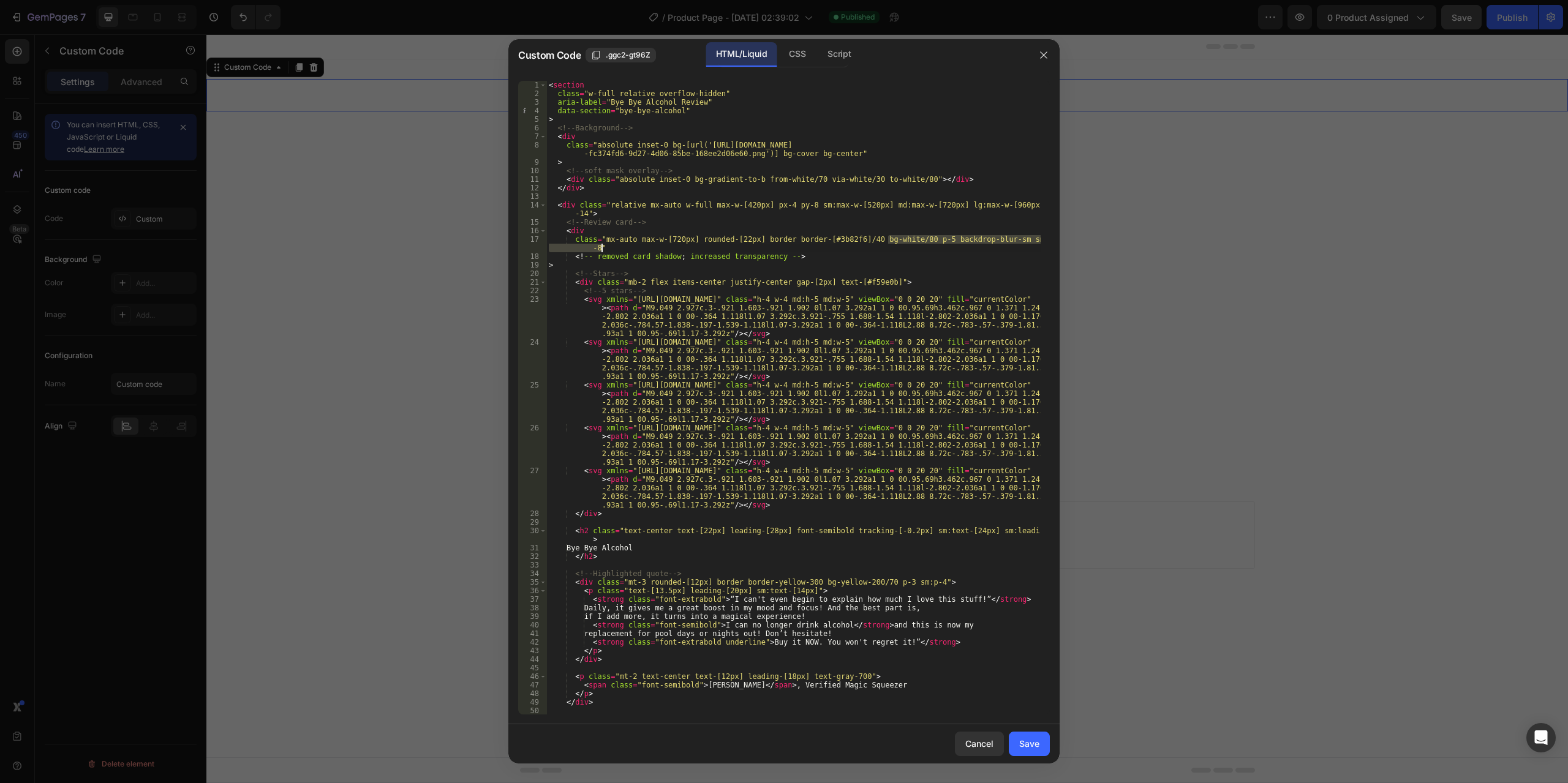
drag, startPoint x: 887, startPoint y: 243, endPoint x: 868, endPoint y: 246, distance: 19.2
click at [868, 246] on div "< section class = "w-full relative overflow-hidden" aria-label = "Bye Bye Alcoh…" at bounding box center [793, 407] width 494 height 651
click at [868, 246] on div "< section class = "w-full relative overflow-hidden" aria-label = "Bye Bye Alcoh…" at bounding box center [793, 398] width 494 height 634
click at [810, 255] on div "< section class = "w-full relative overflow-hidden" aria-label = "Bye Bye Alcoh…" at bounding box center [793, 407] width 494 height 651
type textarea "<!-- removed card shadow; increased transparency -->"
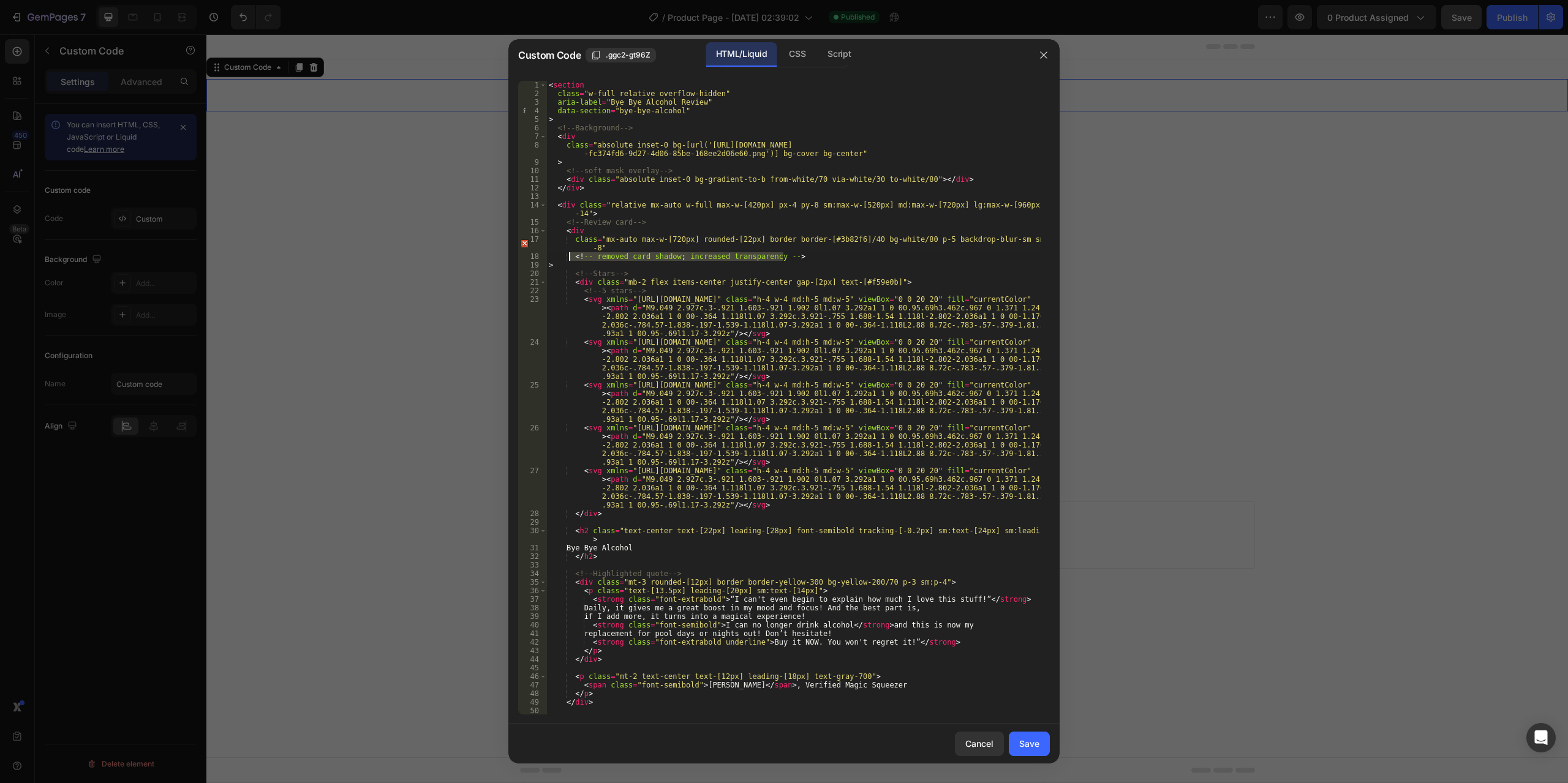
drag, startPoint x: 799, startPoint y: 256, endPoint x: 567, endPoint y: 256, distance: 232.0
click at [567, 256] on div "< section class = "w-full relative overflow-hidden" aria-label = "Bye Bye Alcoh…" at bounding box center [793, 407] width 494 height 651
click at [654, 241] on div "< section class = "w-full relative overflow-hidden" aria-label = "Bye Bye Alcoh…" at bounding box center [793, 407] width 494 height 651
type textarea "class="mx-auto max-w-[720px] rounded-[22px] border border-[#3b82f6]/40 bg-white…"
click at [622, 242] on div "< section class = "w-full relative overflow-hidden" aria-label = "Bye Bye Alcoh…" at bounding box center [793, 407] width 494 height 651
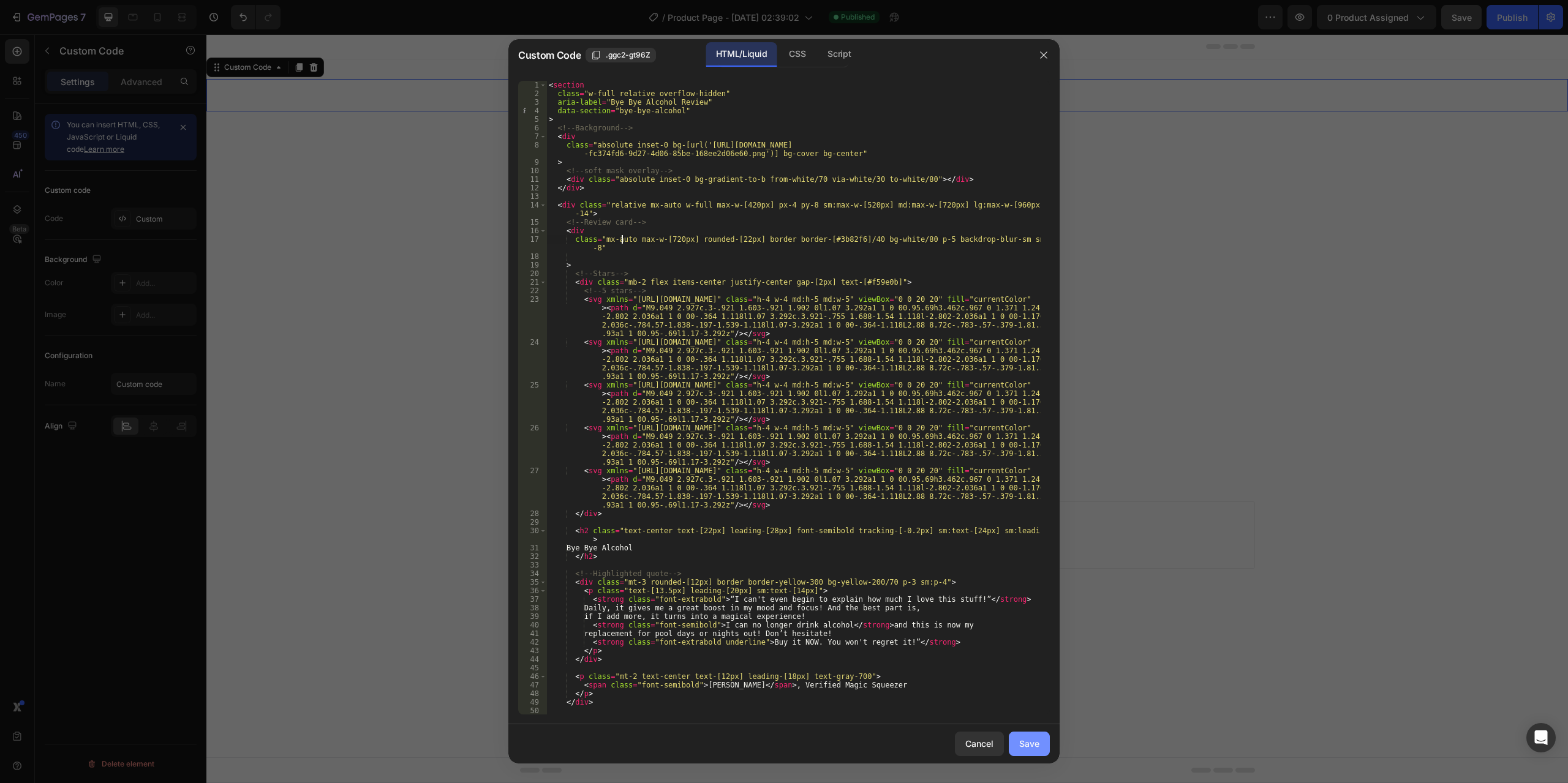
click at [1043, 751] on button "Save" at bounding box center [1029, 744] width 41 height 25
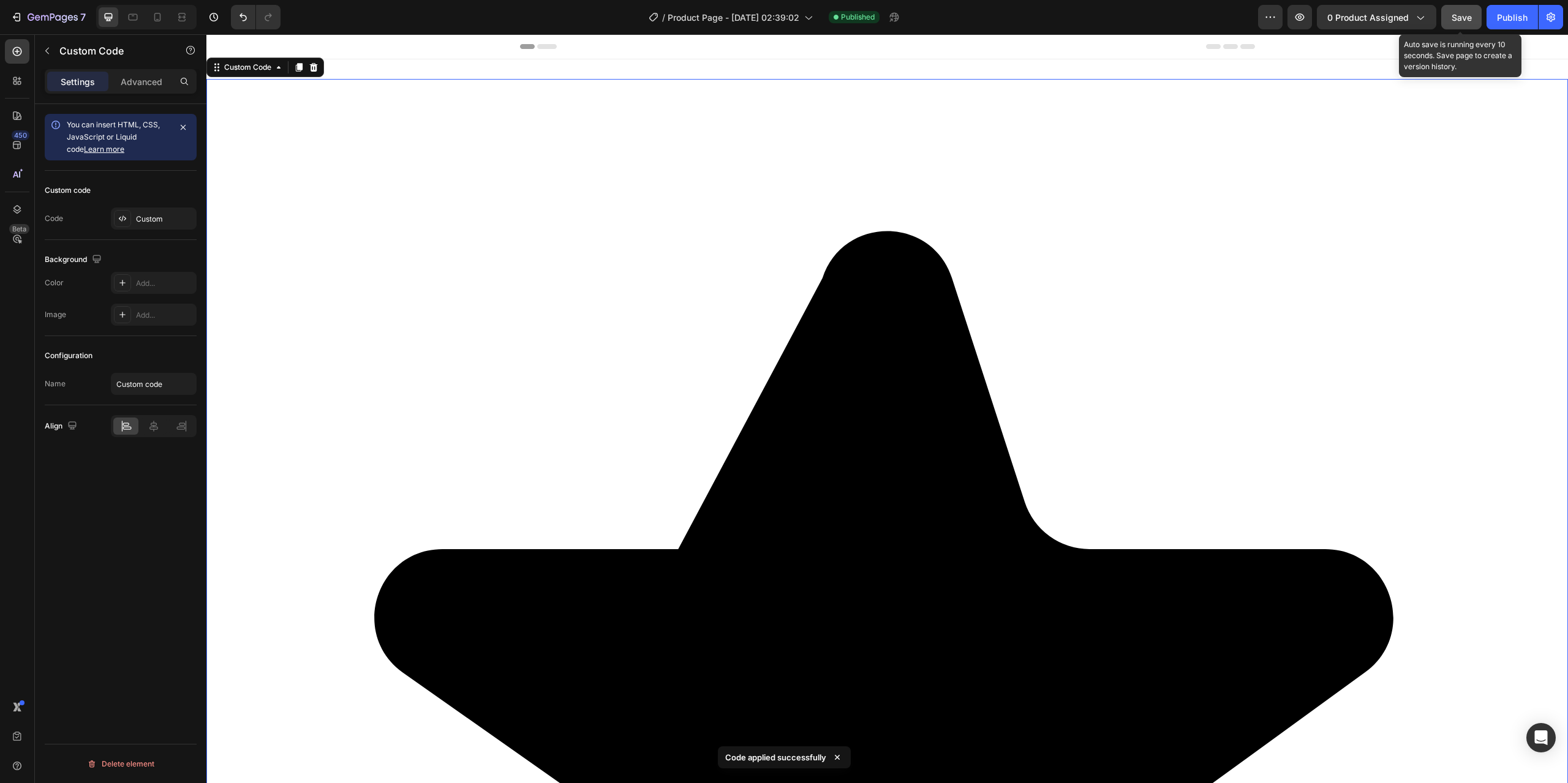
click at [1455, 16] on span "Save" at bounding box center [1462, 17] width 20 height 10
click at [1517, 20] on div "Publish" at bounding box center [1512, 17] width 31 height 13
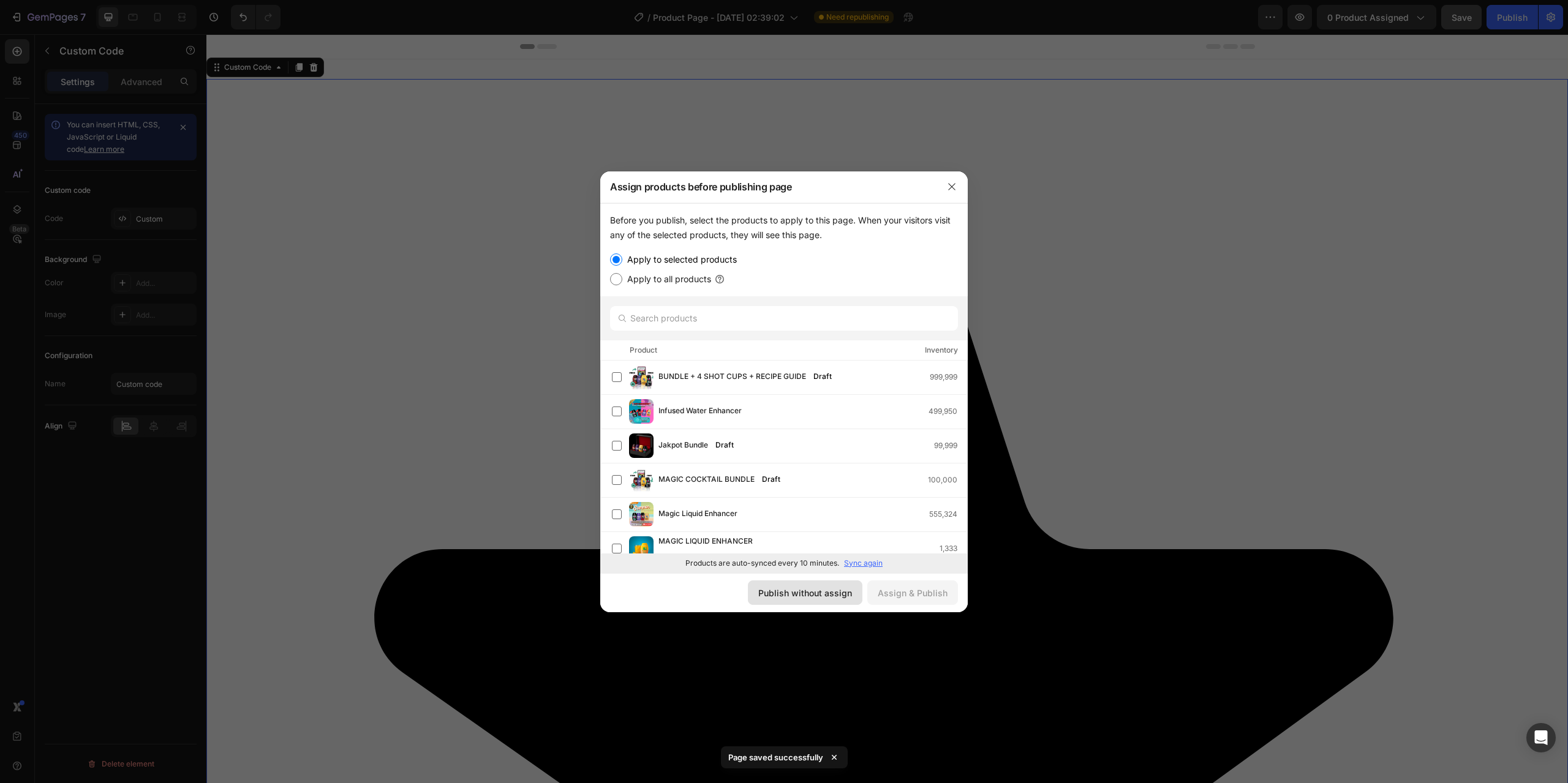
click at [801, 585] on button "Publish without assign" at bounding box center [805, 593] width 115 height 25
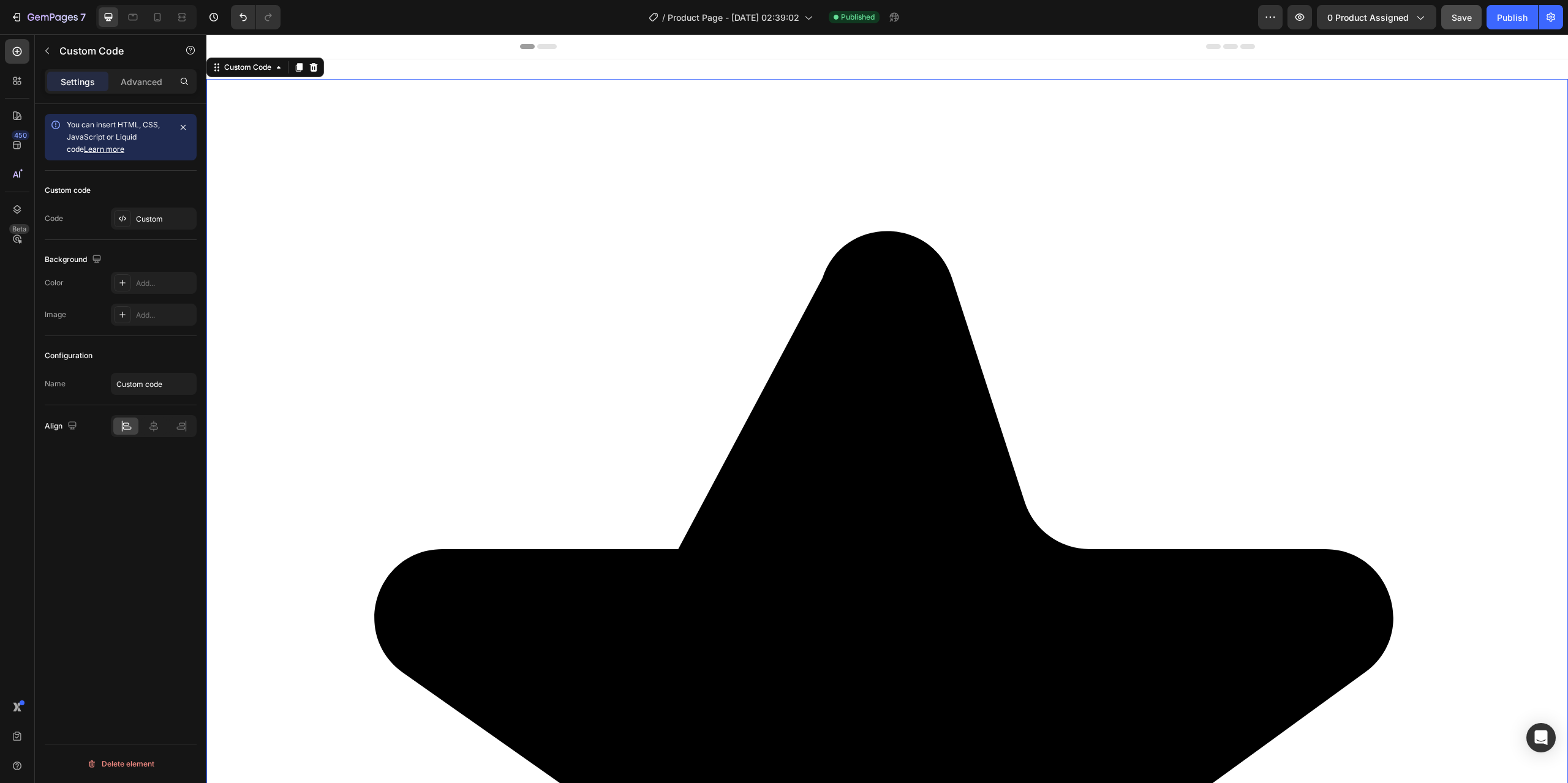
click at [675, 134] on icon "Bye Bye Alcohol Review" at bounding box center [887, 760] width 1361 height 1361
click at [153, 226] on div "Custom" at bounding box center [154, 218] width 86 height 22
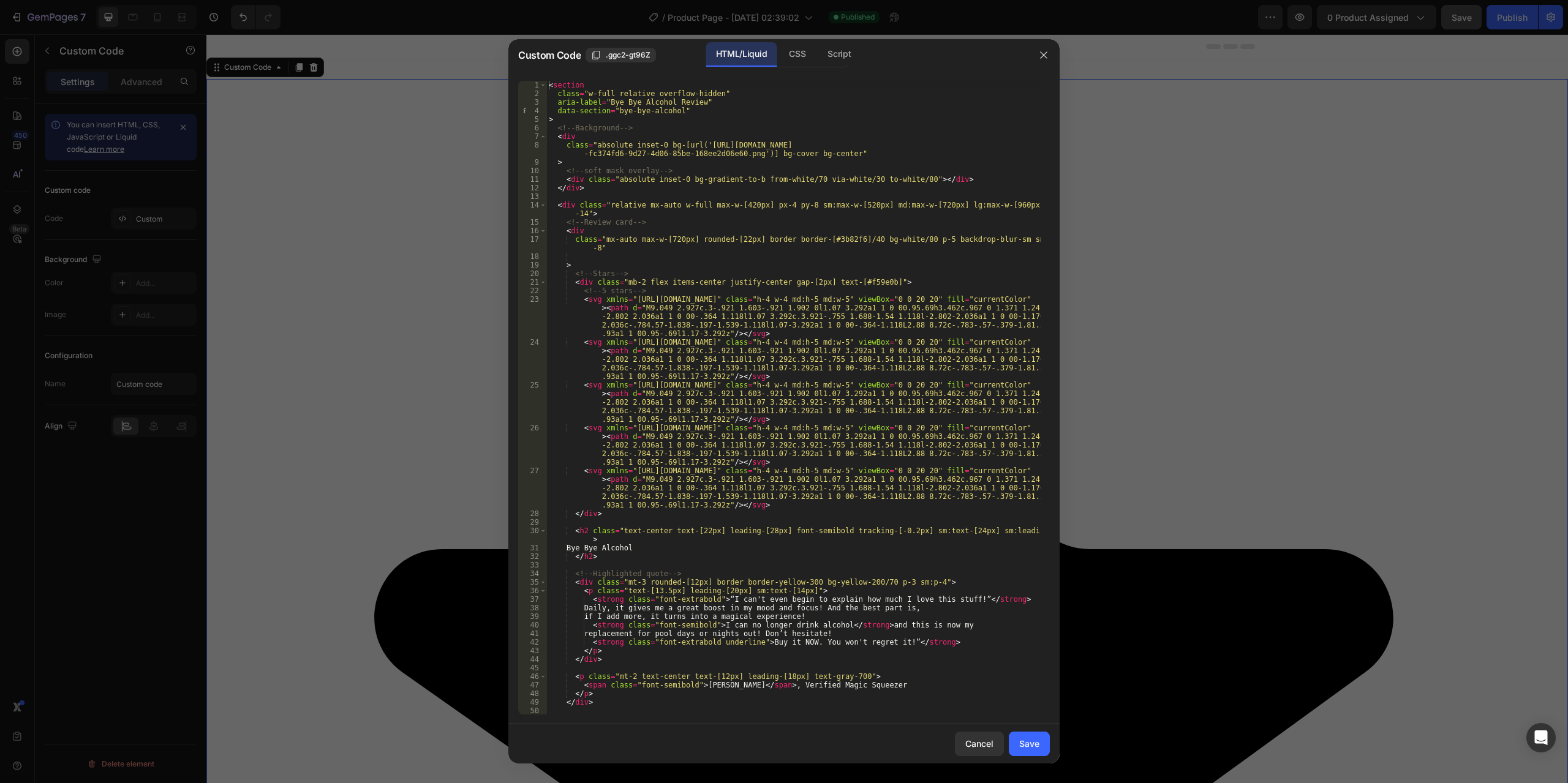
click at [810, 225] on div "< section class = "w-full relative overflow-hidden" aria-label = "Bye Bye Alcoh…" at bounding box center [793, 407] width 494 height 651
click at [549, 83] on div "< section class = "w-full relative overflow-hidden" aria-label = "Bye Bye Alcoh…" at bounding box center [793, 407] width 494 height 651
type textarea "<section"
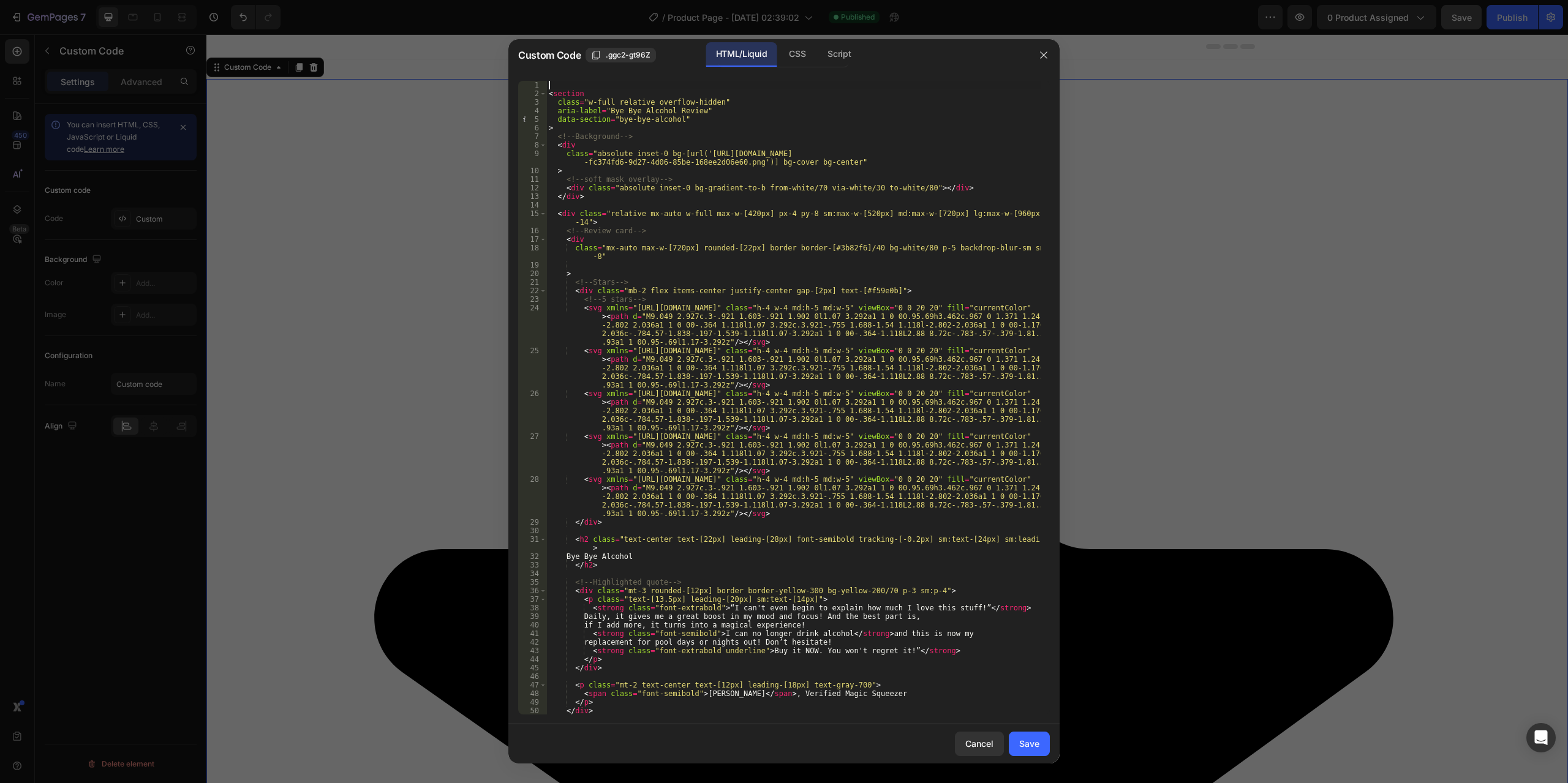
paste textarea
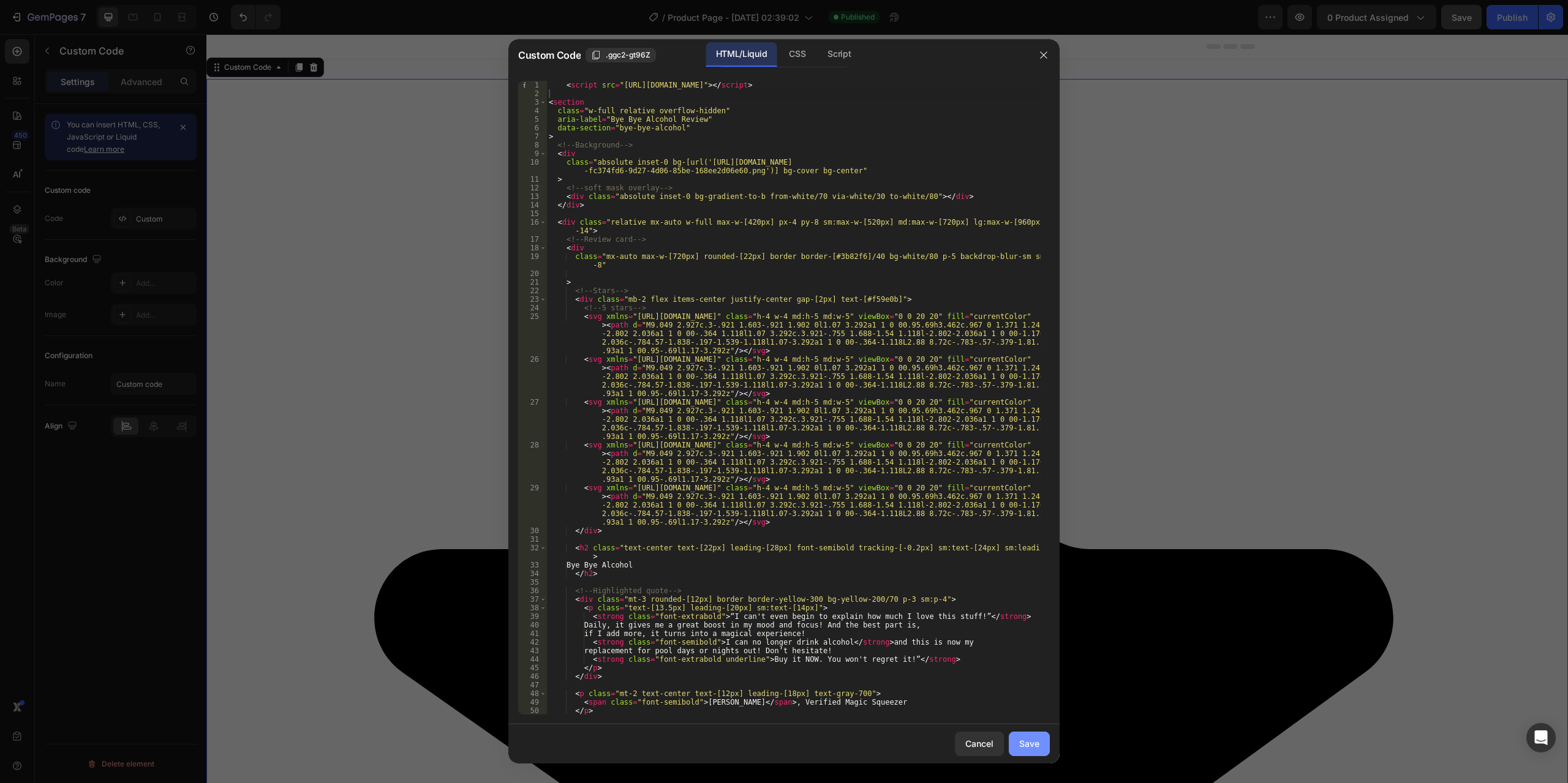
click at [1030, 735] on button "Save" at bounding box center [1029, 744] width 41 height 25
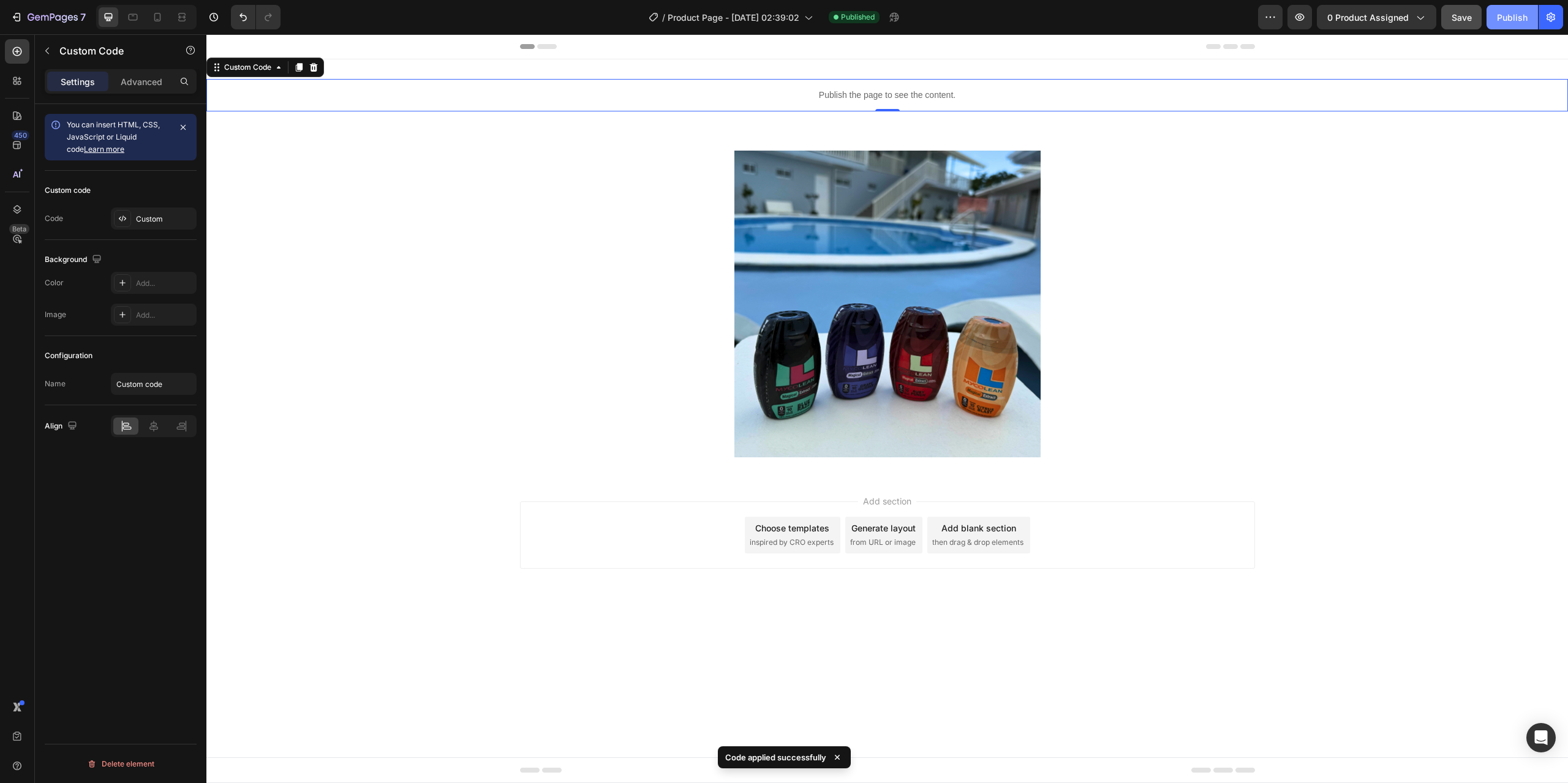
click at [1500, 18] on div "Publish" at bounding box center [1512, 17] width 31 height 13
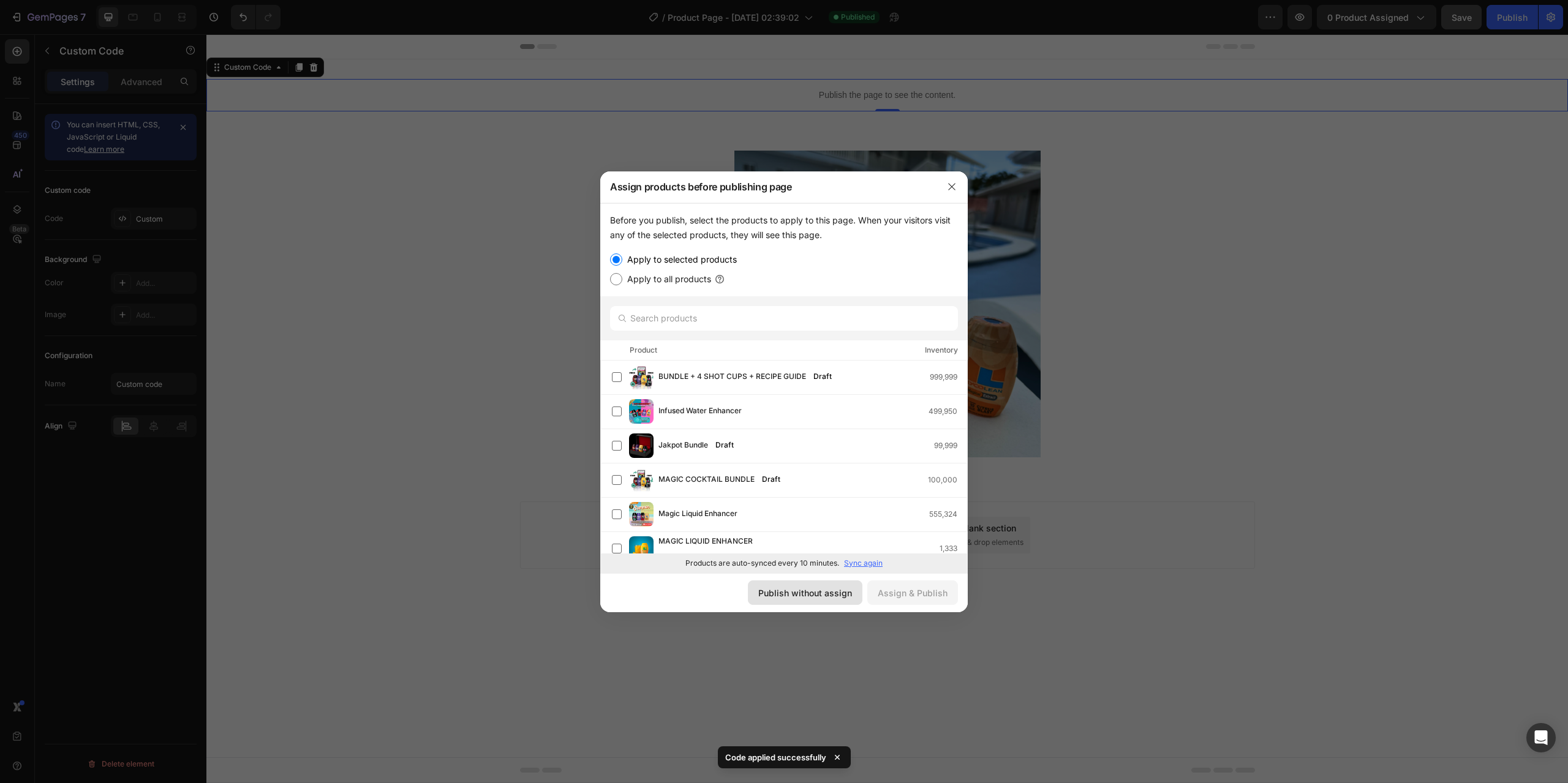
click at [819, 598] on div "Publish without assign" at bounding box center [805, 593] width 93 height 13
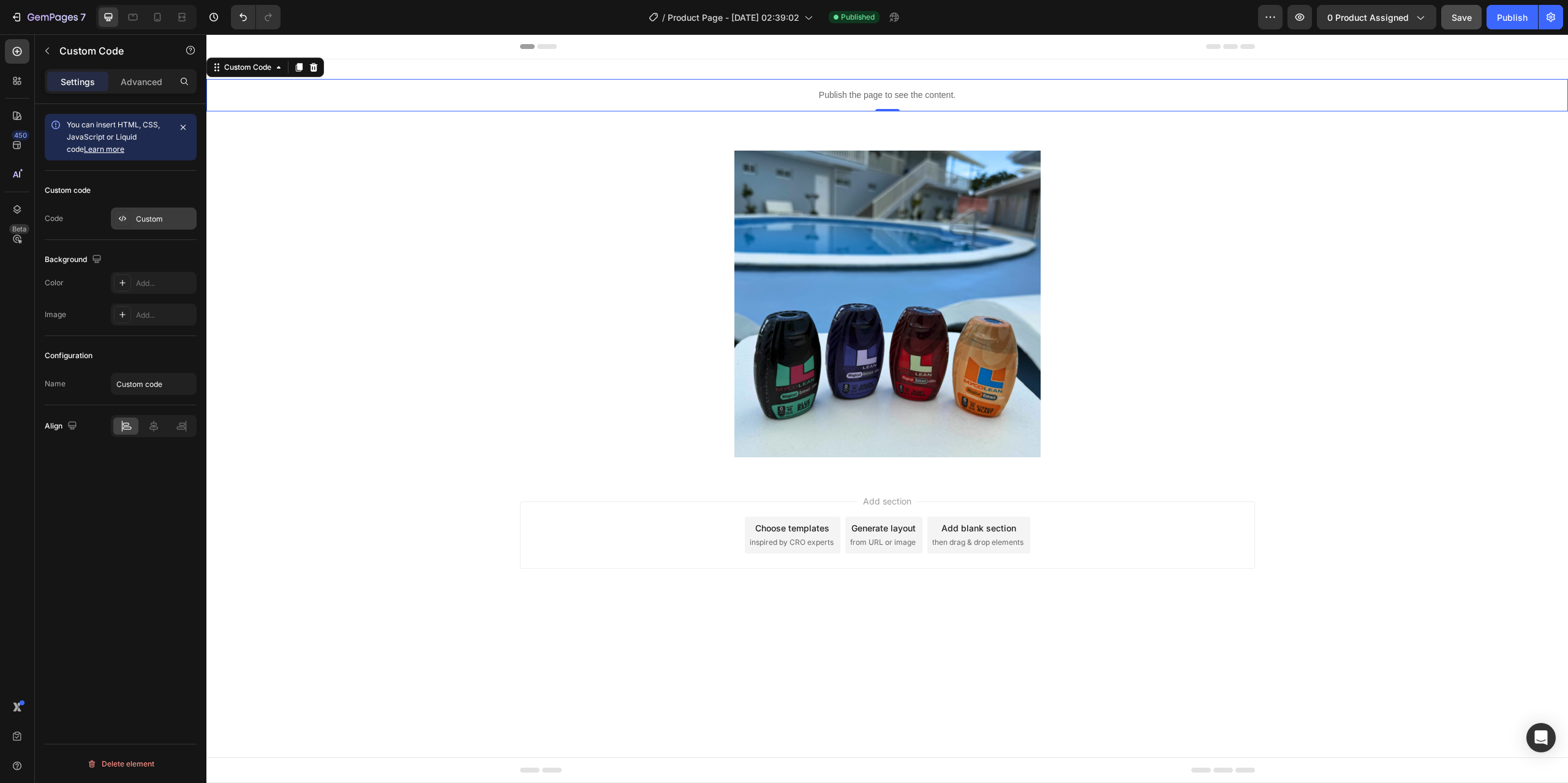
click at [134, 224] on div "Custom" at bounding box center [154, 218] width 86 height 22
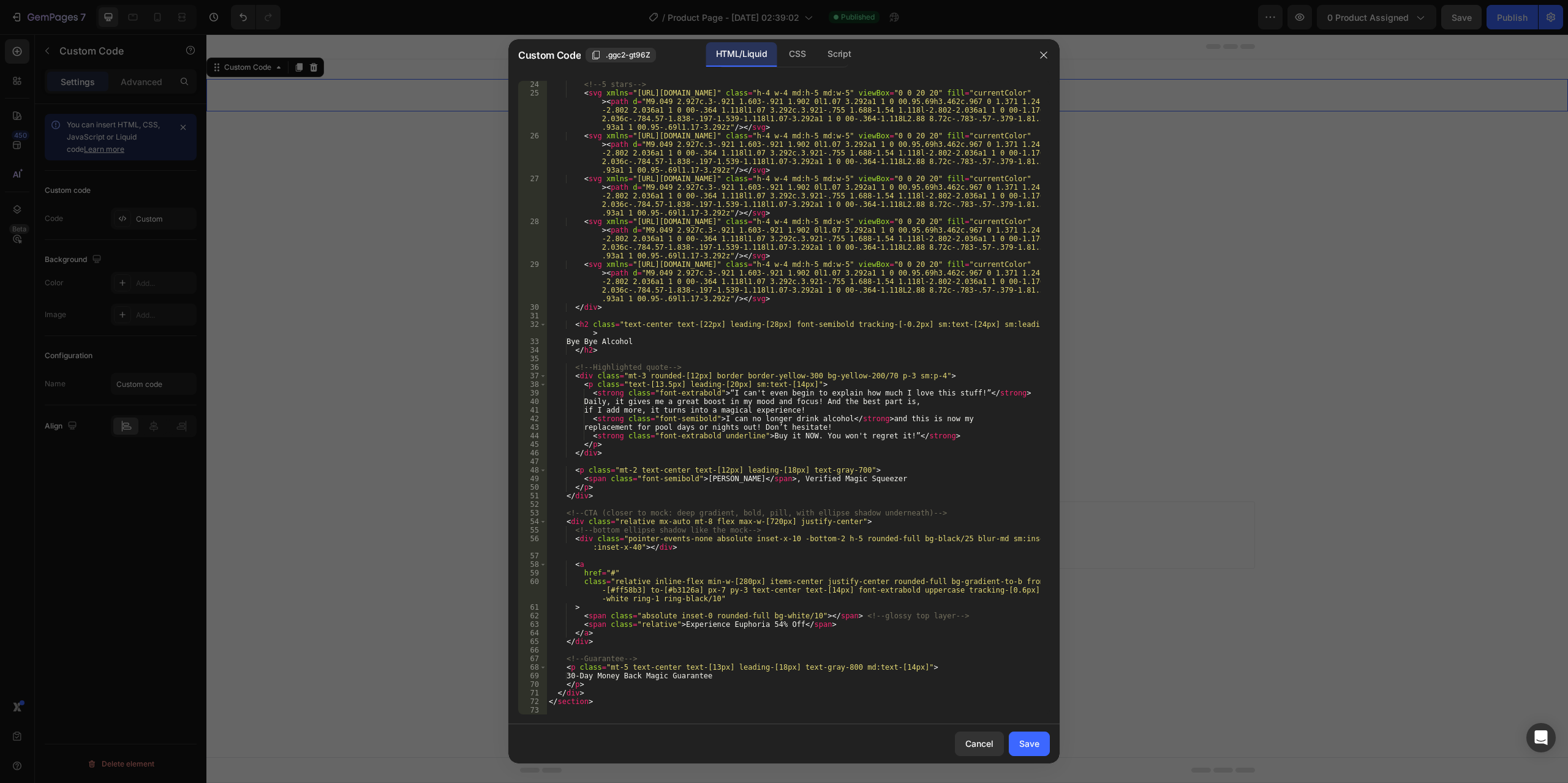
scroll to position [224, 0]
click at [1041, 53] on icon "button" at bounding box center [1044, 55] width 7 height 7
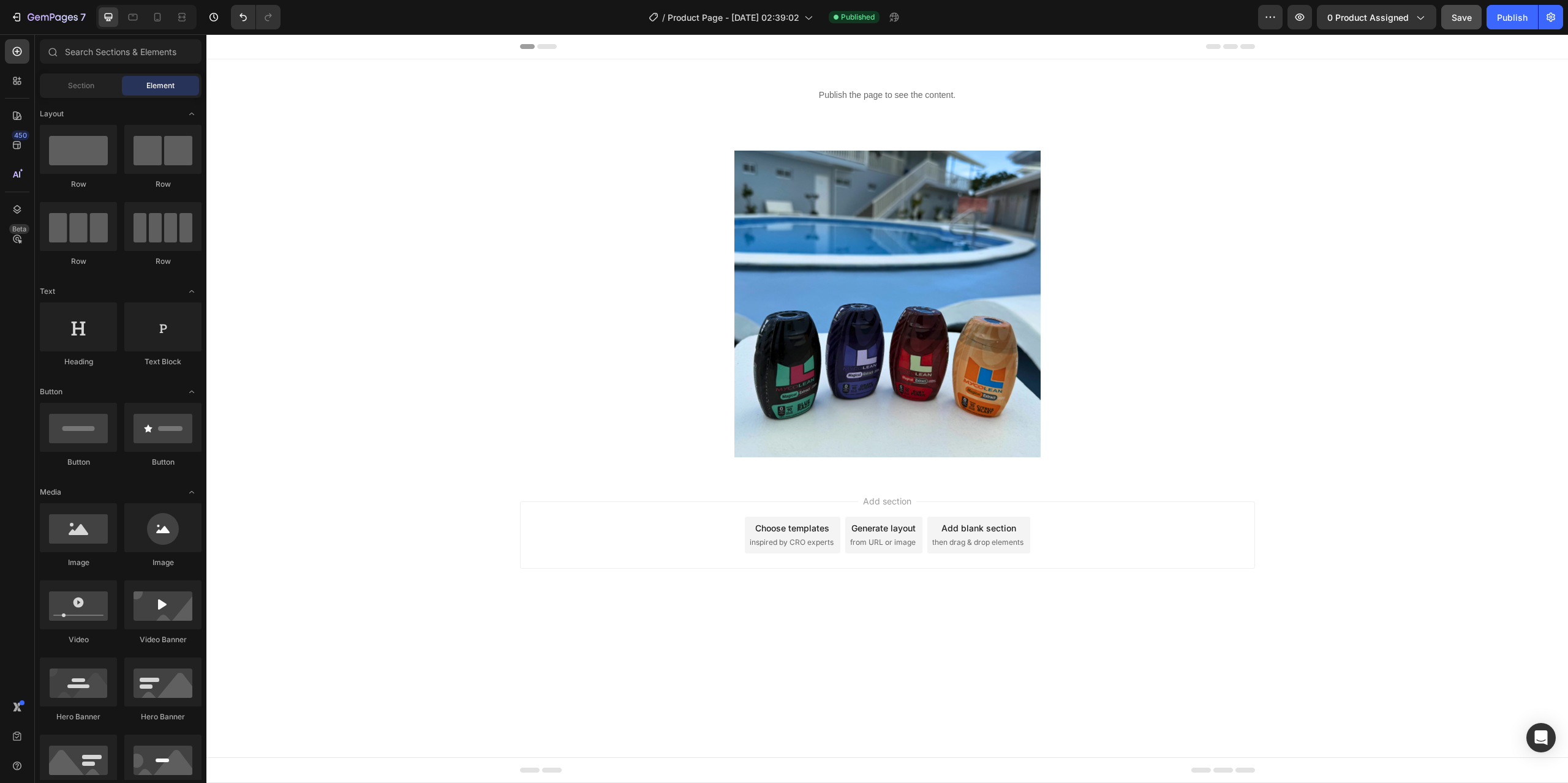
click at [885, 543] on span "from URL or image" at bounding box center [883, 543] width 65 height 11
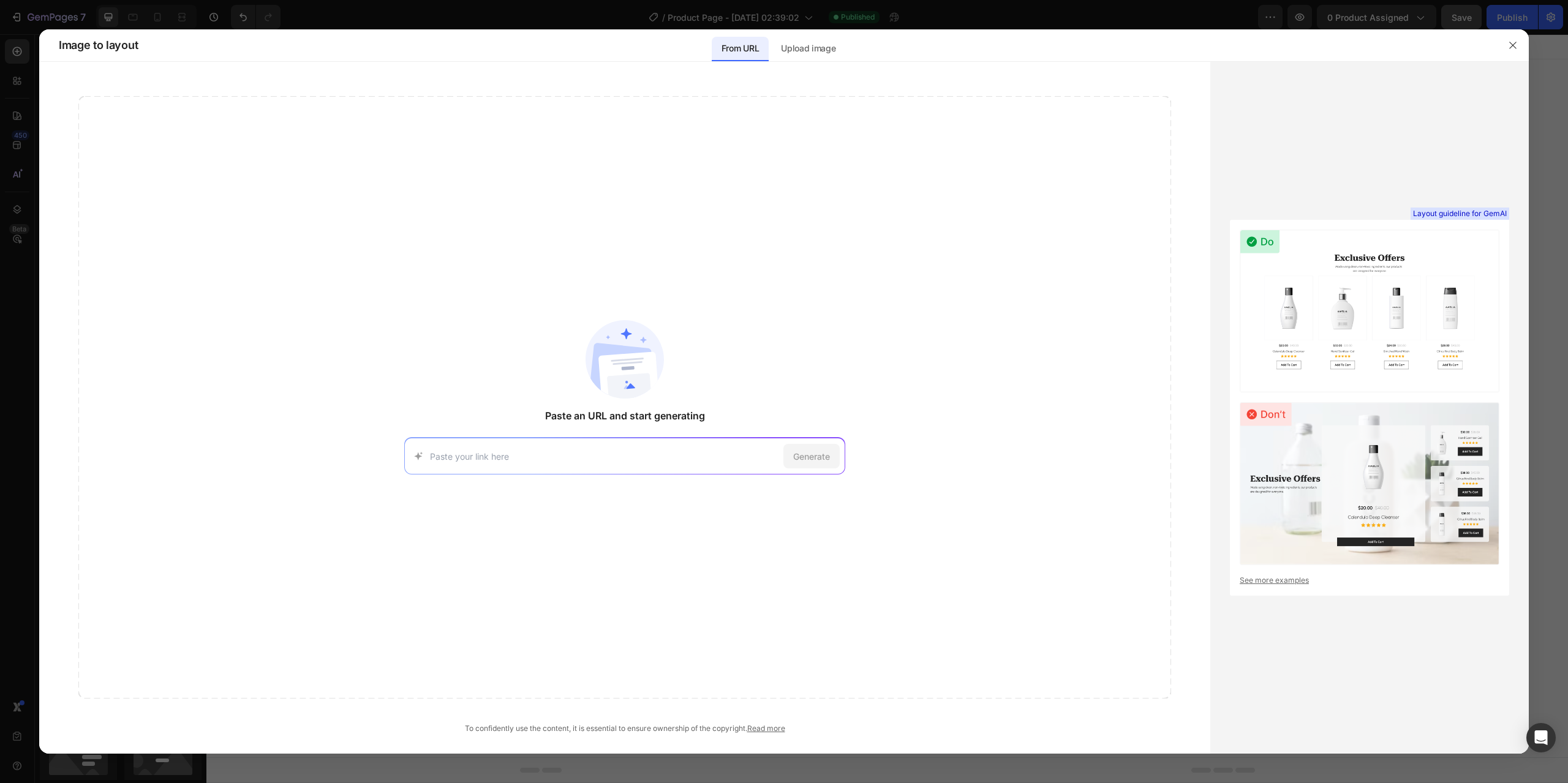
click at [626, 467] on div "Generate" at bounding box center [625, 456] width 441 height 37
click at [816, 49] on p "Upload image" at bounding box center [808, 48] width 55 height 15
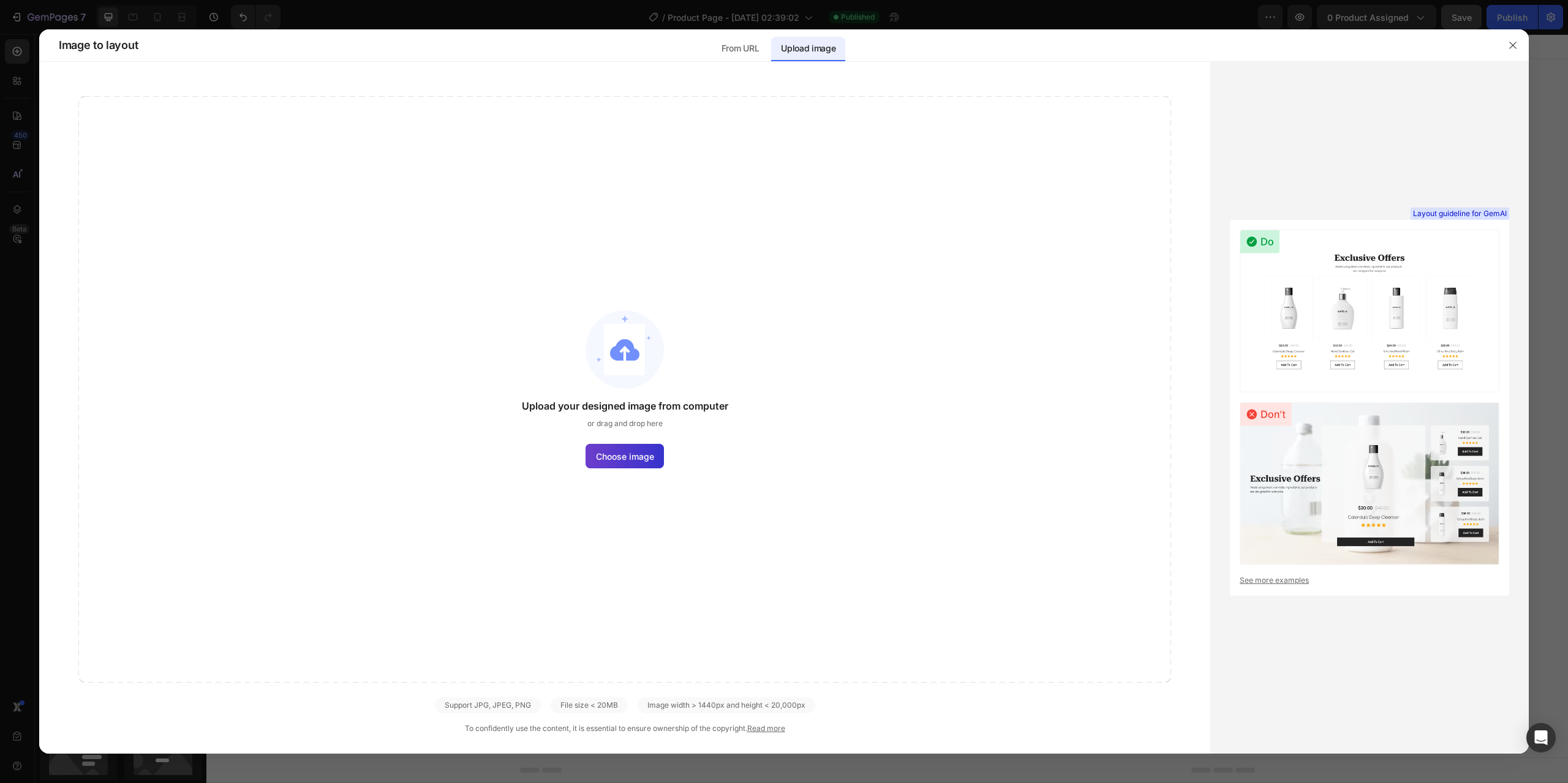
click at [632, 462] on span "Choose image" at bounding box center [625, 456] width 58 height 13
click at [0, 0] on input "Choose image" at bounding box center [0, 0] width 0 height 0
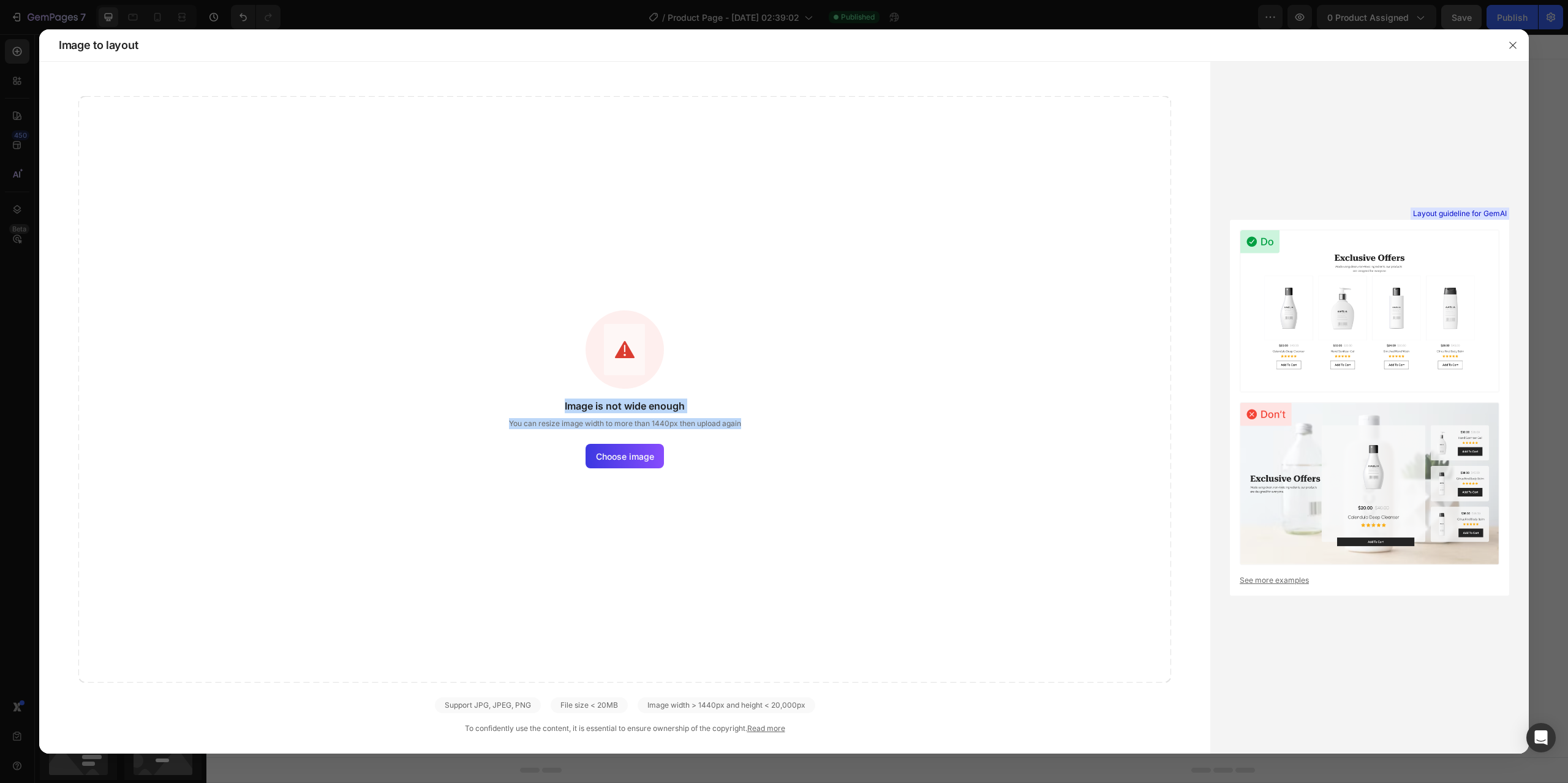
drag, startPoint x: 570, startPoint y: 407, endPoint x: 780, endPoint y: 431, distance: 211.4
click at [780, 431] on div "Image is not wide enough You can resize image width to more than 1440px then up…" at bounding box center [625, 389] width 1093 height 587
drag, startPoint x: 780, startPoint y: 429, endPoint x: 475, endPoint y: 422, distance: 305.1
click at [475, 422] on div "Image is not wide enough You can resize image width to more than 1440px then up…" at bounding box center [625, 389] width 1093 height 587
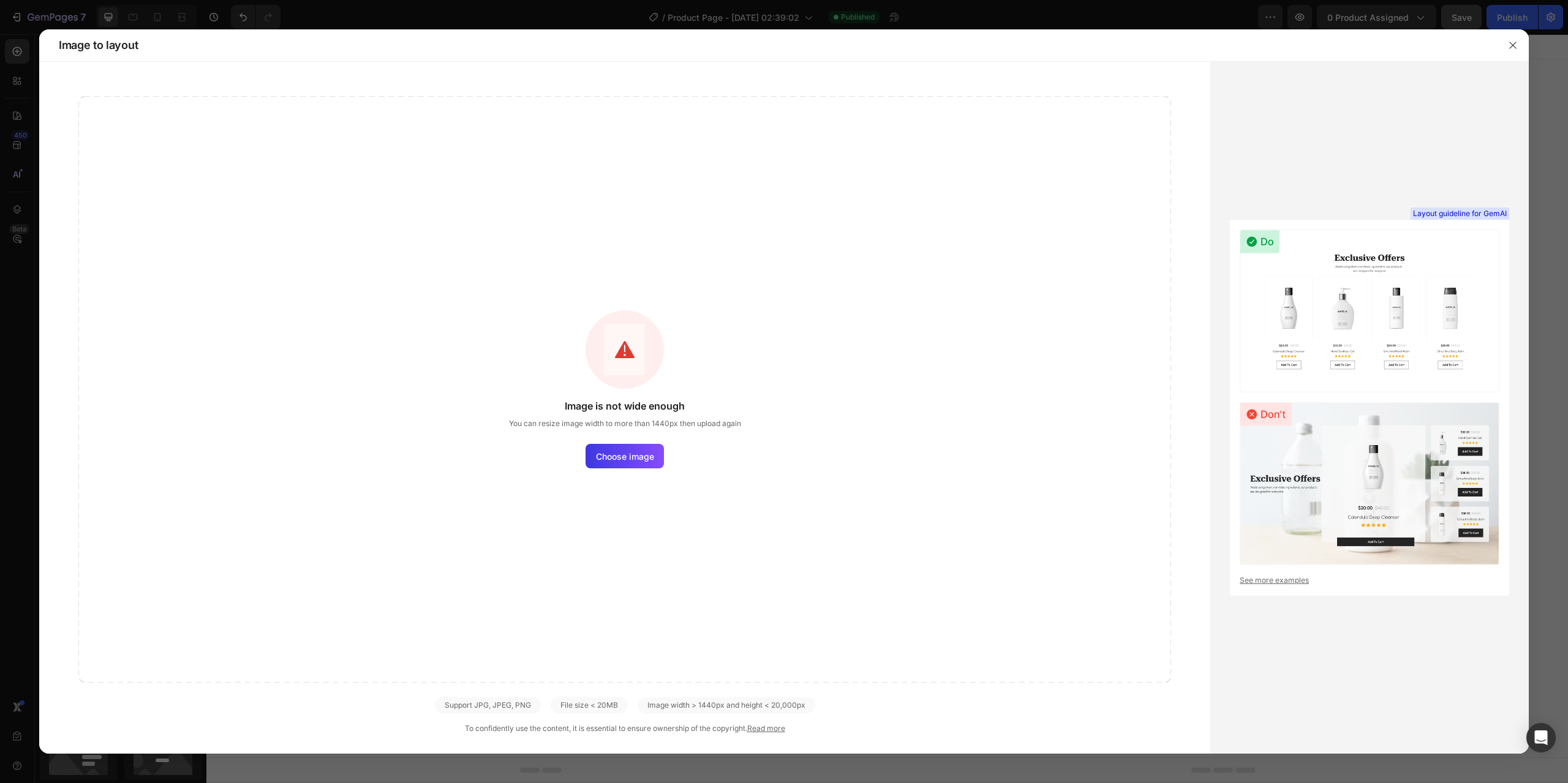
click at [638, 707] on div "File size < 20MB" at bounding box center [726, 705] width 177 height 16
click at [633, 546] on div "Image is not wide enough You can resize image width to more than 1440px then up…" at bounding box center [625, 389] width 1093 height 587
click at [637, 435] on div "Image is not wide enough You can resize image width to more than 1440px then up…" at bounding box center [625, 389] width 1093 height 587
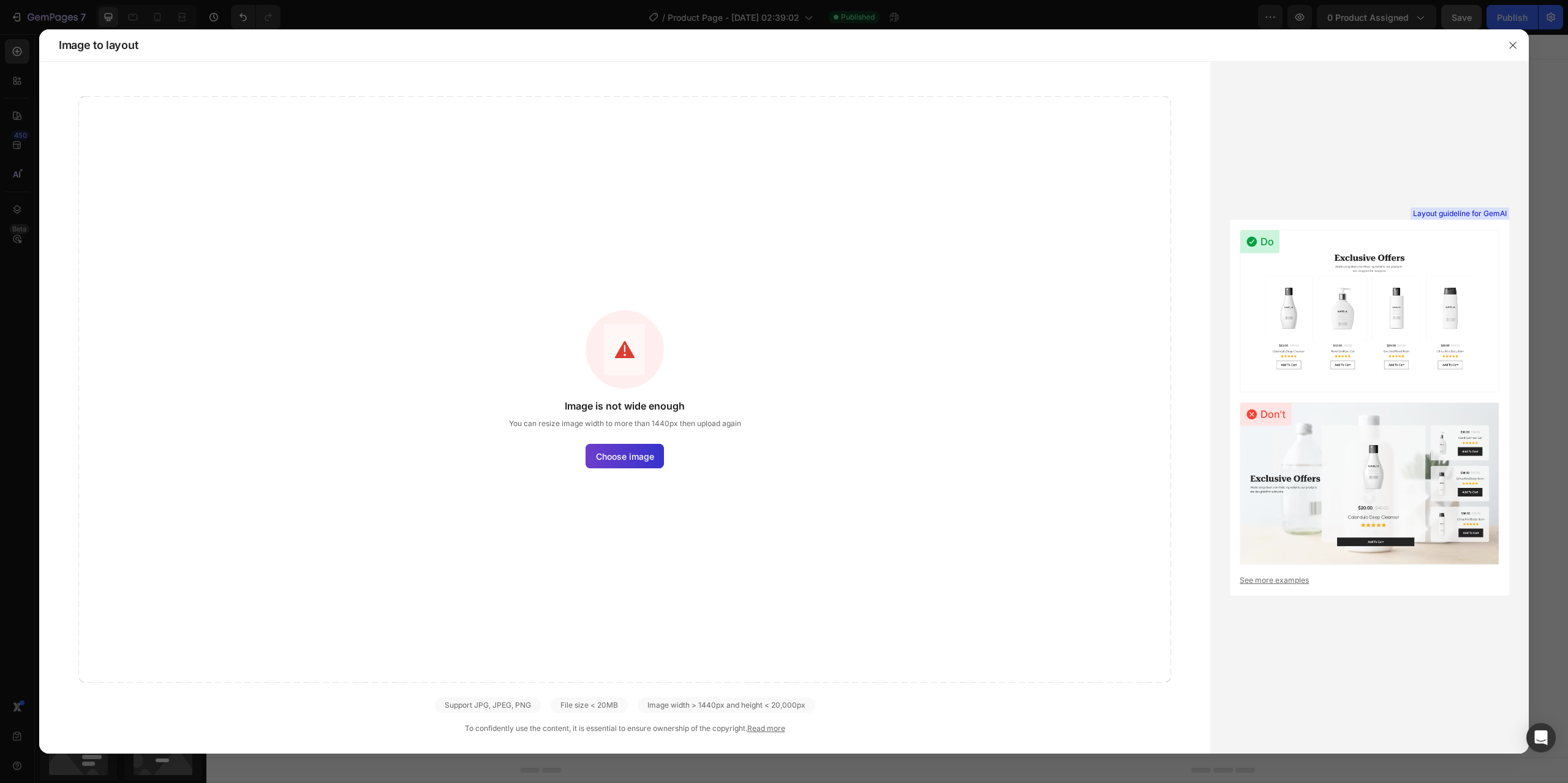
click at [627, 460] on span "Choose image" at bounding box center [625, 456] width 58 height 13
click at [0, 0] on input "Choose image" at bounding box center [0, 0] width 0 height 0
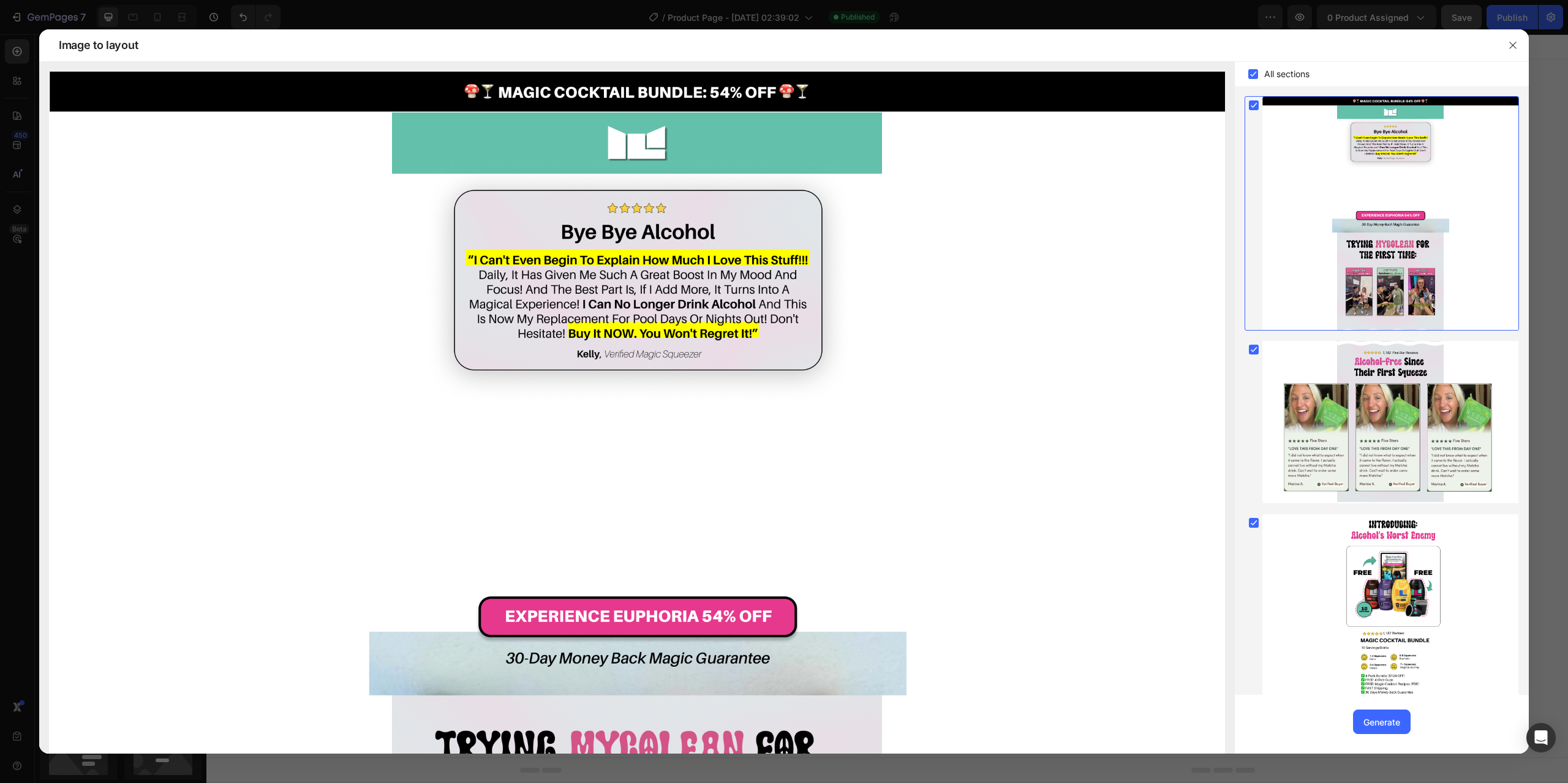
click at [759, 349] on img at bounding box center [637, 607] width 1176 height 1072
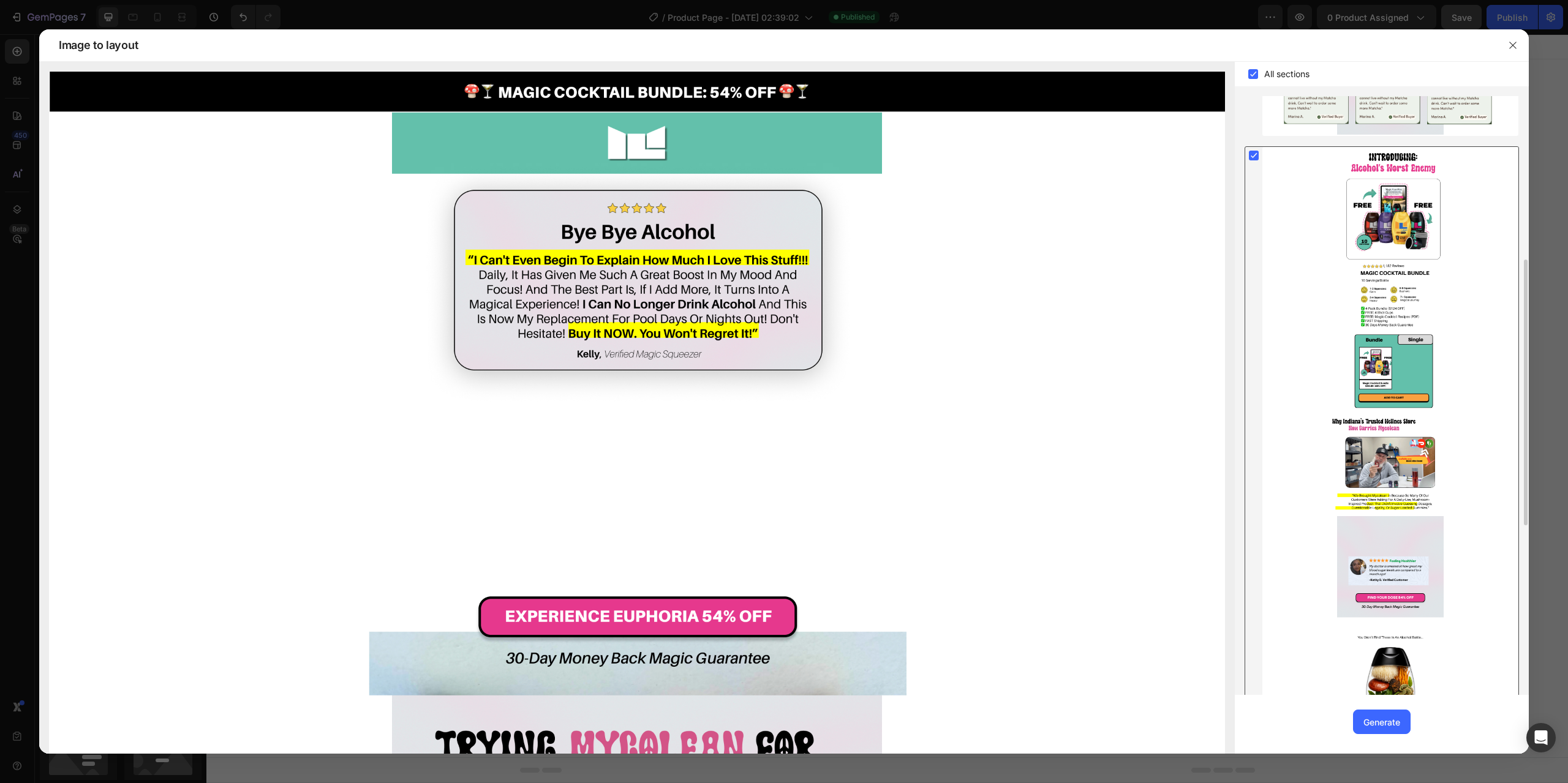
scroll to position [748, 0]
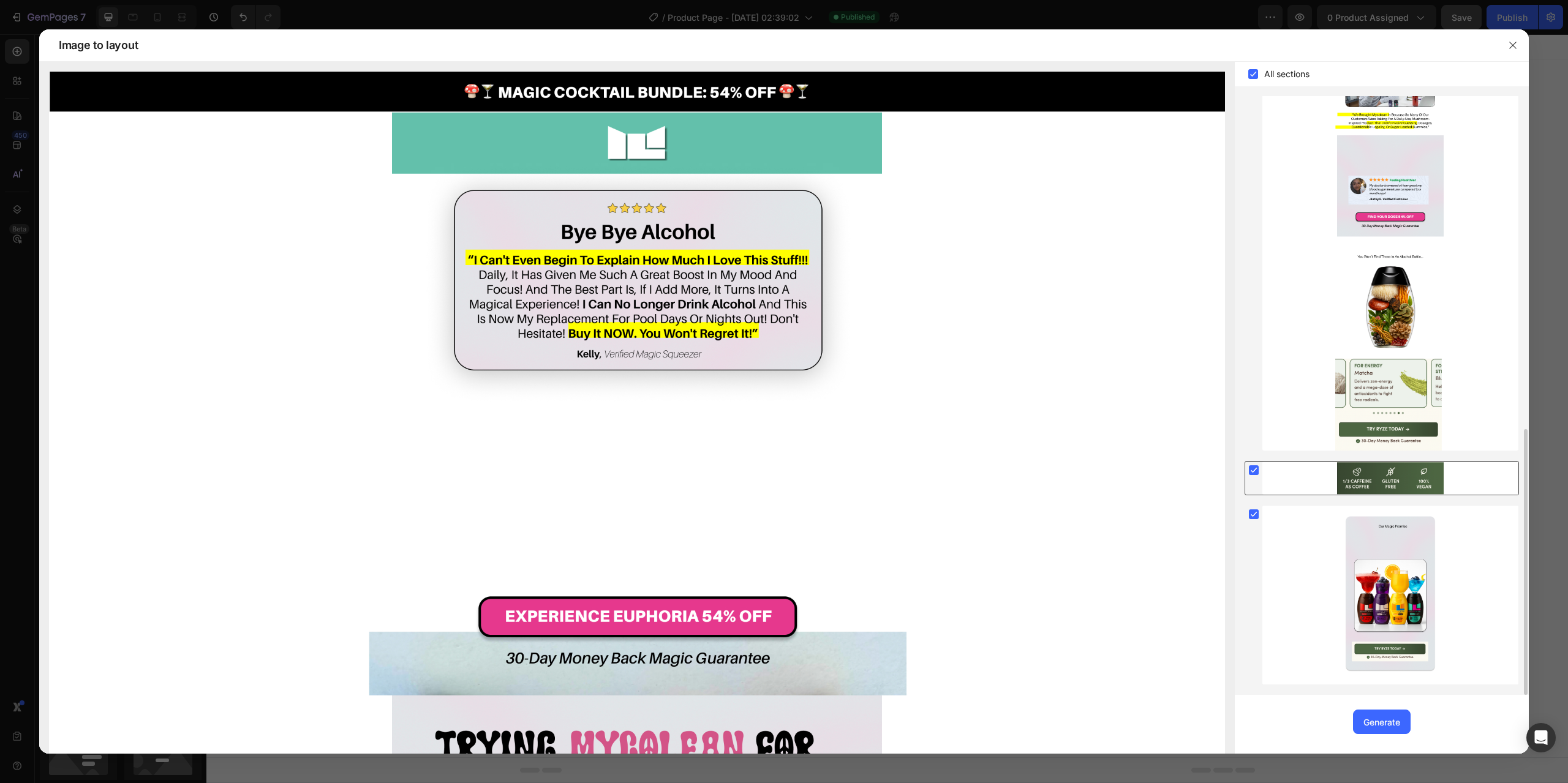
click at [1351, 486] on div at bounding box center [1390, 478] width 256 height 33
click at [1312, 486] on div at bounding box center [1390, 478] width 256 height 33
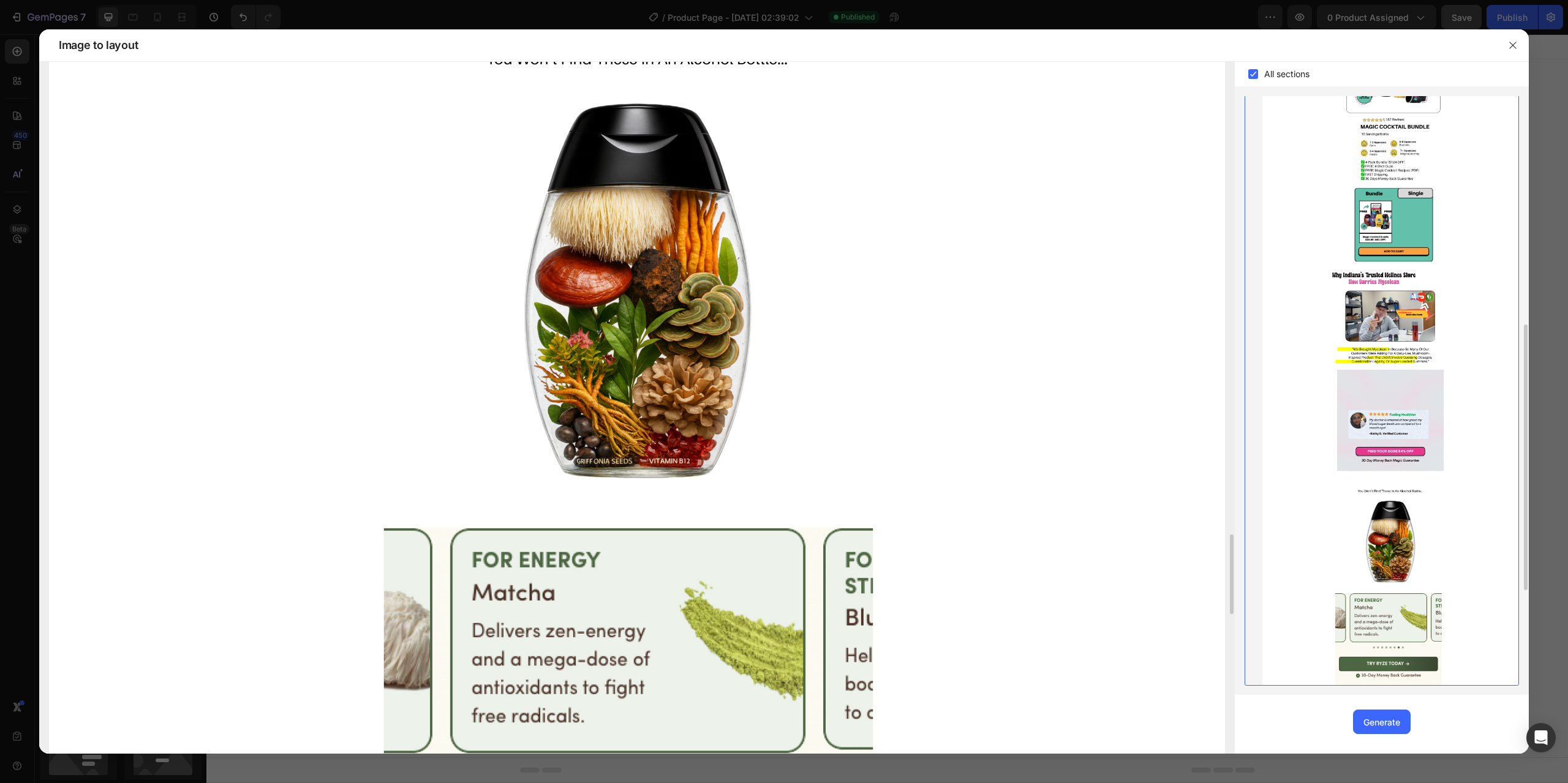
scroll to position [3736, 0]
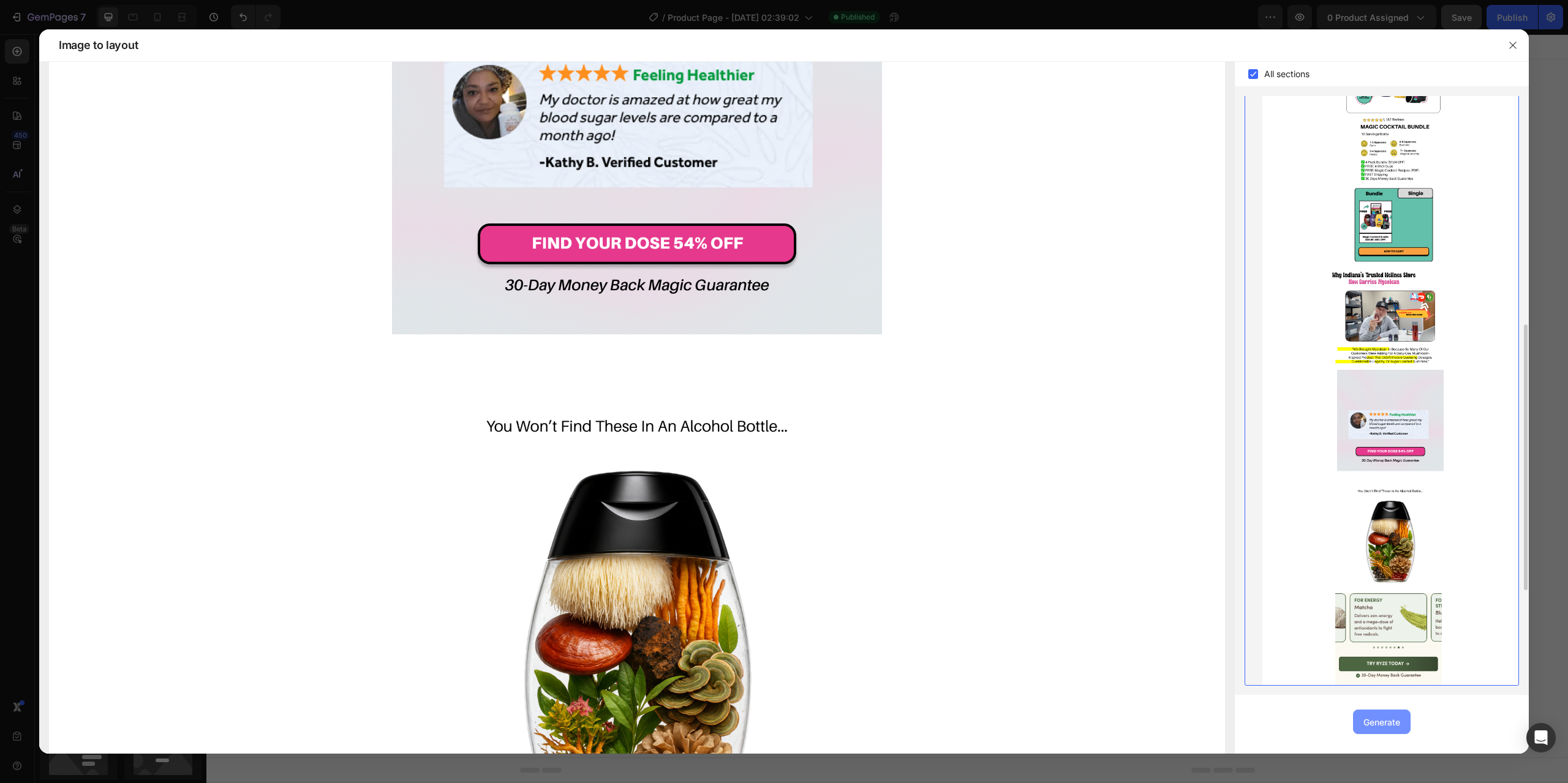
click at [1390, 718] on div "Generate" at bounding box center [1382, 722] width 37 height 13
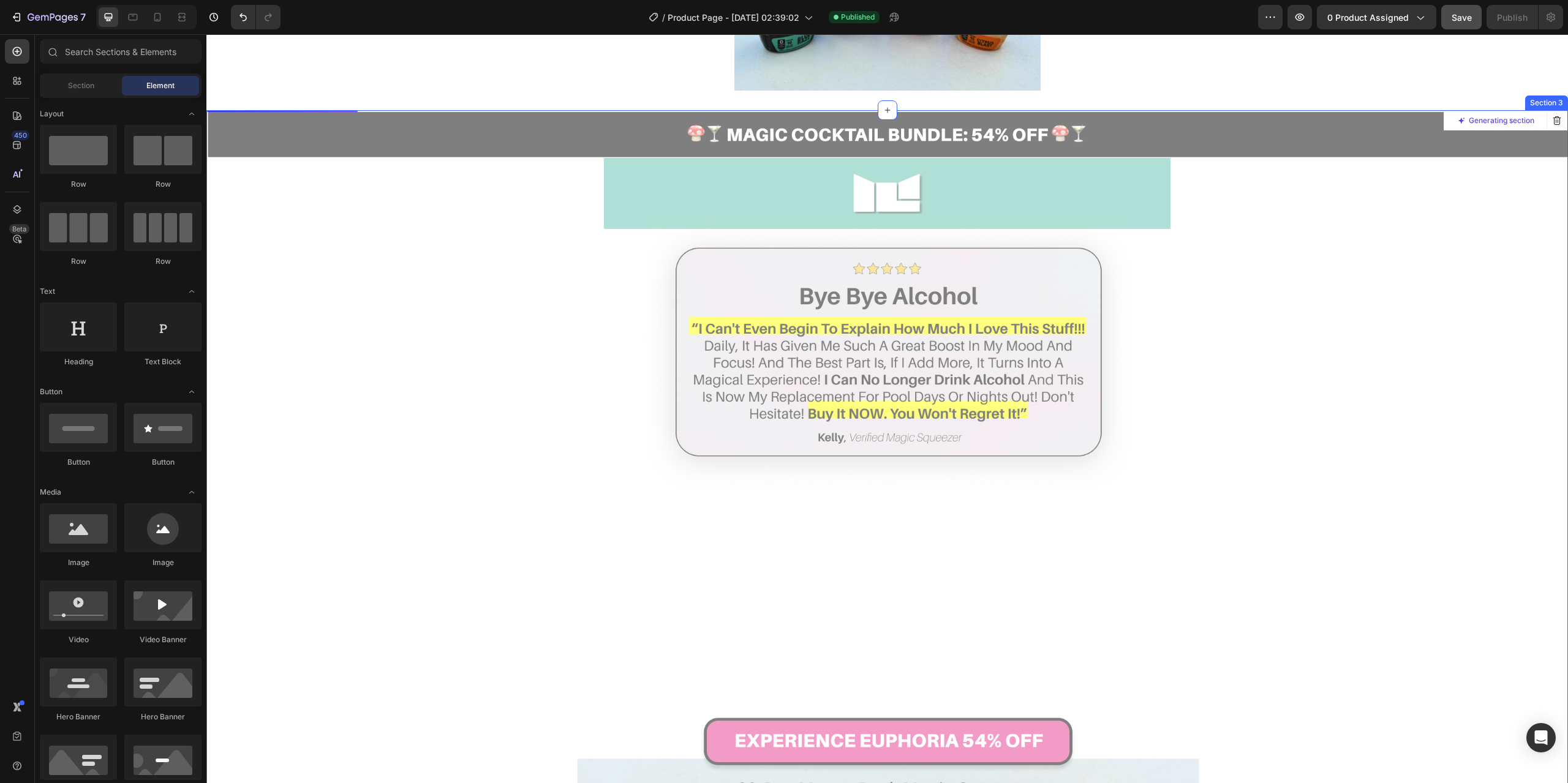
scroll to position [368, 0]
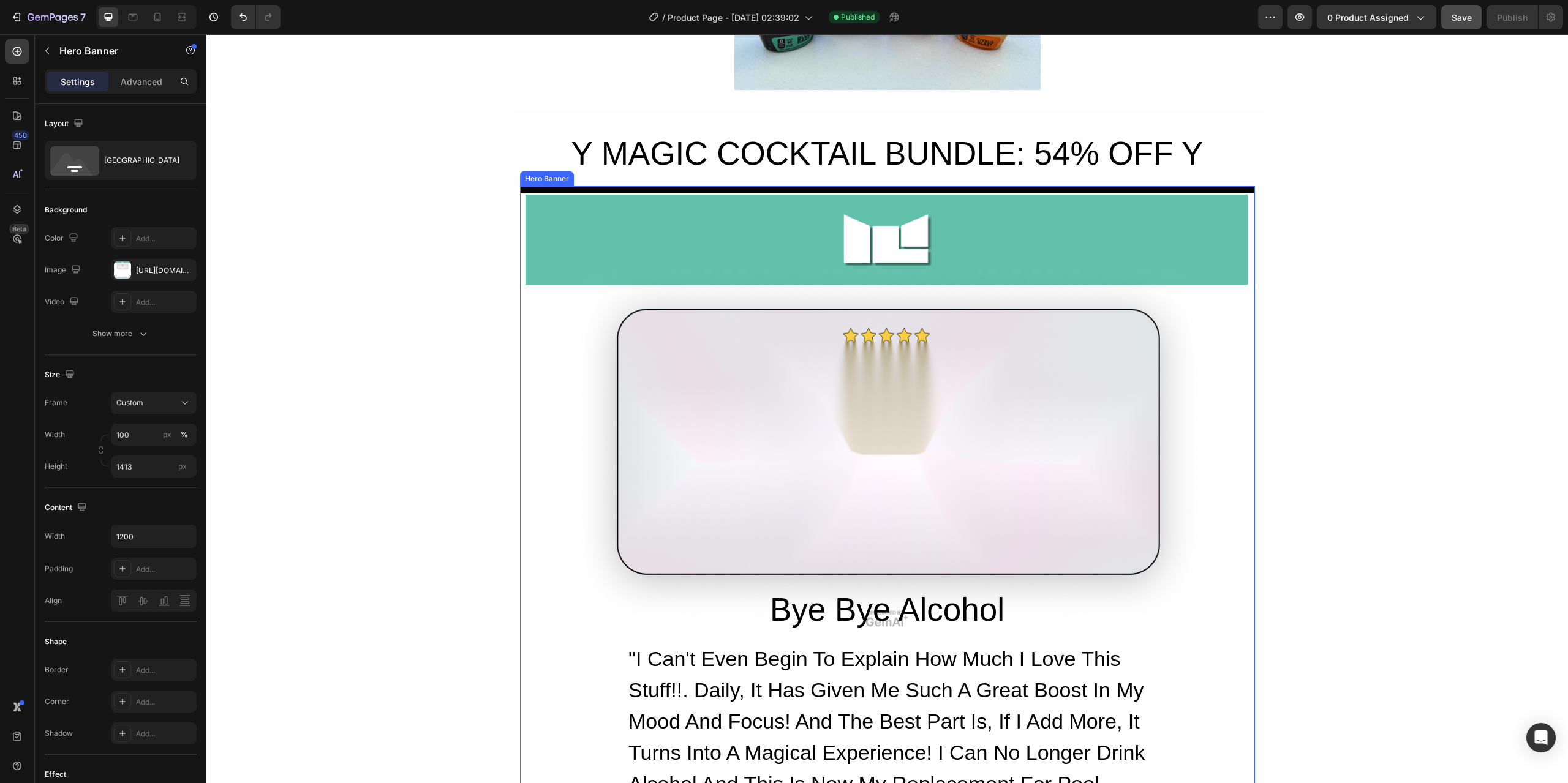
click at [921, 386] on div "Overlay" at bounding box center [887, 619] width 735 height 866
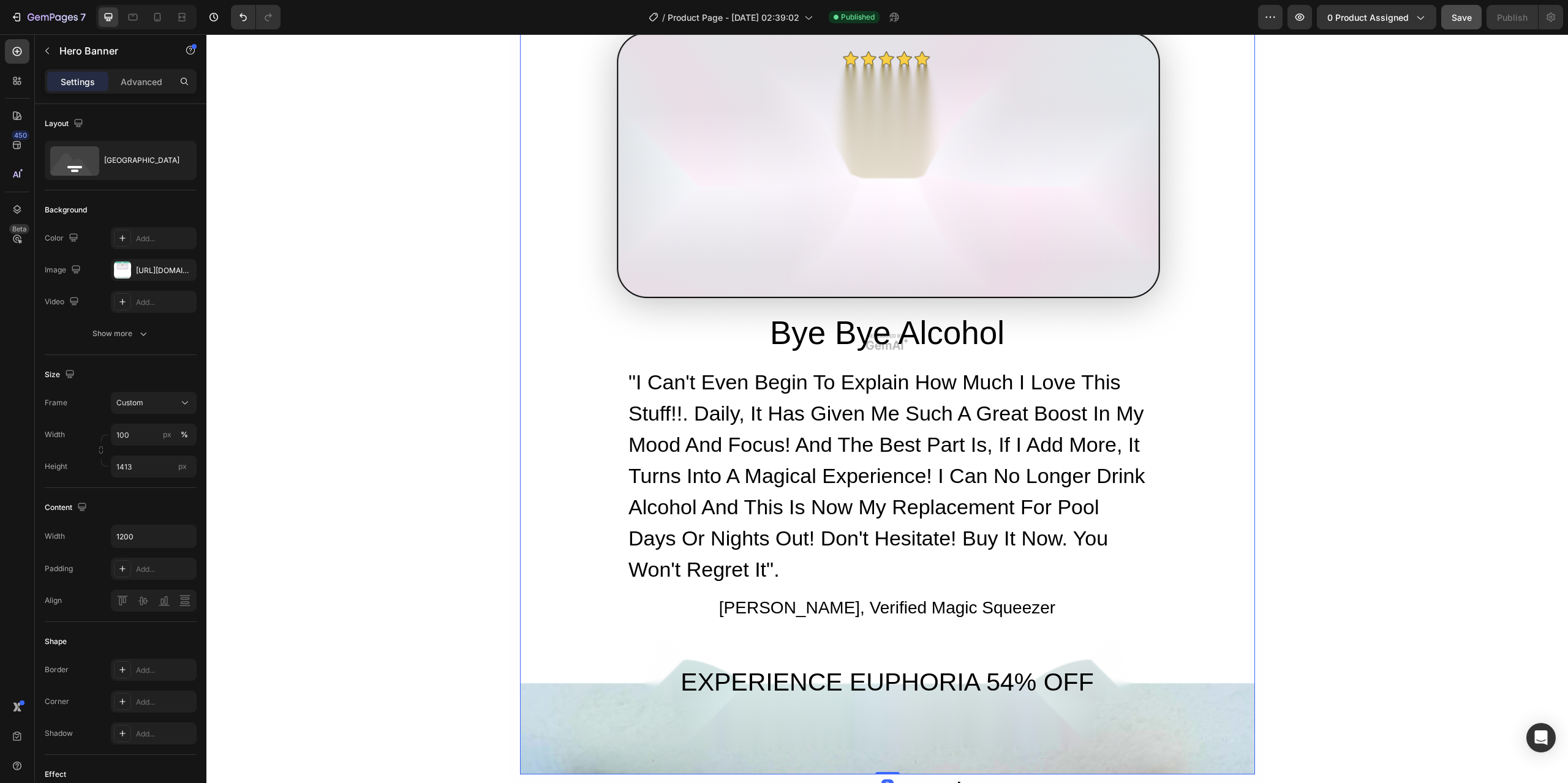
scroll to position [674, 0]
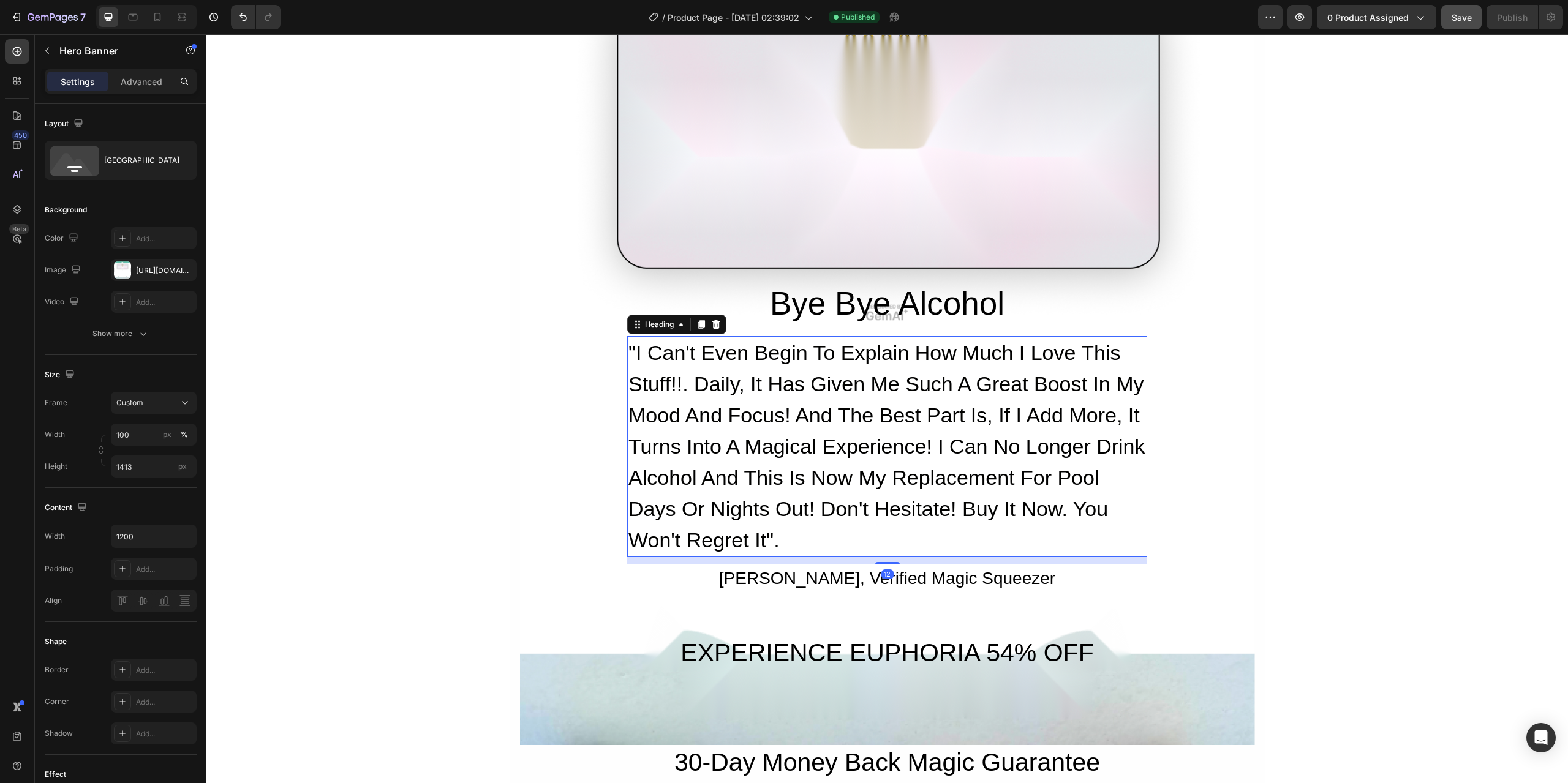
click at [909, 411] on h2 ""I Can't Even Begin To Explain How Much I Love This Stuff!!. Daily, It Has Give…" at bounding box center [887, 447] width 520 height 221
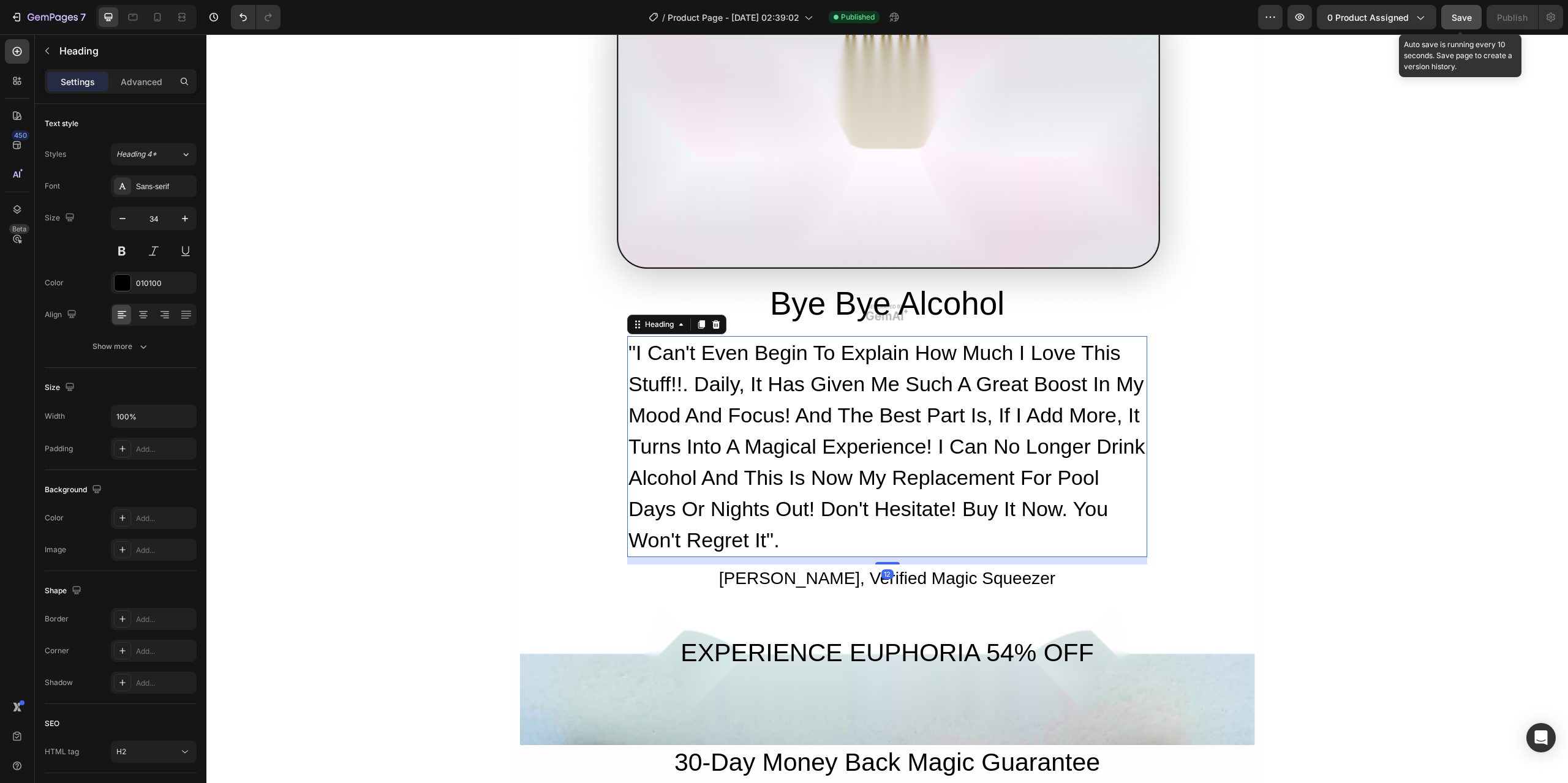
click at [1474, 17] on button "Save" at bounding box center [1461, 17] width 40 height 25
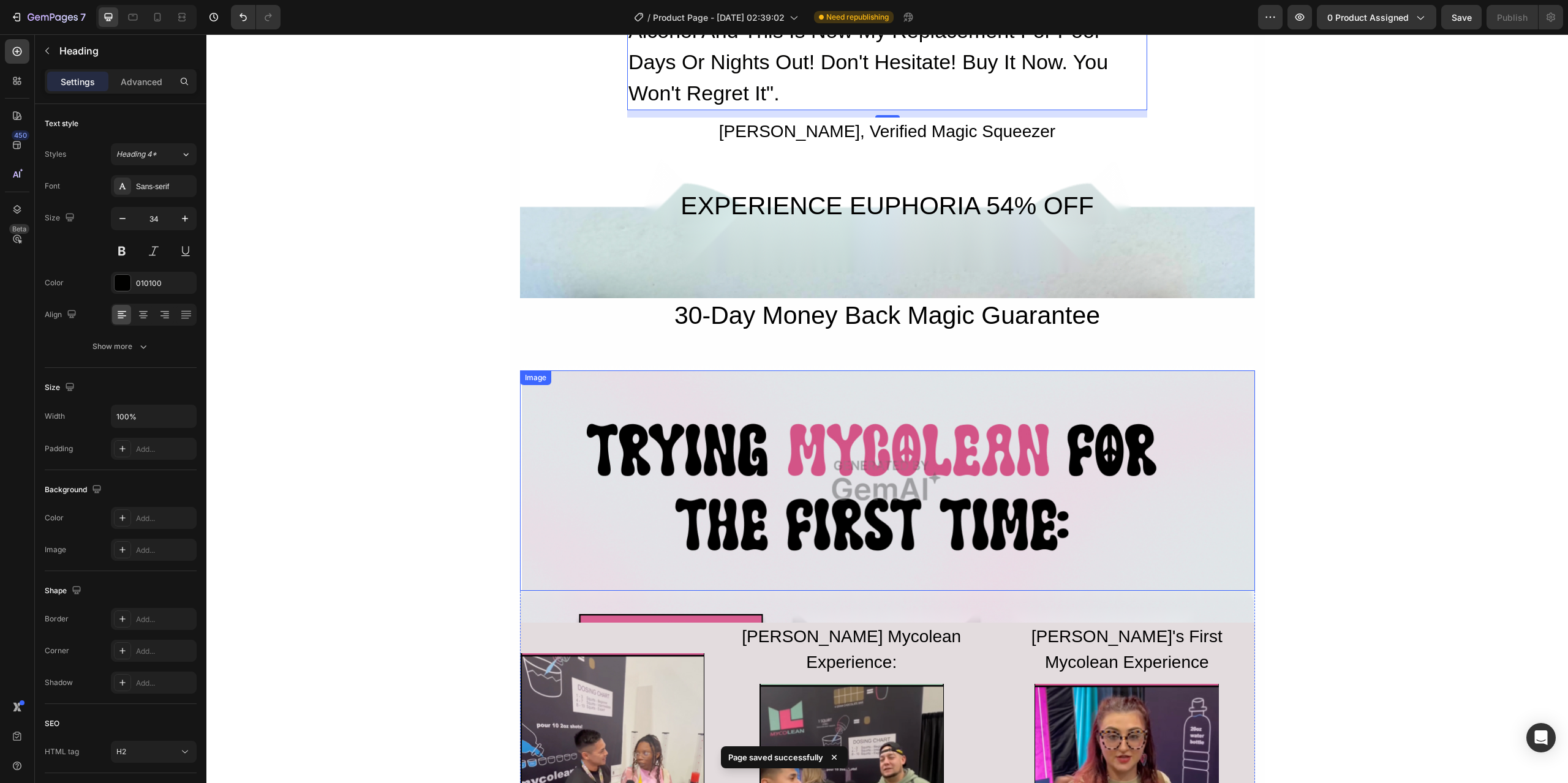
scroll to position [1408, 0]
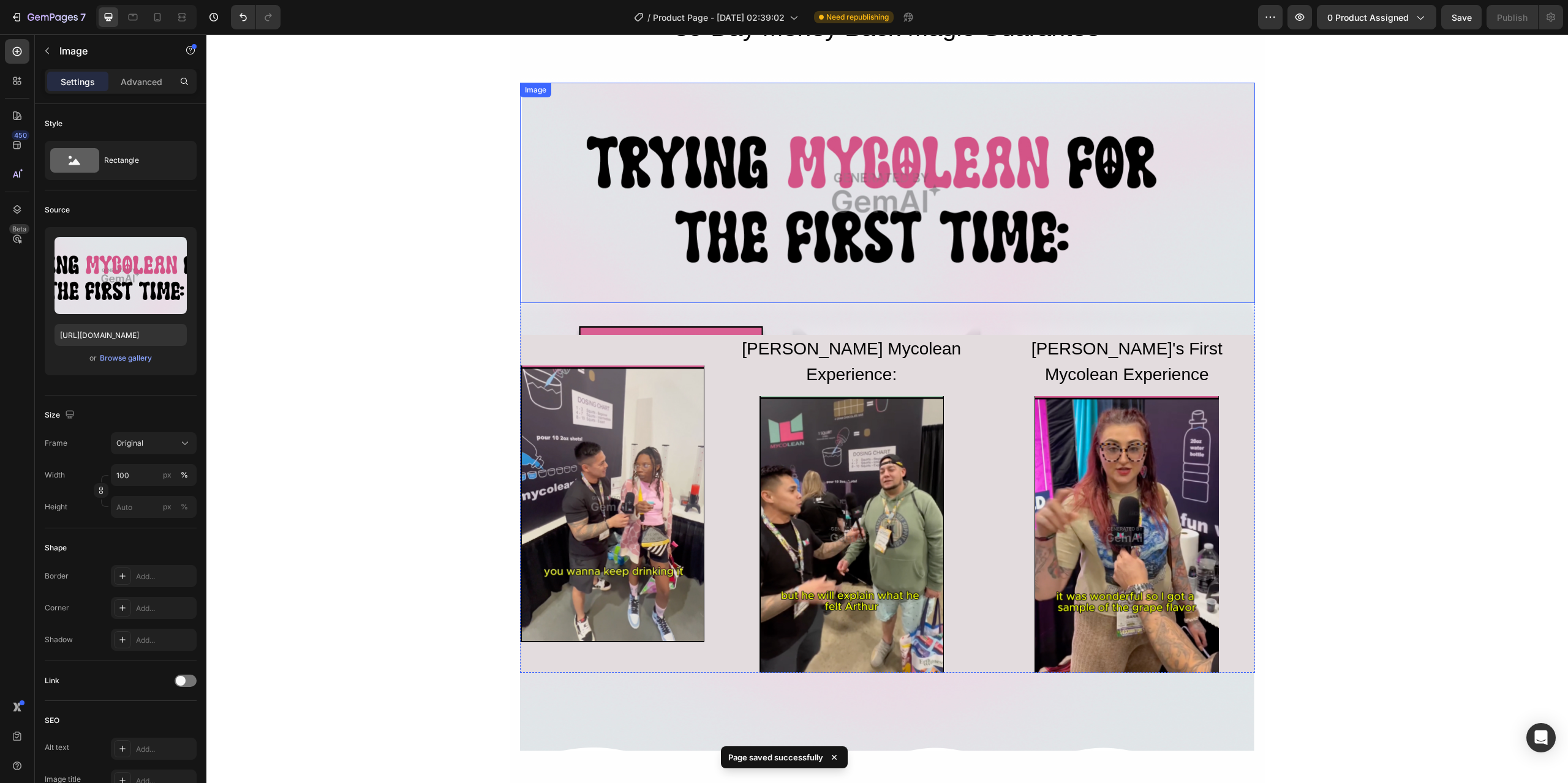
click at [855, 244] on img at bounding box center [887, 193] width 735 height 221
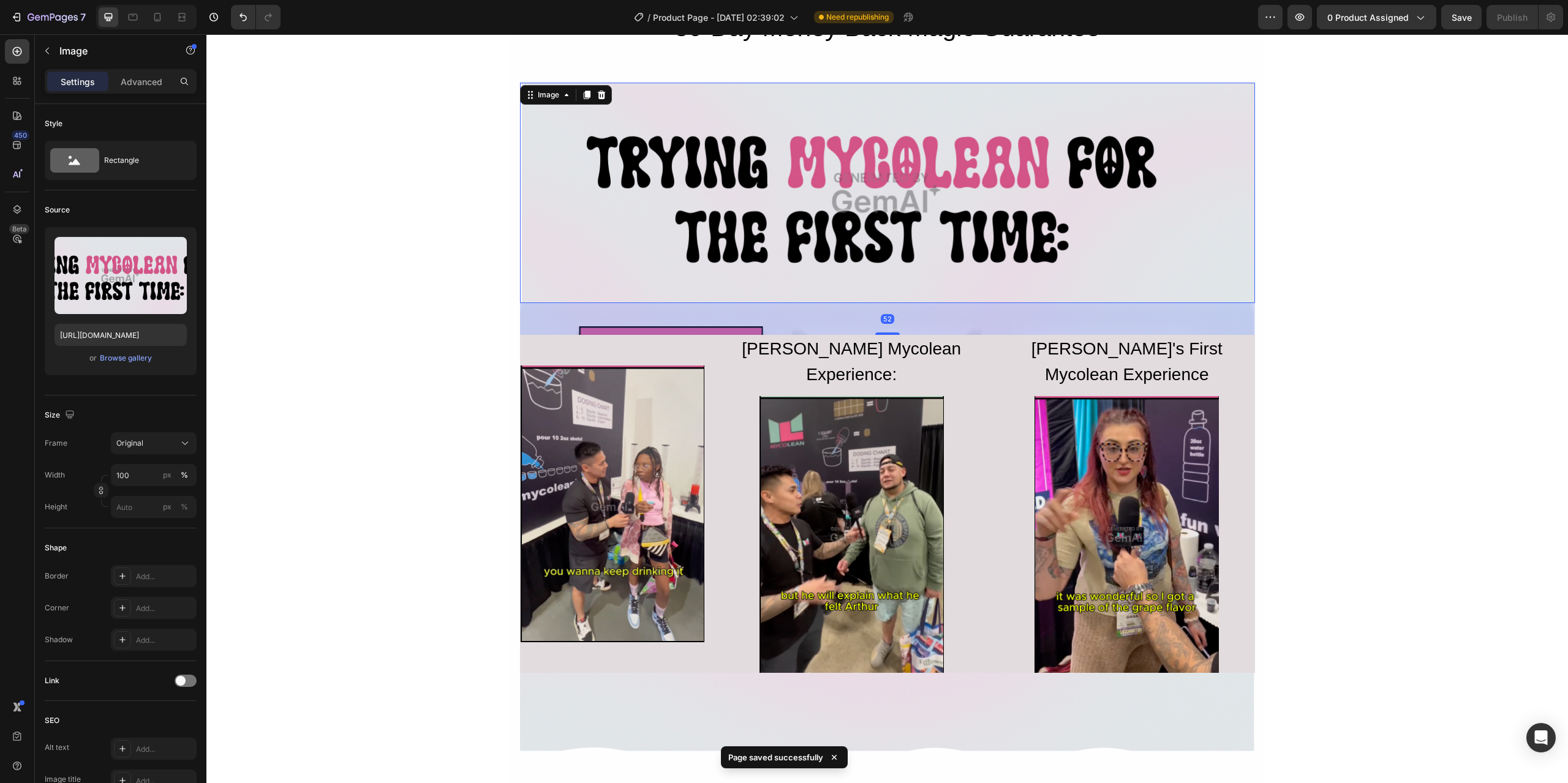
click at [855, 244] on img at bounding box center [887, 193] width 735 height 221
click at [835, 233] on img at bounding box center [887, 193] width 735 height 221
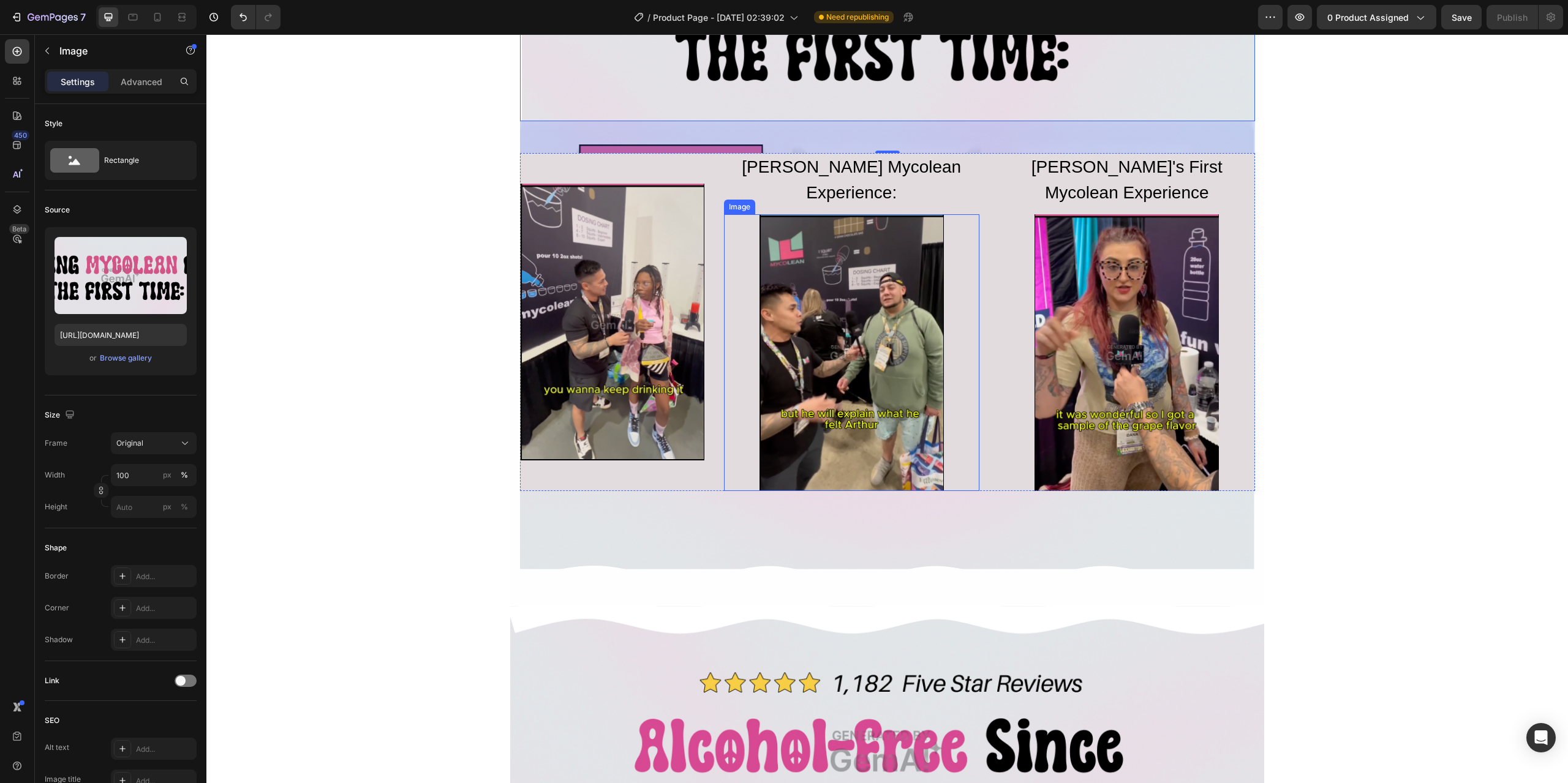
scroll to position [1593, 0]
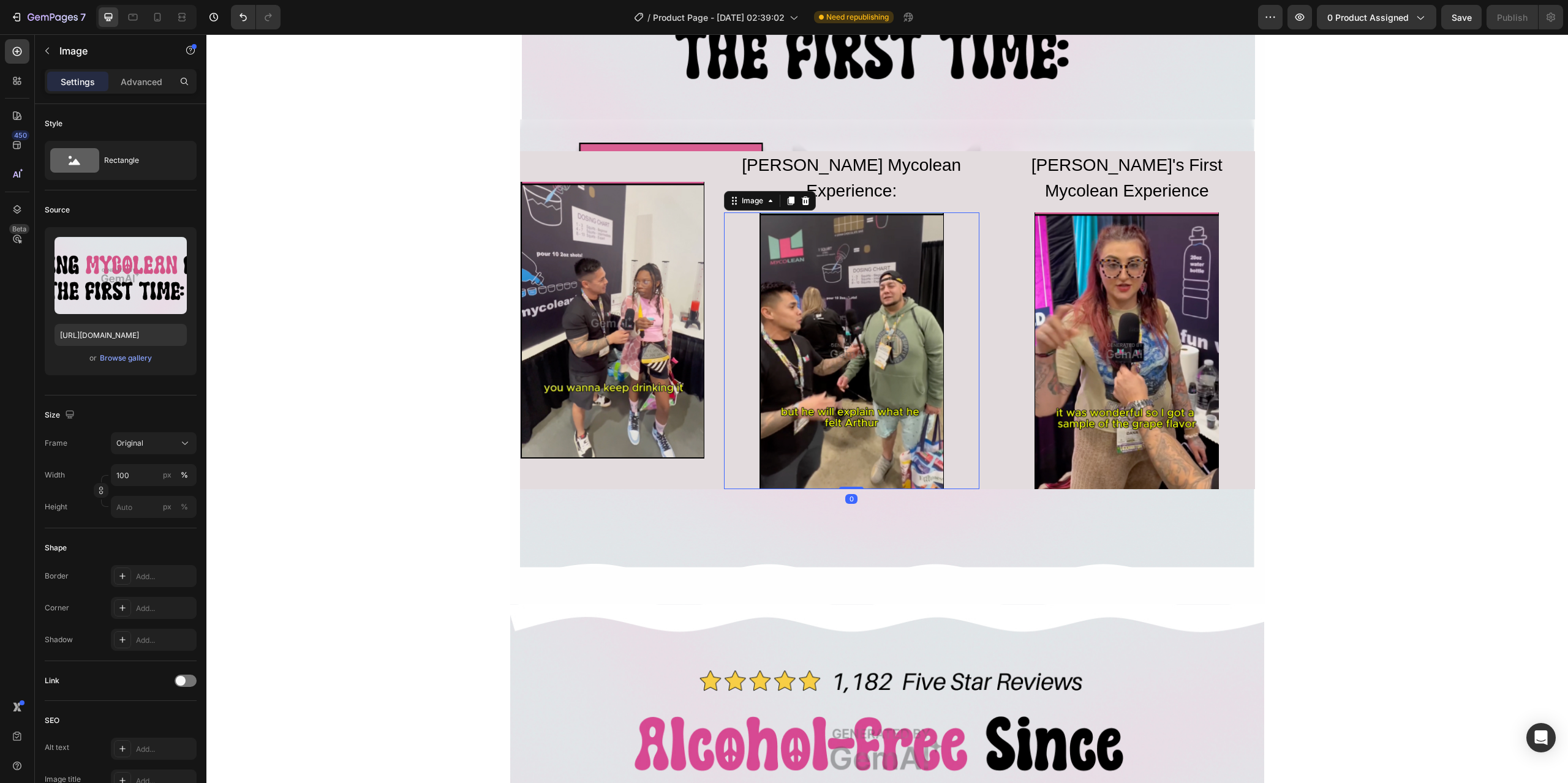
click at [837, 381] on img at bounding box center [851, 351] width 184 height 277
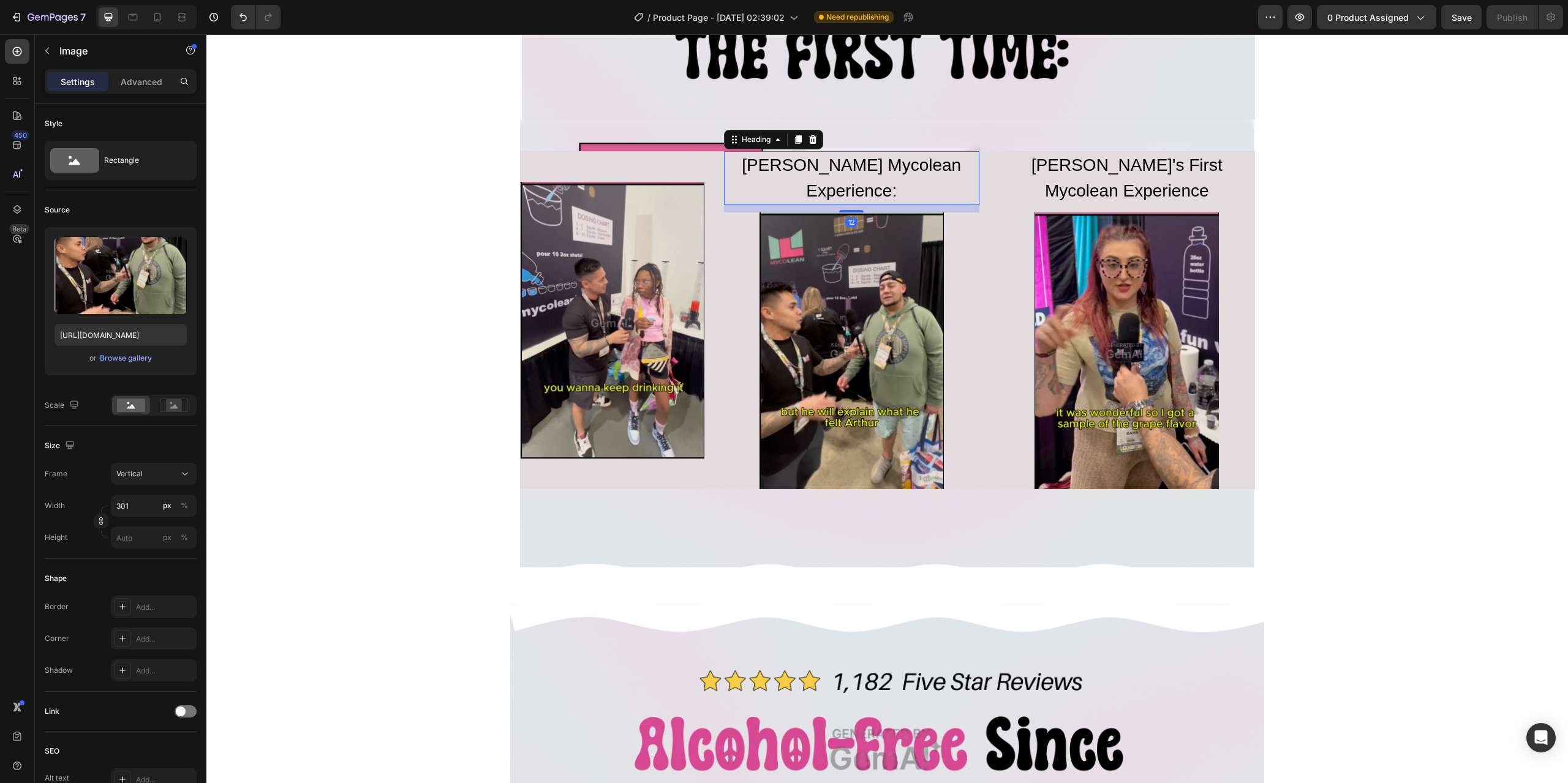
click at [840, 176] on h2 "[PERSON_NAME] Mycolean Experience:" at bounding box center [851, 178] width 256 height 54
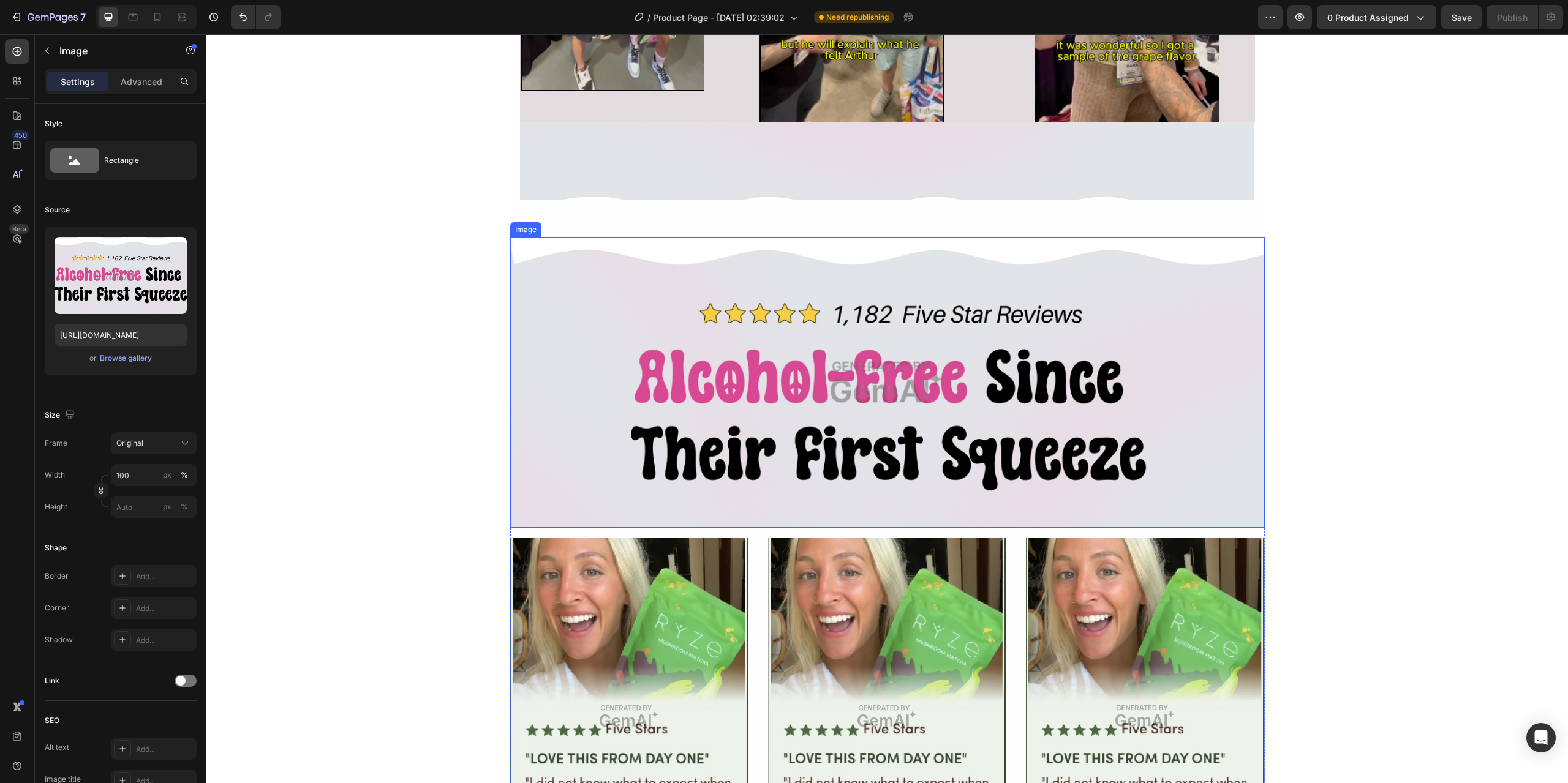
click at [844, 367] on img at bounding box center [887, 383] width 754 height 291
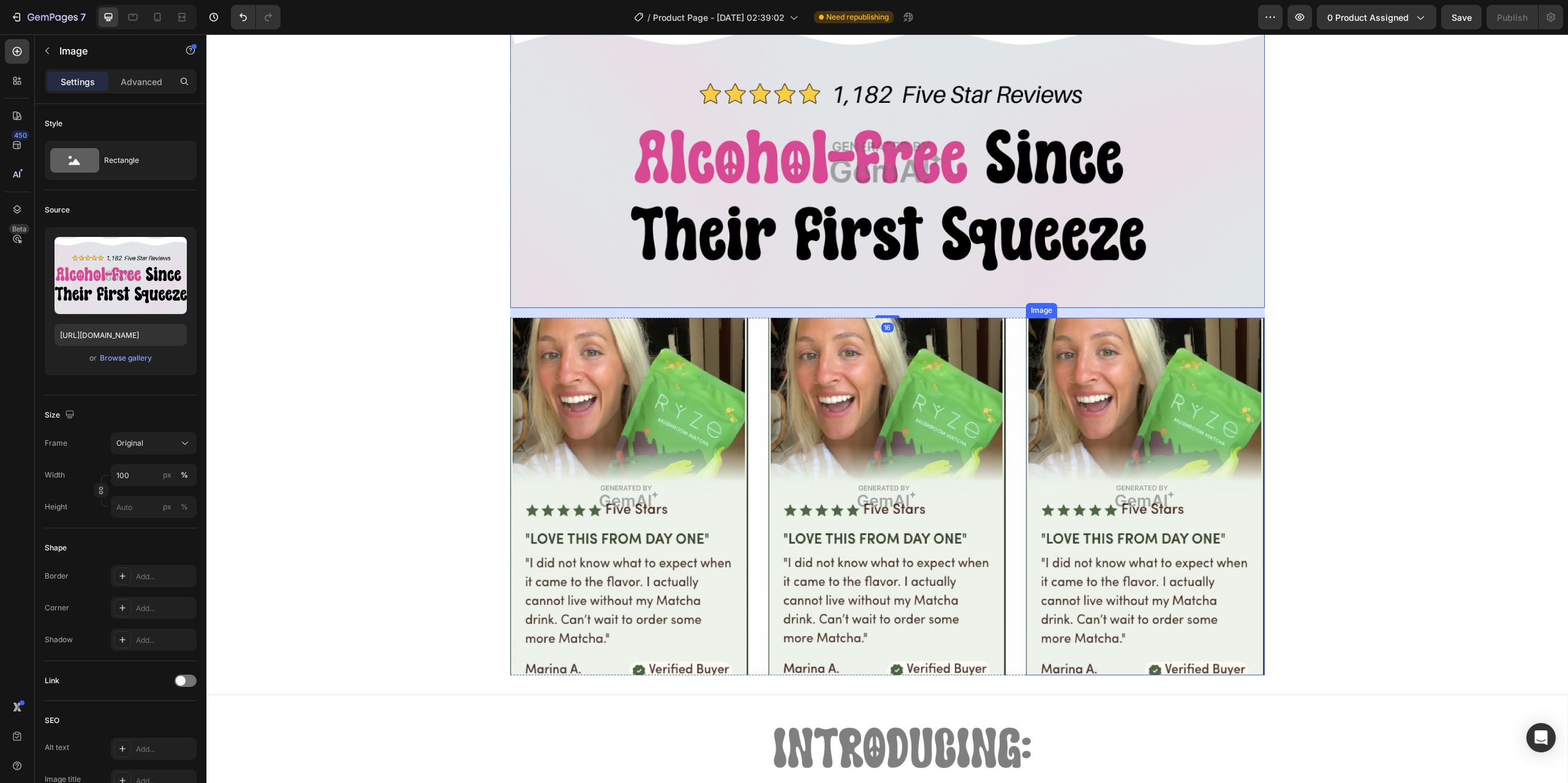
scroll to position [2205, 0]
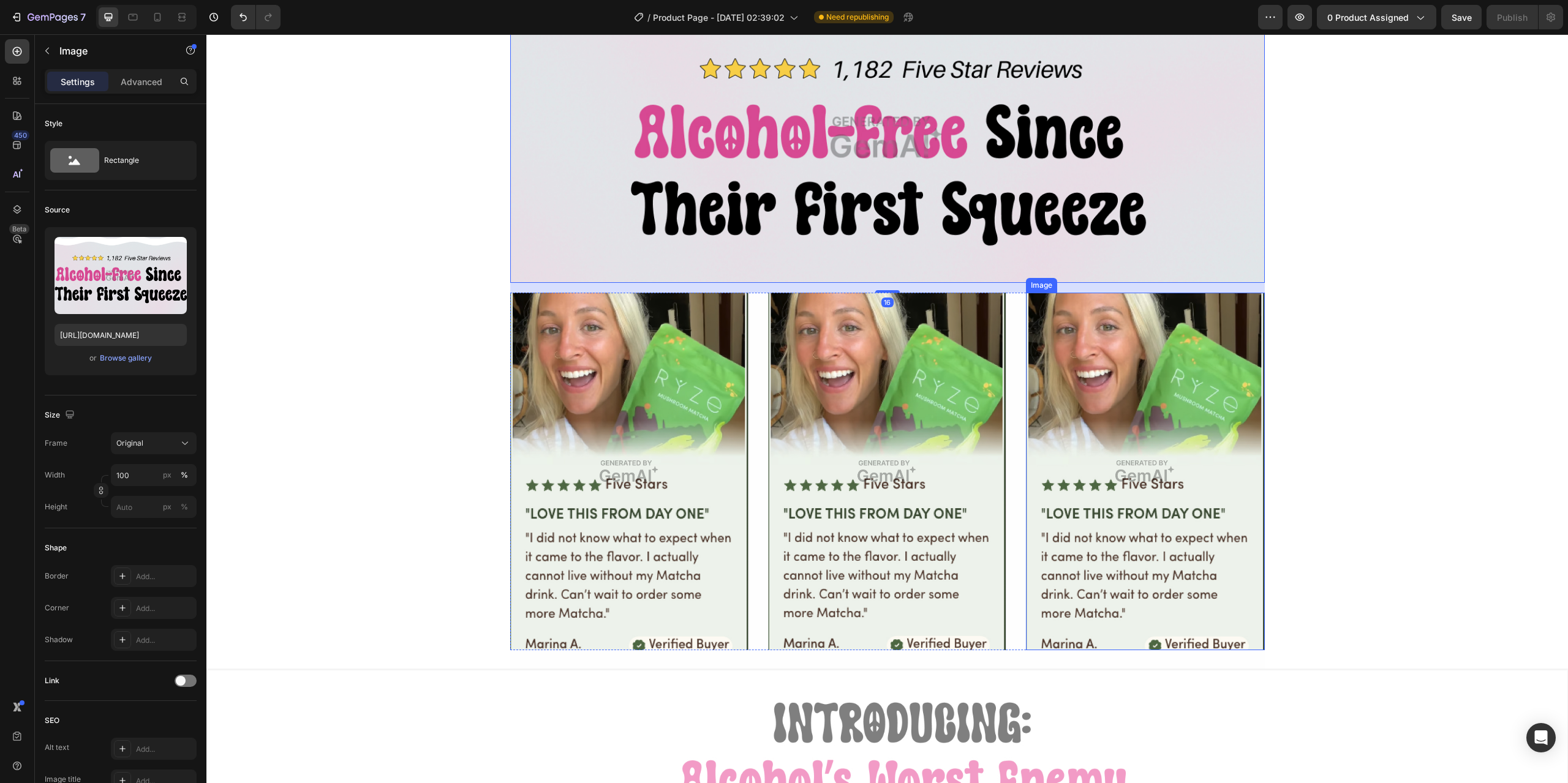
click at [908, 401] on img at bounding box center [887, 471] width 238 height 357
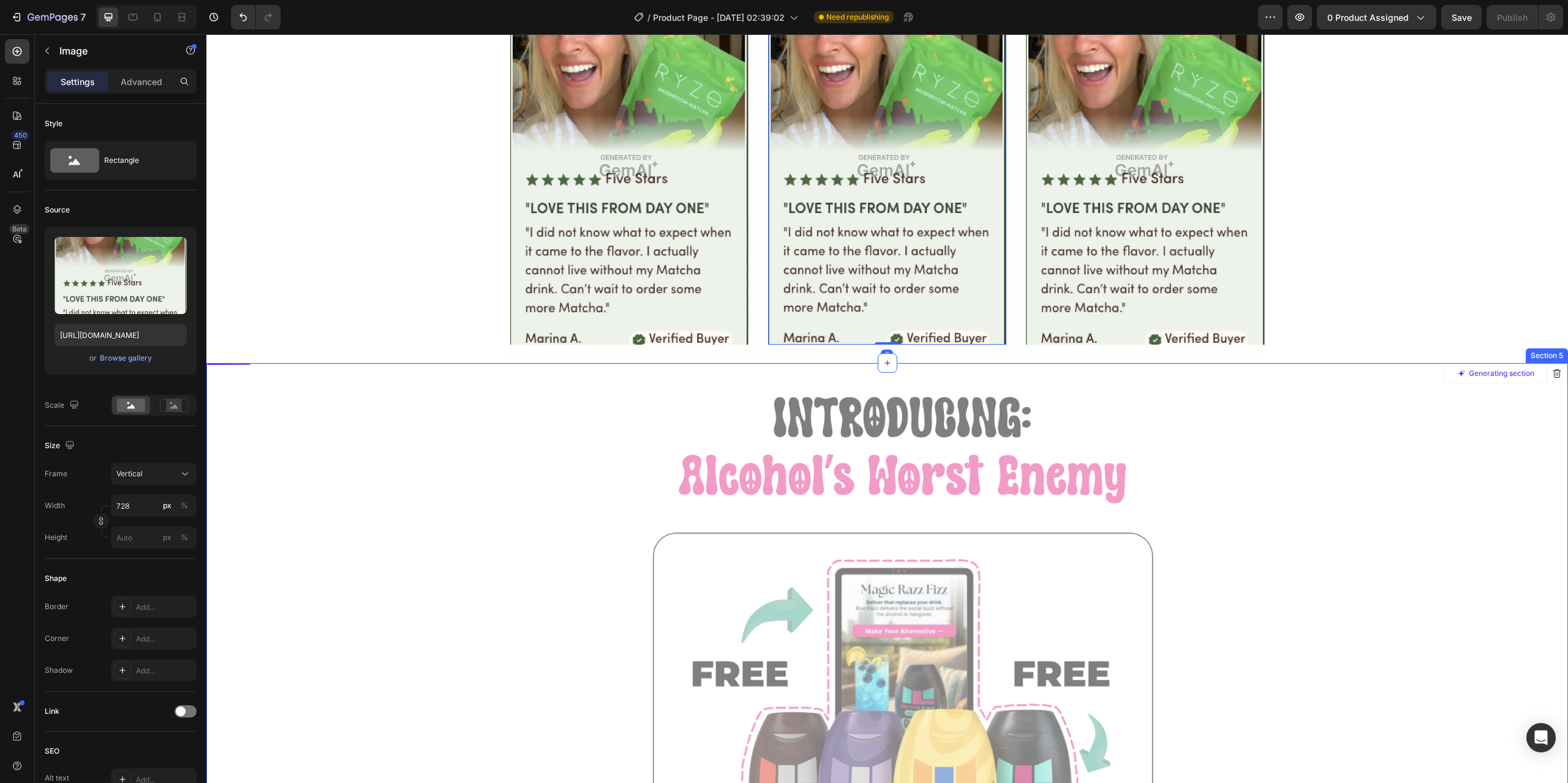
scroll to position [2511, 0]
click at [873, 292] on img at bounding box center [887, 165] width 238 height 357
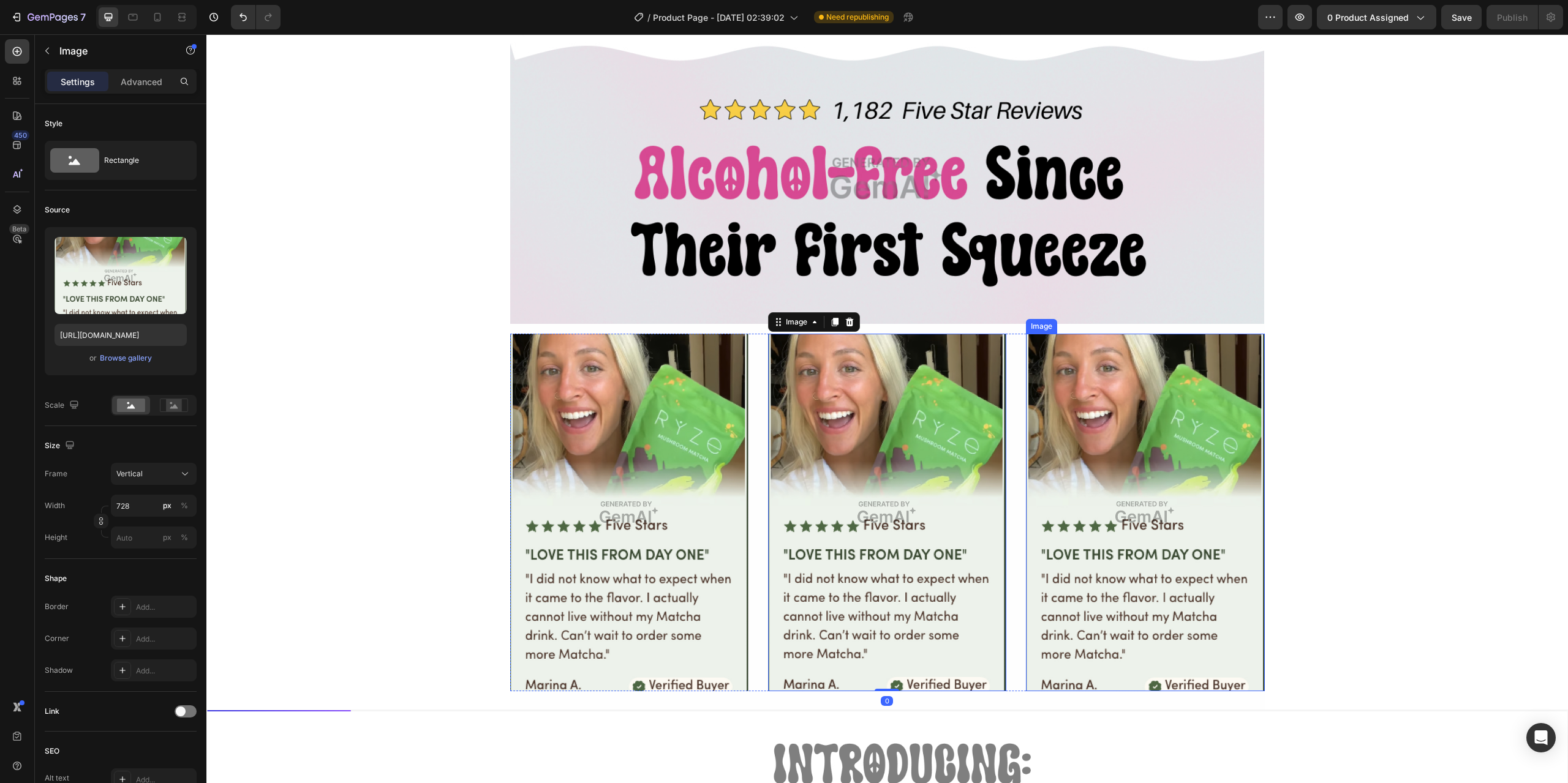
scroll to position [2144, 0]
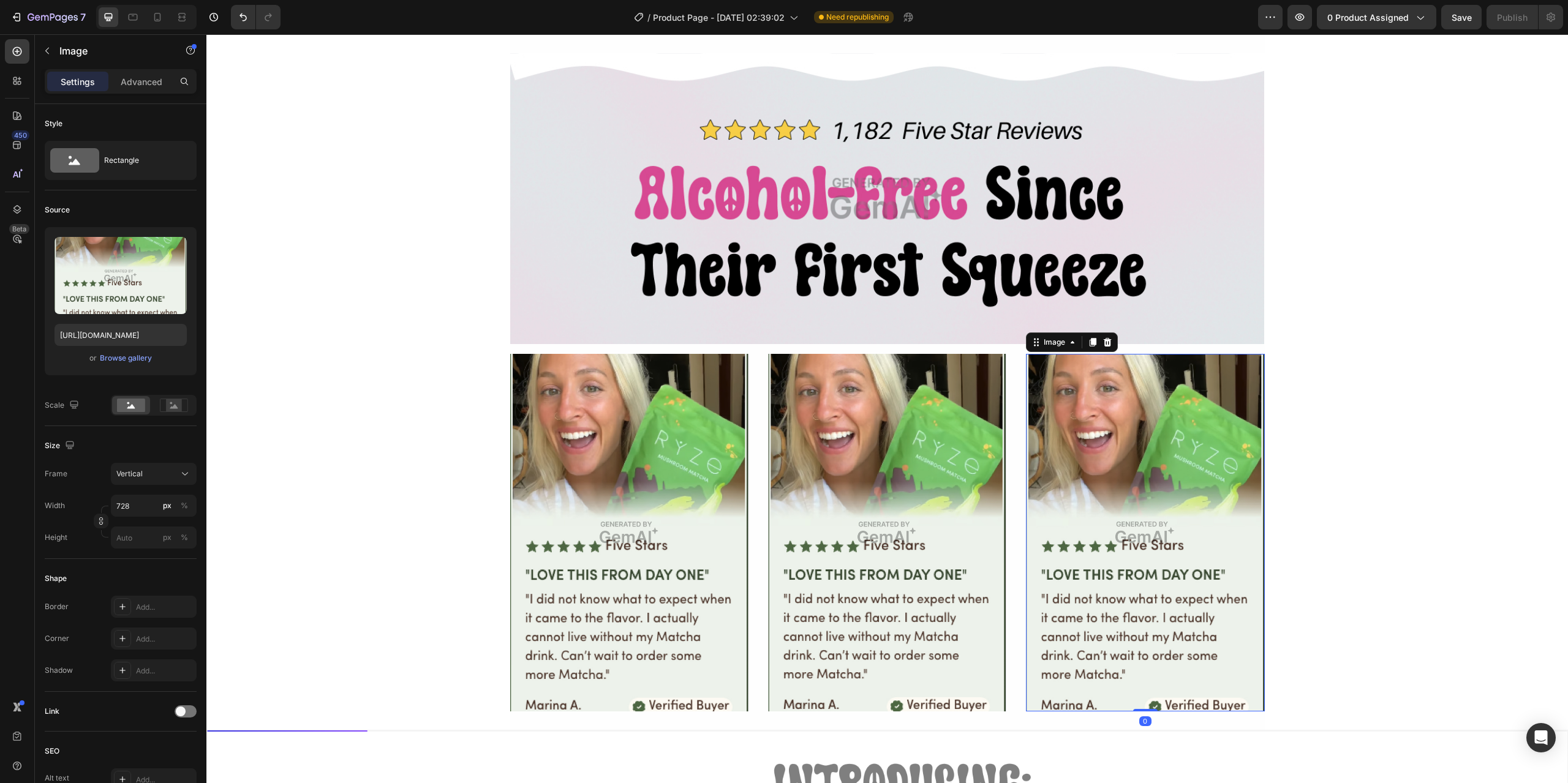
click at [1143, 432] on img at bounding box center [1144, 533] width 238 height 357
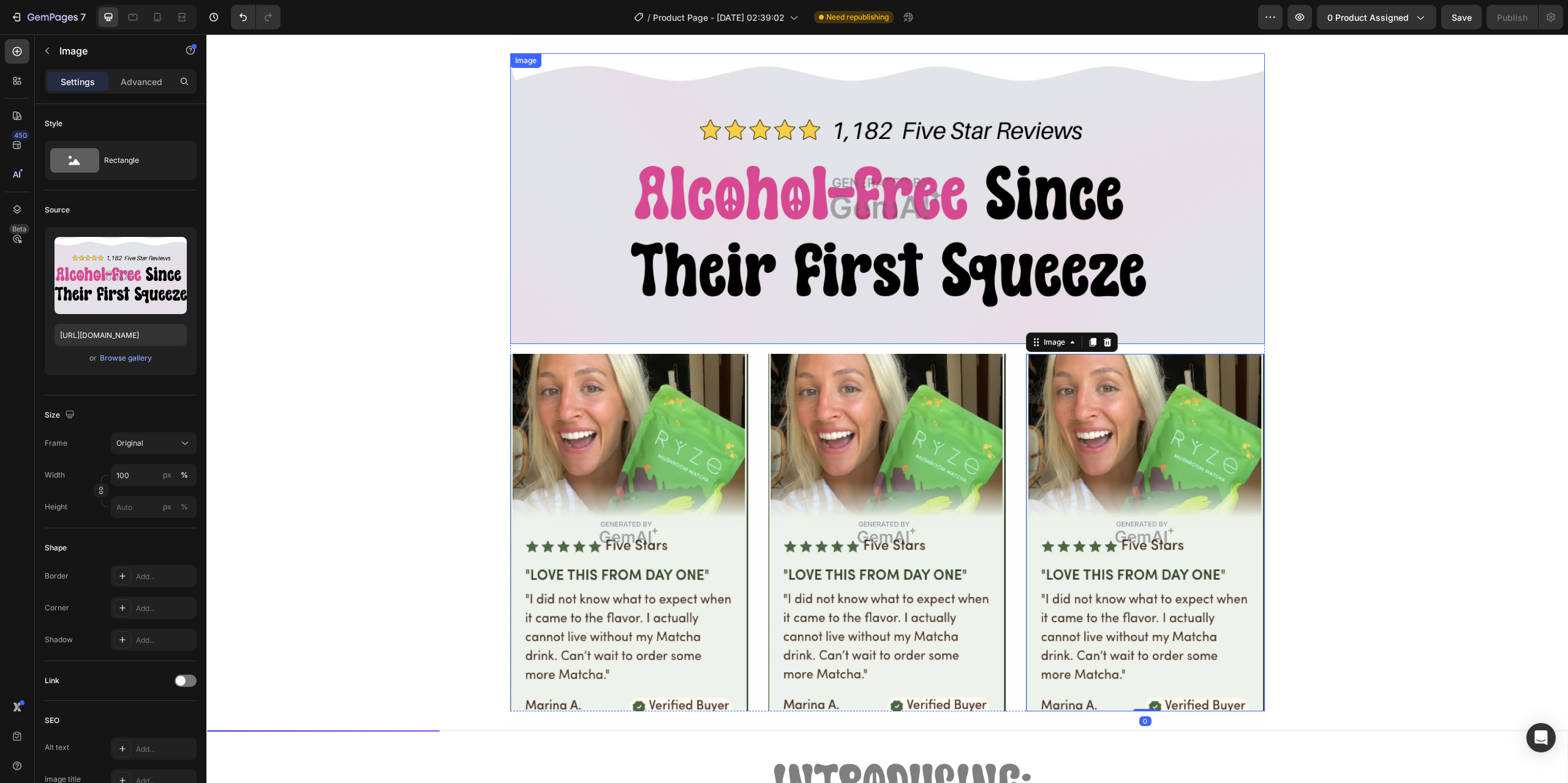
click at [689, 229] on img at bounding box center [887, 198] width 754 height 291
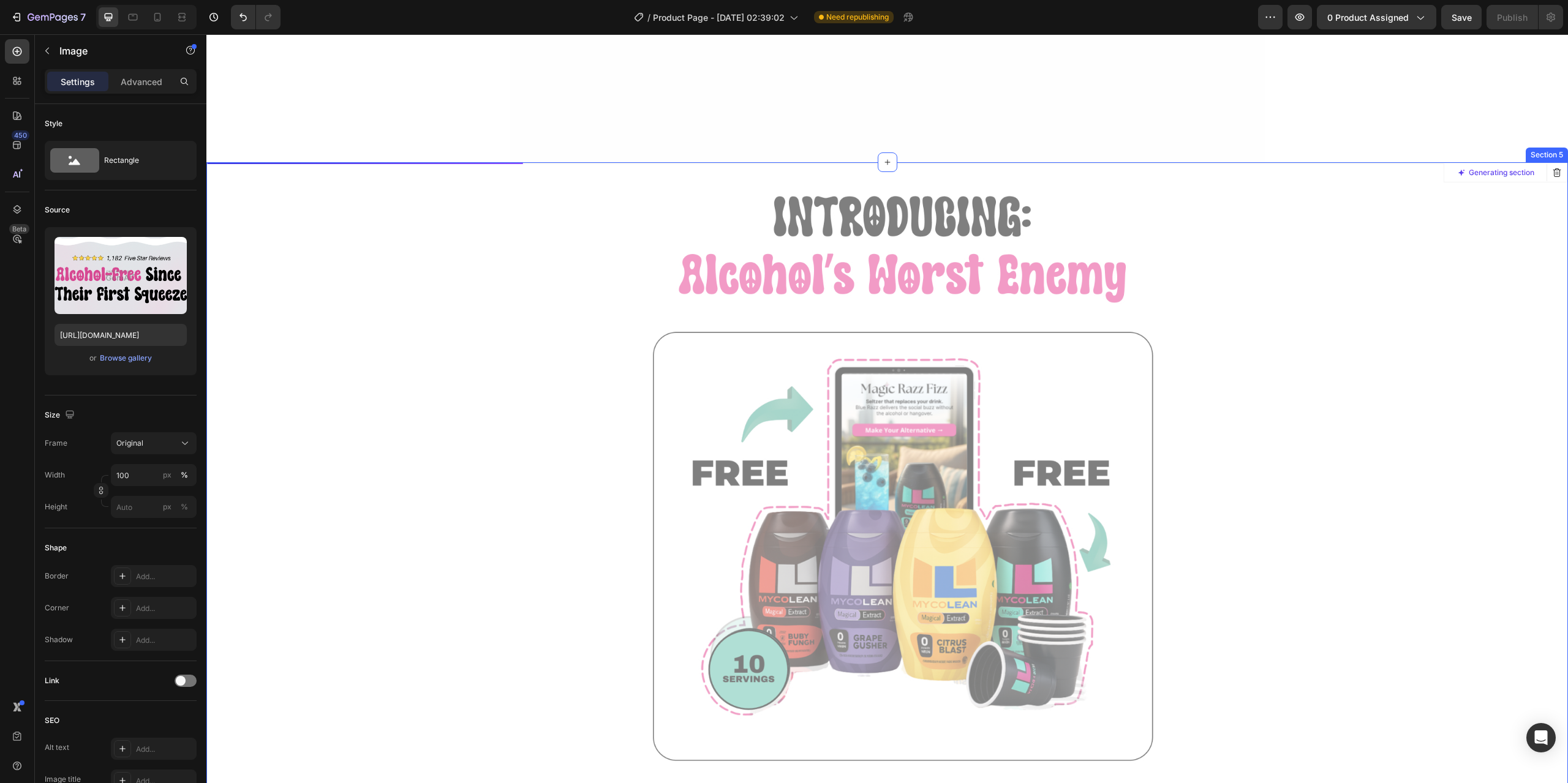
scroll to position [2695, 0]
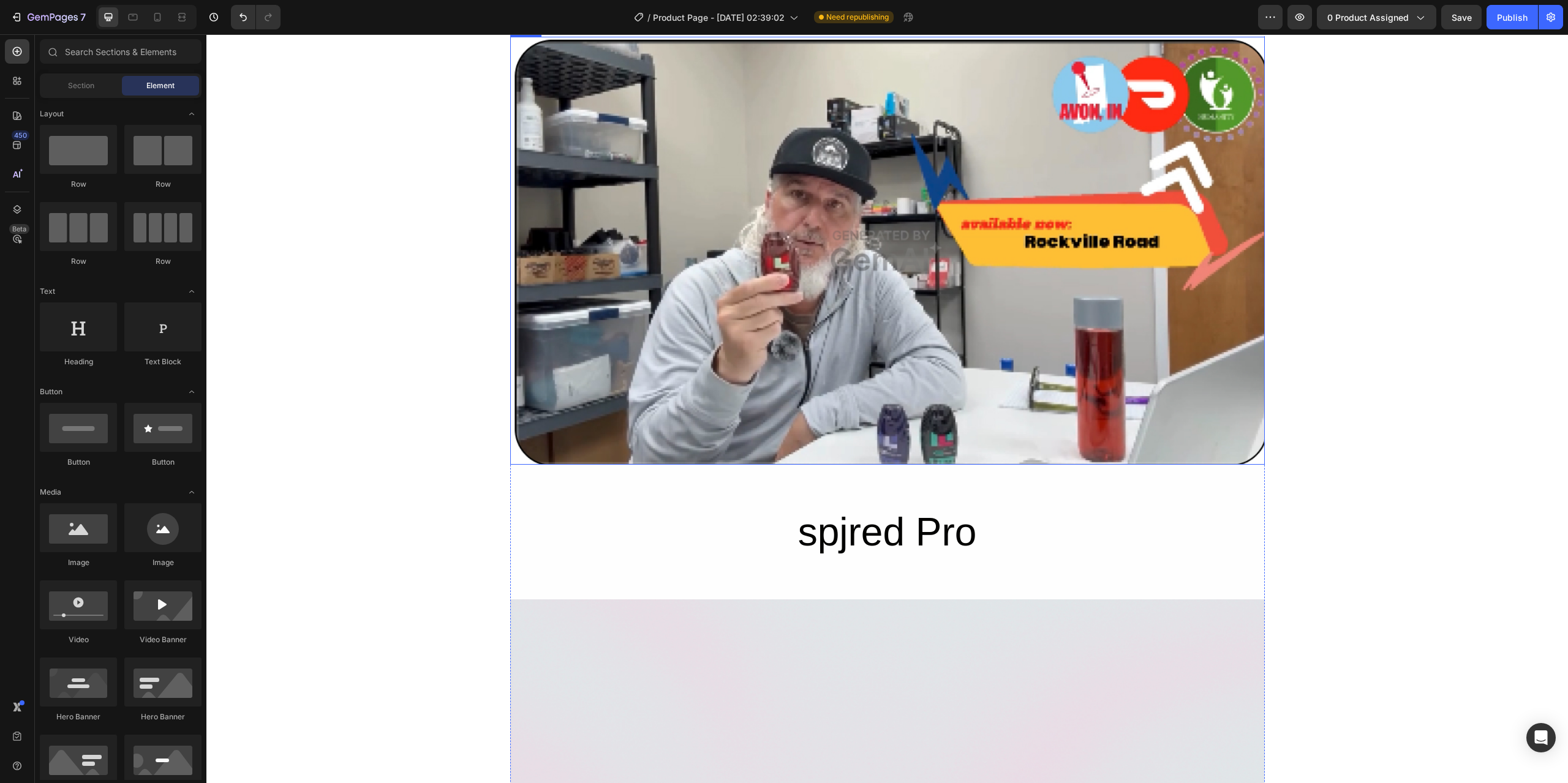
scroll to position [5328, 0]
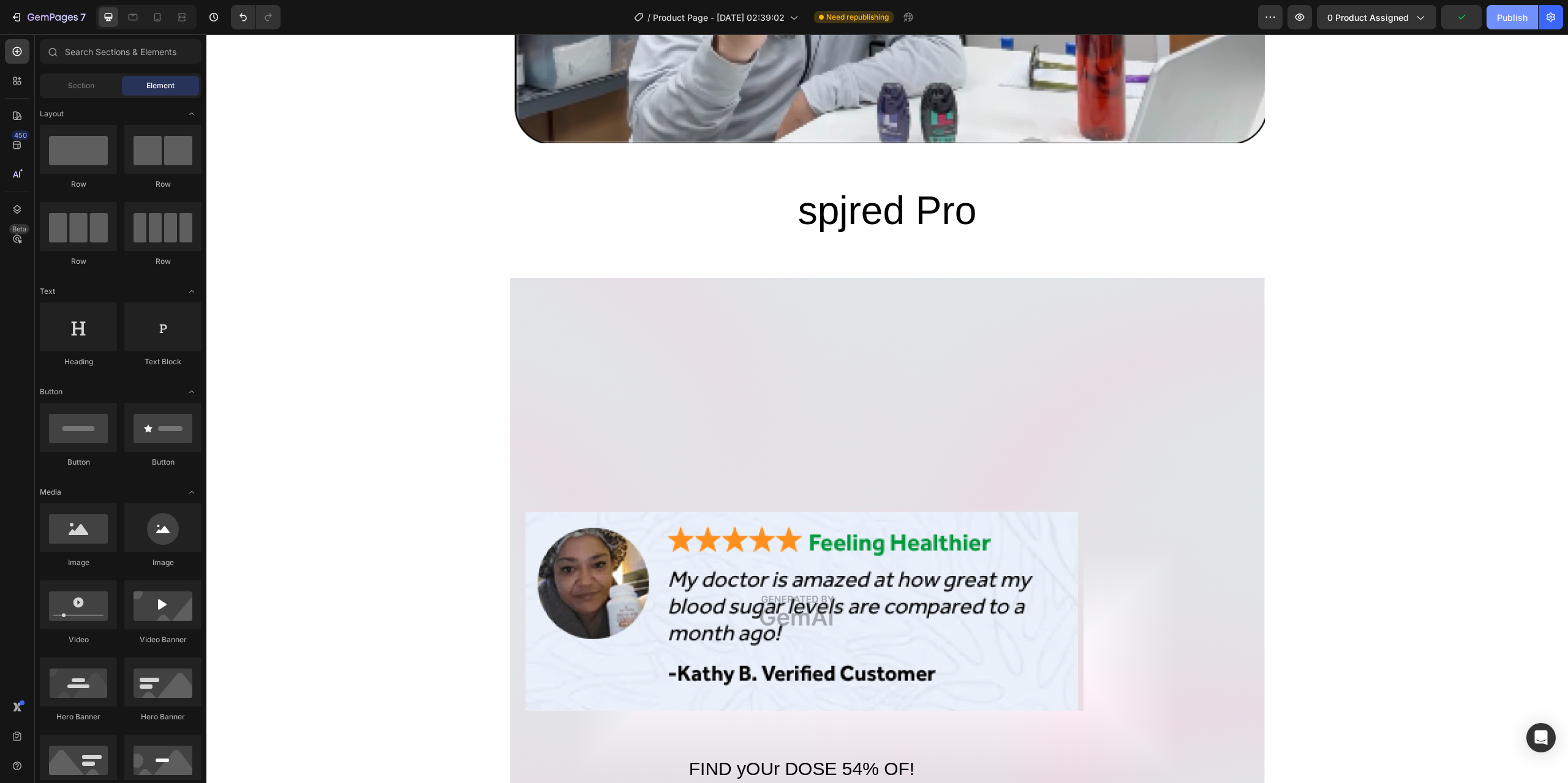
click at [1511, 12] on div "Publish" at bounding box center [1512, 17] width 31 height 13
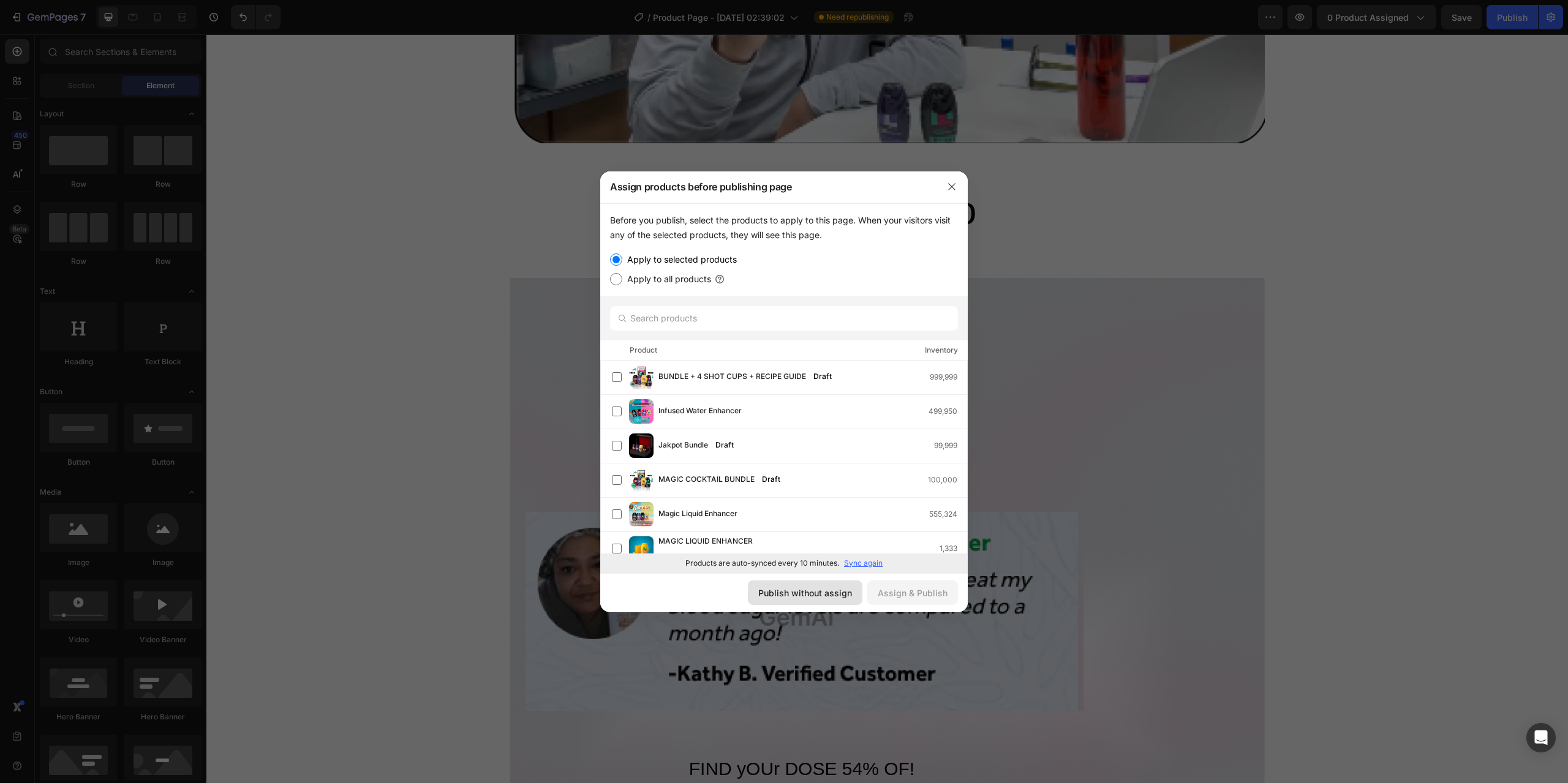
click at [803, 595] on div "Publish without assign" at bounding box center [805, 593] width 93 height 13
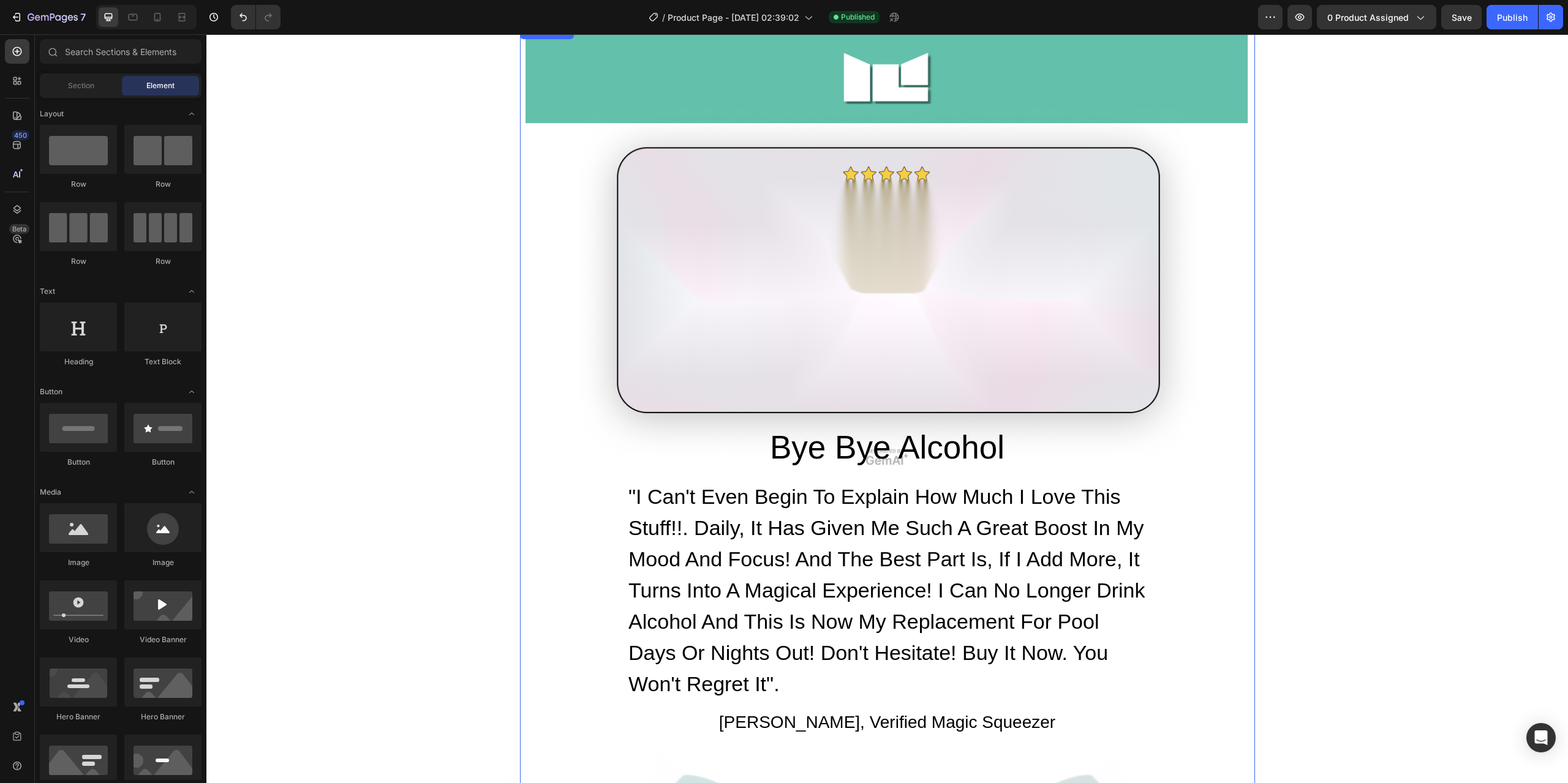
scroll to position [0, 0]
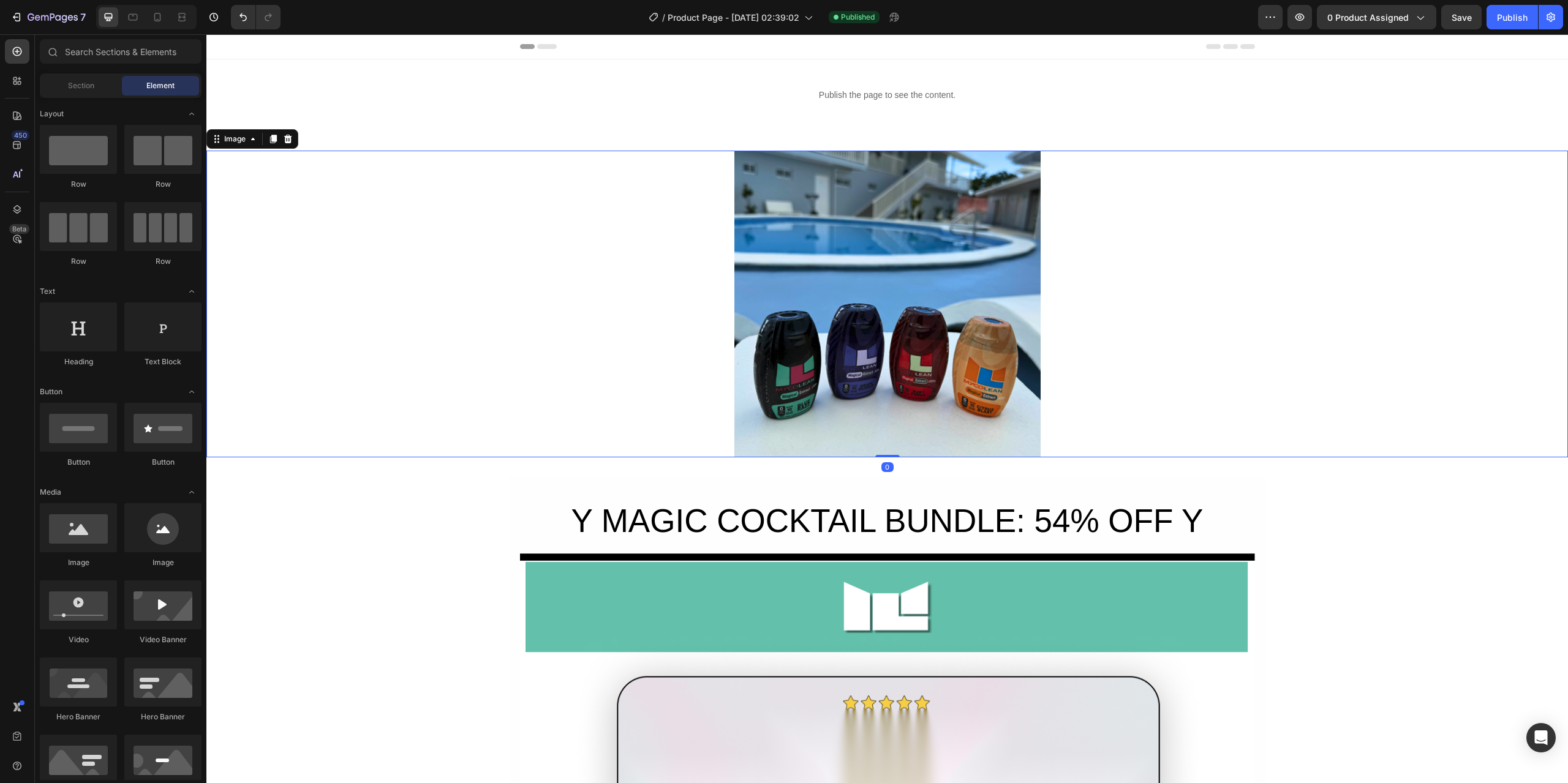
click at [891, 389] on img at bounding box center [887, 304] width 306 height 307
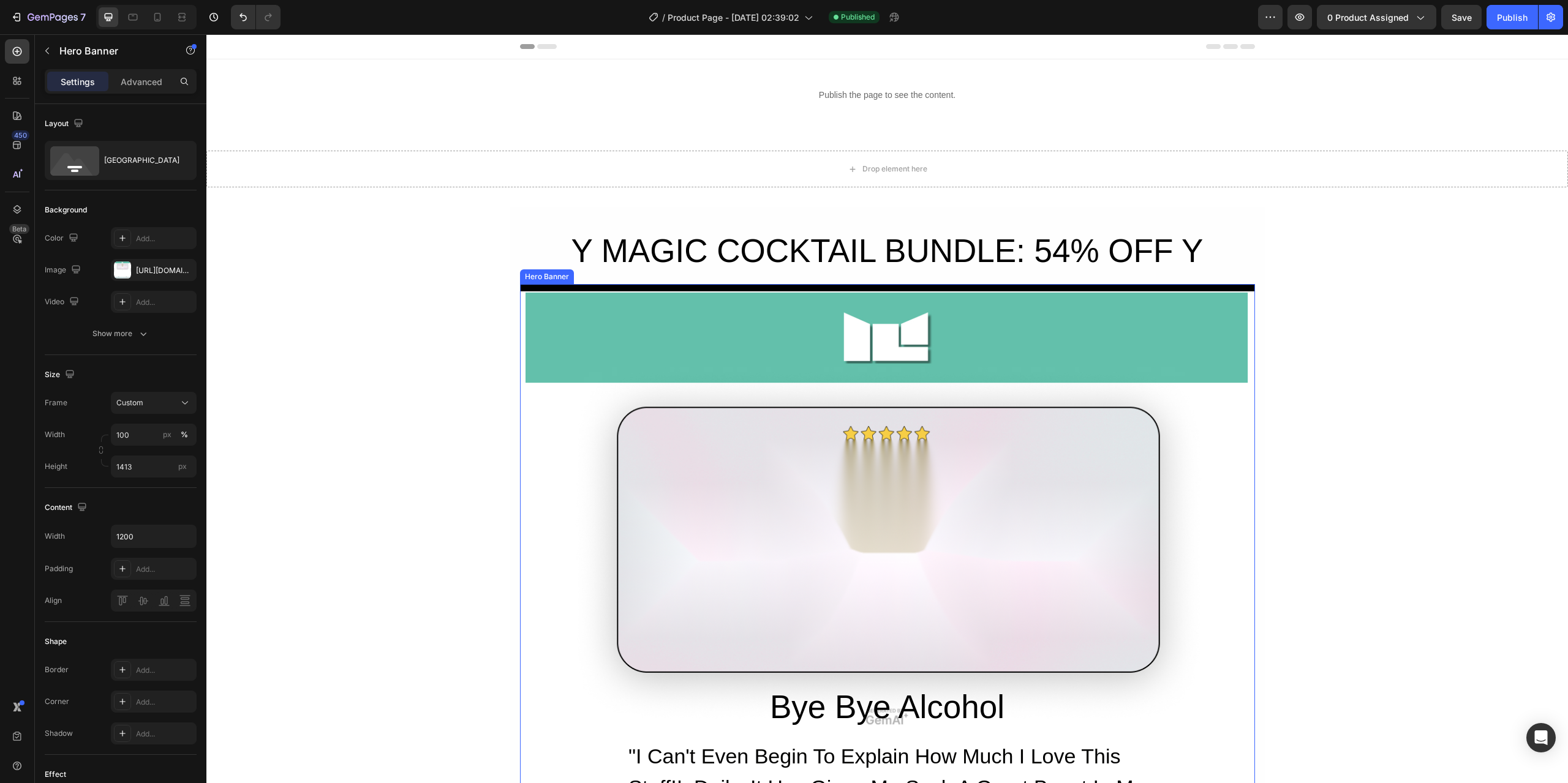
click at [803, 328] on div "Overlay" at bounding box center [887, 717] width 735 height 866
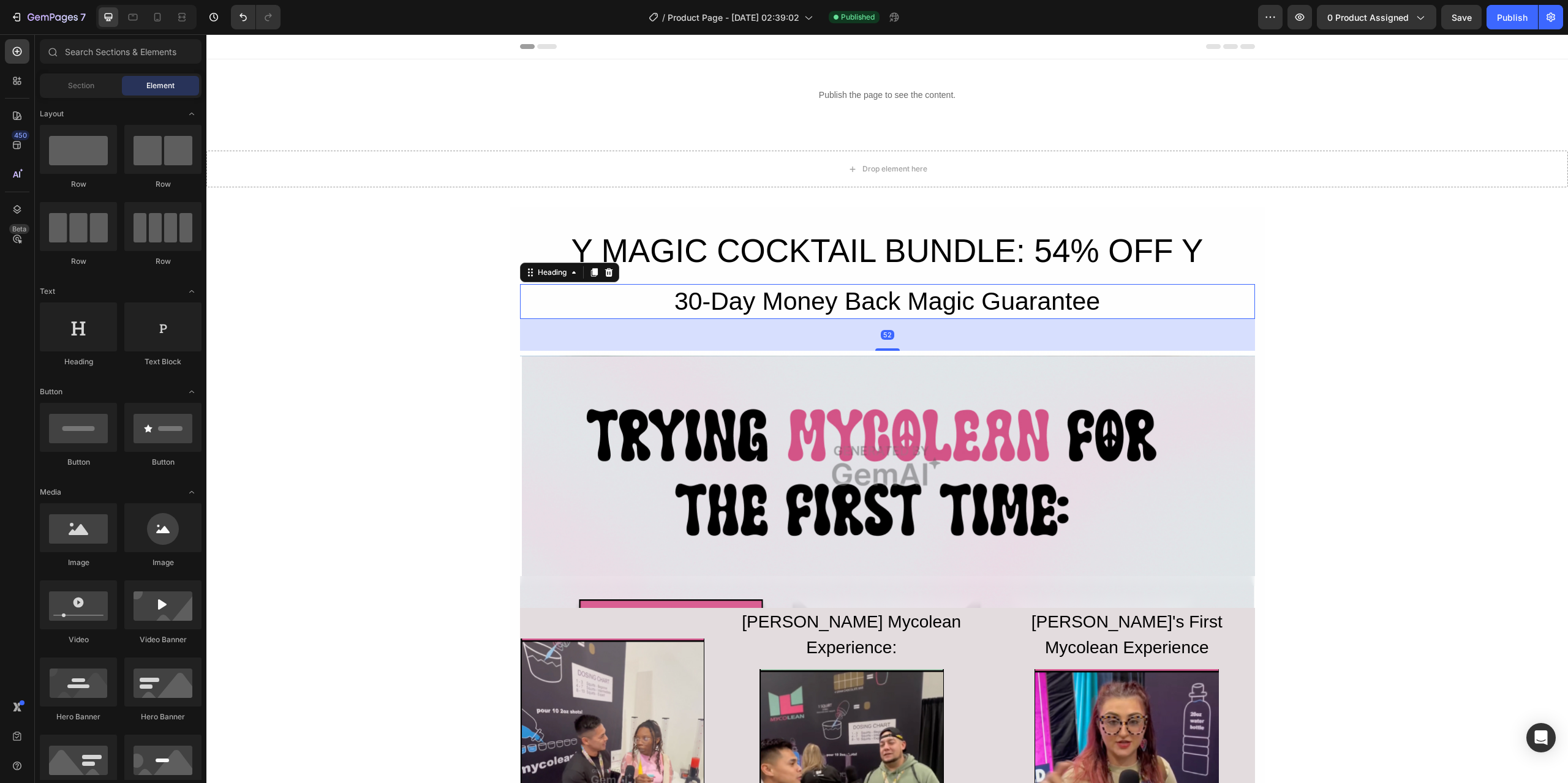
click at [804, 305] on h2 "30-Day Money Back Magic Guarantee" at bounding box center [887, 301] width 735 height 35
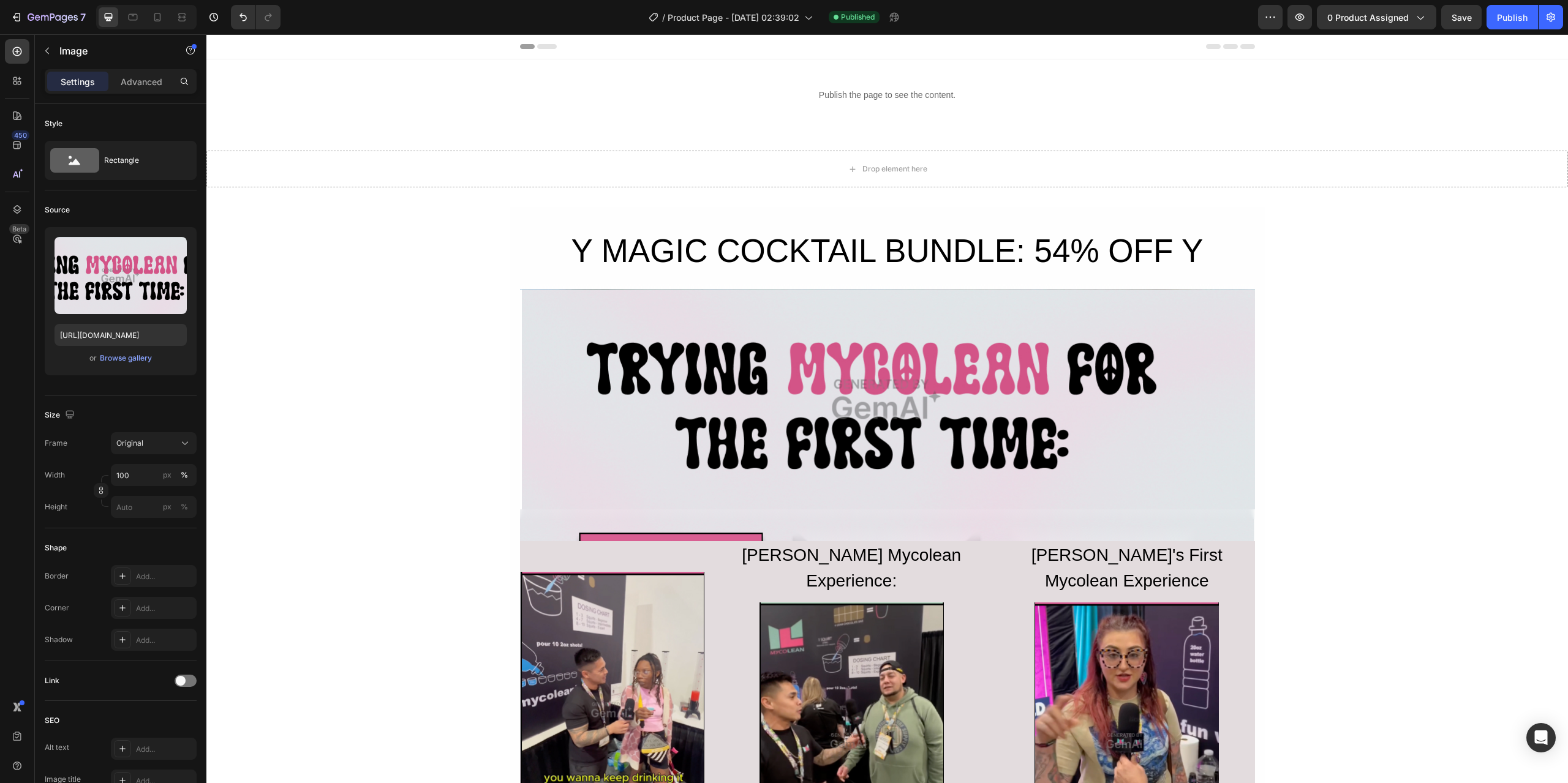
click at [804, 306] on img at bounding box center [887, 400] width 735 height 221
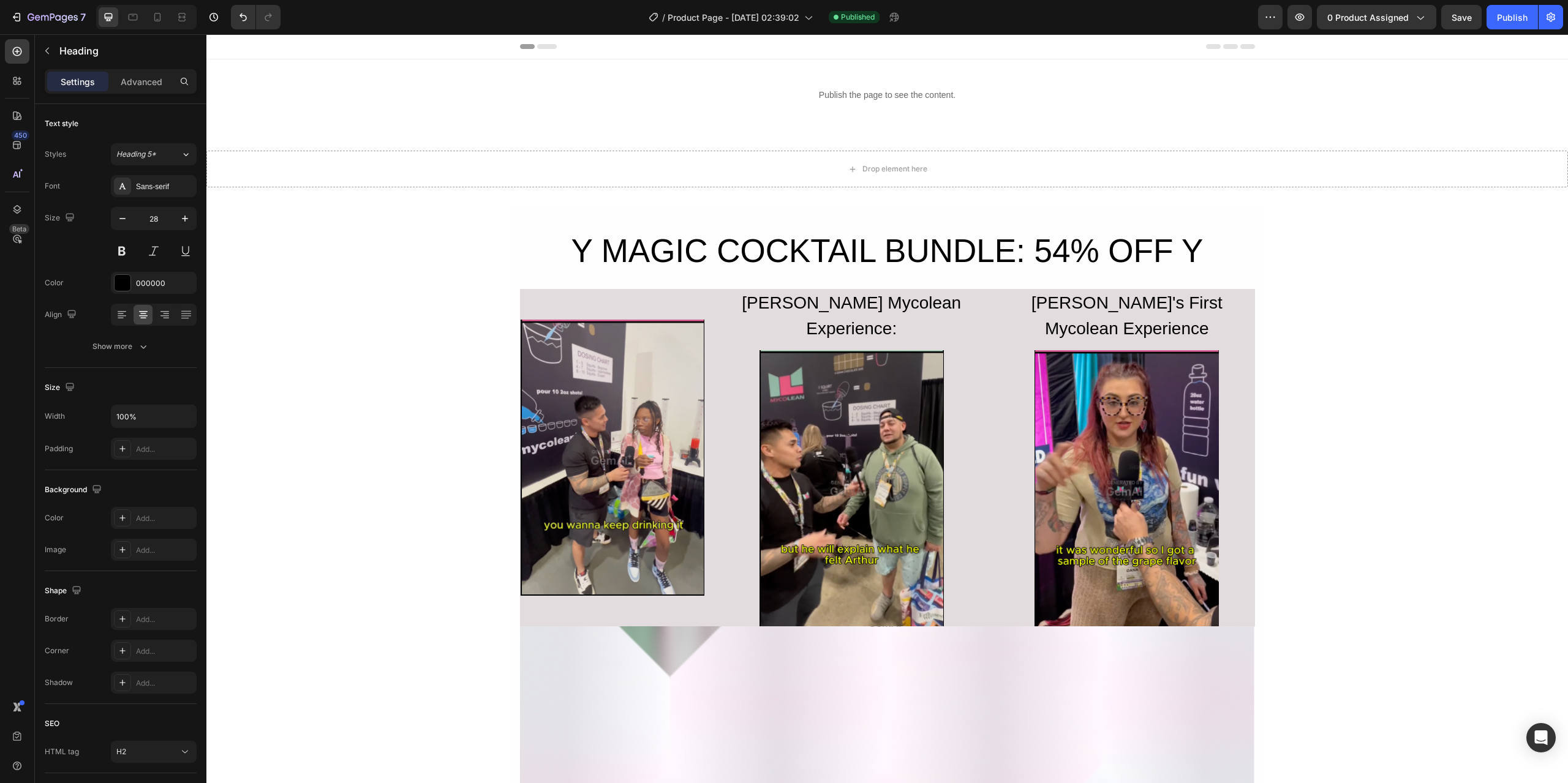
click at [804, 306] on div "[PERSON_NAME] Mycolean Experience: Heading" at bounding box center [851, 316] width 256 height 54
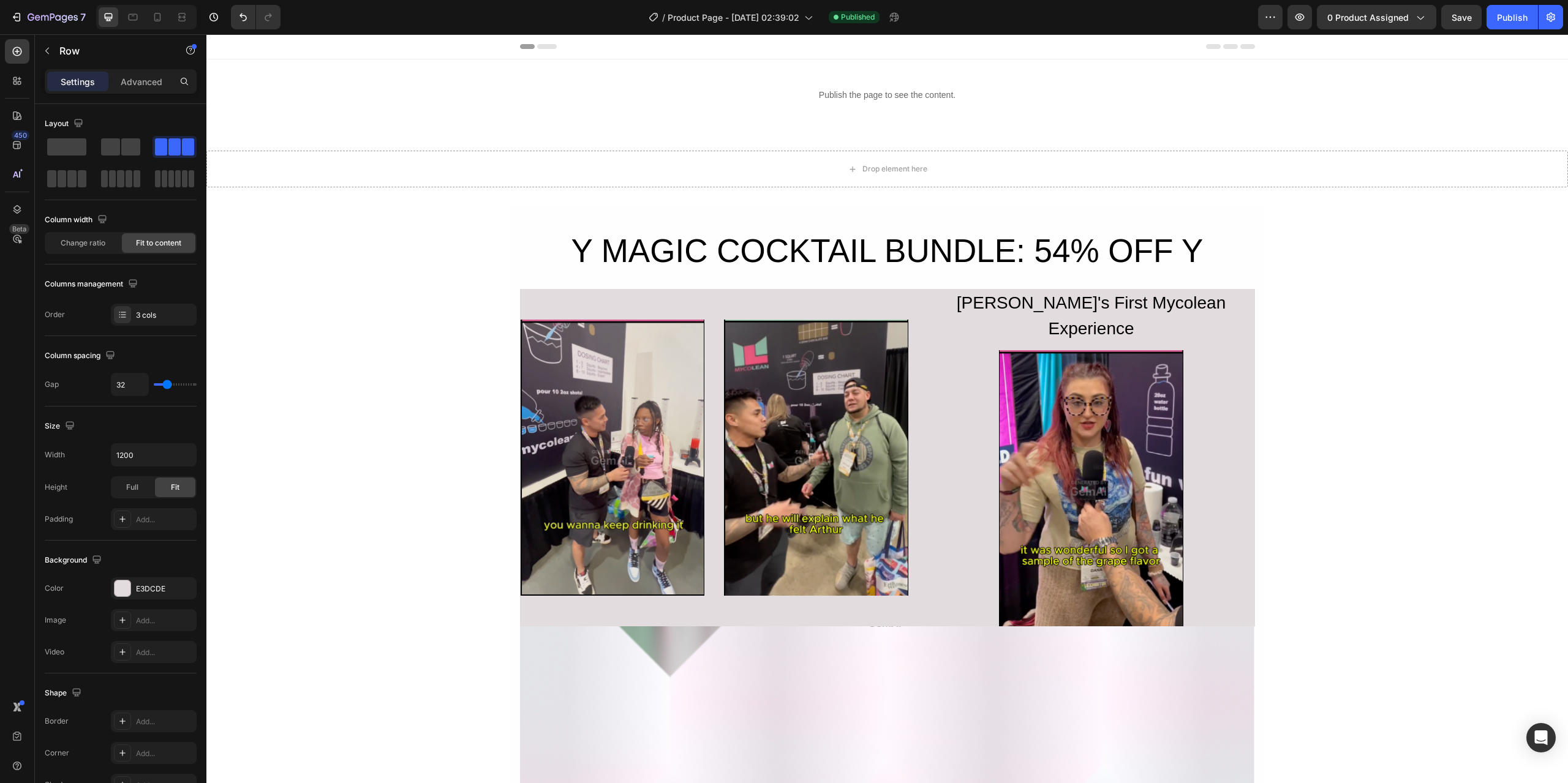
click at [804, 306] on div "Image" at bounding box center [816, 458] width 184 height 338
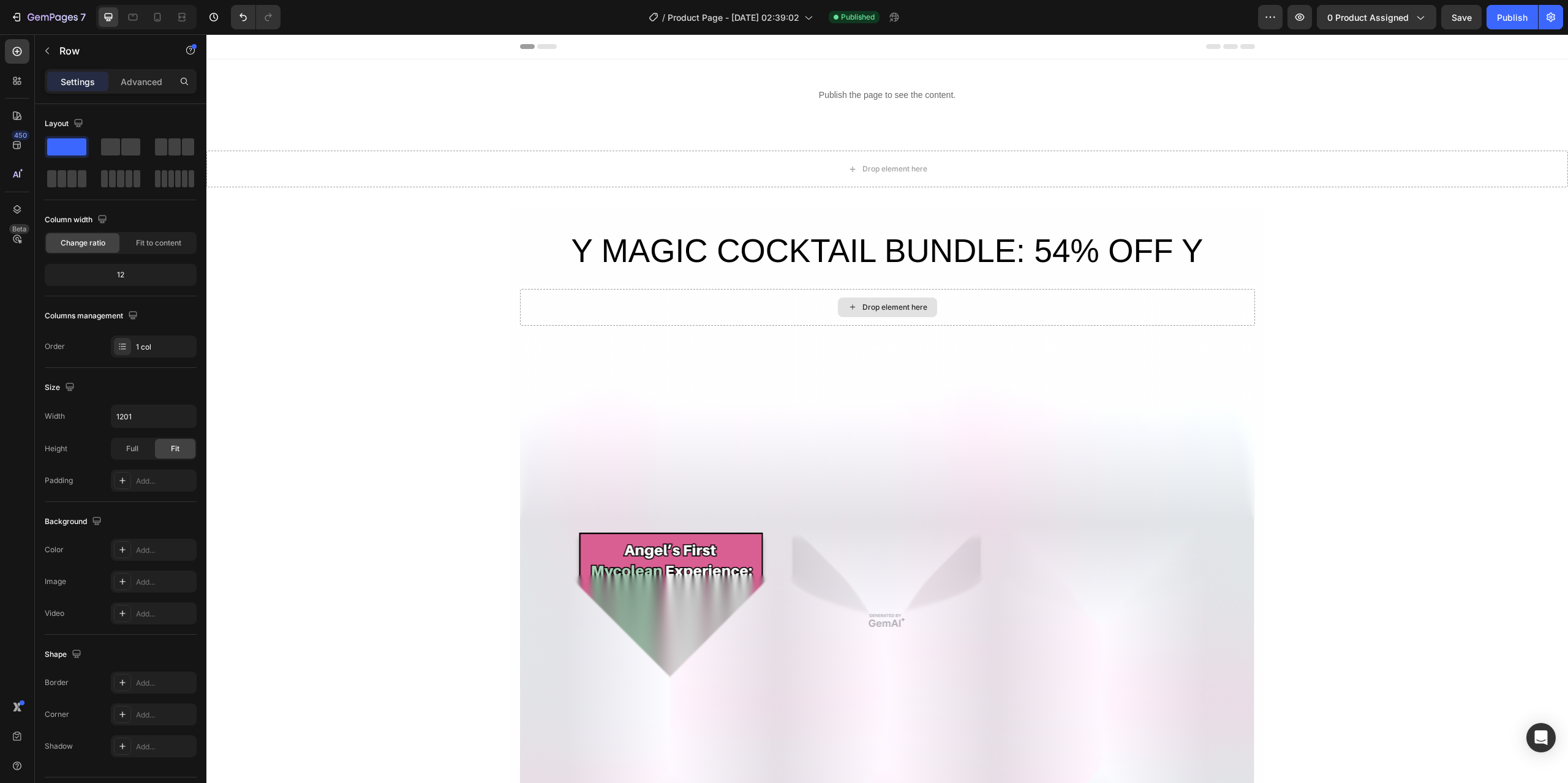
click at [804, 306] on div "Drop element here" at bounding box center [887, 308] width 735 height 37
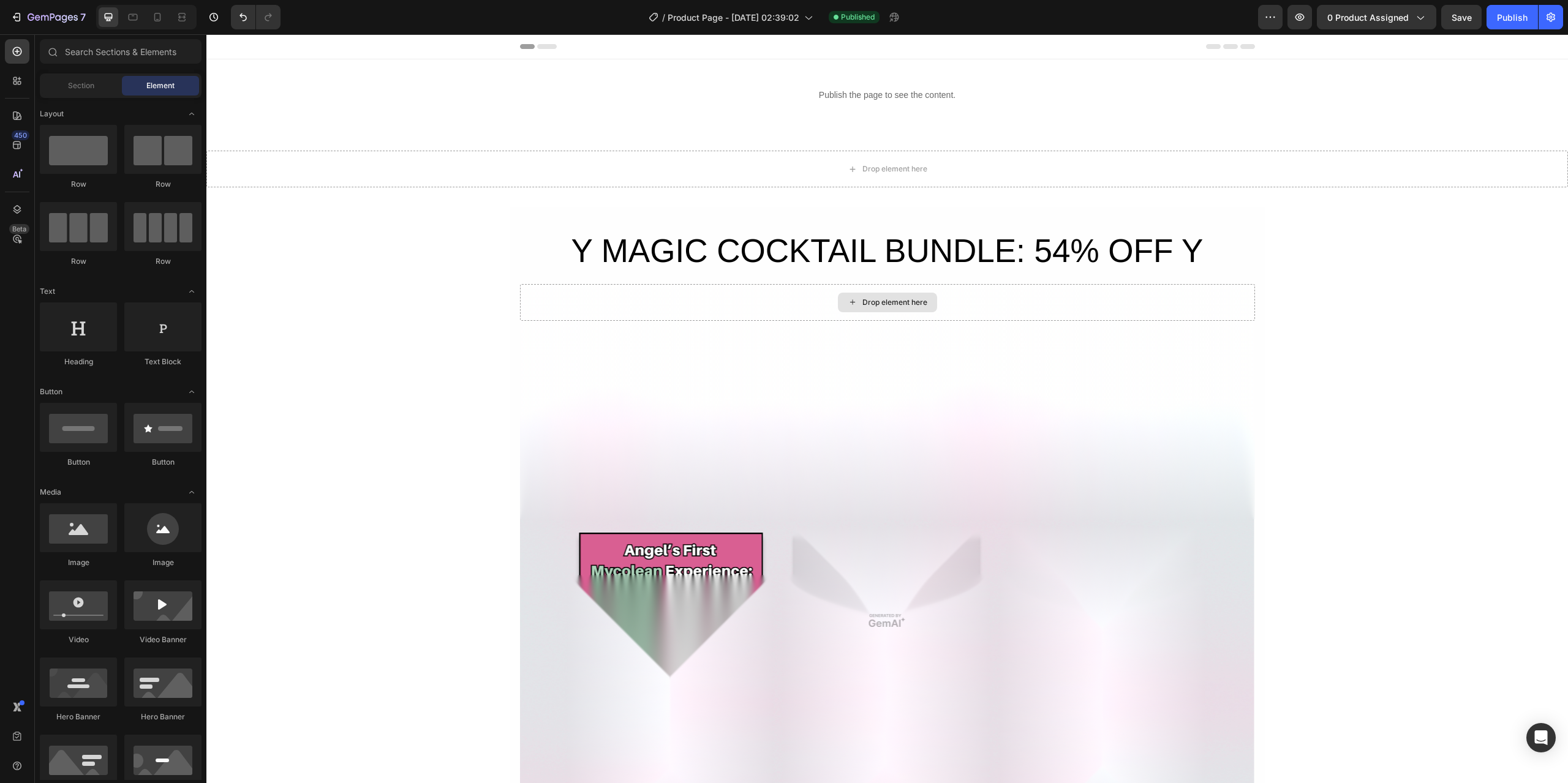
click at [804, 306] on div "Drop element here" at bounding box center [887, 303] width 735 height 37
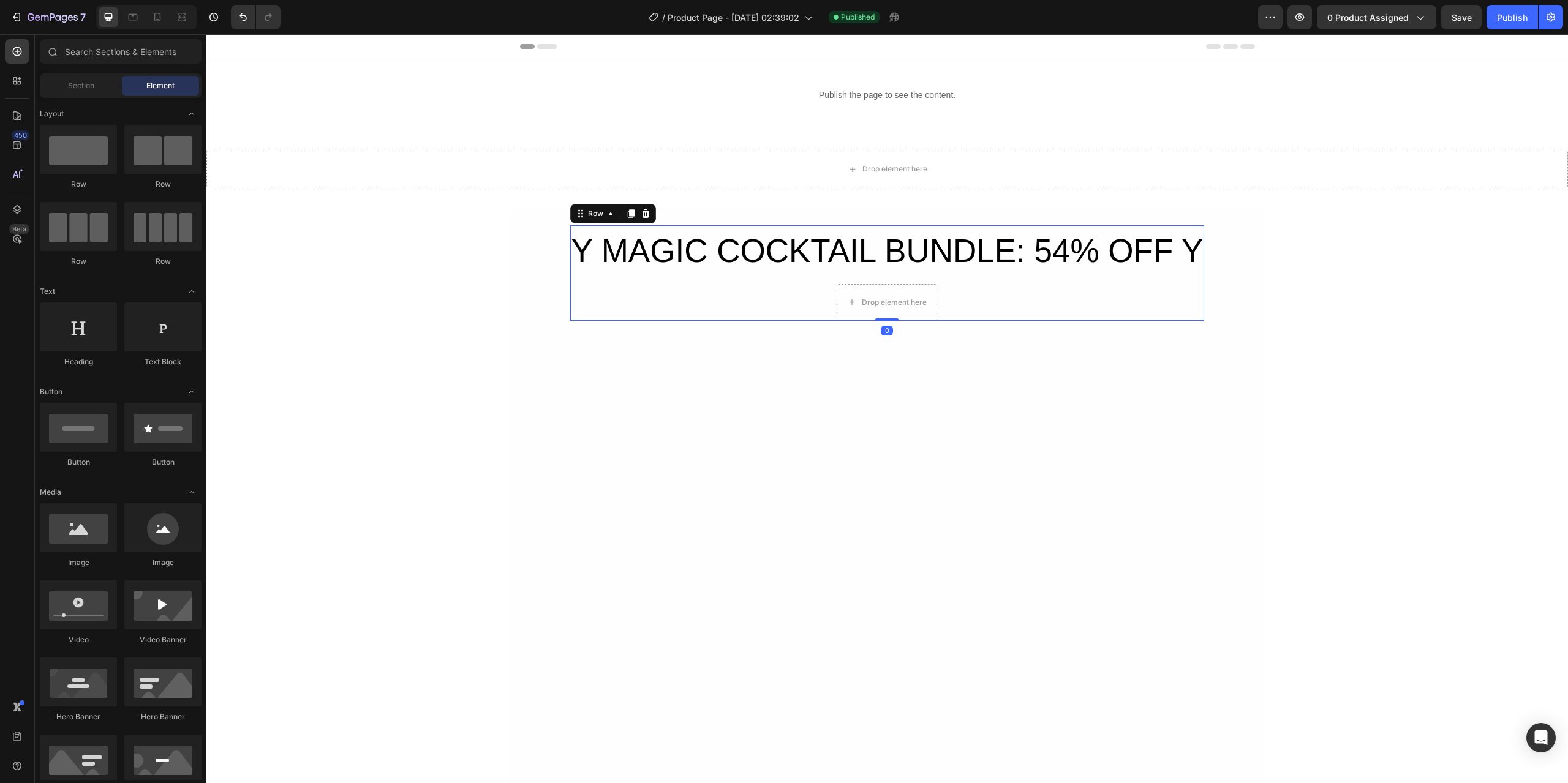
click at [803, 283] on div "Y MAGIC COCKTAIL BUNDLE: 54% OFF Y Heading Drop element here Row Row" at bounding box center [887, 273] width 634 height 95
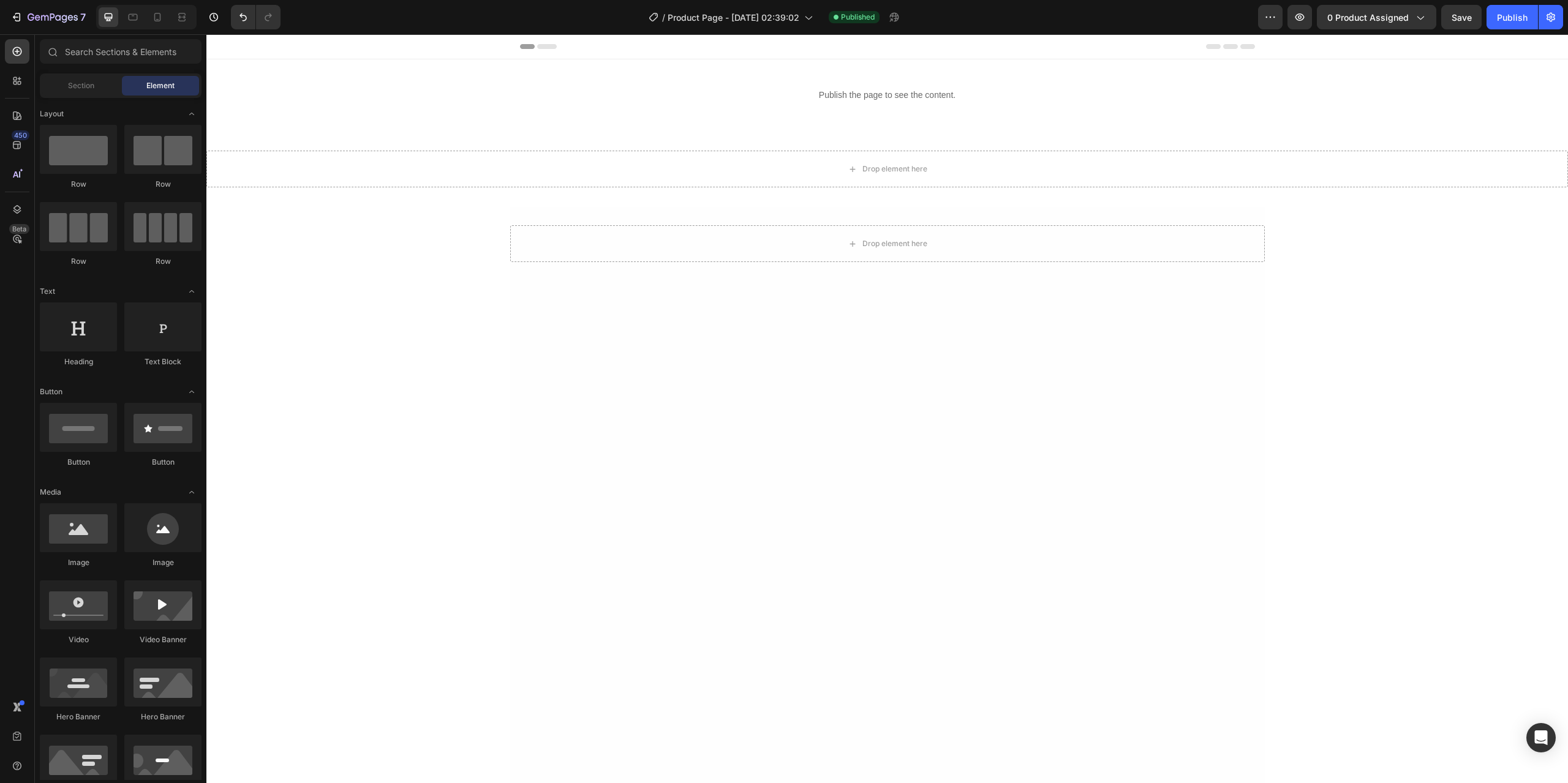
click at [803, 283] on div at bounding box center [887, 627] width 754 height 695
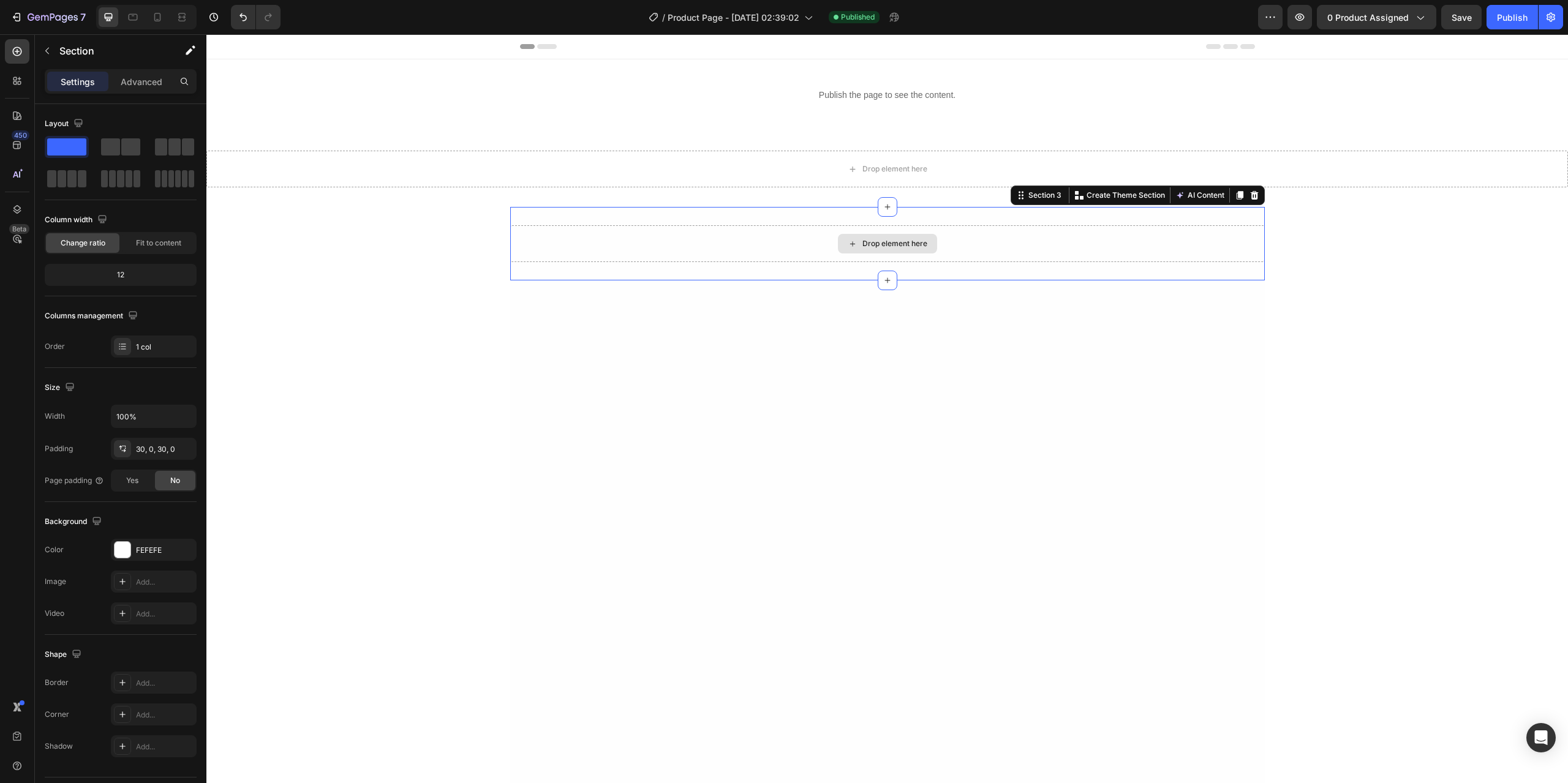
click at [808, 249] on div "Drop element here" at bounding box center [887, 243] width 754 height 37
click at [808, 249] on div at bounding box center [887, 554] width 754 height 658
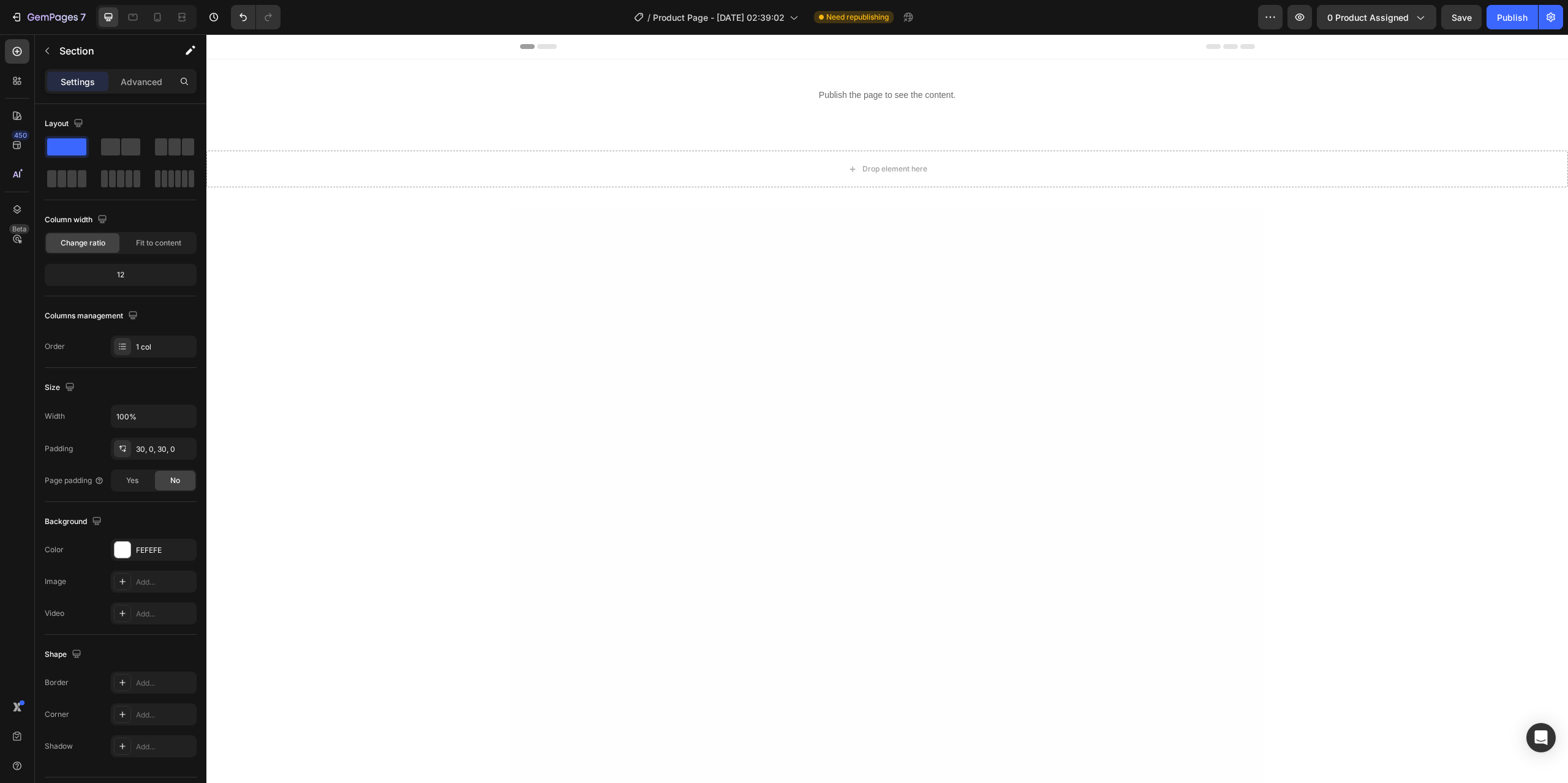
click at [885, 171] on div "Drop element here" at bounding box center [894, 169] width 65 height 10
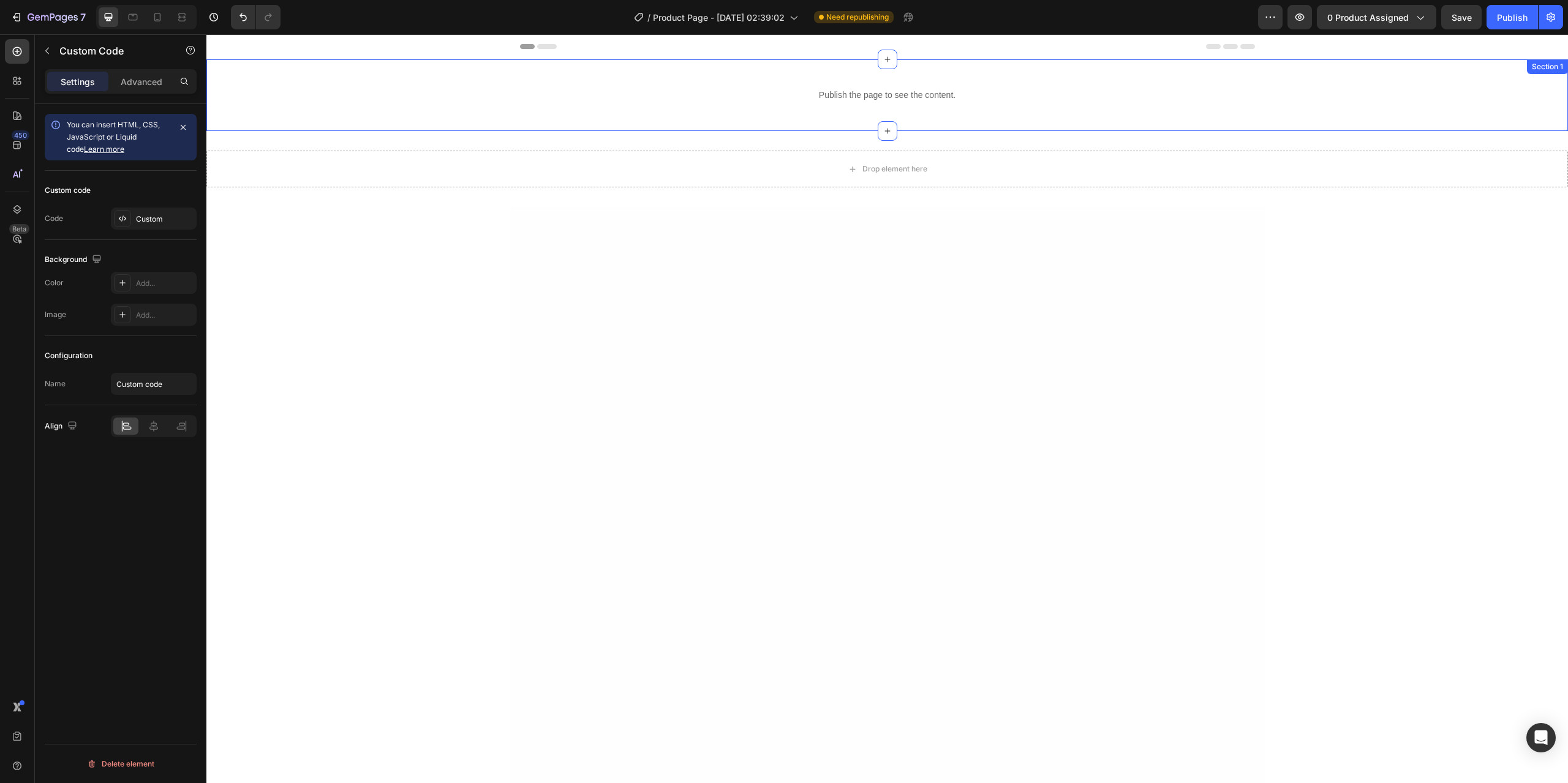
click at [302, 80] on div "Publish the page to see the content." at bounding box center [887, 95] width 1361 height 33
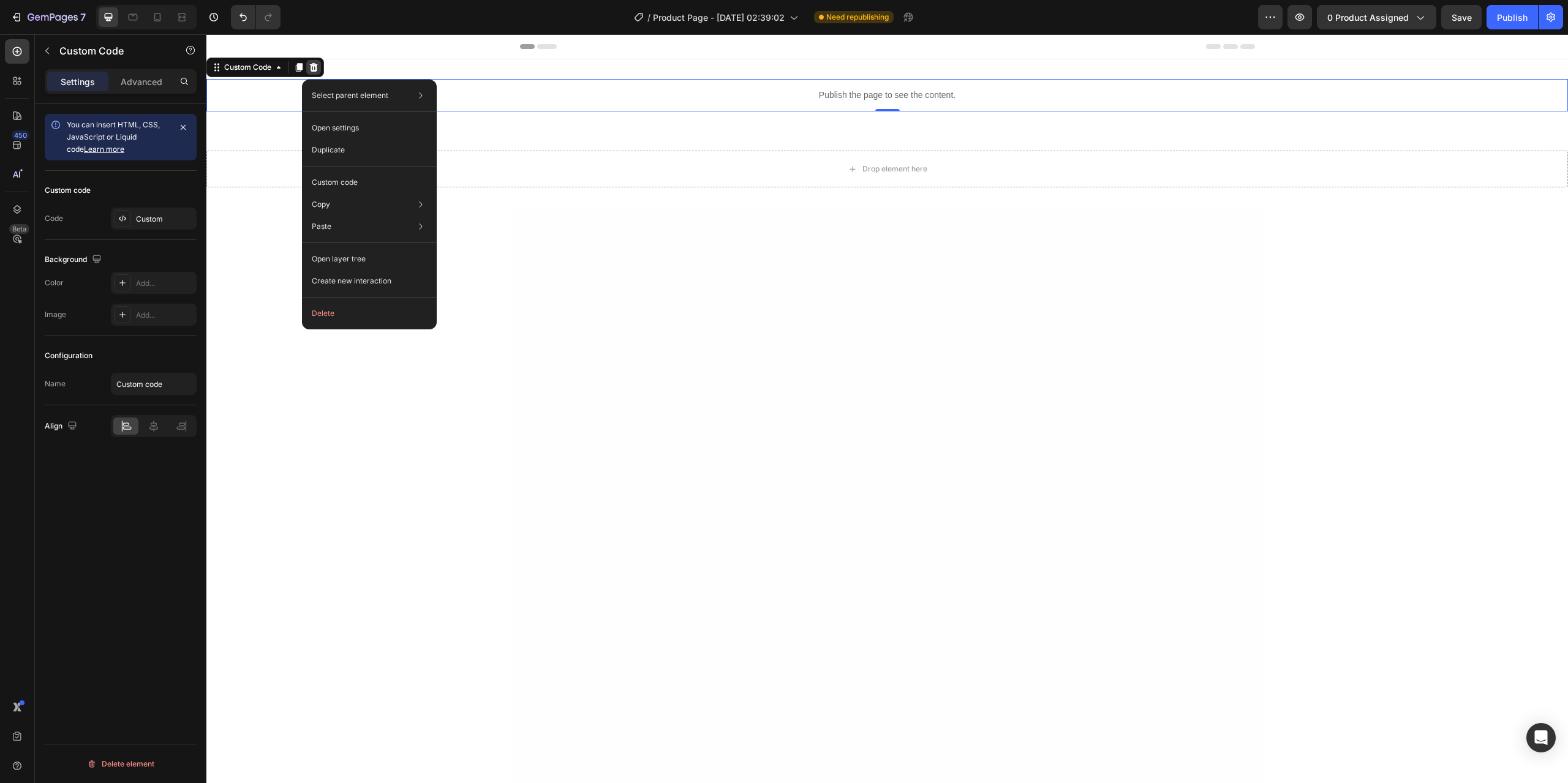
click at [314, 67] on icon at bounding box center [314, 68] width 10 height 10
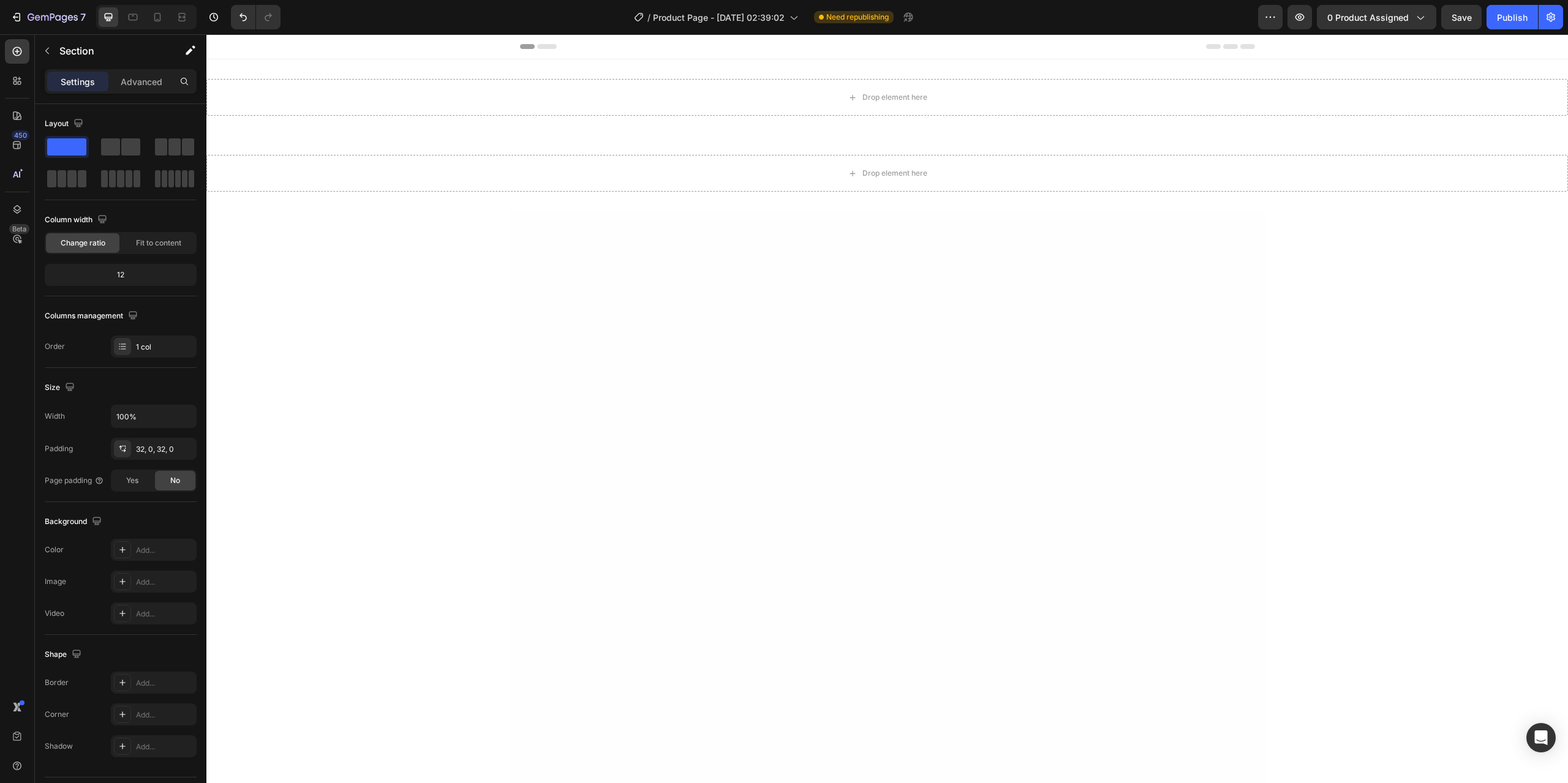
click at [273, 97] on div "Drop element here" at bounding box center [887, 98] width 1361 height 37
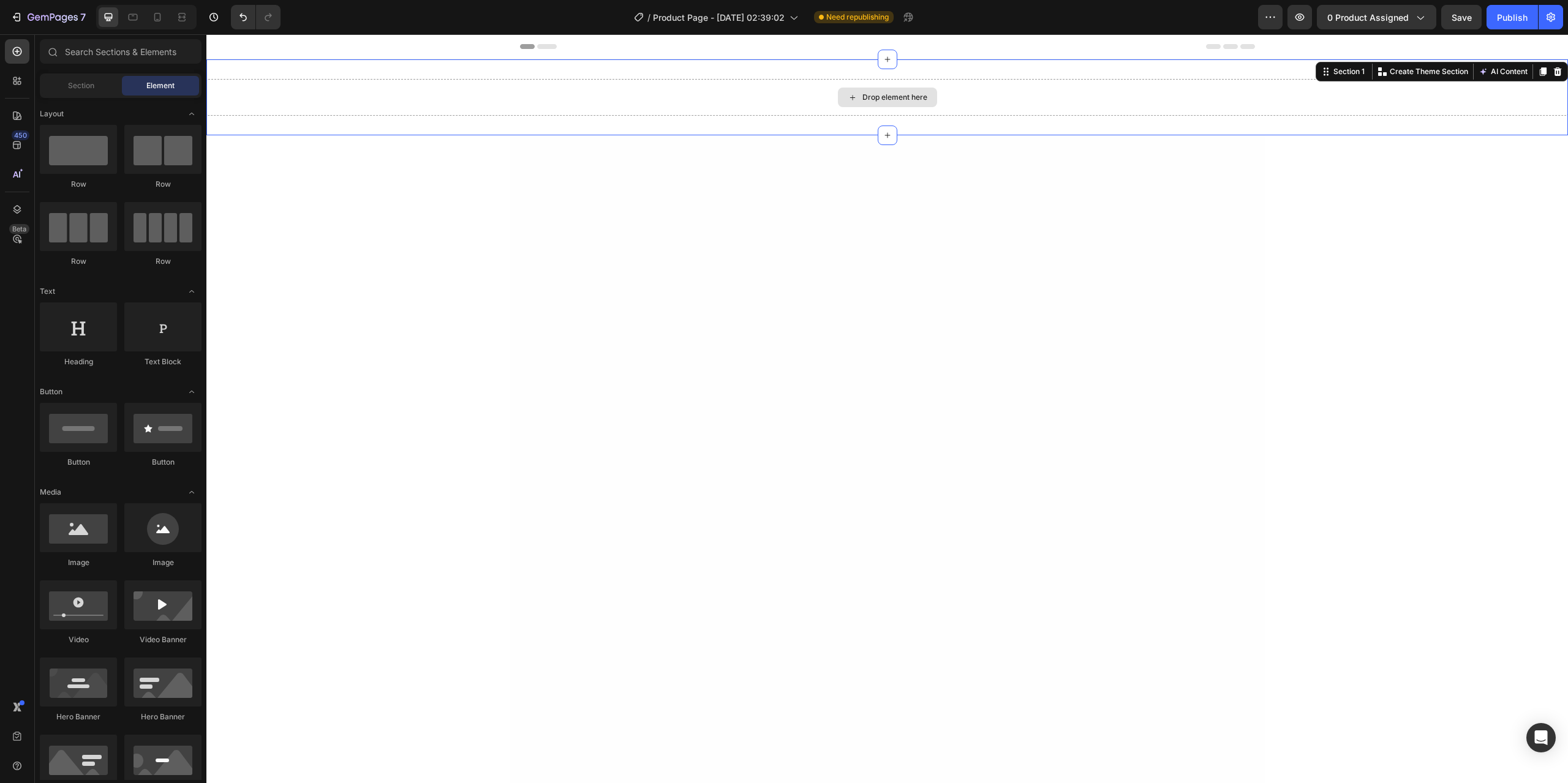
click at [275, 97] on div "Drop element here" at bounding box center [887, 98] width 1361 height 37
click at [102, 54] on input "text" at bounding box center [120, 51] width 162 height 25
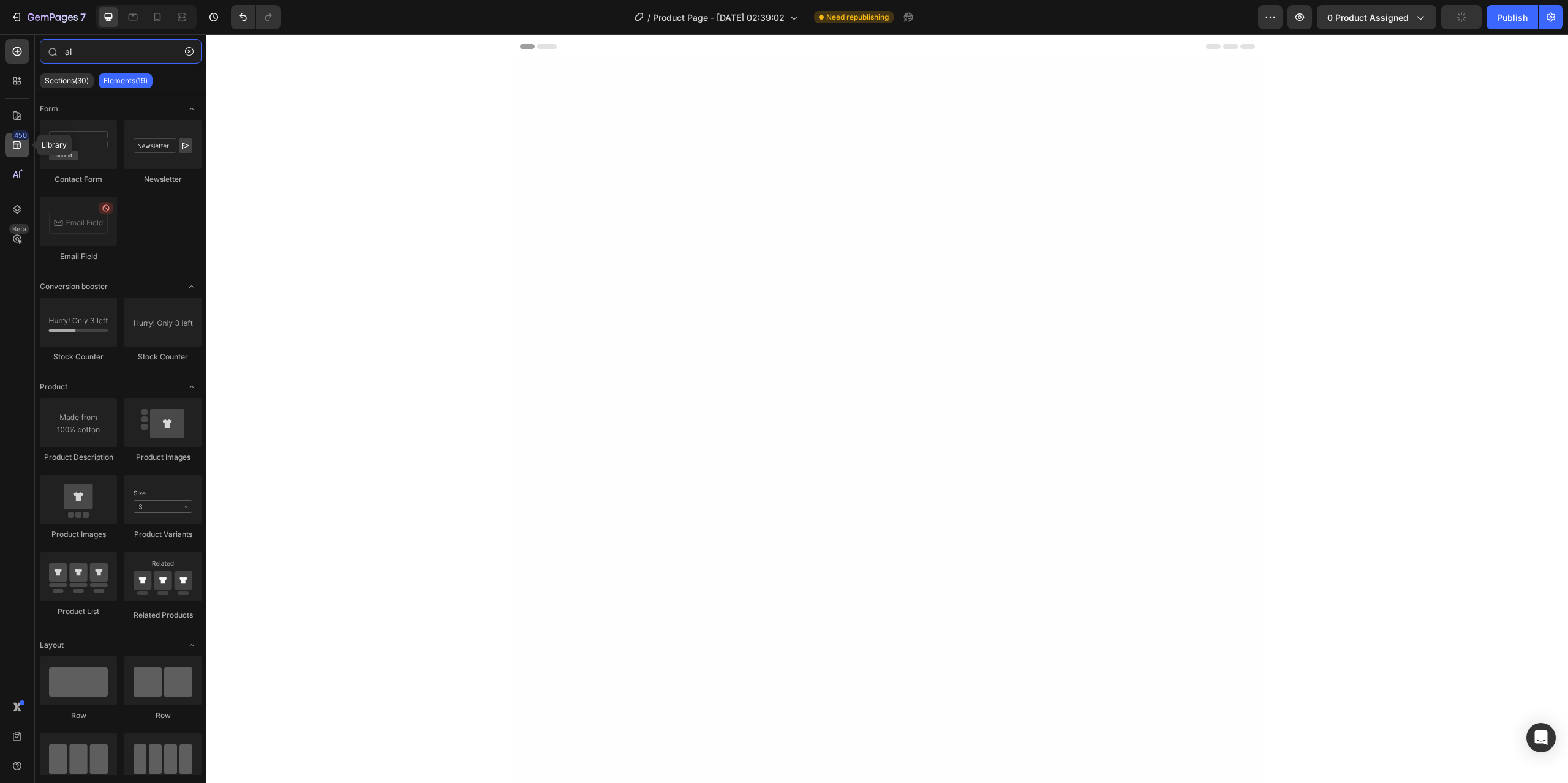
type input "ai"
click at [21, 138] on div "450" at bounding box center [20, 135] width 18 height 10
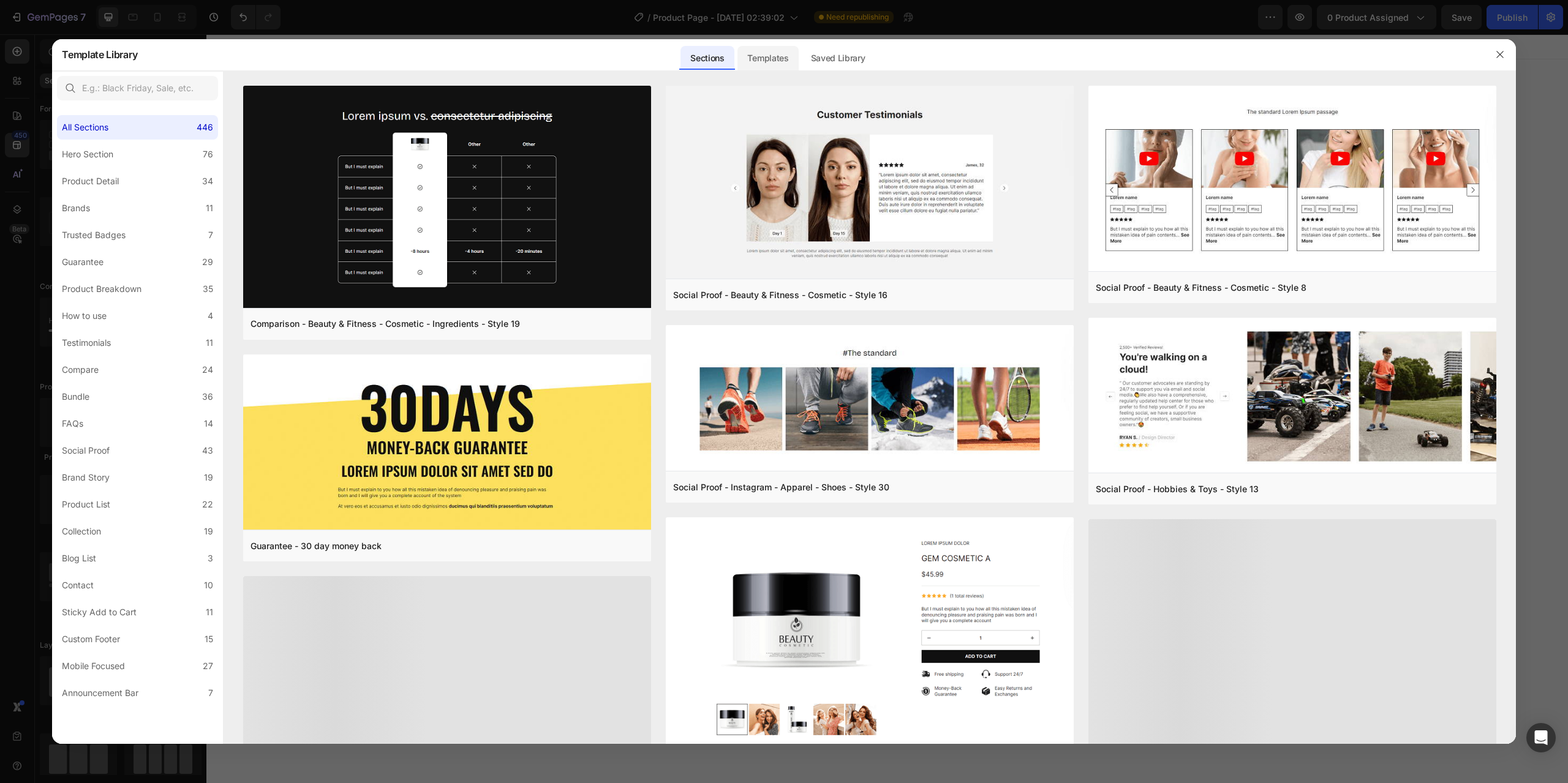
click at [772, 57] on div "Templates" at bounding box center [767, 58] width 61 height 25
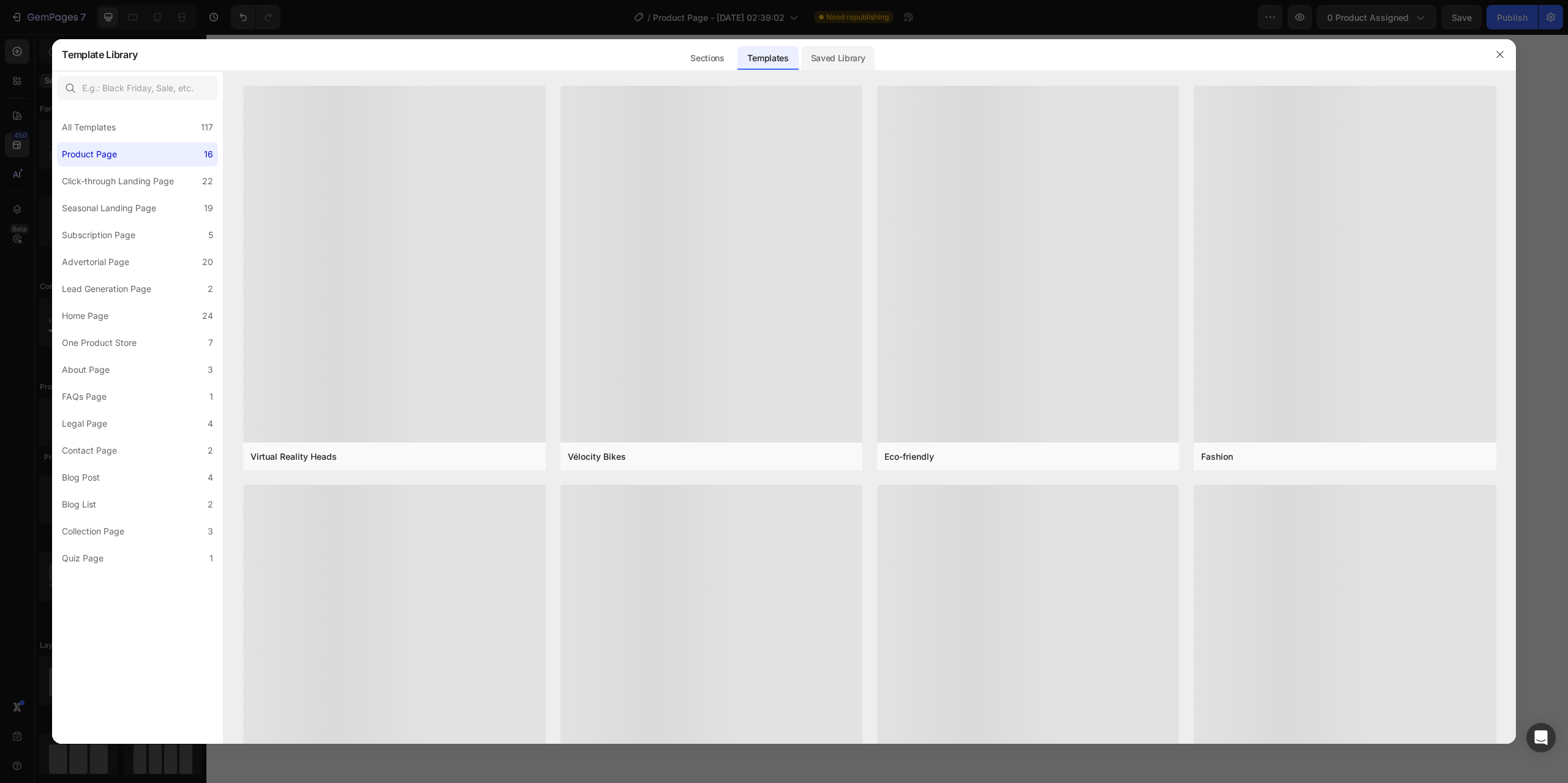
click at [846, 56] on div "Saved Library" at bounding box center [838, 58] width 74 height 25
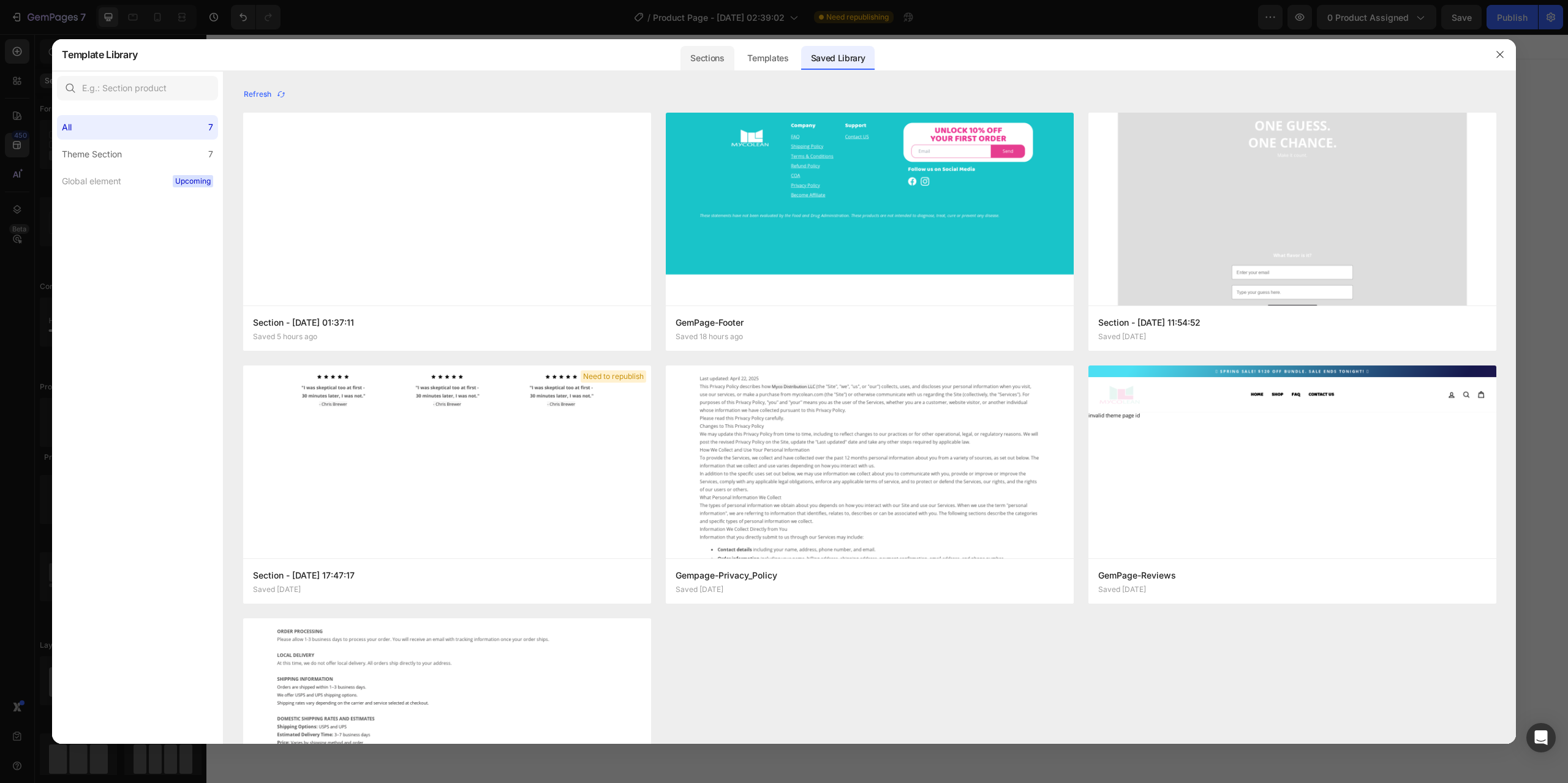
click at [720, 63] on div "Sections" at bounding box center [707, 58] width 53 height 25
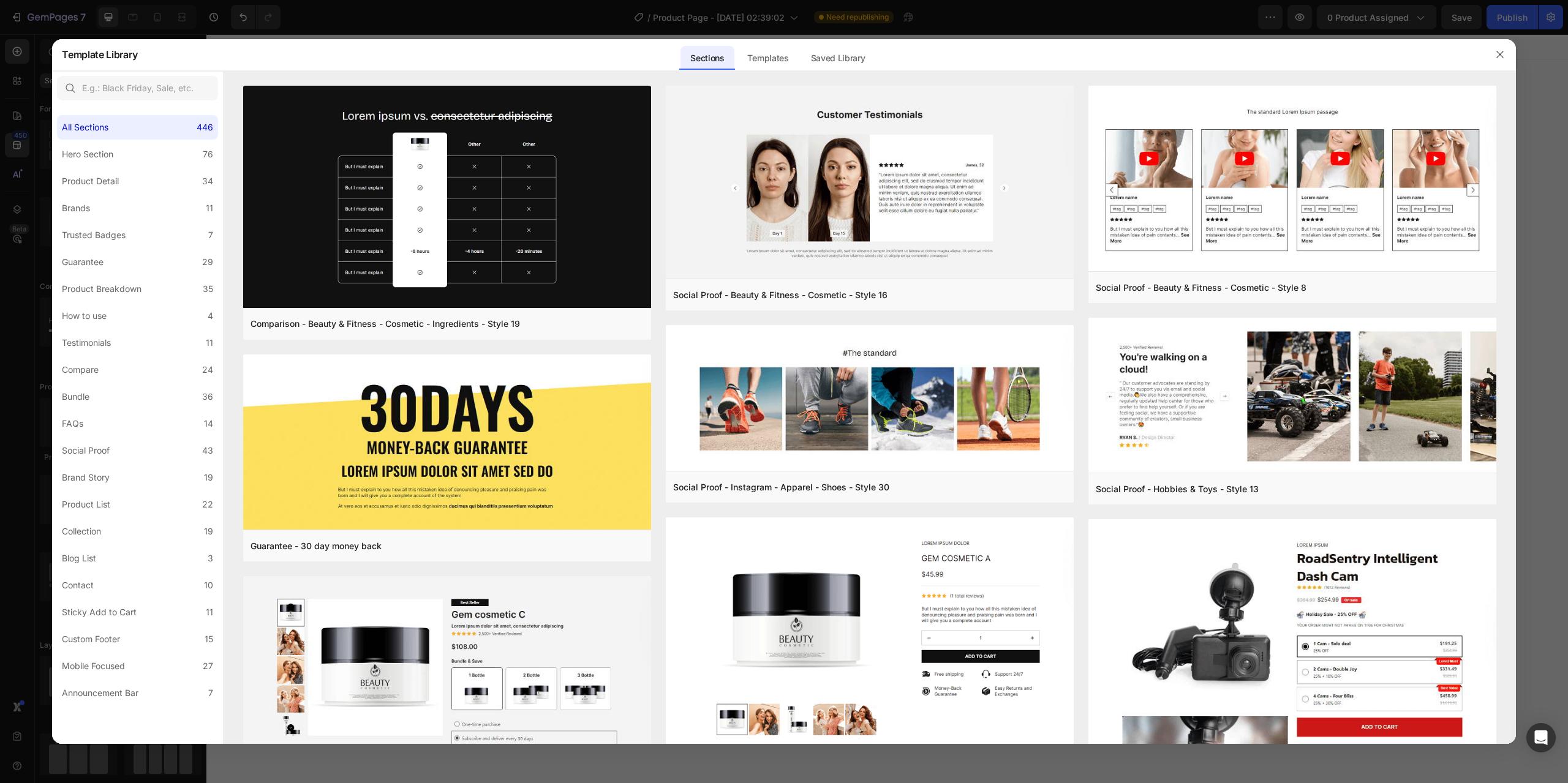
click at [1487, 54] on div at bounding box center [1500, 55] width 32 height 32
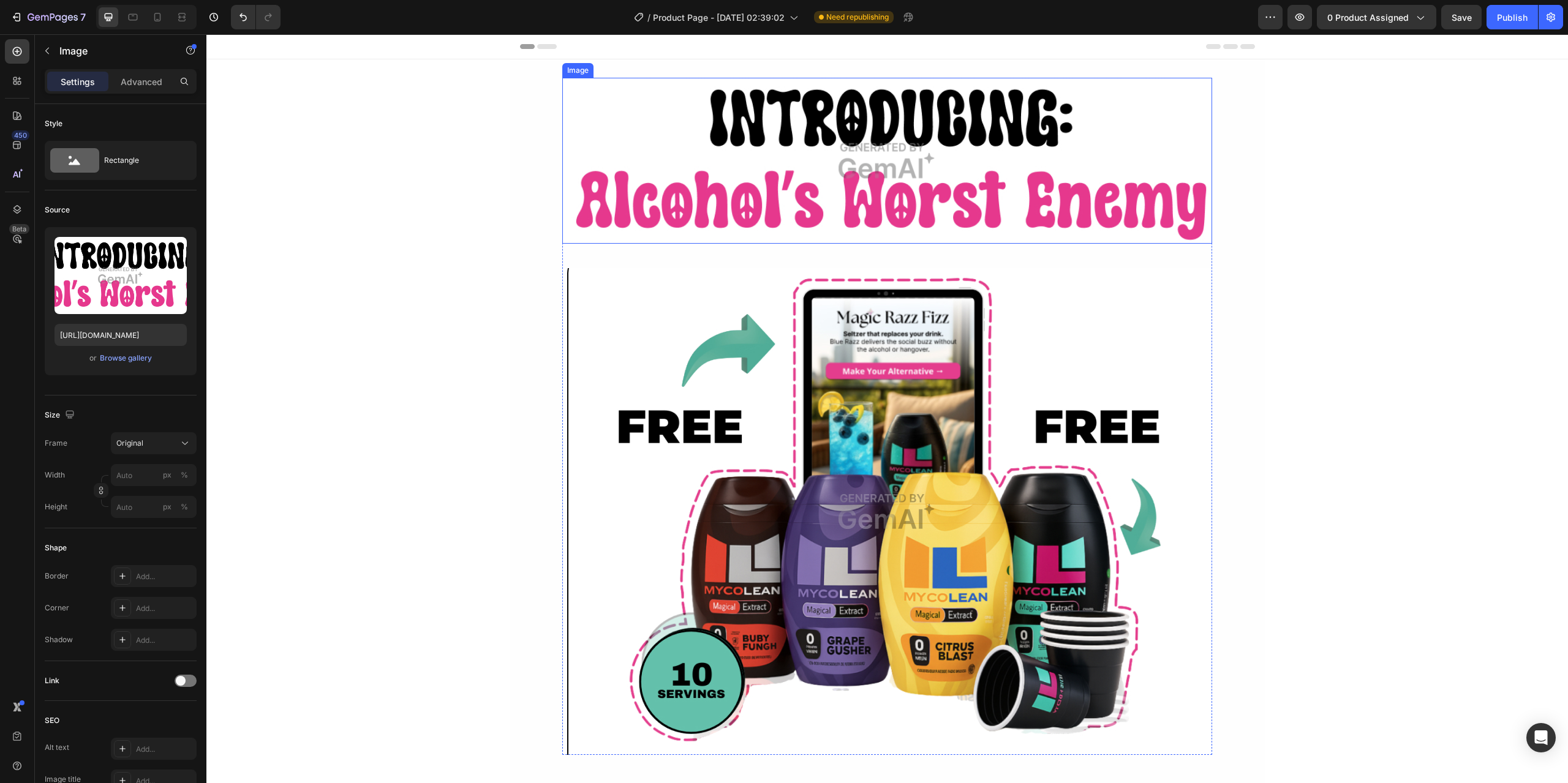
click at [845, 175] on img at bounding box center [887, 160] width 650 height 166
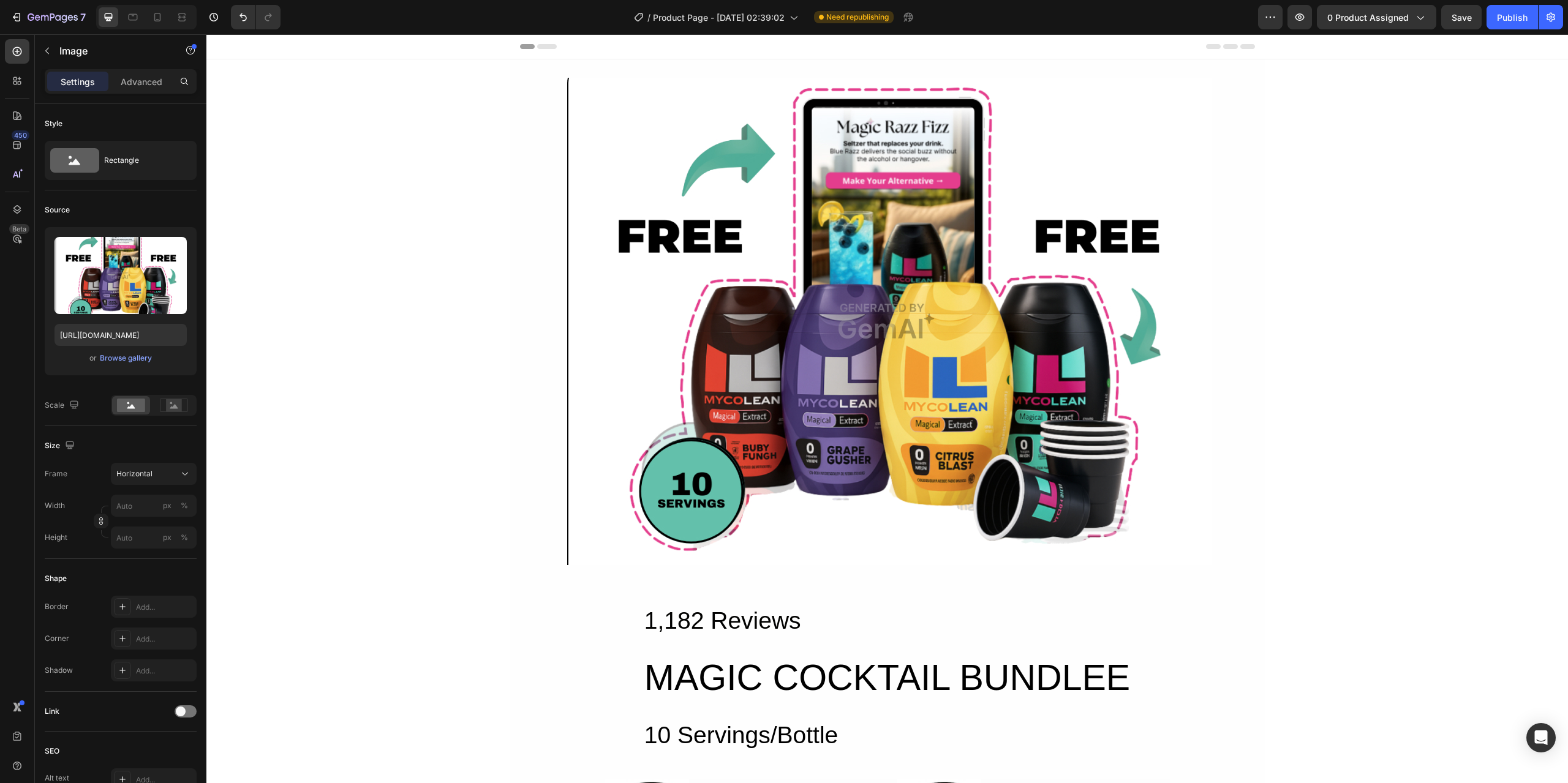
click at [845, 175] on img at bounding box center [887, 321] width 650 height 488
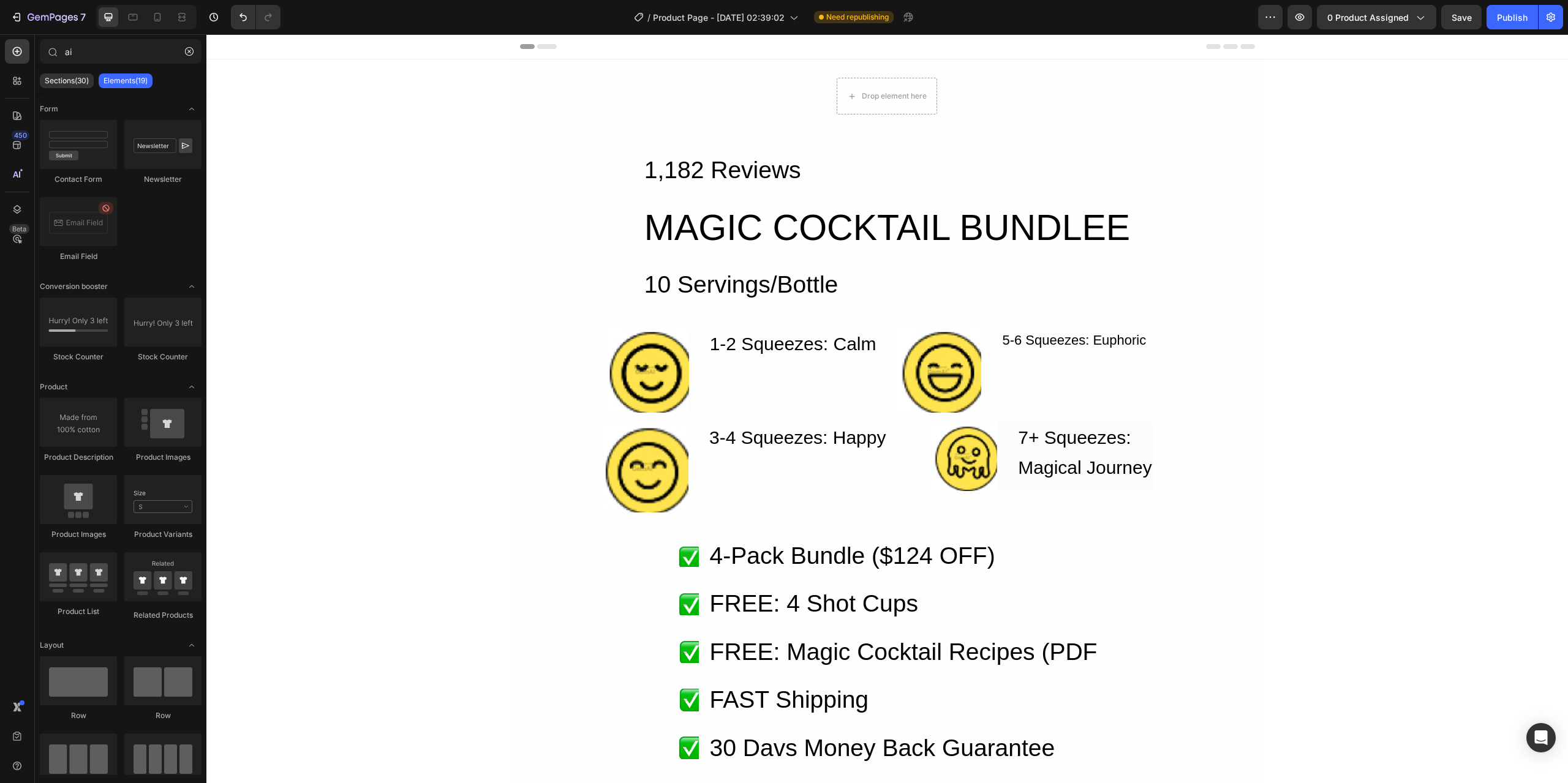
click at [845, 175] on h2 "1,182 Reviews" at bounding box center [887, 171] width 488 height 39
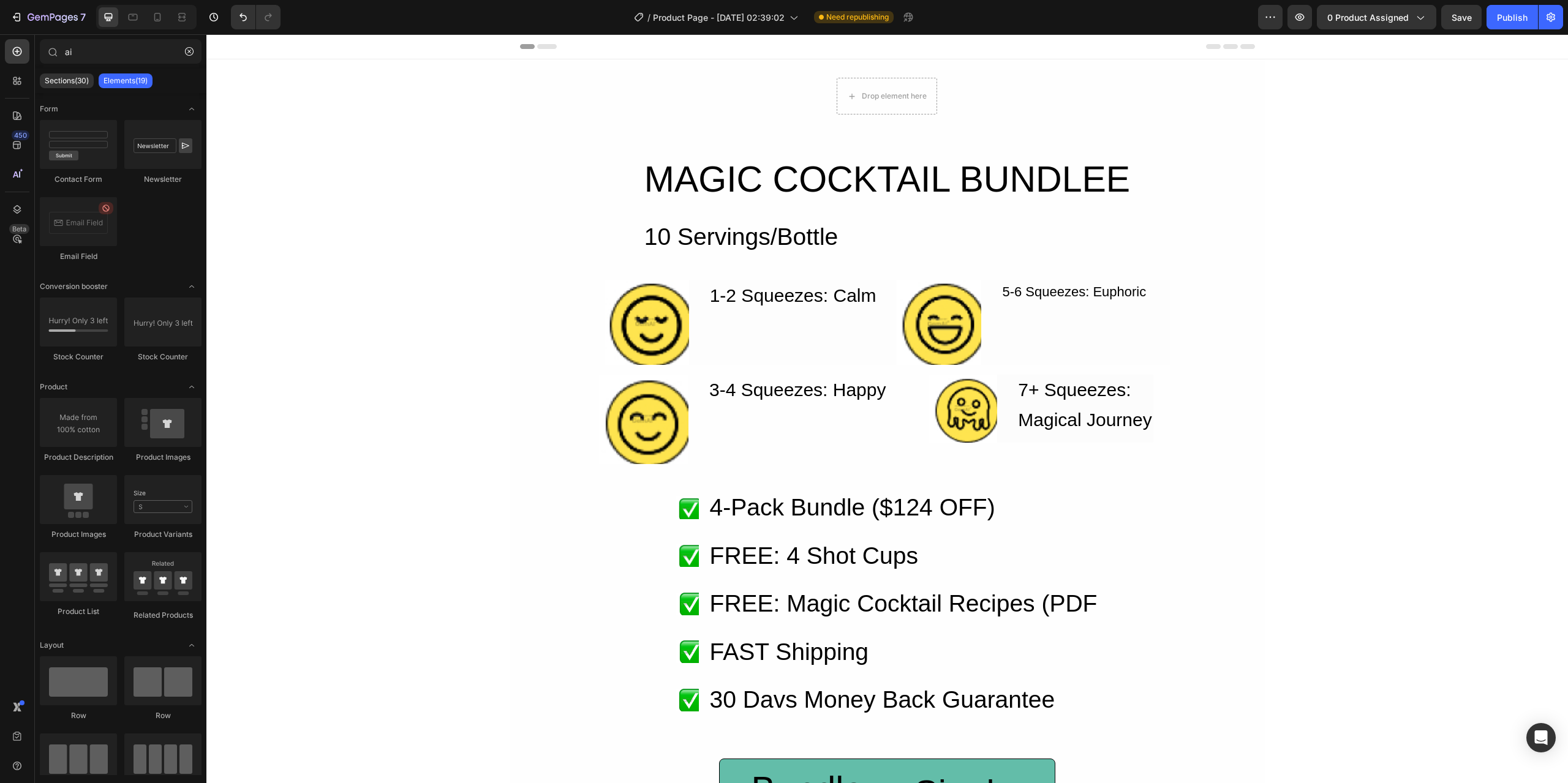
click at [845, 175] on h2 "MAGIC COCKTAIL BUNDLEE" at bounding box center [887, 180] width 488 height 57
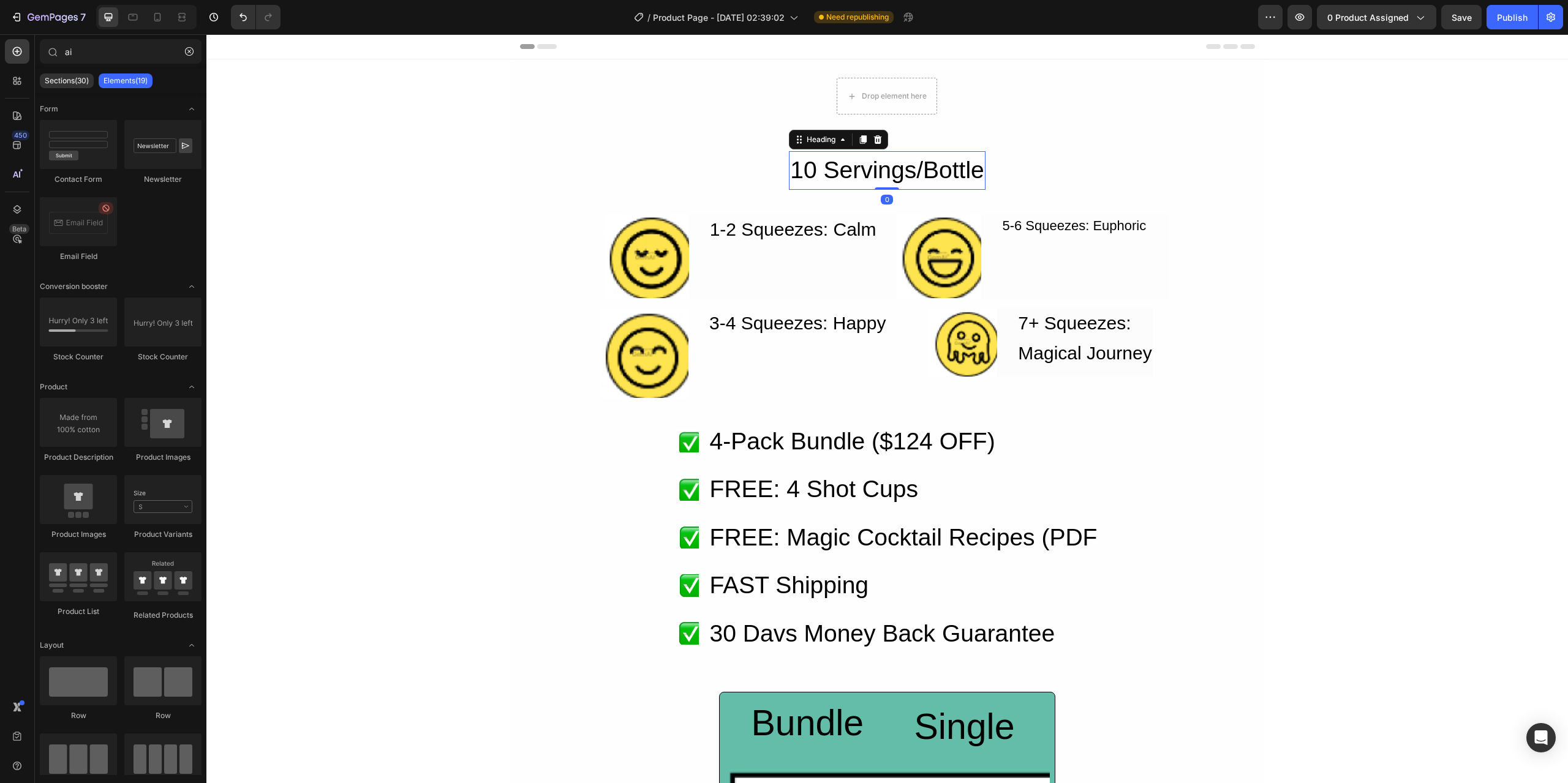
click at [845, 175] on h2 "10 Servings/Bottle" at bounding box center [887, 171] width 196 height 39
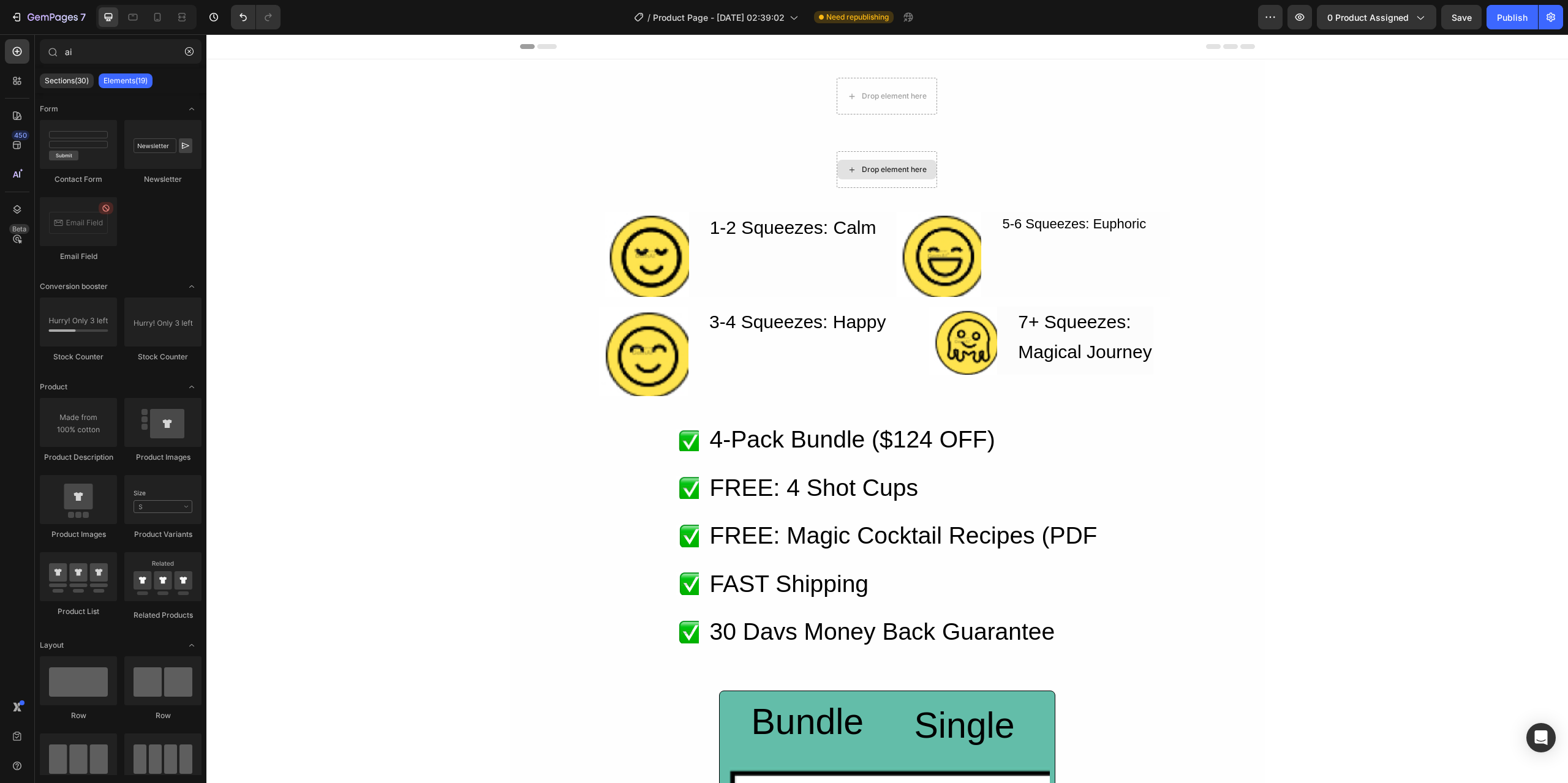
click at [845, 175] on div "Drop element here" at bounding box center [887, 169] width 99 height 20
click at [827, 221] on h2 "1-2 Squeezes: Calm" at bounding box center [793, 228] width 169 height 30
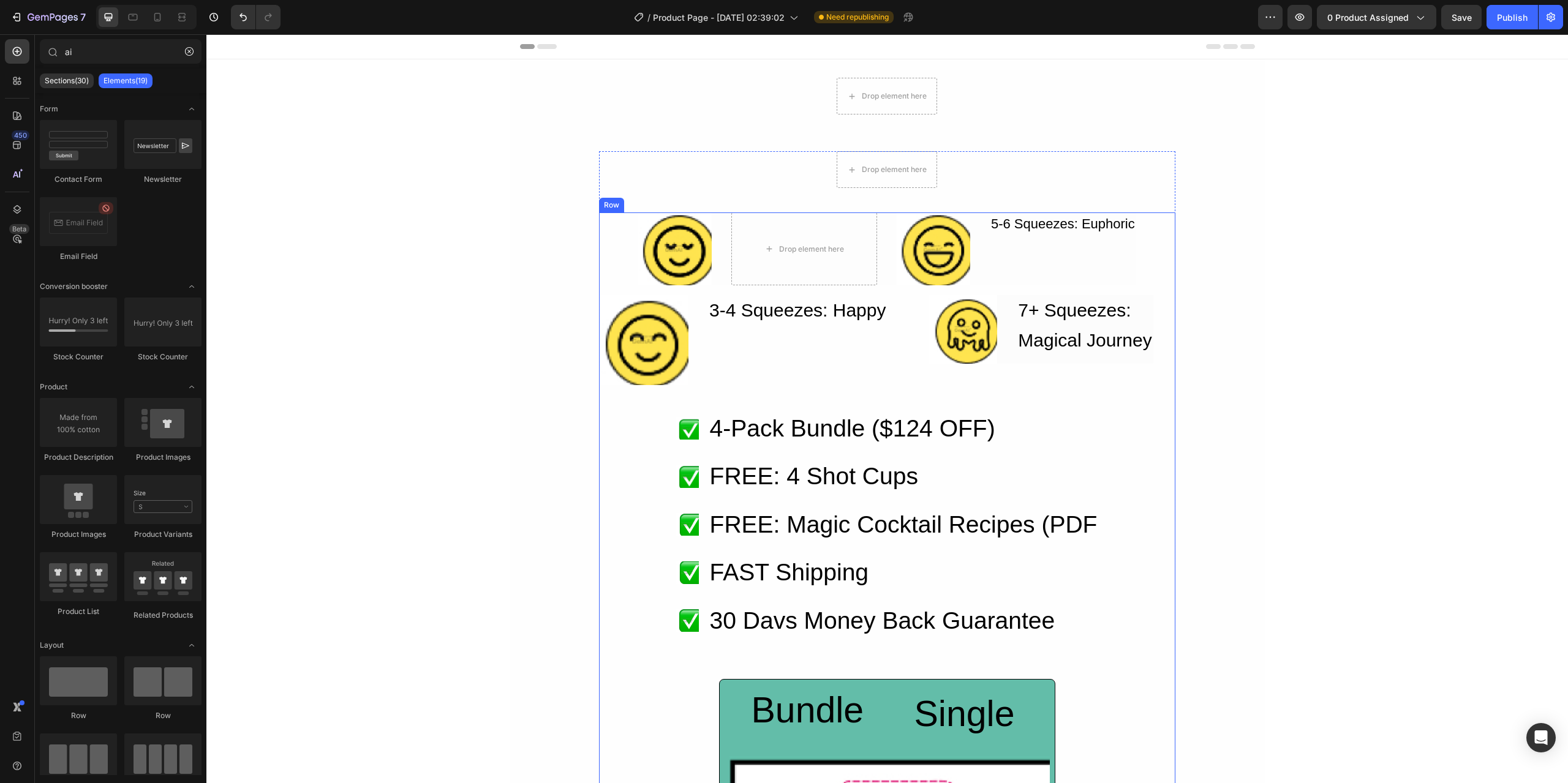
drag, startPoint x: 484, startPoint y: 198, endPoint x: 1163, endPoint y: 531, distance: 756.3
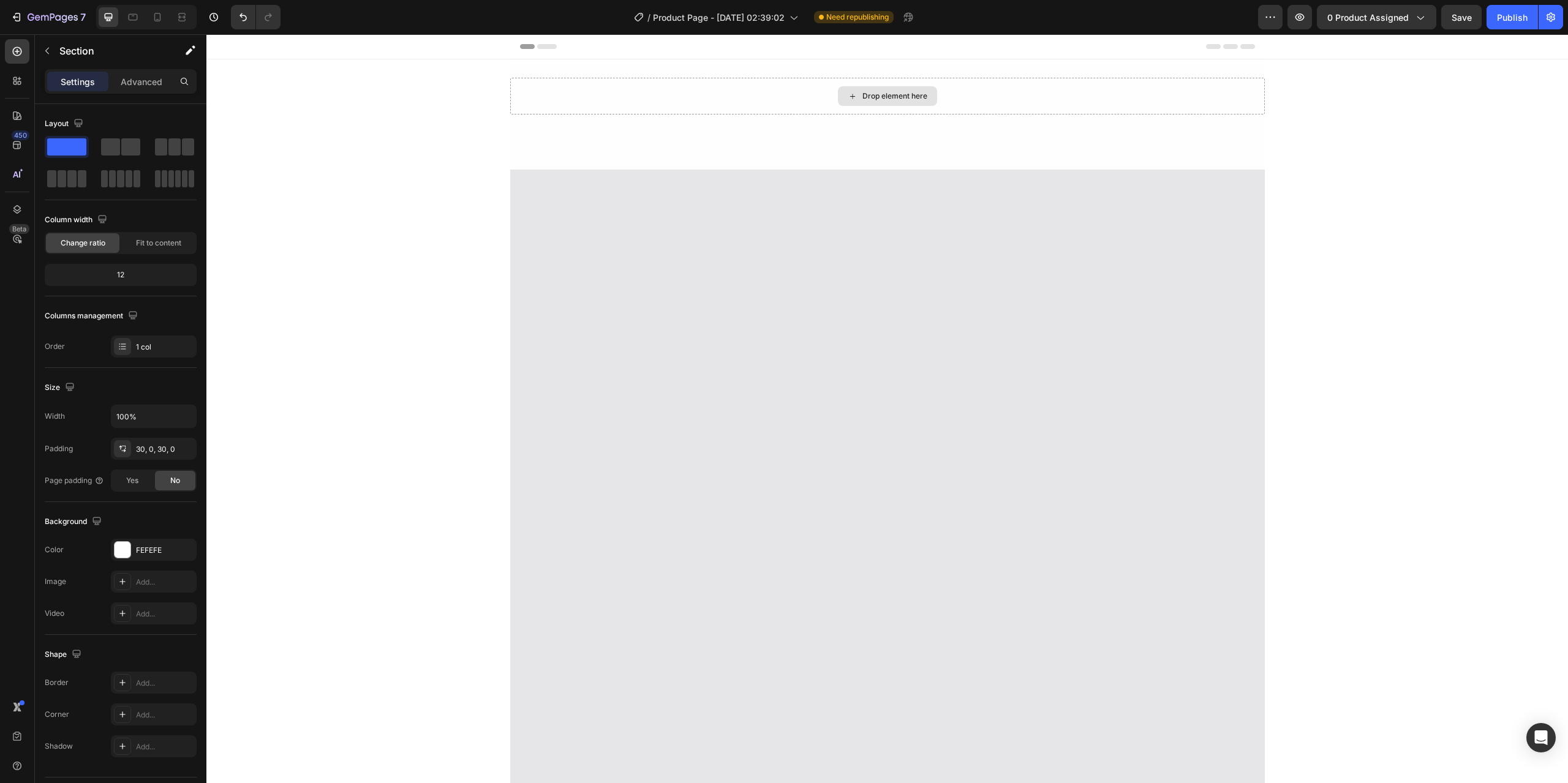
click at [529, 96] on div "Drop element here" at bounding box center [887, 96] width 754 height 37
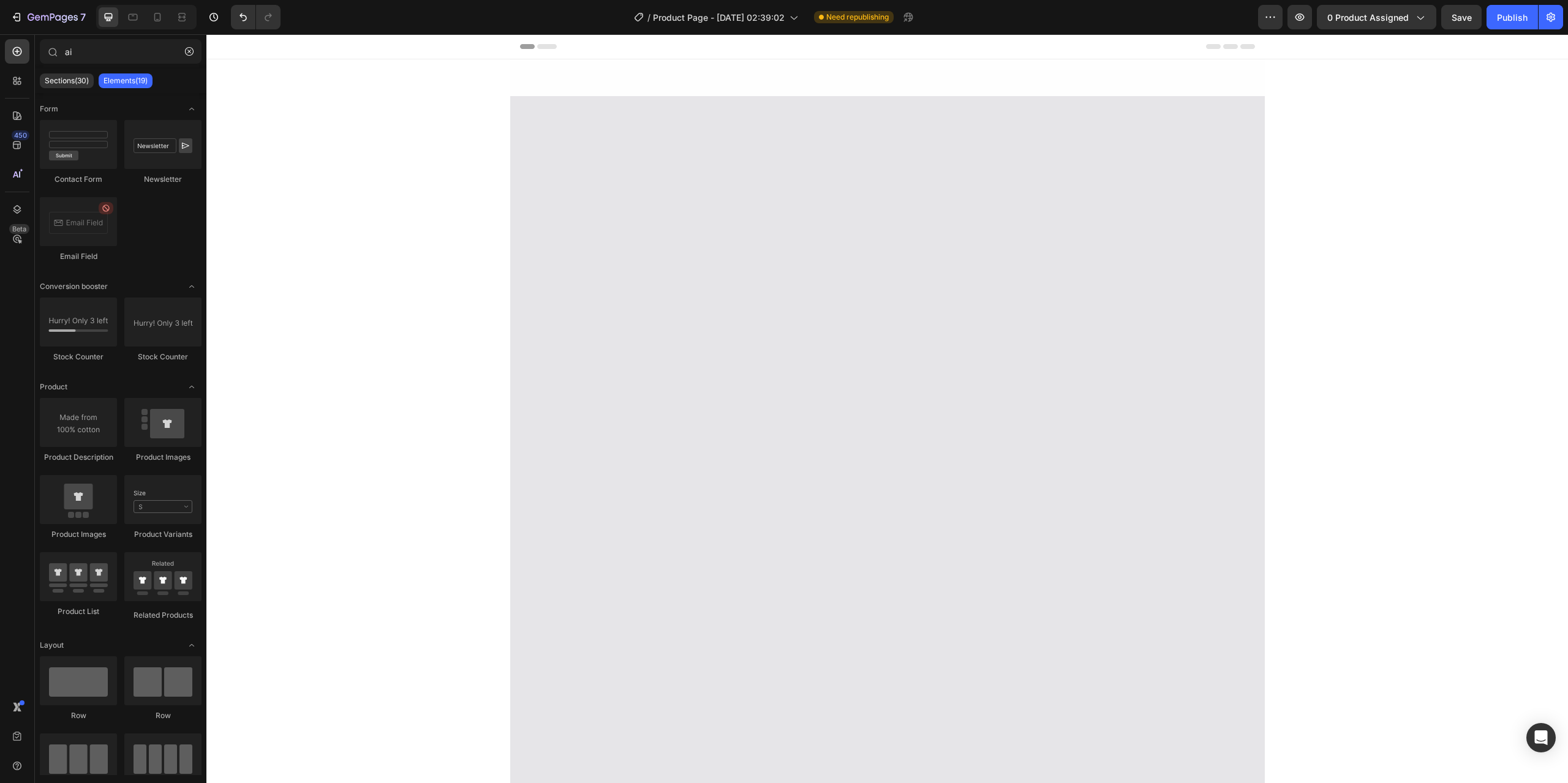
click at [524, 121] on div at bounding box center [887, 480] width 754 height 768
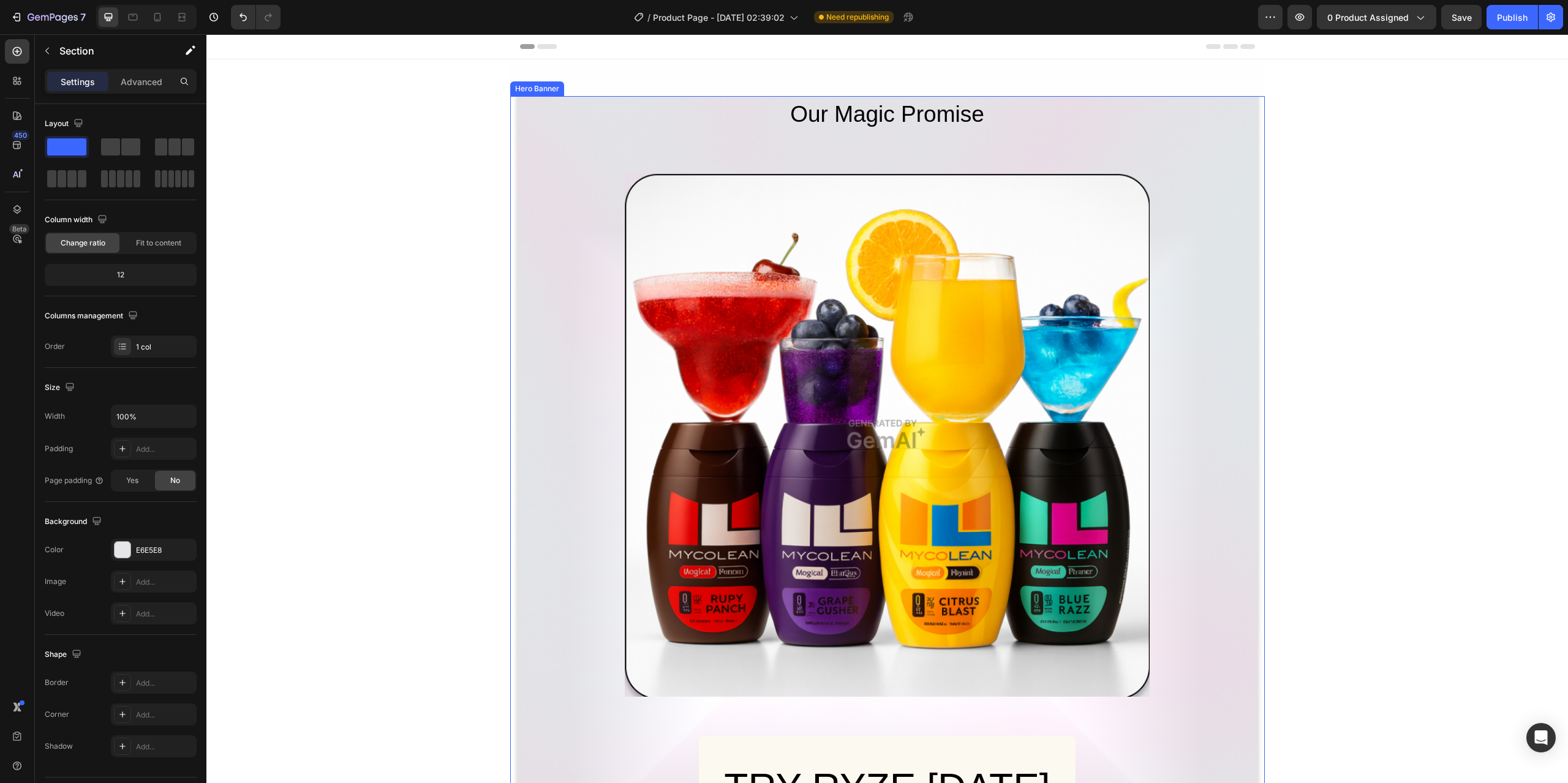
scroll to position [257, 0]
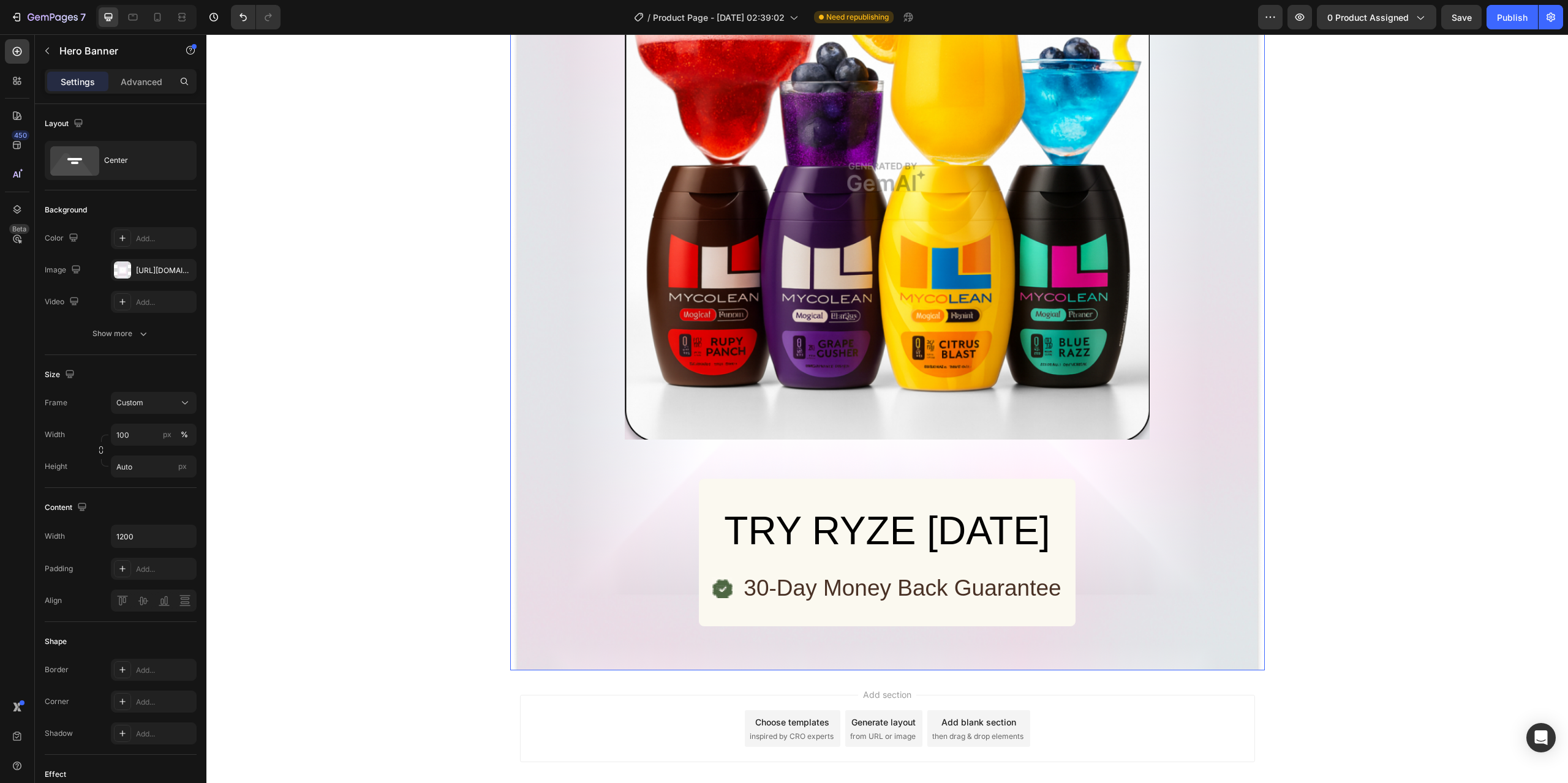
click at [547, 426] on div "Our Magic Promise Heading Image TRY RYZE [DATE] Add to Cart Product Image 30-Da…" at bounding box center [887, 254] width 735 height 831
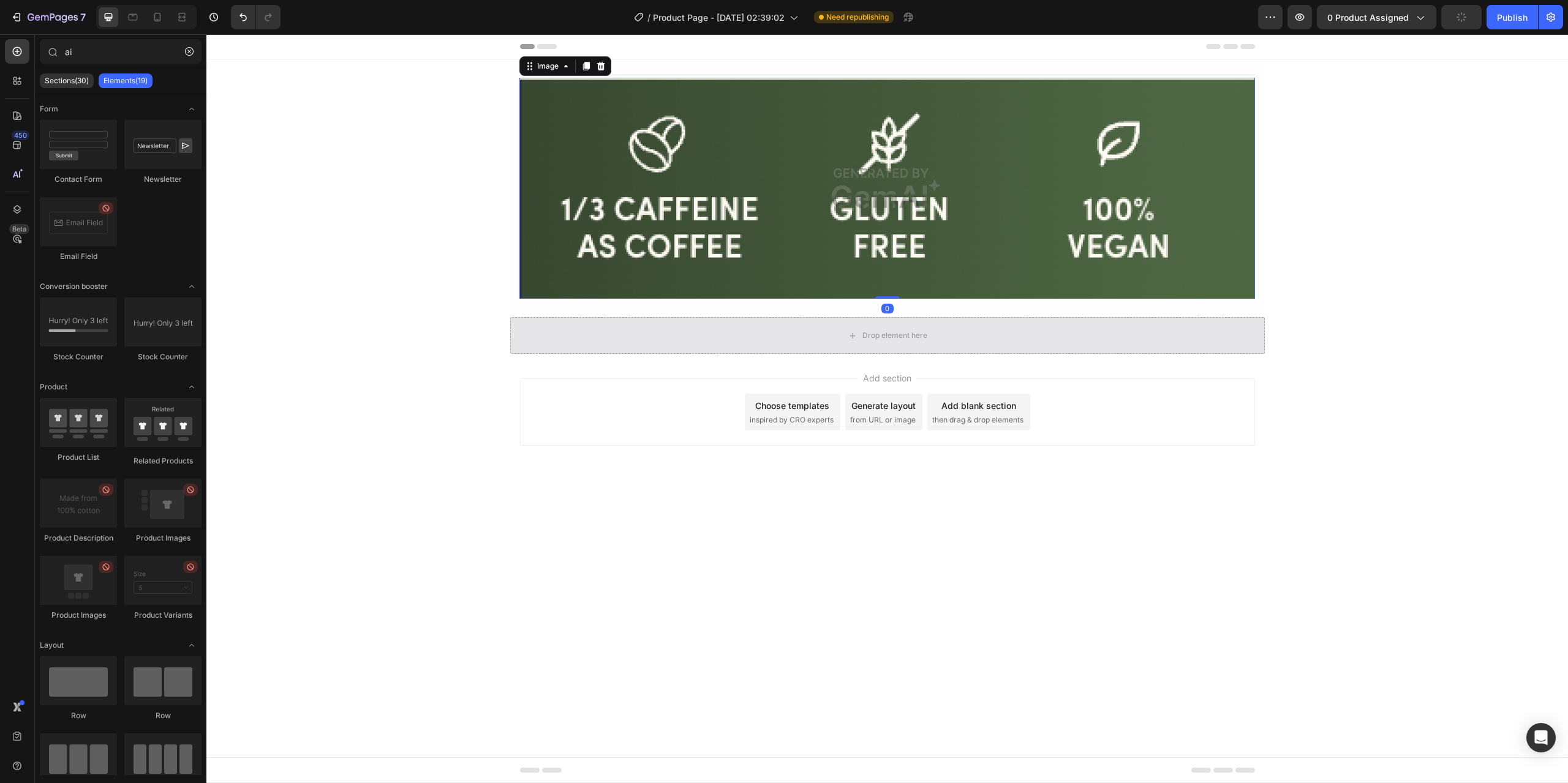
click at [531, 89] on img at bounding box center [887, 188] width 735 height 221
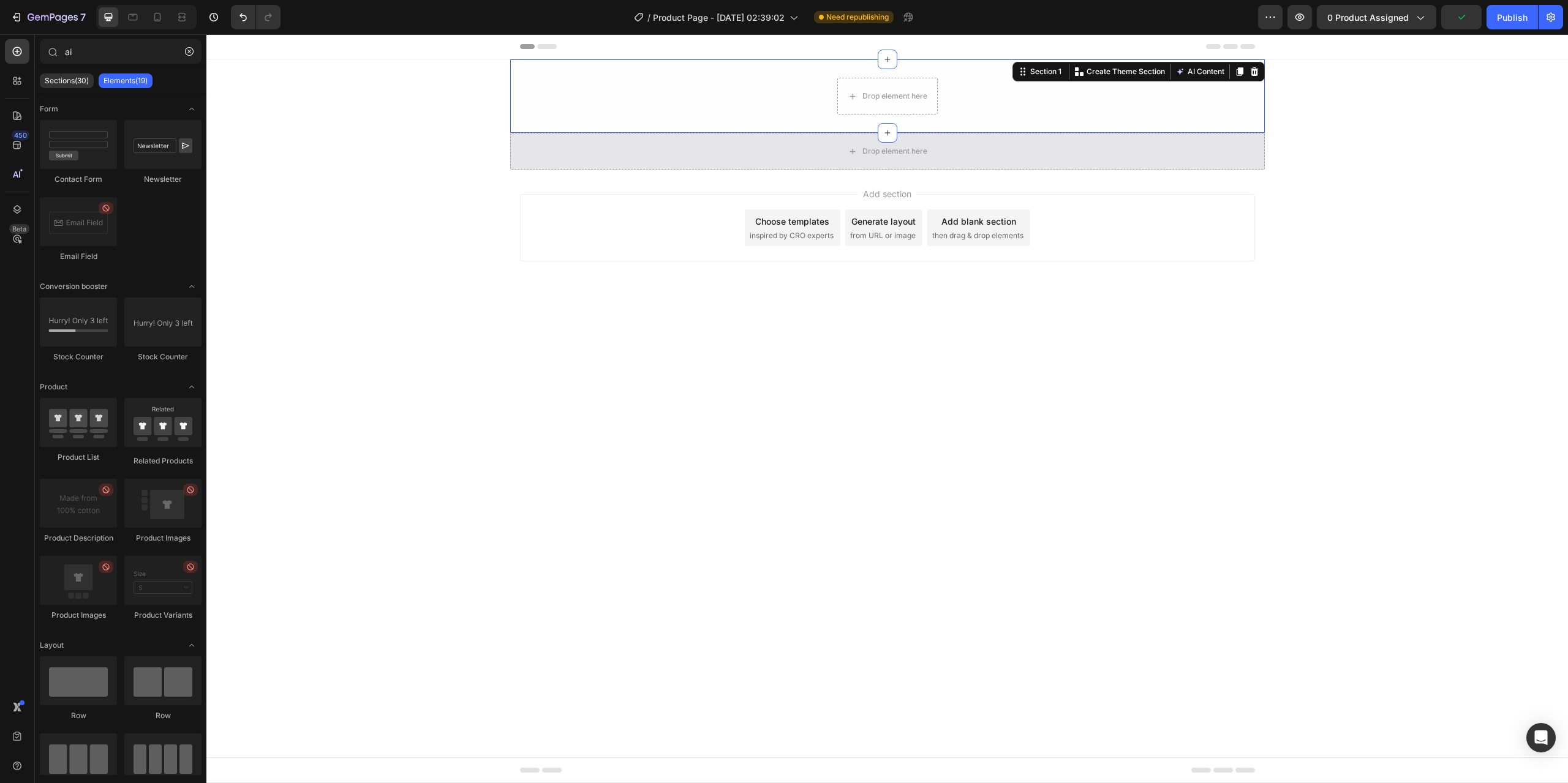
click at [529, 87] on div "Drop element here Row" at bounding box center [887, 96] width 754 height 37
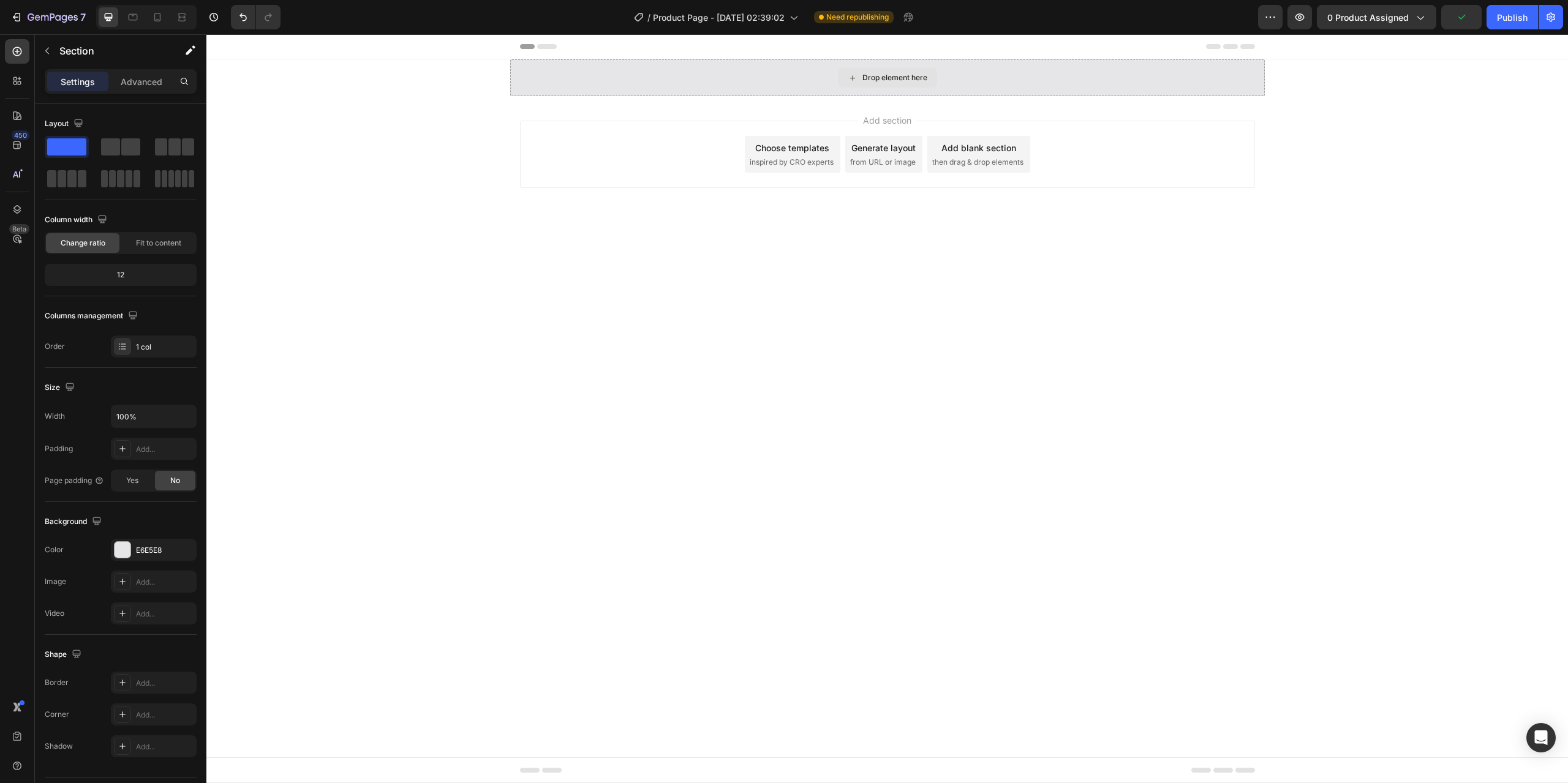
click at [529, 87] on div "Drop element here" at bounding box center [887, 78] width 754 height 37
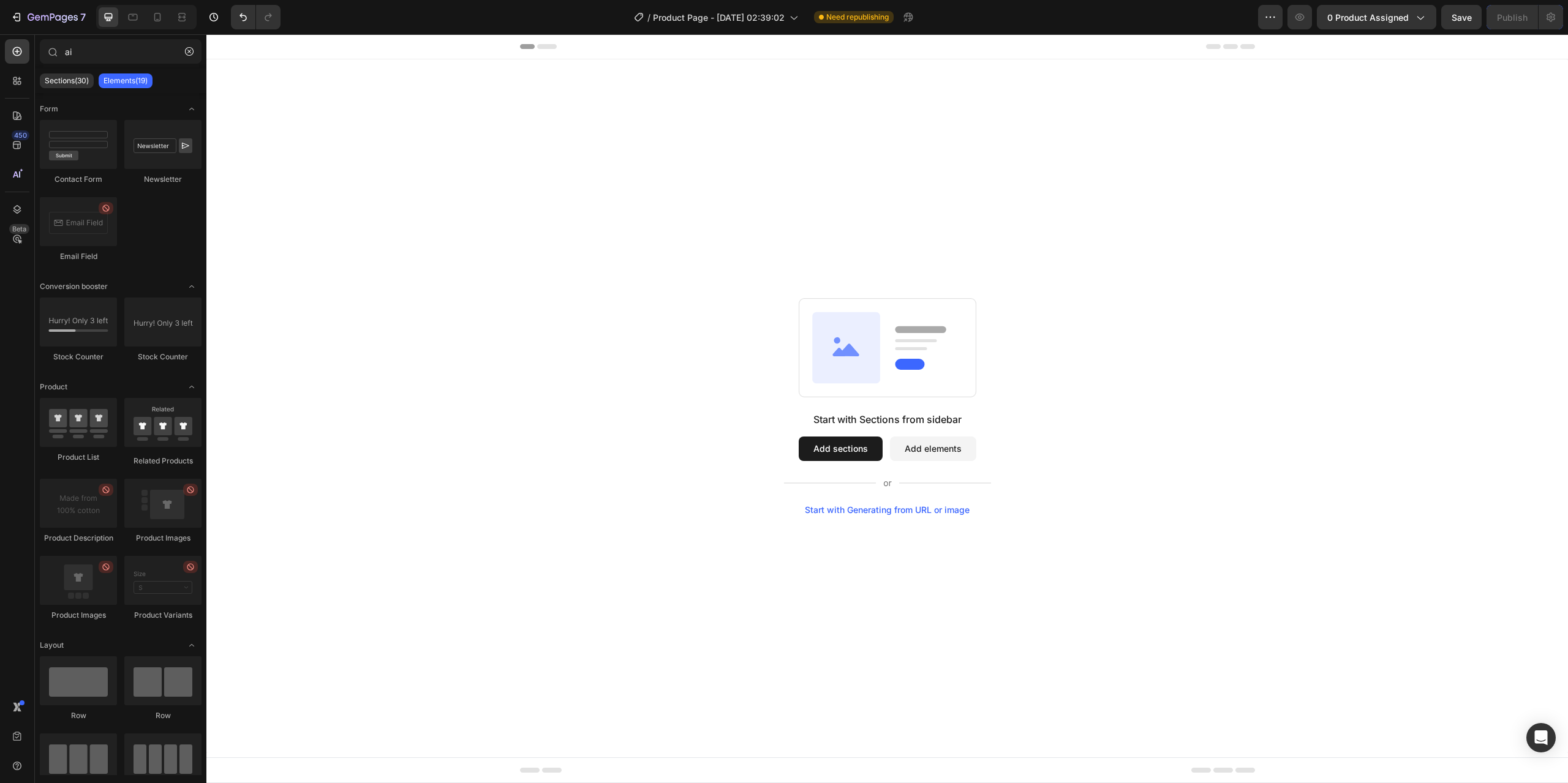
click at [873, 512] on div "Start with Generating from URL or image" at bounding box center [887, 510] width 165 height 10
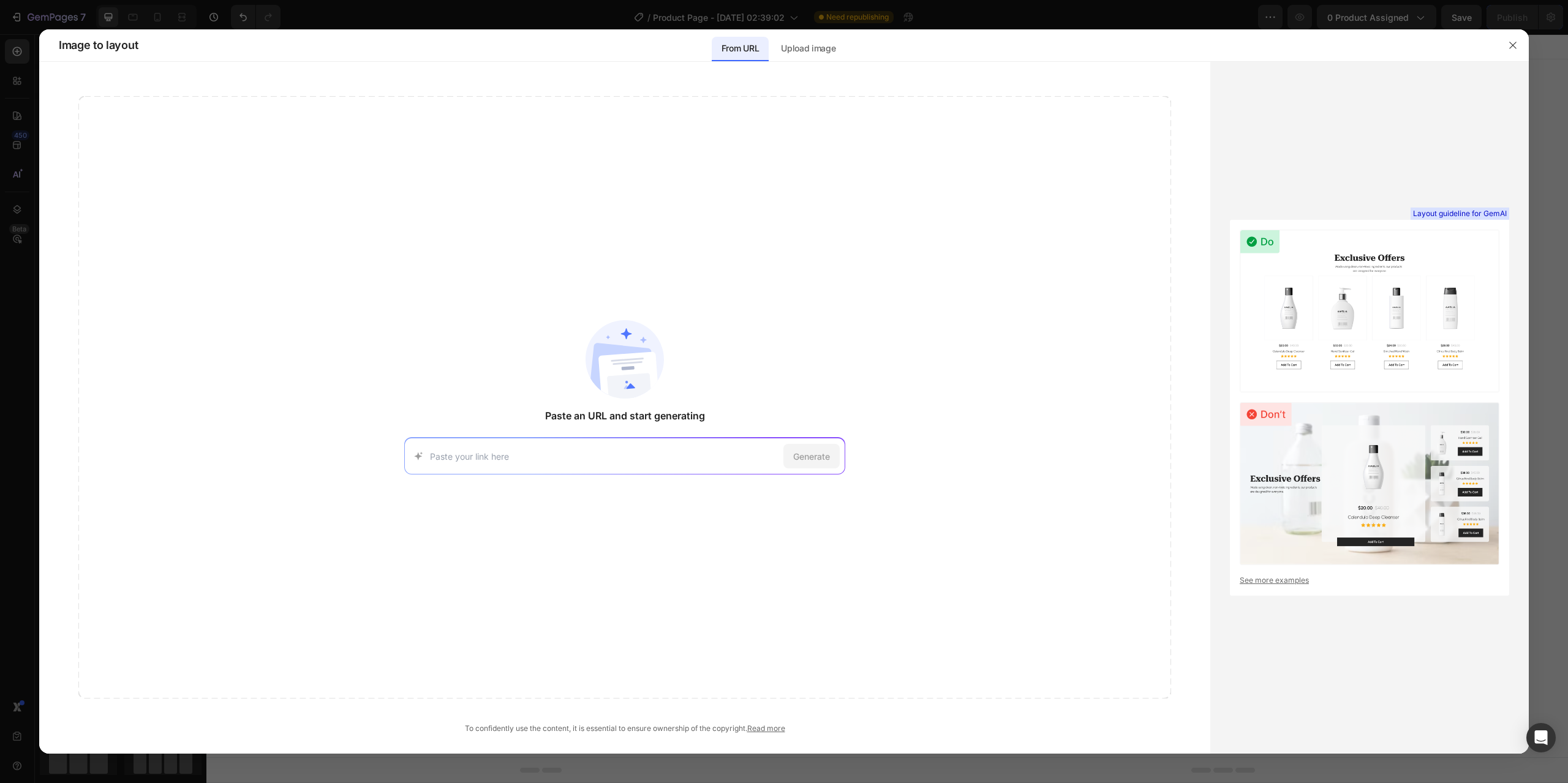
click at [635, 383] on img at bounding box center [624, 359] width 78 height 78
click at [800, 48] on p "Upload image" at bounding box center [808, 48] width 55 height 15
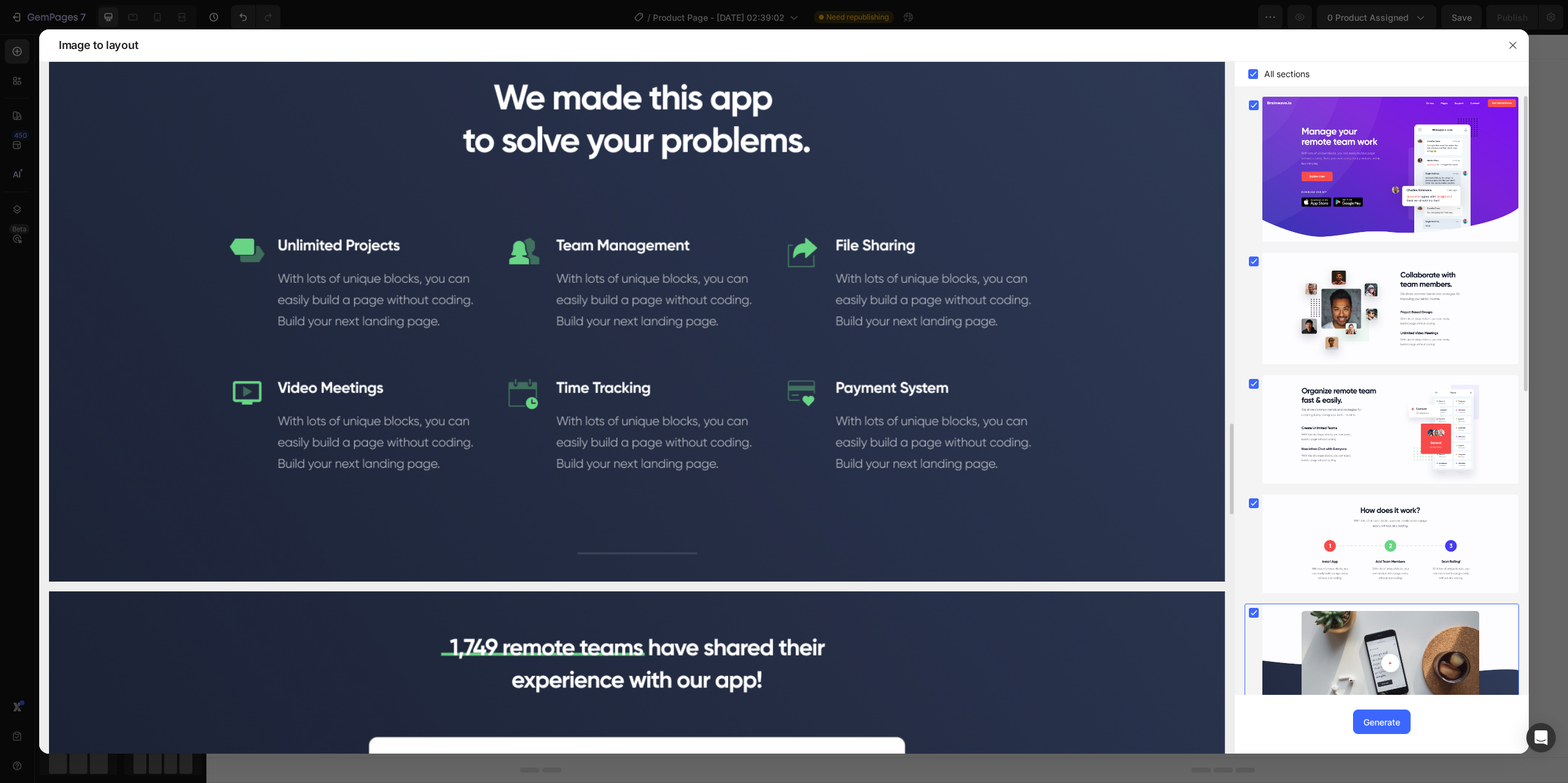
scroll to position [429, 0]
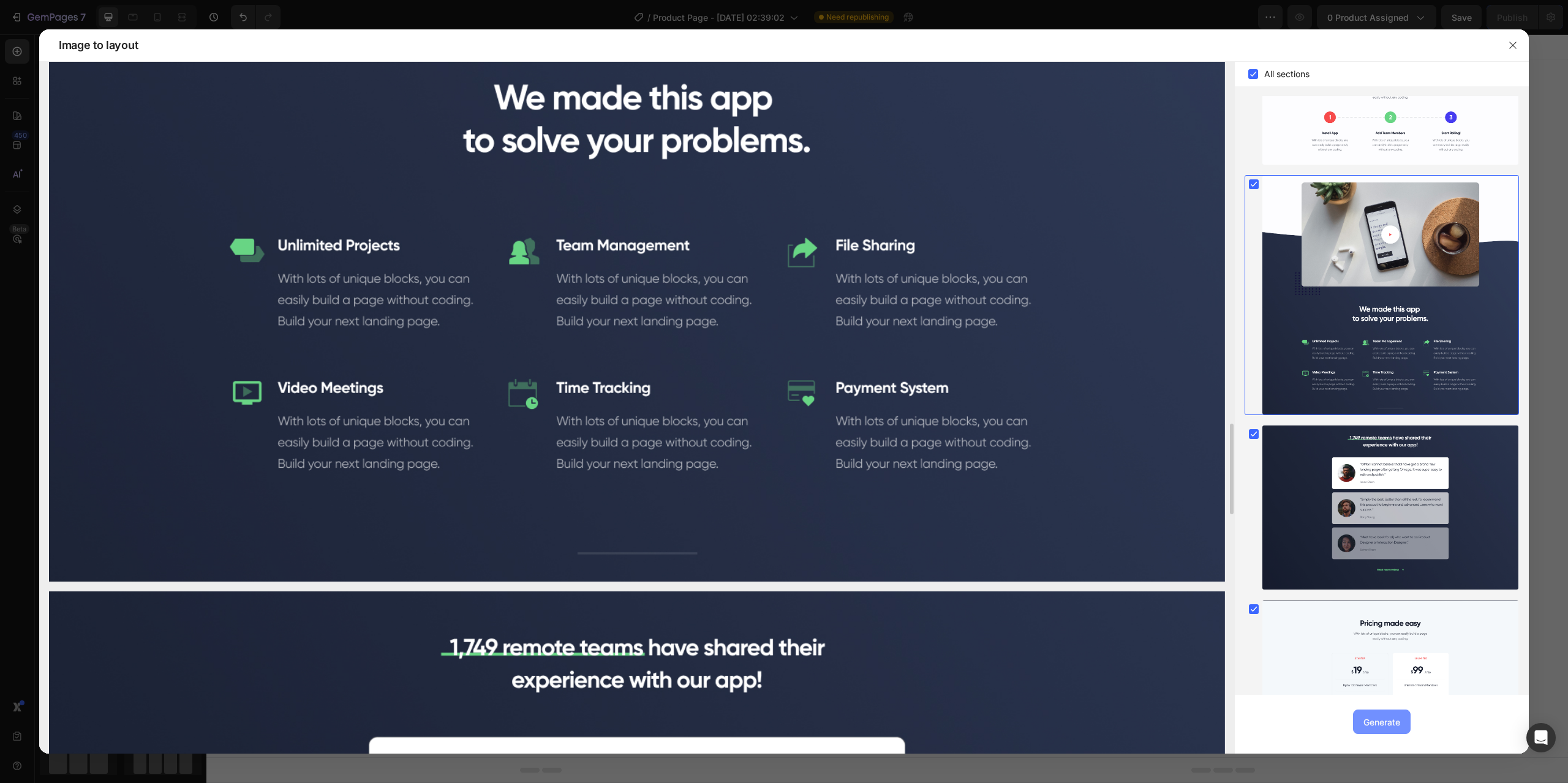
click at [1394, 719] on div "Generate" at bounding box center [1382, 722] width 37 height 13
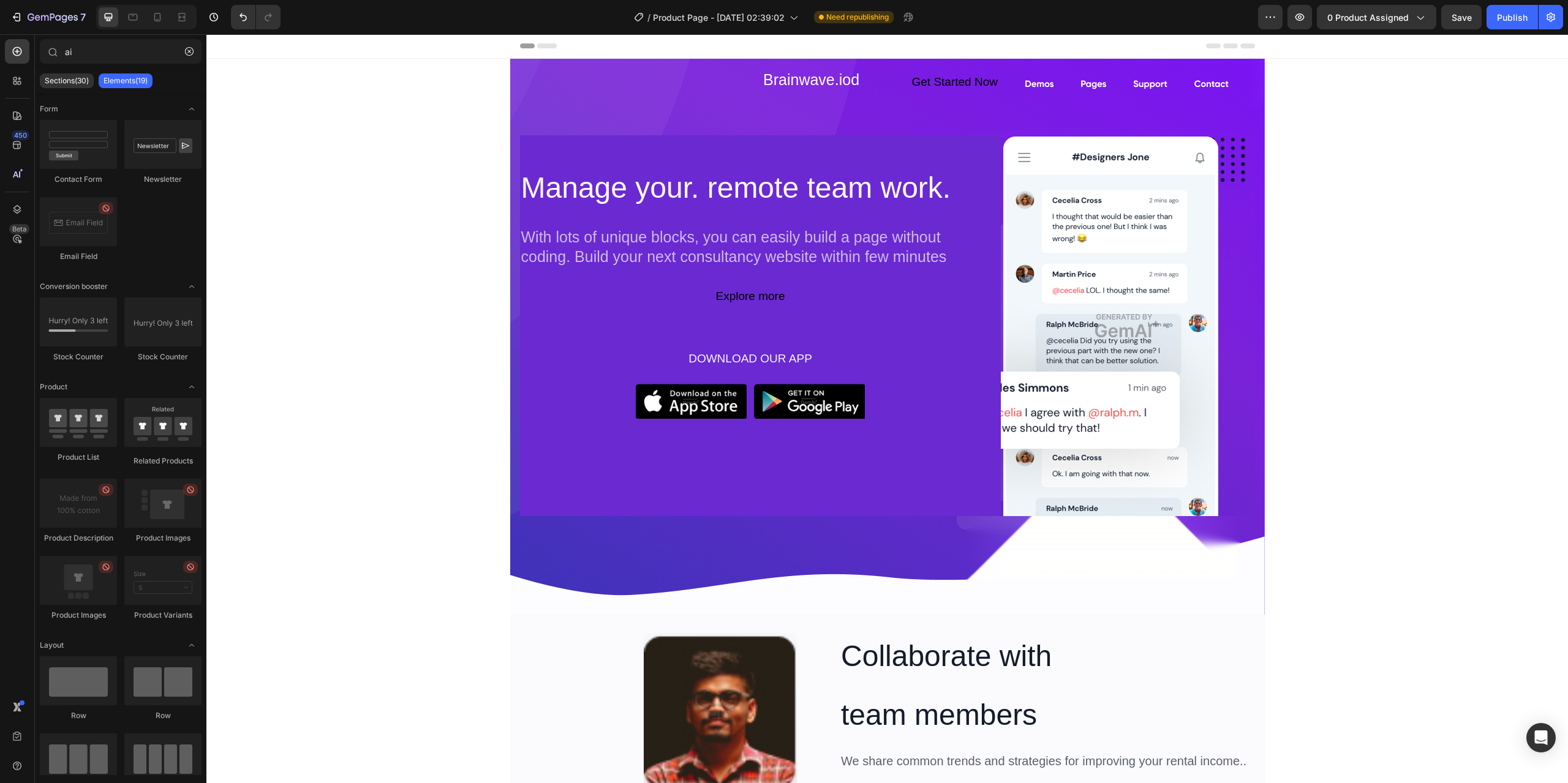
scroll to position [0, 0]
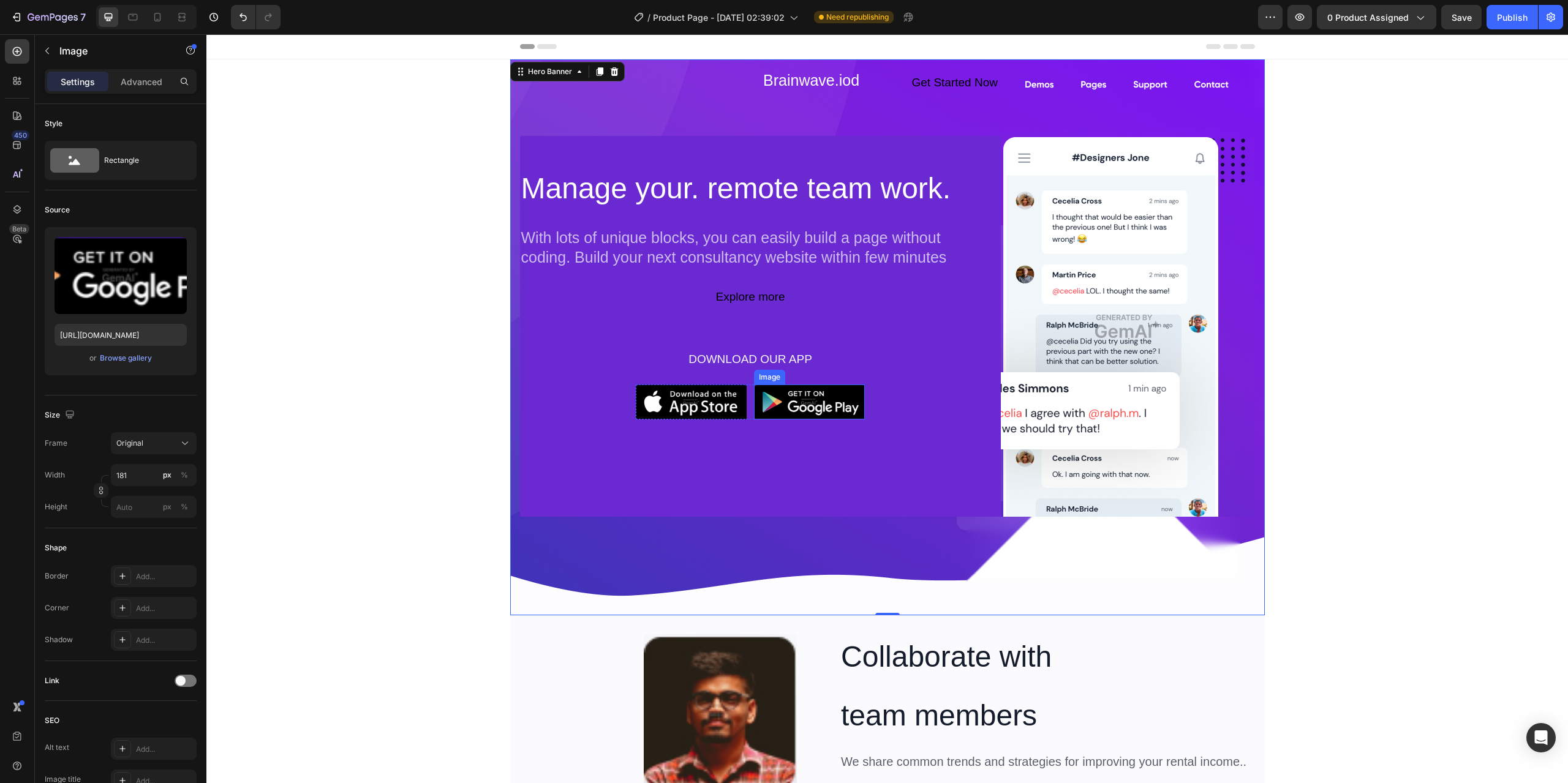
click at [795, 417] on div "Image" at bounding box center [809, 402] width 111 height 35
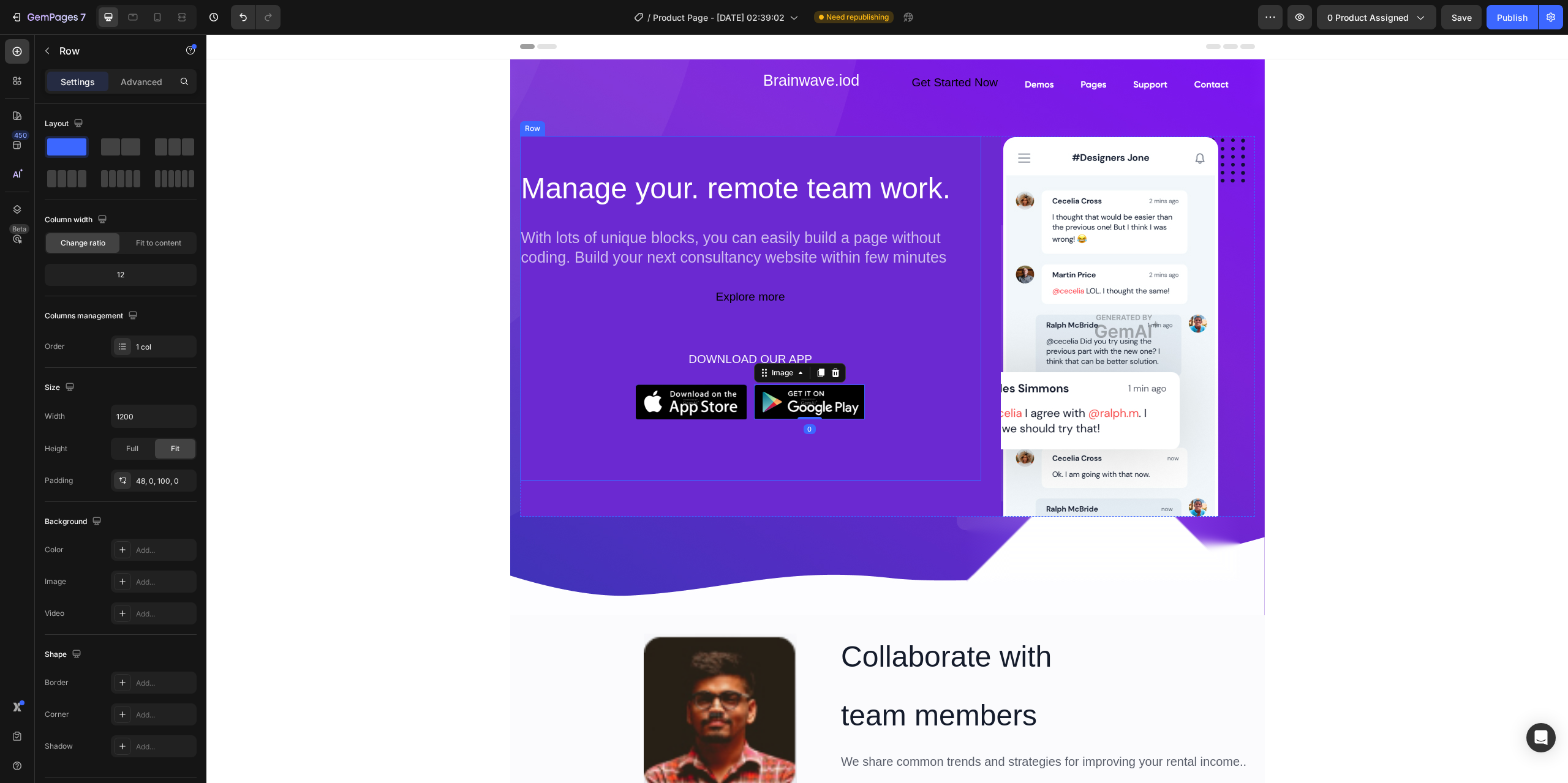
click at [679, 446] on div "Manage your. remote team work. Heading With lots of unique blocks, you can easi…" at bounding box center [750, 308] width 461 height 345
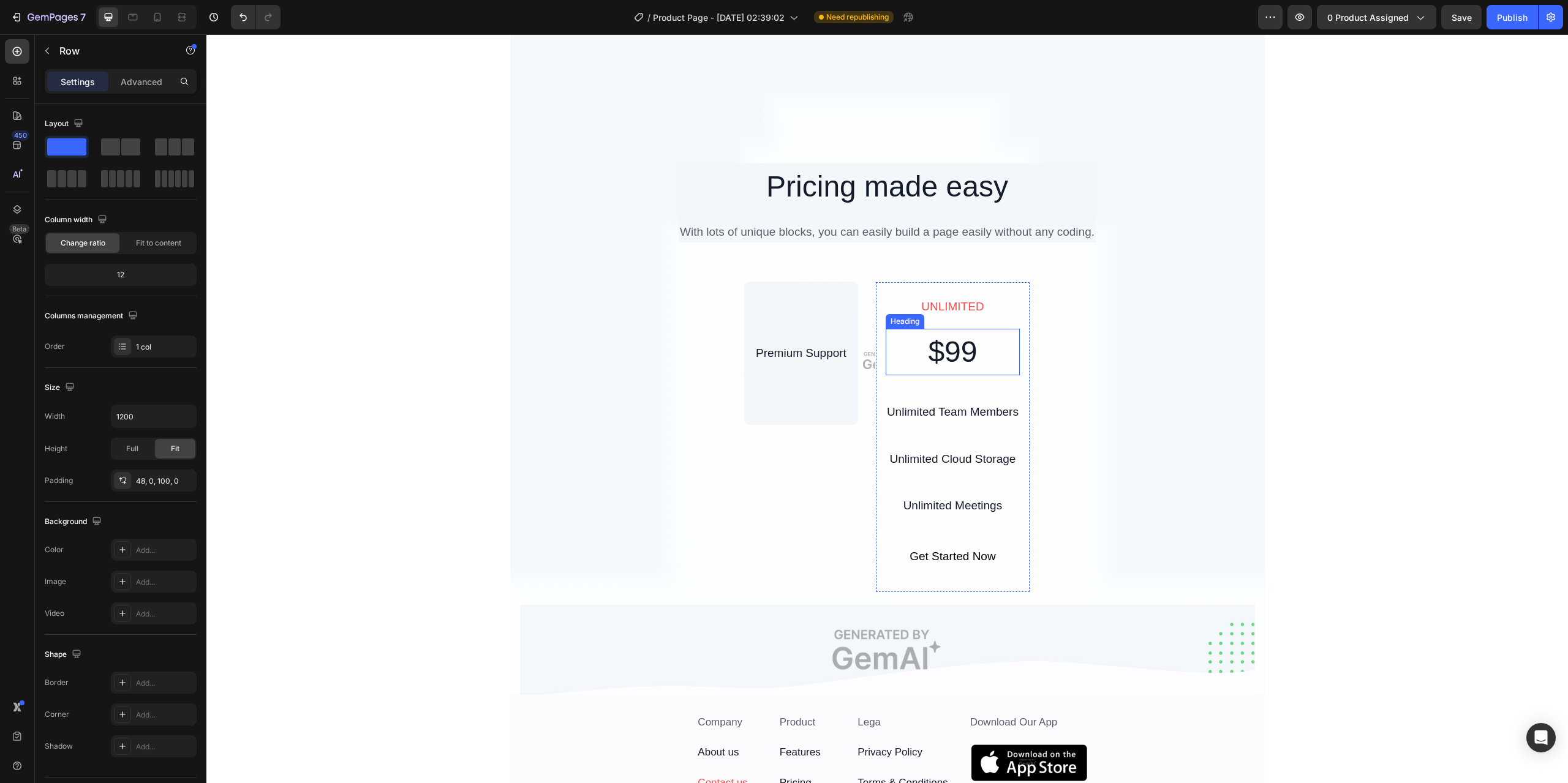
scroll to position [4068, 0]
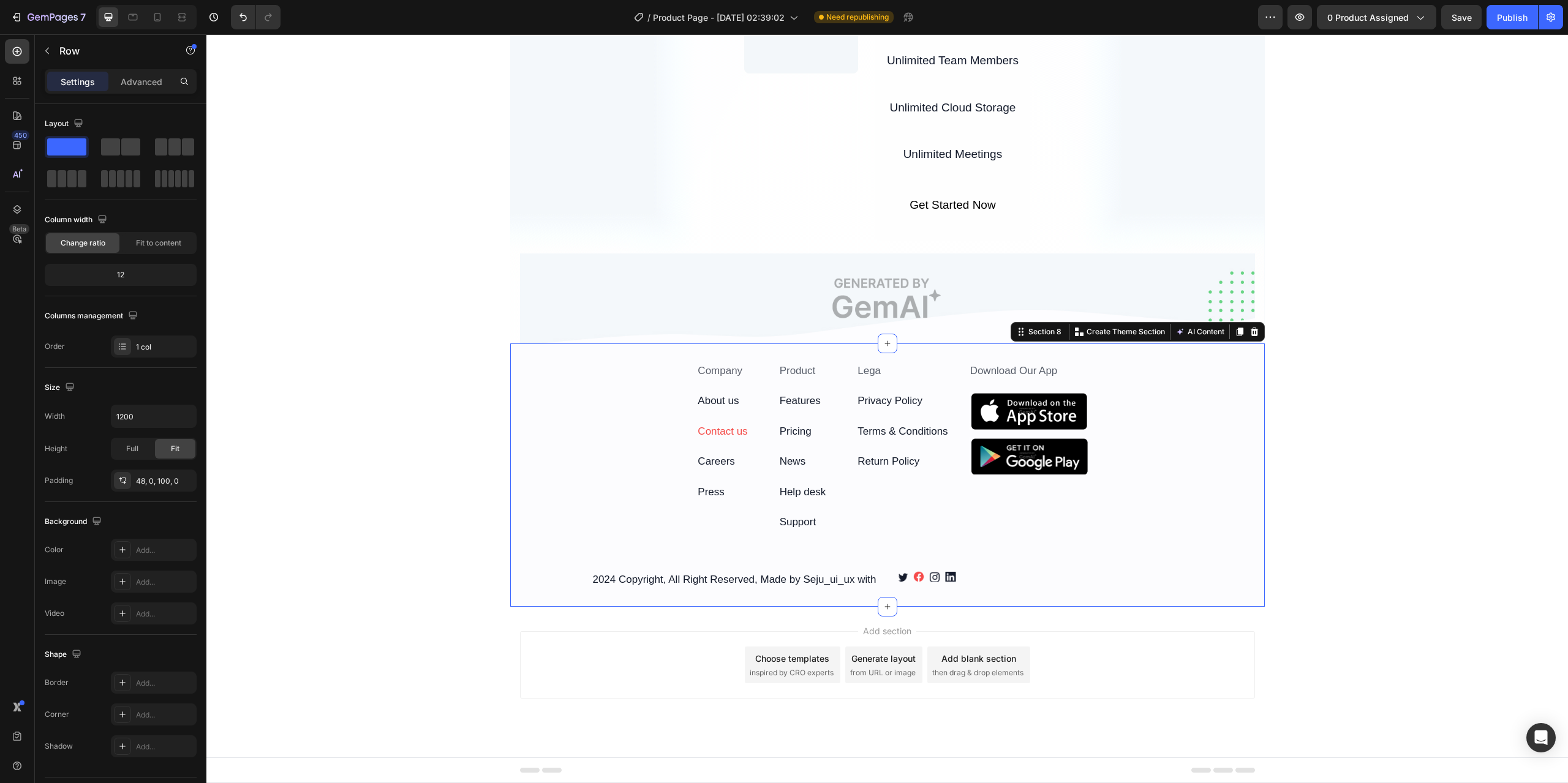
click at [544, 376] on div "Icon Company Text Block Icon About us Text Block Icon Contact us Text Block Ico…" at bounding box center [887, 475] width 754 height 227
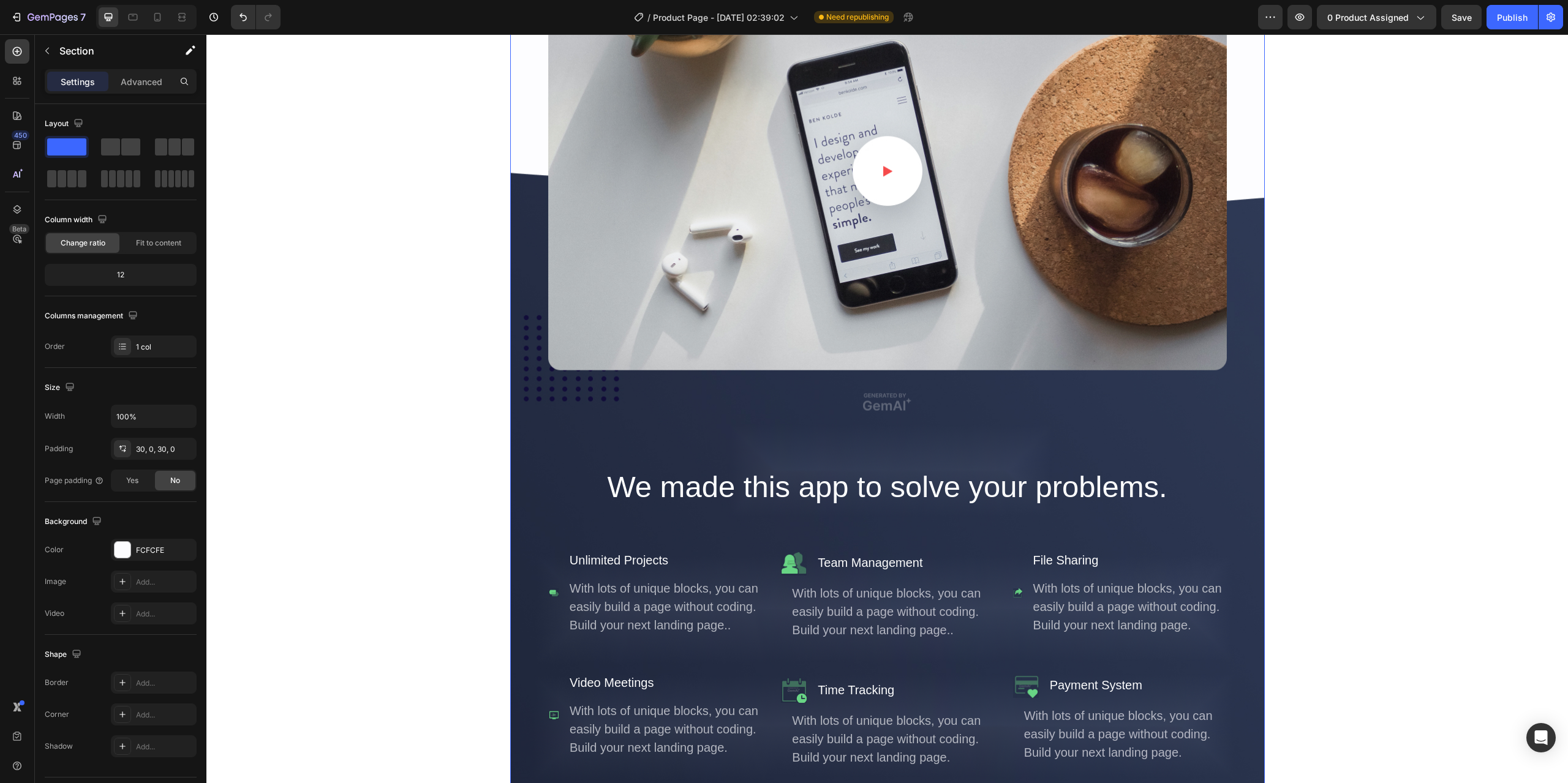
scroll to position [2537, 0]
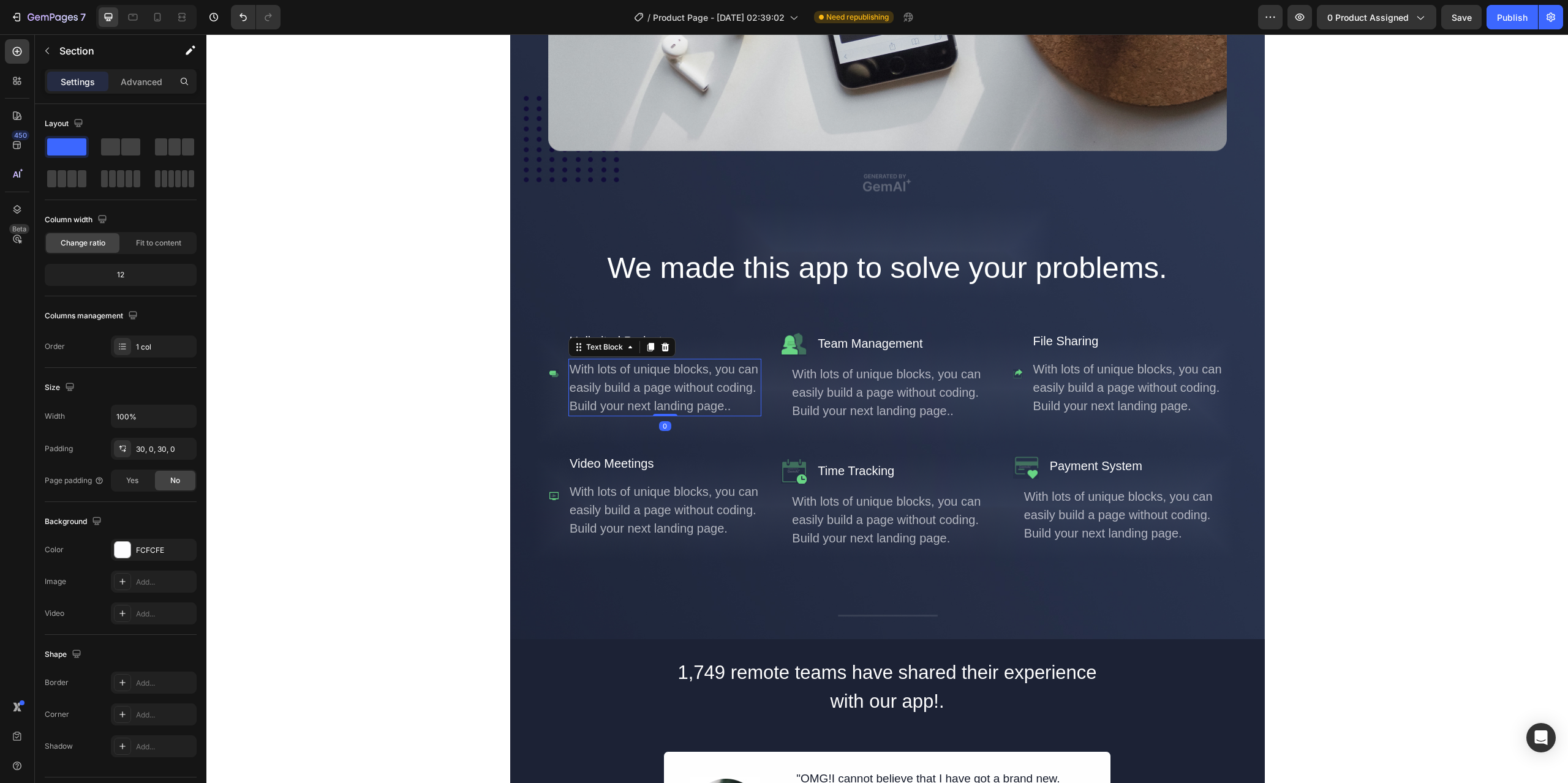
click at [613, 404] on div "With lots of unique blocks, you can easily build a page without coding. Build y…" at bounding box center [664, 387] width 193 height 57
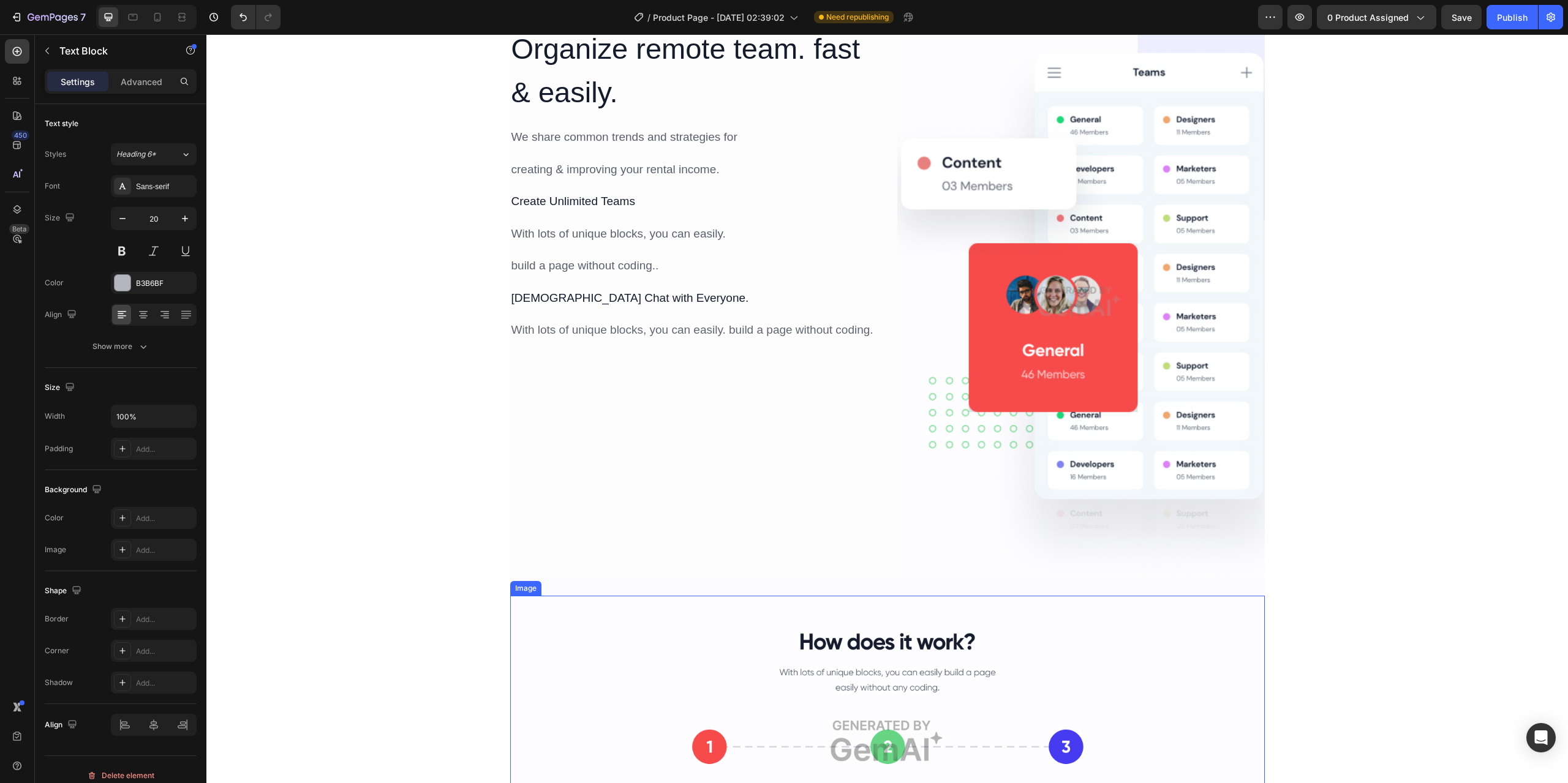
scroll to position [1374, 0]
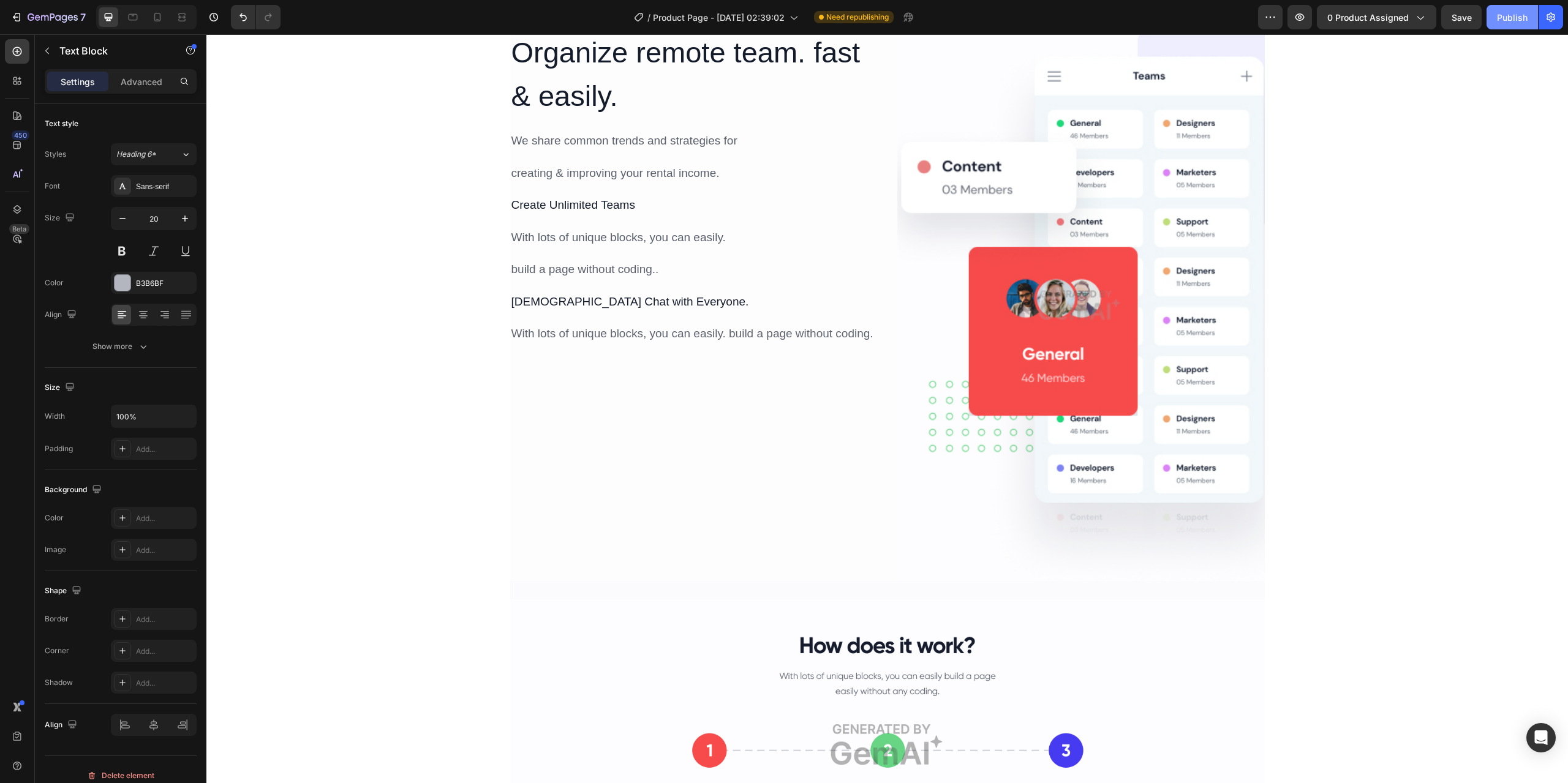
click at [1507, 18] on div "Publish" at bounding box center [1512, 17] width 31 height 13
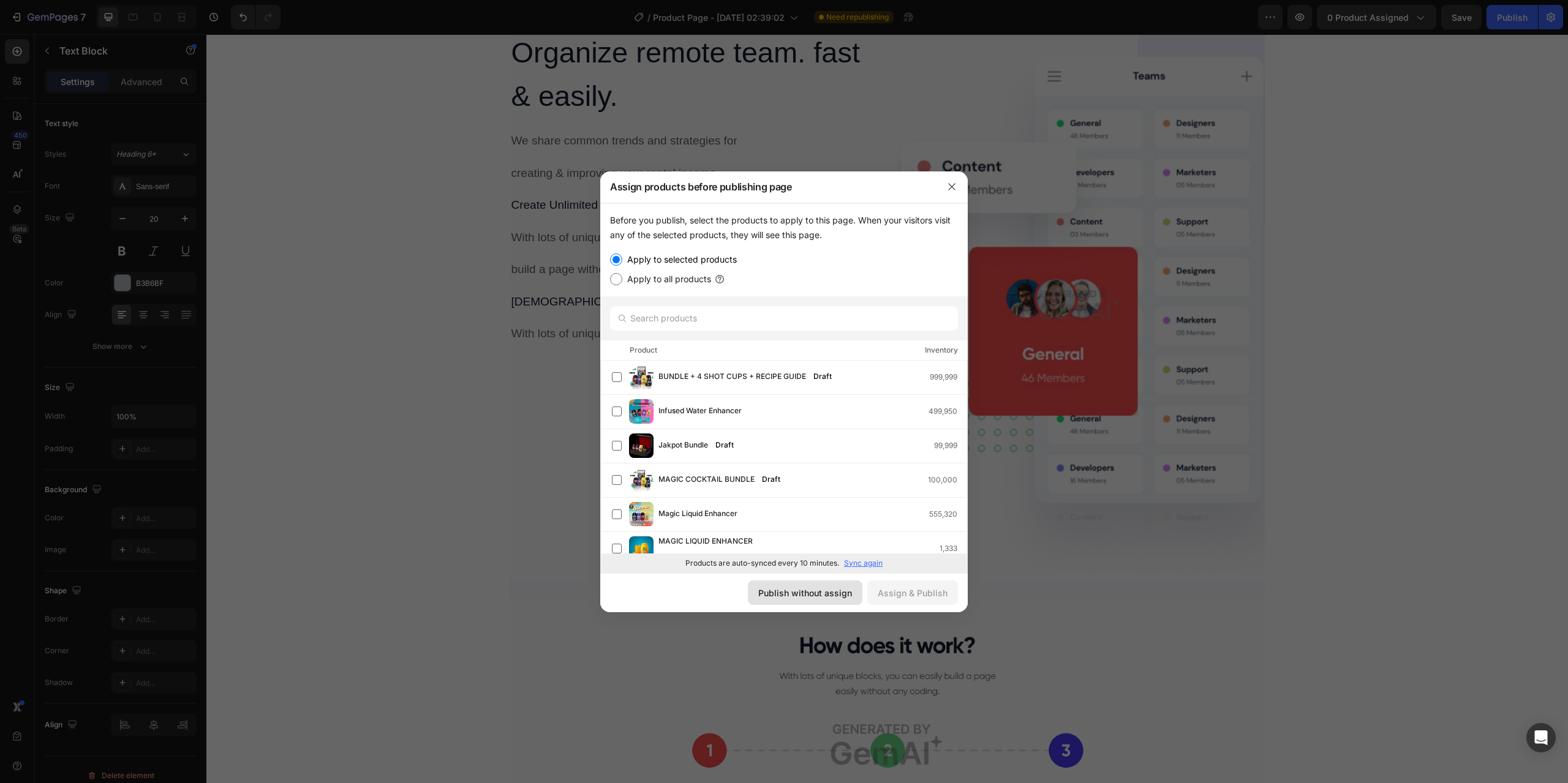
click at [818, 599] on div "Publish without assign" at bounding box center [805, 593] width 93 height 13
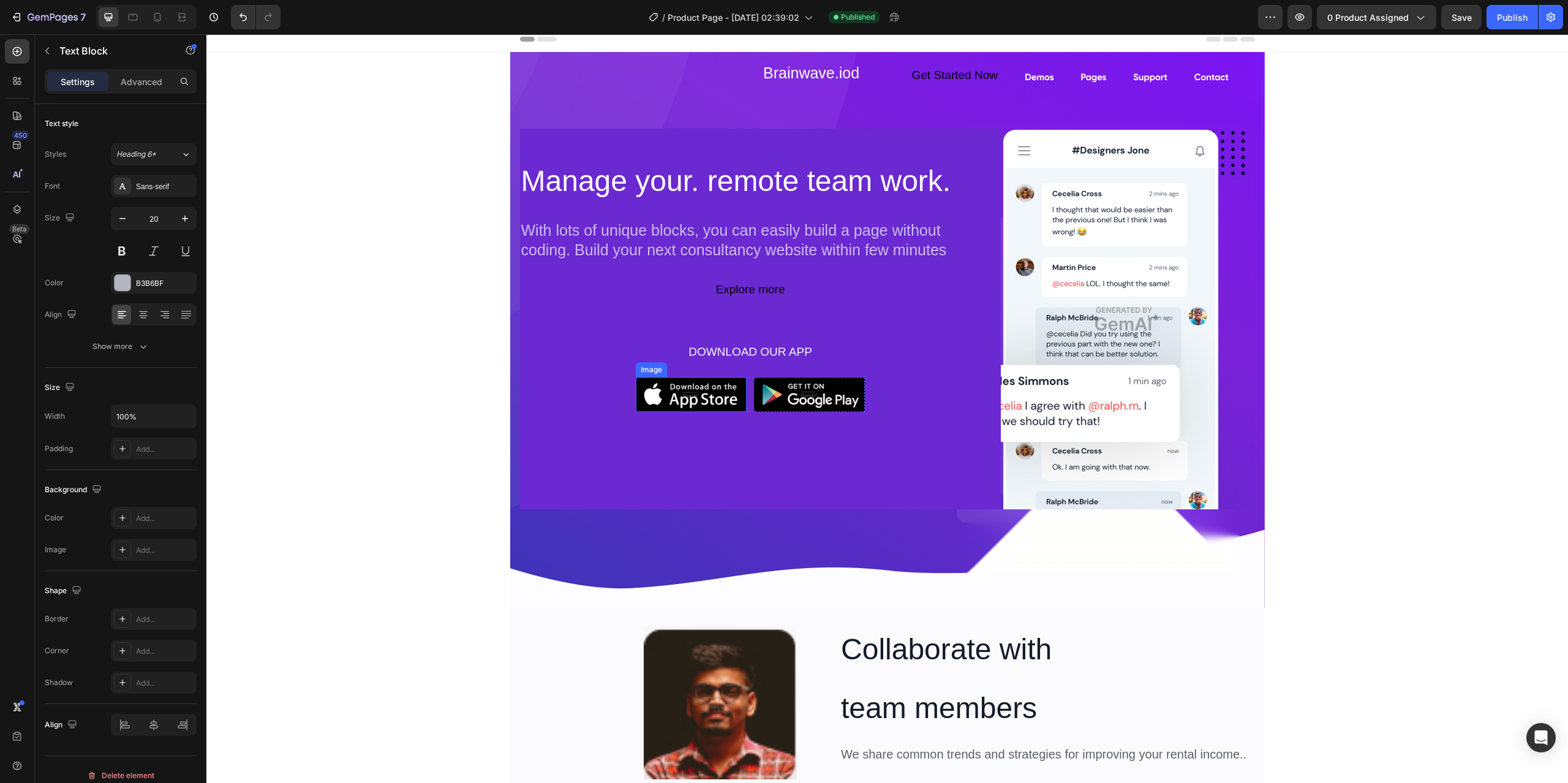
scroll to position [0, 0]
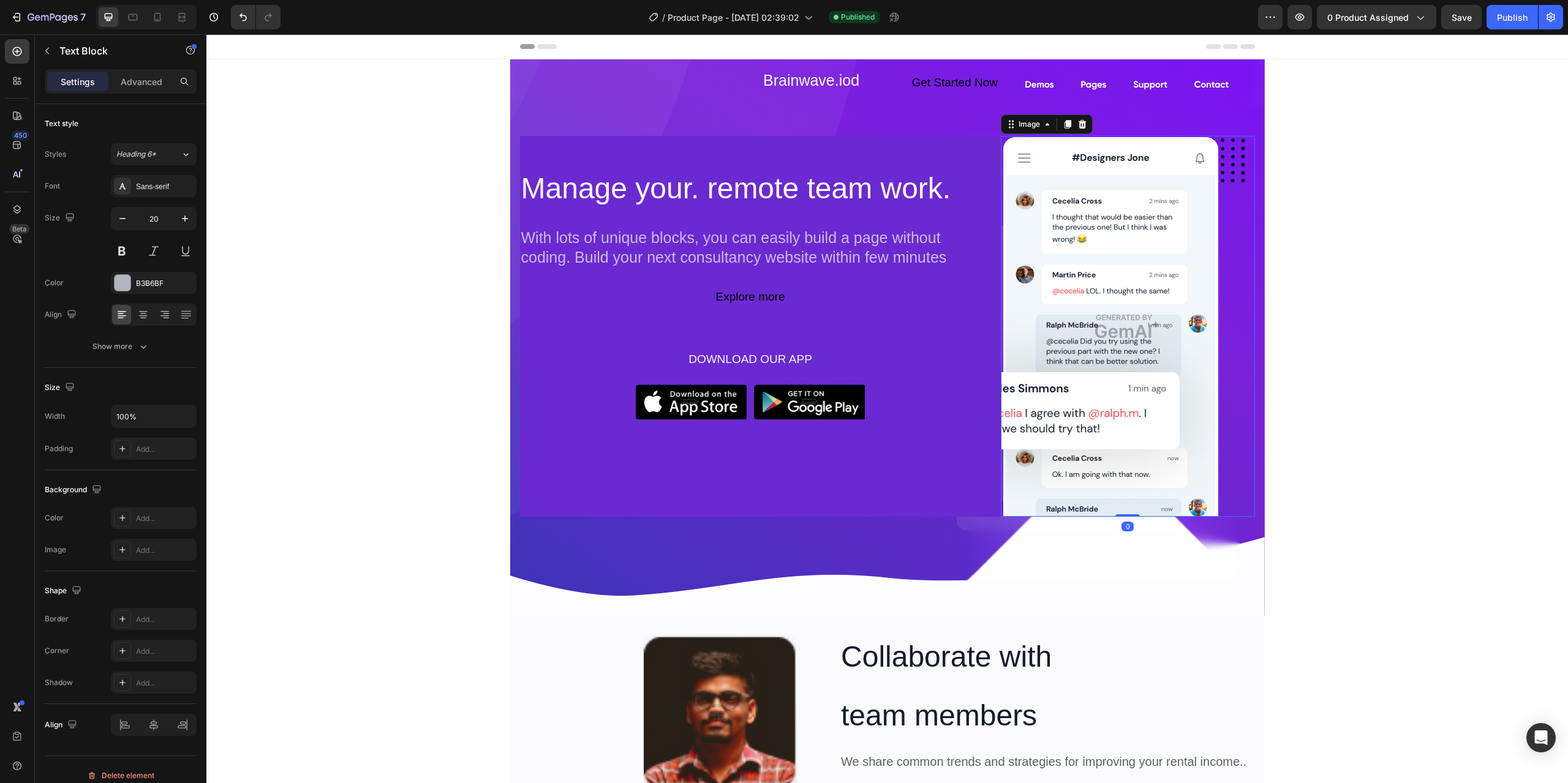
click at [1018, 195] on img at bounding box center [1127, 326] width 254 height 381
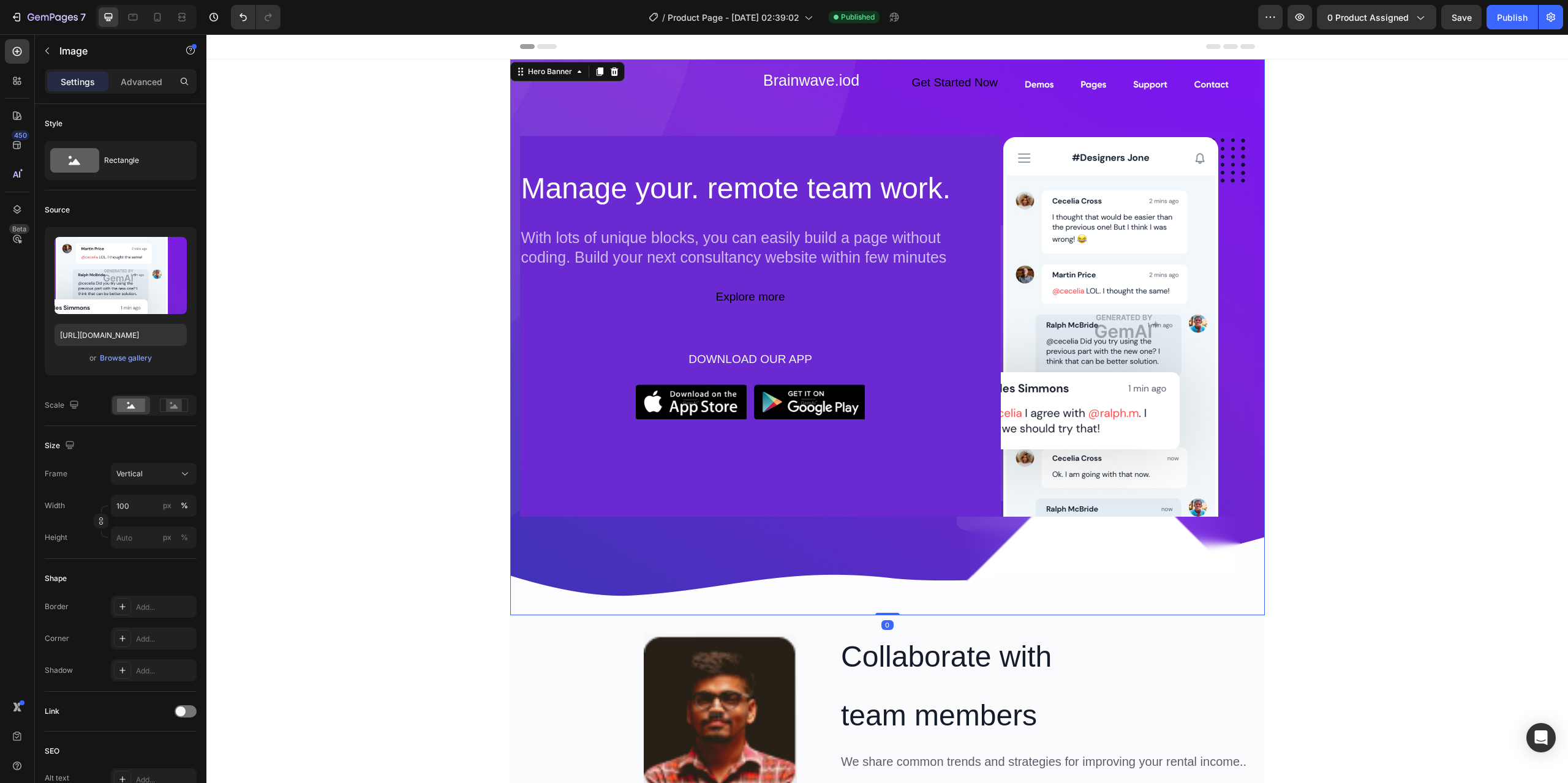
click at [512, 72] on div "Hero Banner" at bounding box center [567, 72] width 115 height 20
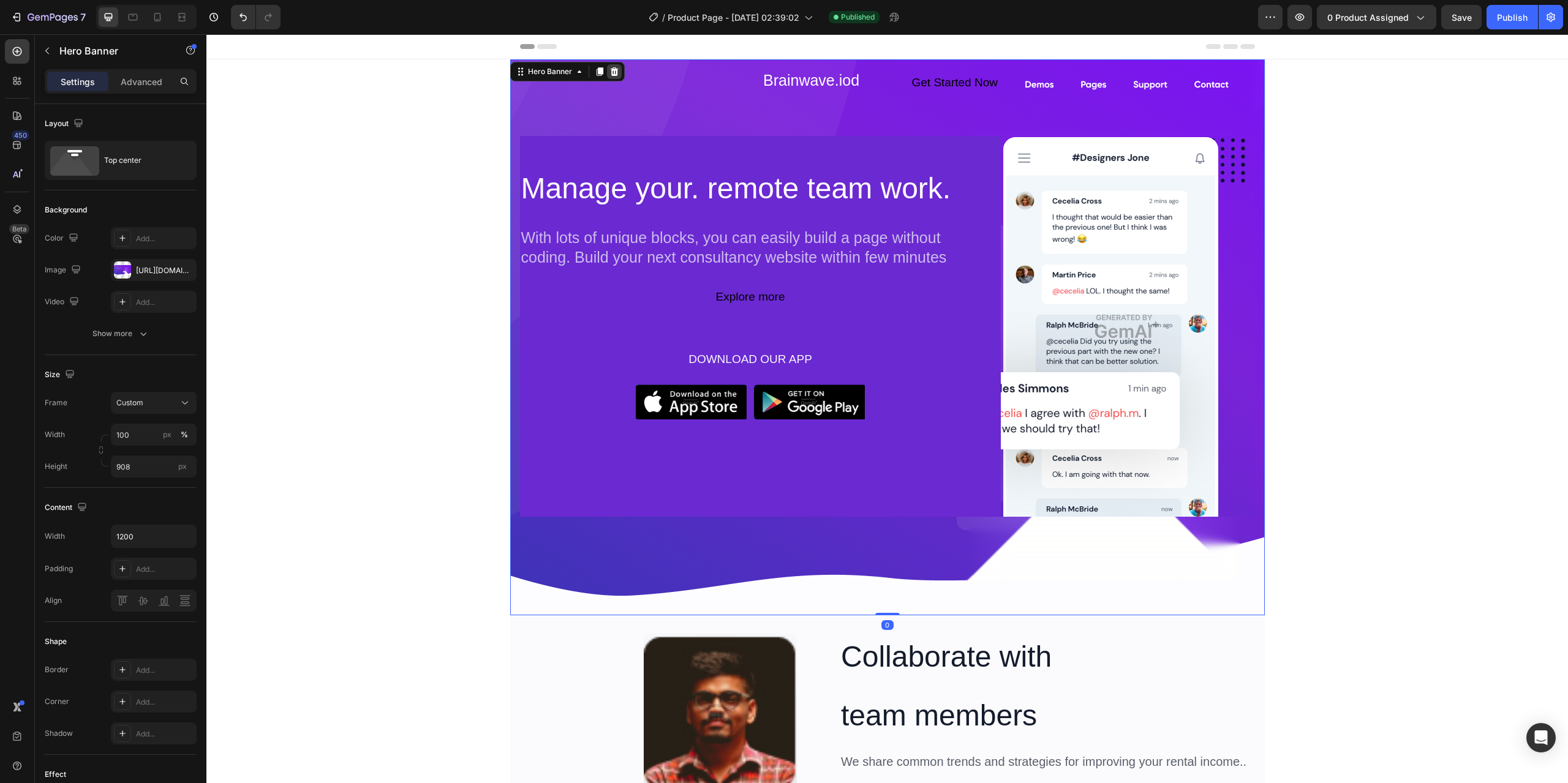
click at [610, 71] on icon at bounding box center [614, 72] width 10 height 10
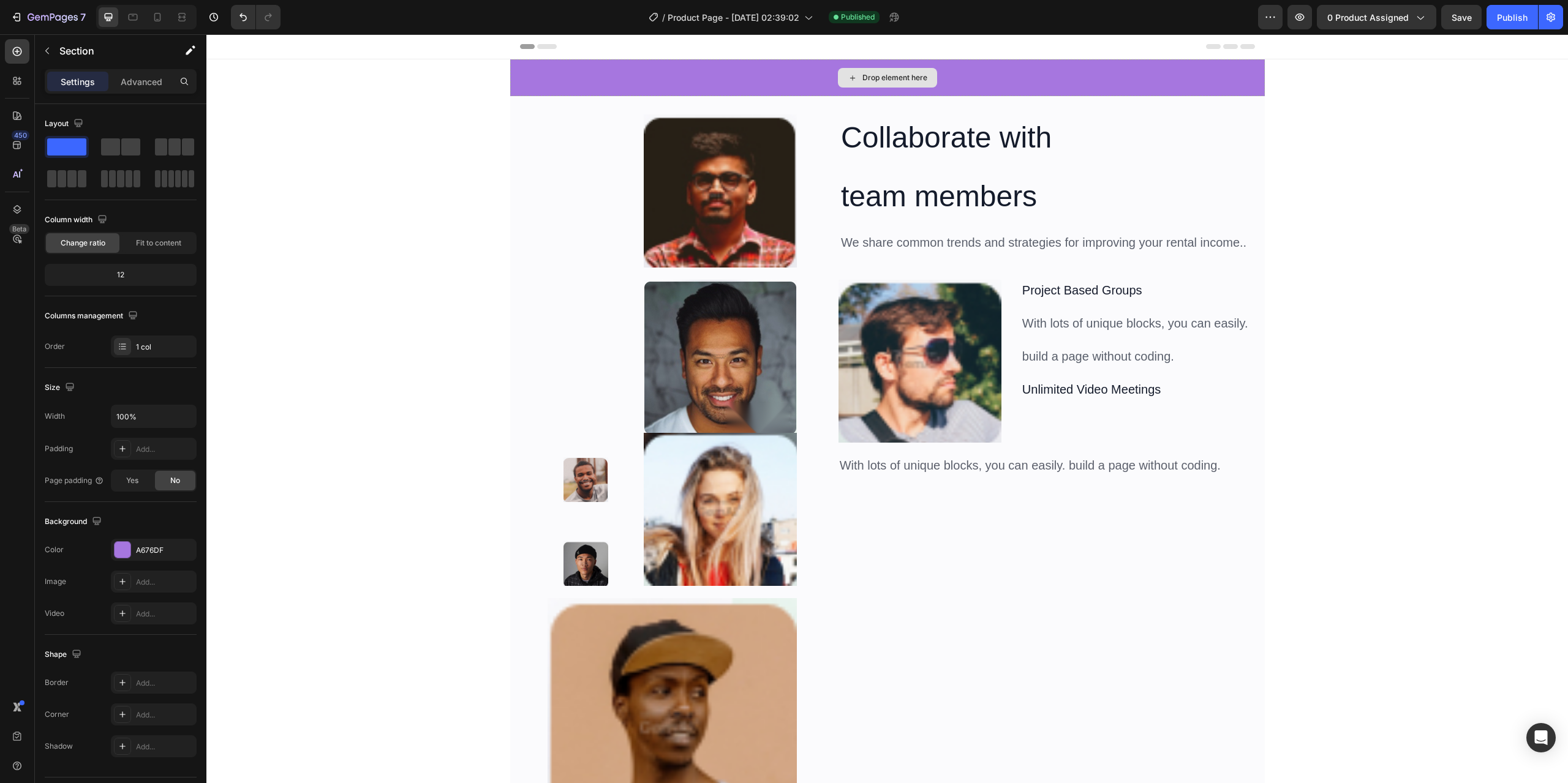
click at [610, 71] on div "Drop element here" at bounding box center [887, 78] width 754 height 37
